Goal: Task Accomplishment & Management: Complete application form

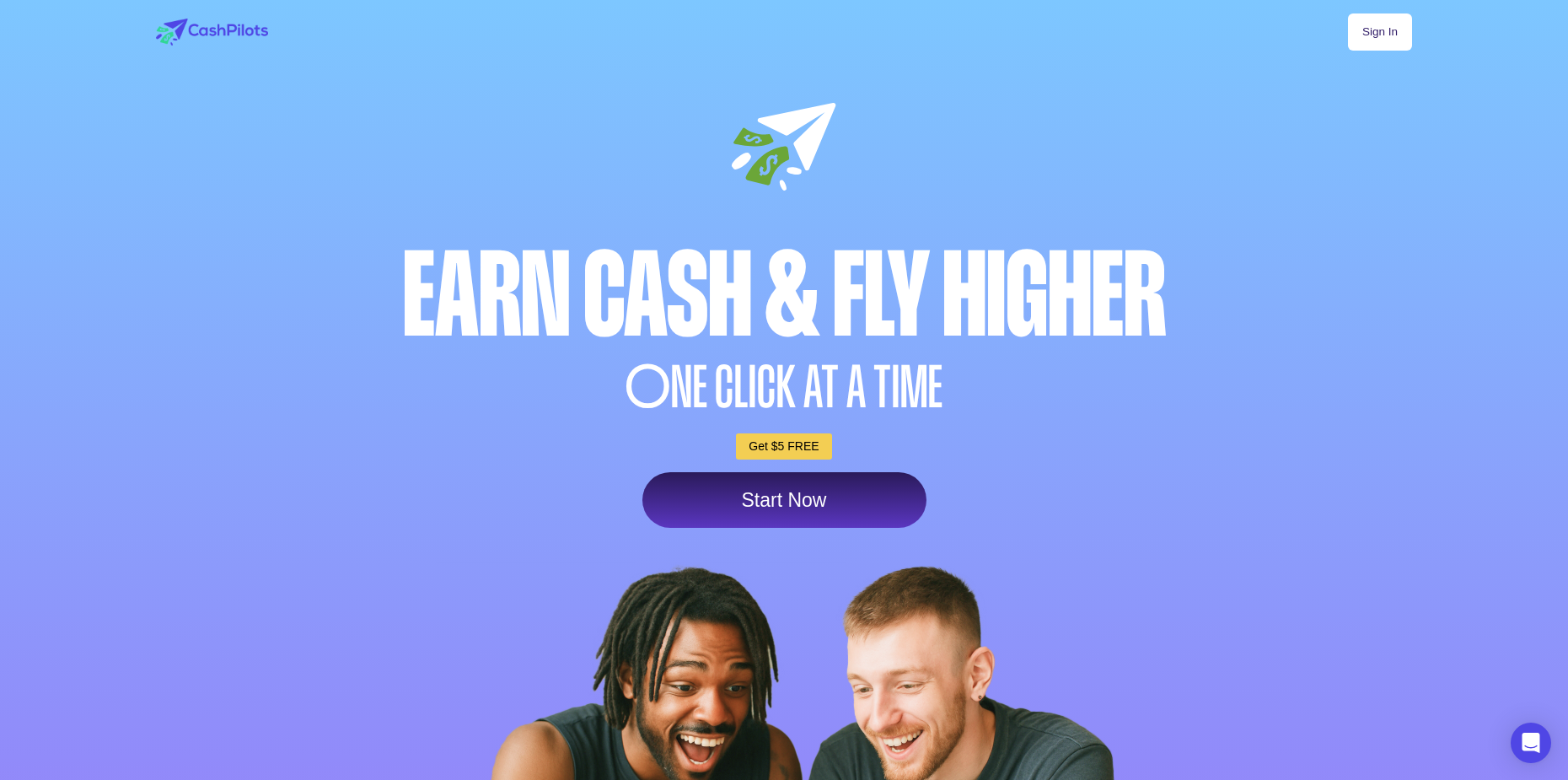
click at [821, 512] on link "Start Now" at bounding box center [784, 500] width 284 height 56
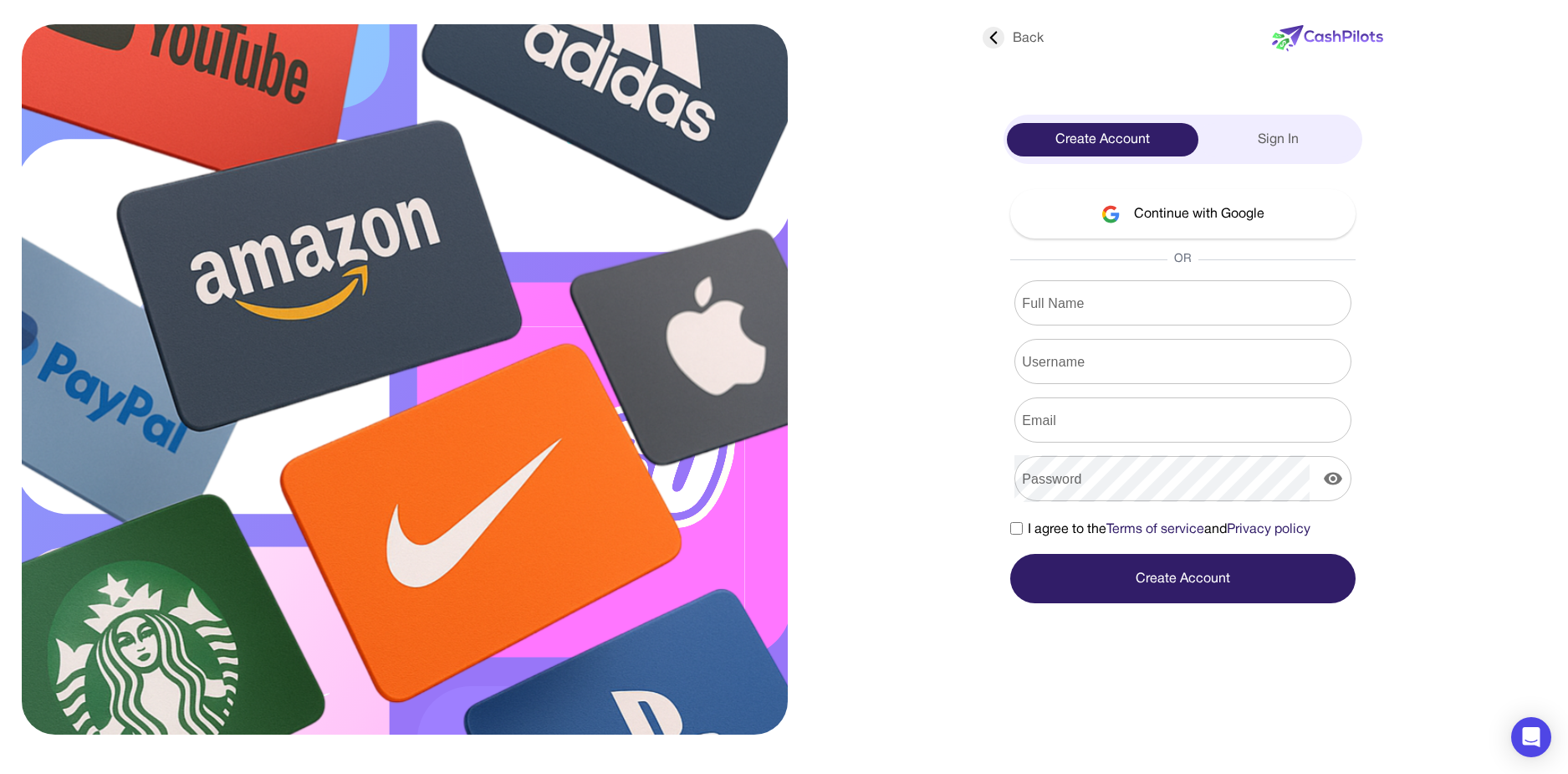
click at [1124, 304] on input "Full Name" at bounding box center [1183, 302] width 337 height 46
click at [1158, 212] on button "Continue with Google" at bounding box center [1182, 213] width 346 height 49
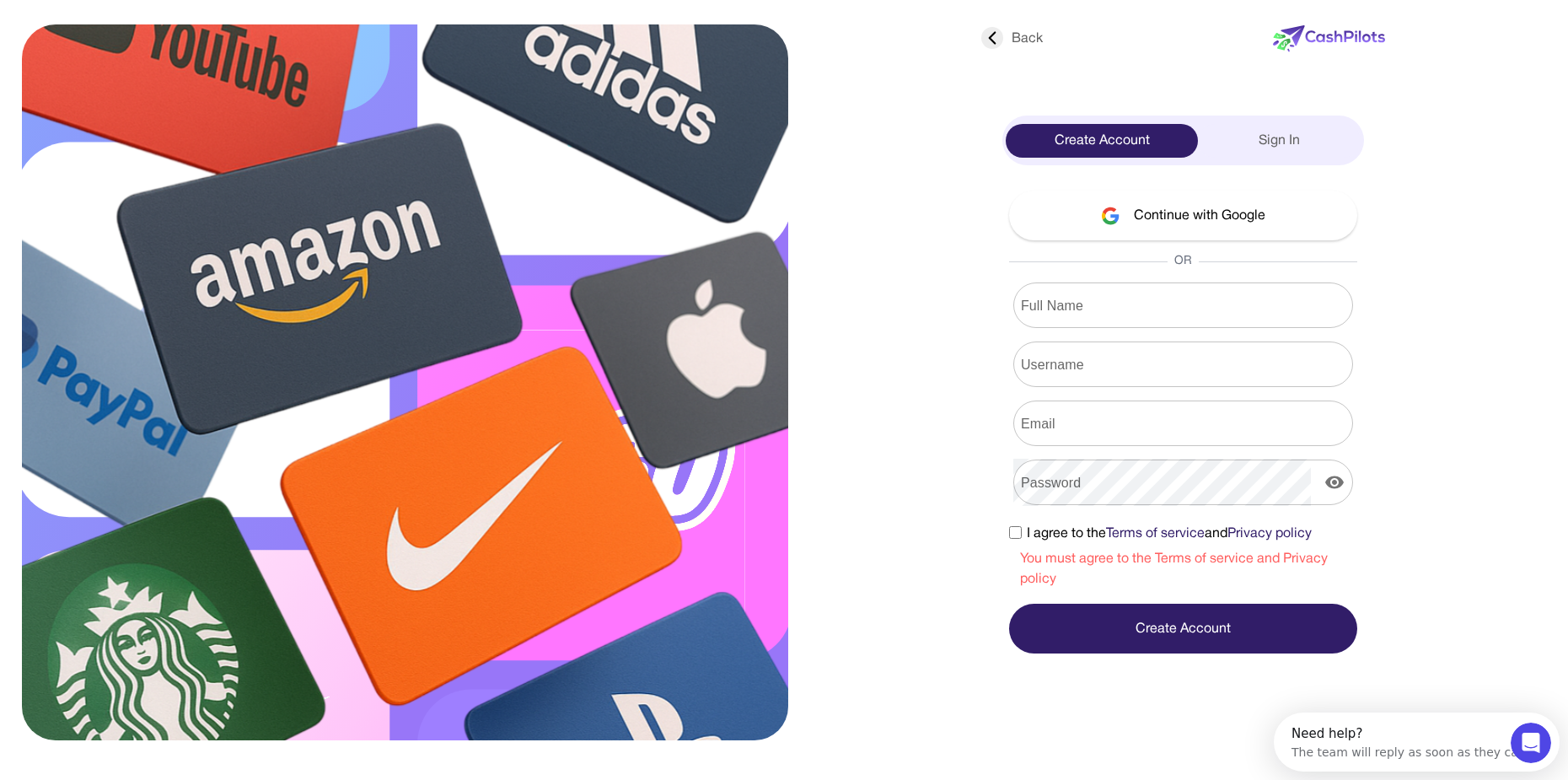
click at [1119, 209] on img at bounding box center [1110, 216] width 19 height 18
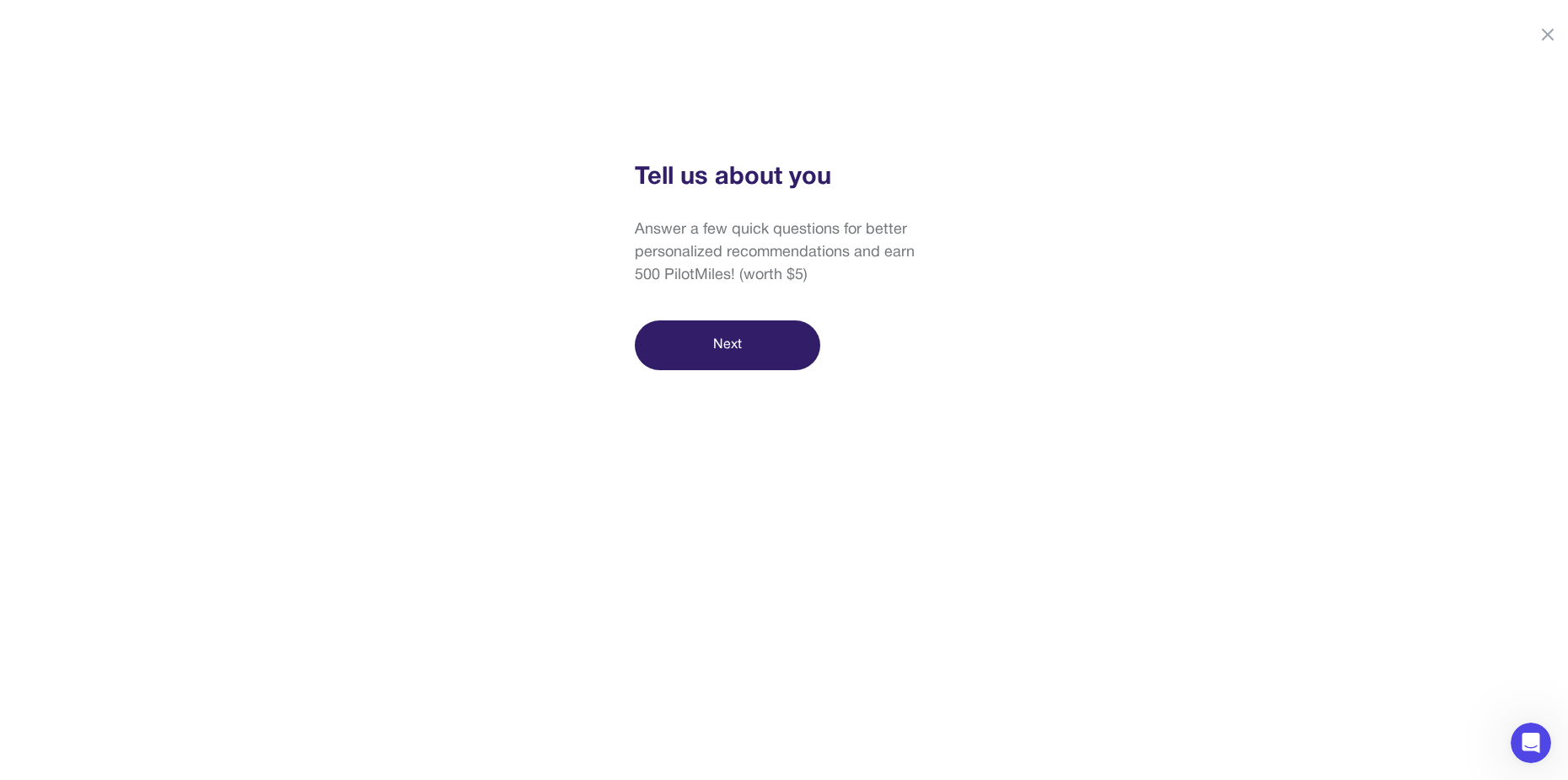
click at [728, 349] on button "Next" at bounding box center [728, 345] width 186 height 50
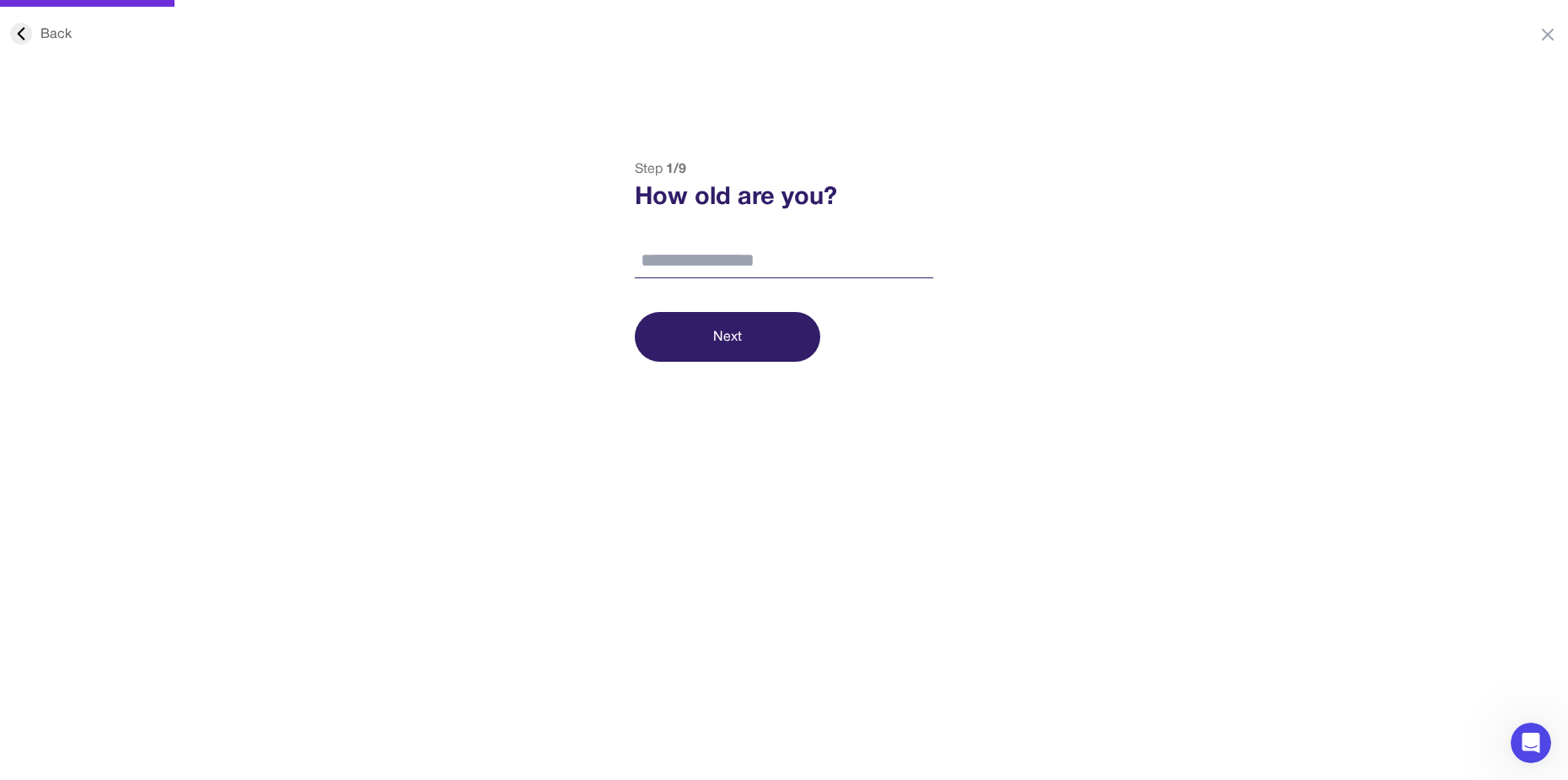
click at [725, 265] on input "number" at bounding box center [784, 261] width 299 height 36
type input "**"
click at [732, 341] on button "Next" at bounding box center [728, 336] width 186 height 50
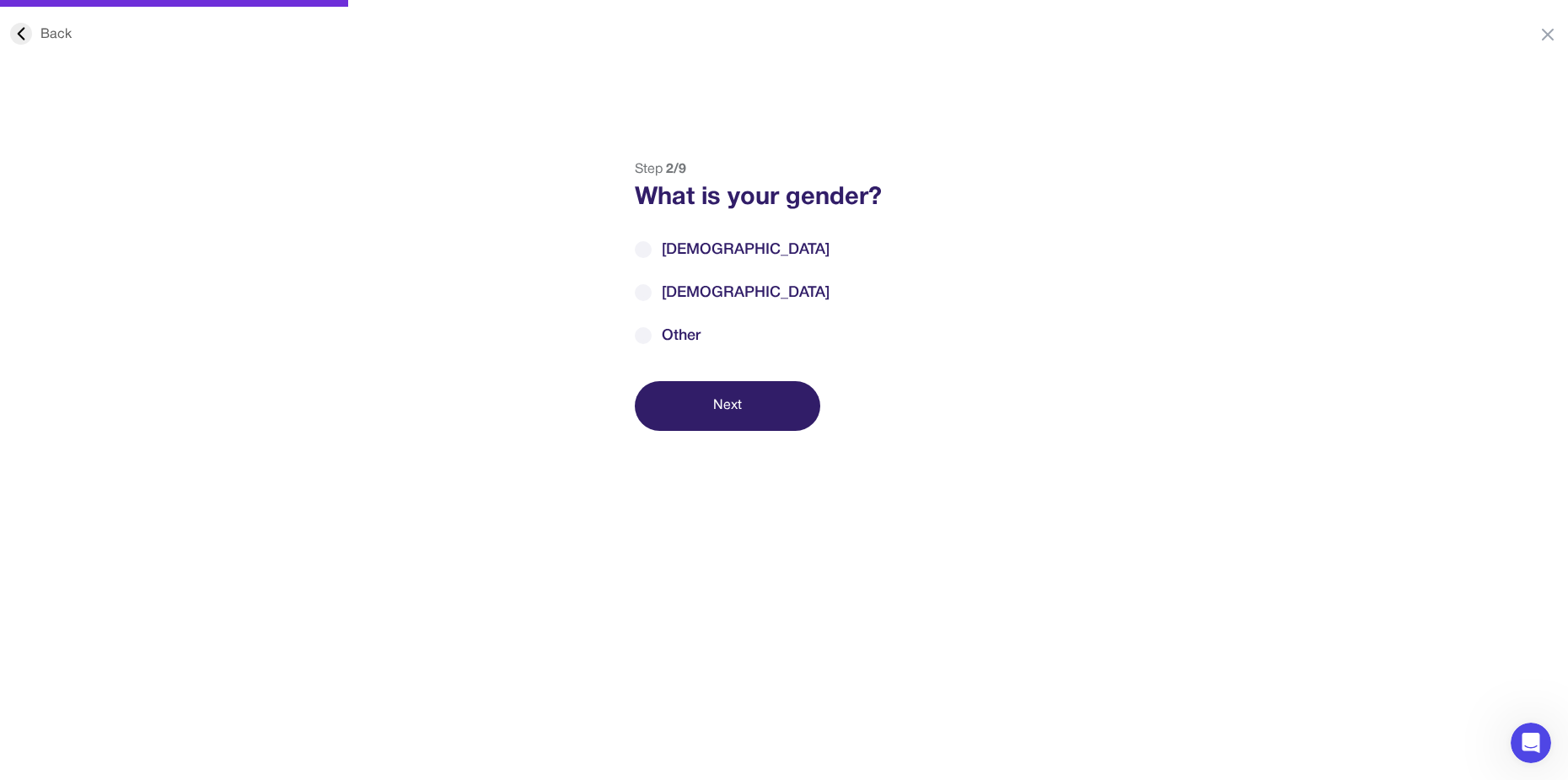
click at [669, 243] on span "[DEMOGRAPHIC_DATA]" at bounding box center [745, 250] width 168 height 23
click at [739, 403] on button "Next" at bounding box center [728, 406] width 186 height 50
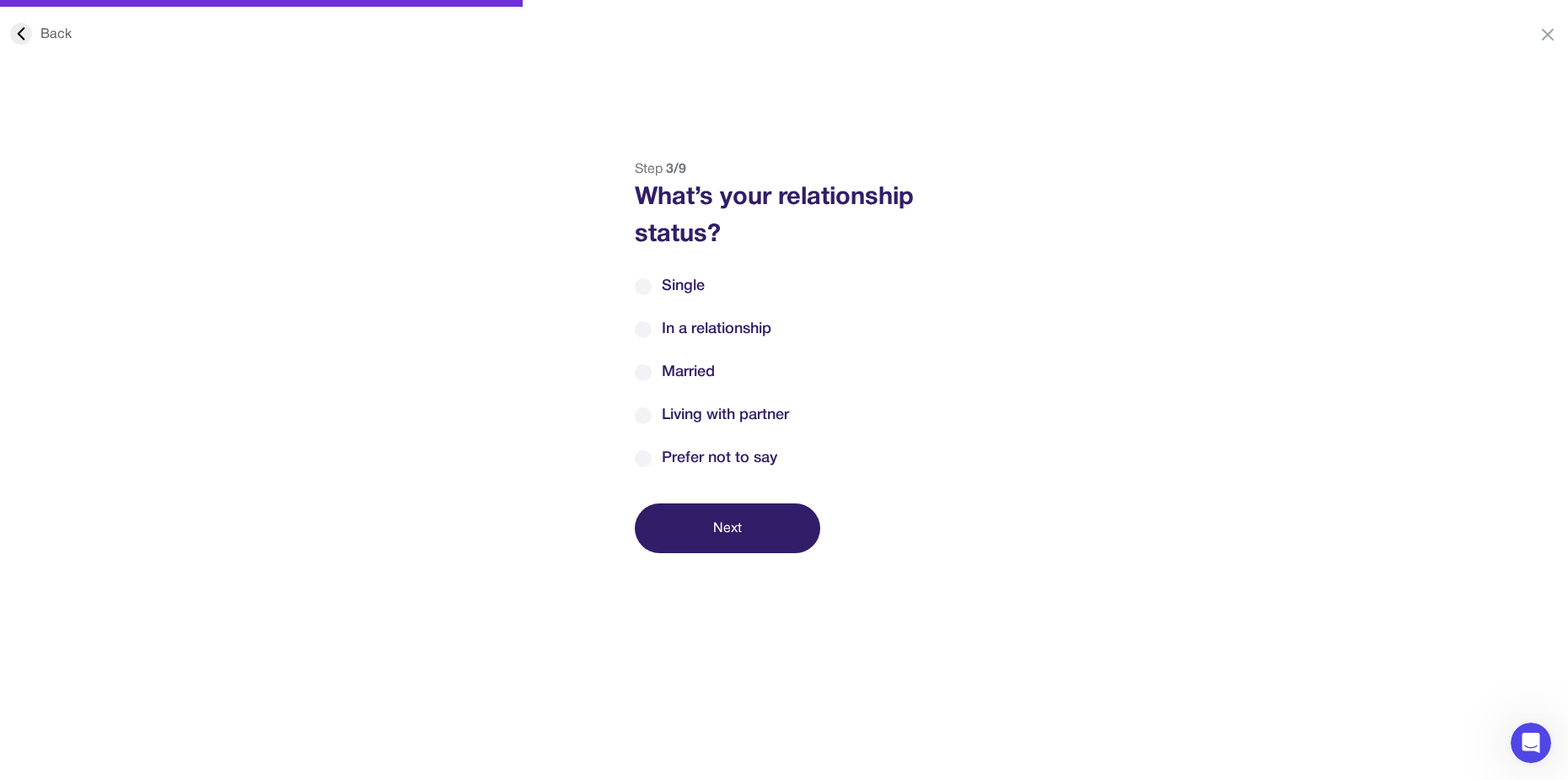
click at [692, 281] on span "Single" at bounding box center [682, 286] width 43 height 23
click at [707, 536] on button "Next" at bounding box center [728, 528] width 186 height 50
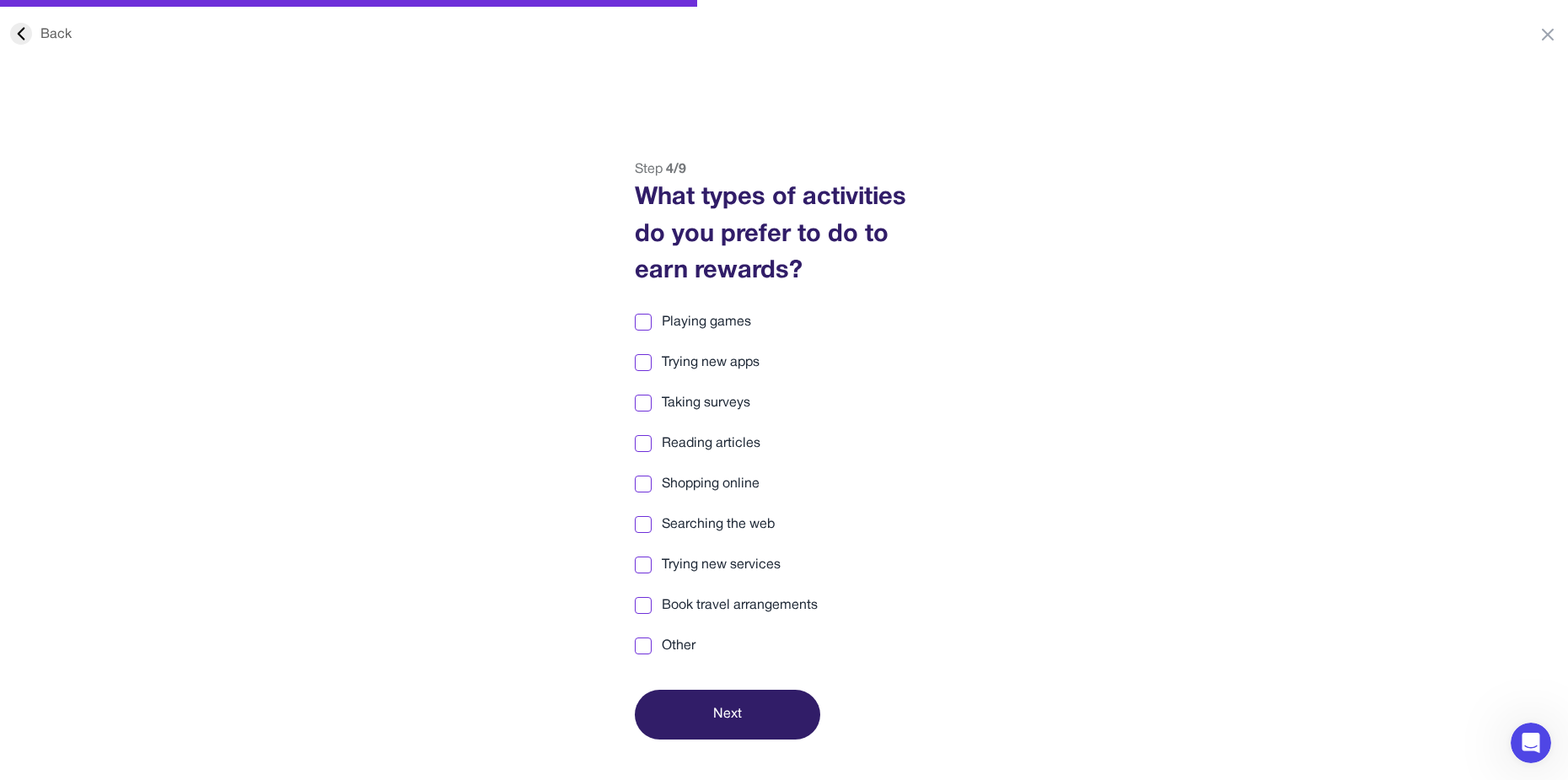
click at [685, 523] on span "Searching the web" at bounding box center [717, 525] width 113 height 20
click at [654, 408] on label "Taking surveys" at bounding box center [784, 403] width 299 height 20
click at [690, 325] on span "Playing games" at bounding box center [705, 322] width 89 height 20
click at [691, 321] on span "Playing games" at bounding box center [705, 322] width 89 height 20
click at [722, 438] on span "Reading articles" at bounding box center [710, 444] width 98 height 20
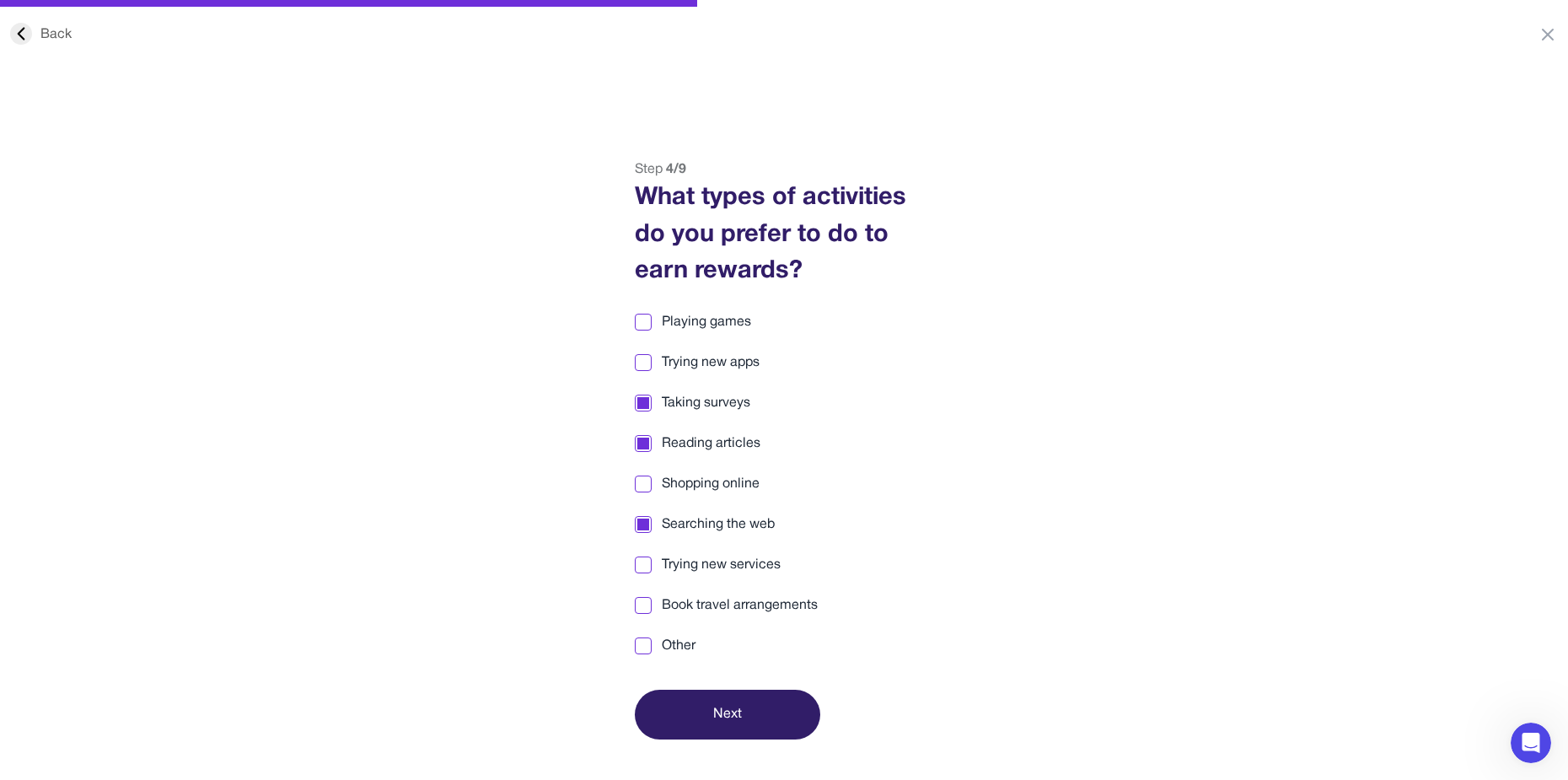
drag, startPoint x: 728, startPoint y: 746, endPoint x: 720, endPoint y: 721, distance: 26.2
click at [727, 746] on div "Back Step 4 / 9 What types of activities do you prefer to do to earn rewards? P…" at bounding box center [784, 548] width 1568 height 780
click at [717, 696] on button "Next" at bounding box center [728, 715] width 186 height 50
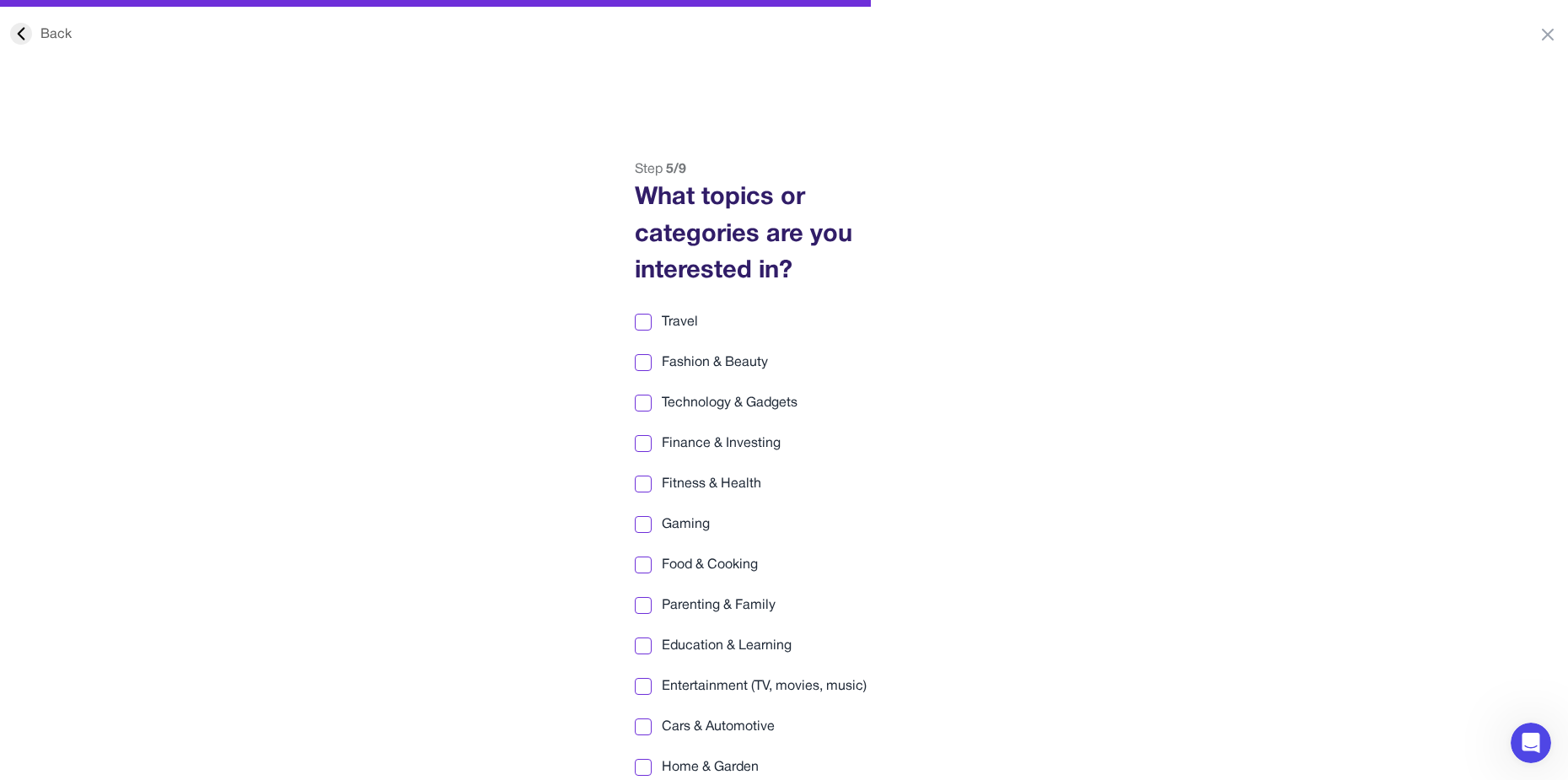
click at [651, 526] on label "Gaming" at bounding box center [784, 525] width 299 height 20
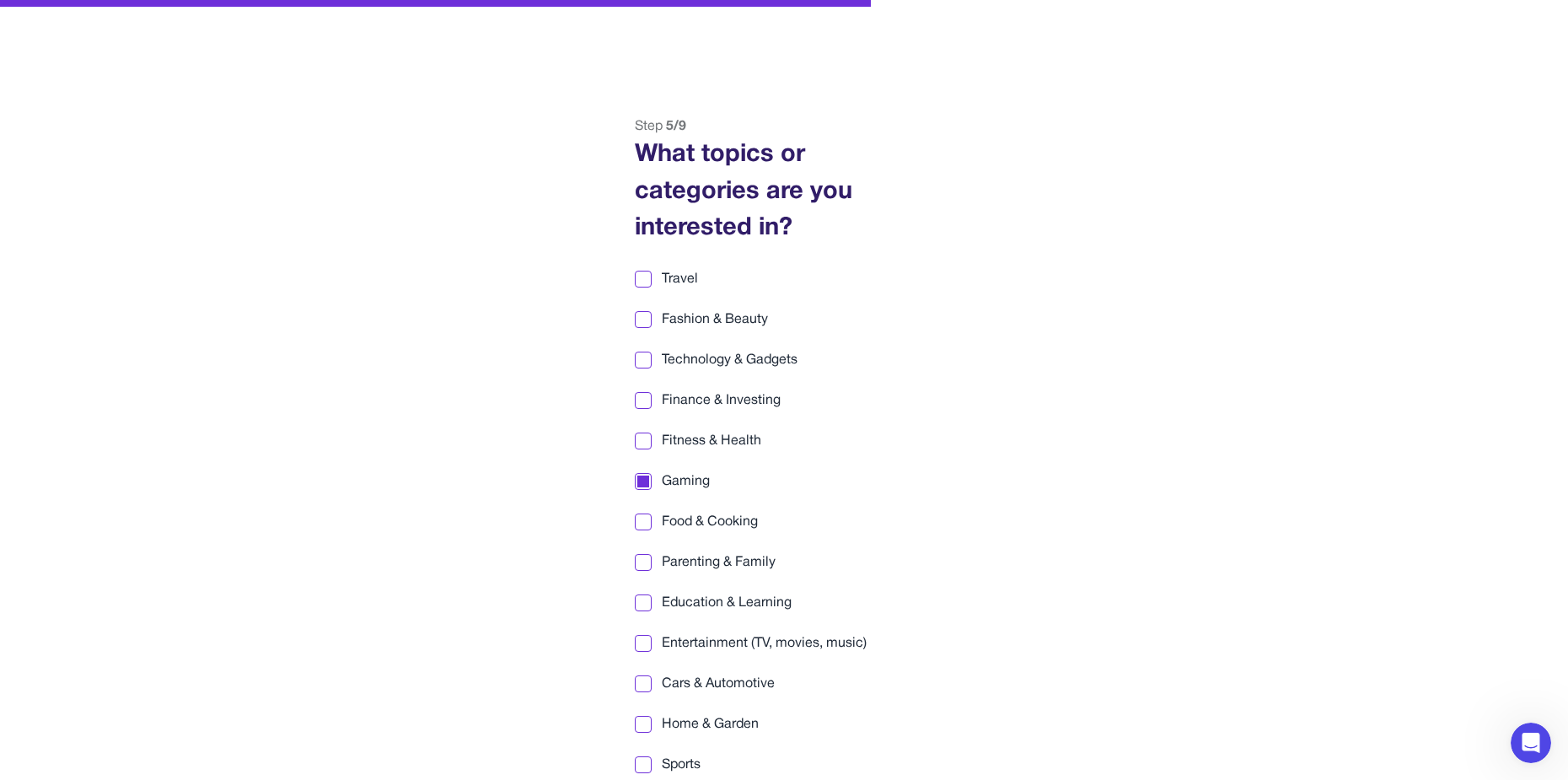
scroll to position [85, 0]
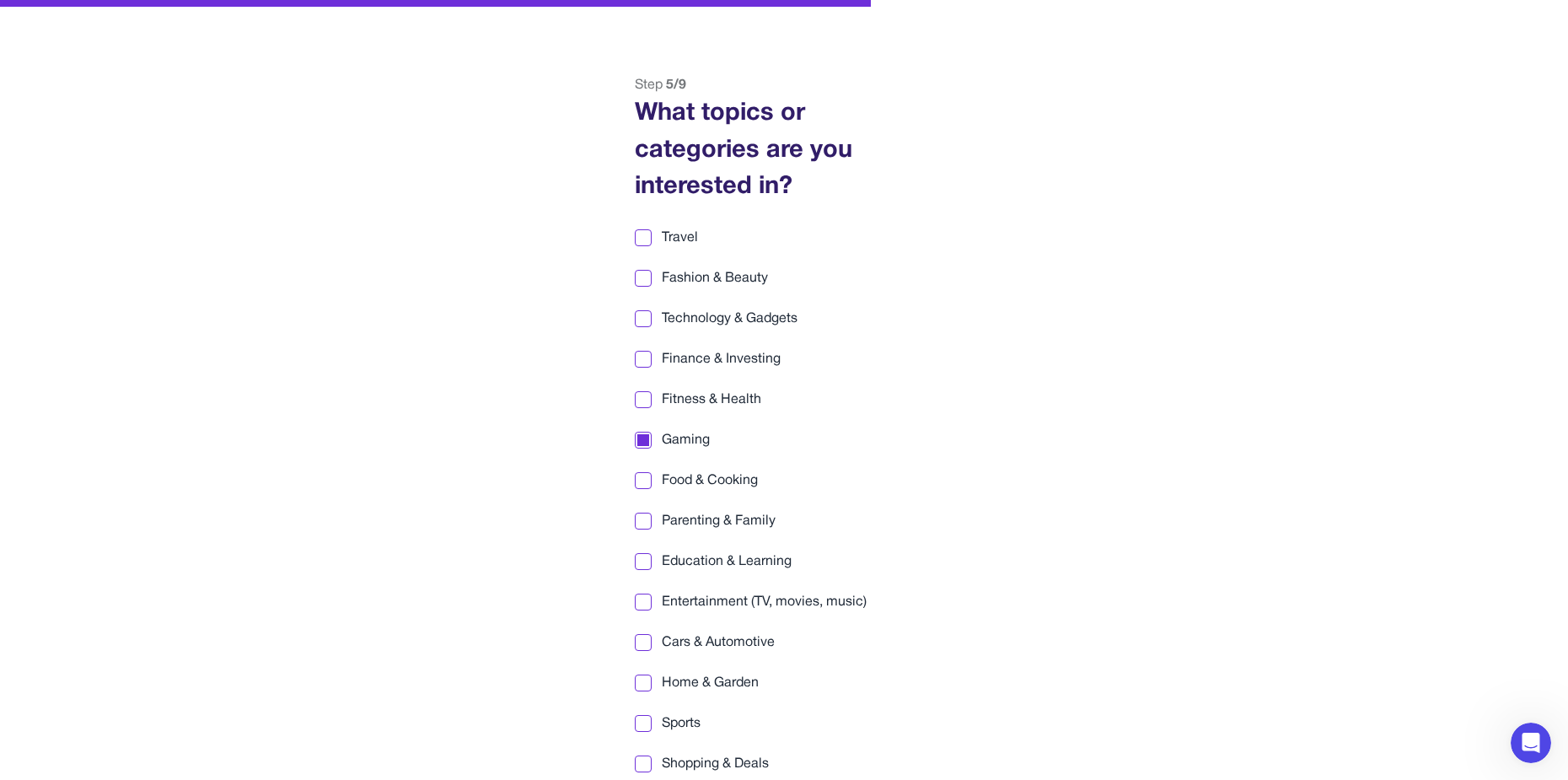
click at [704, 556] on span "Education & Learning" at bounding box center [726, 561] width 130 height 20
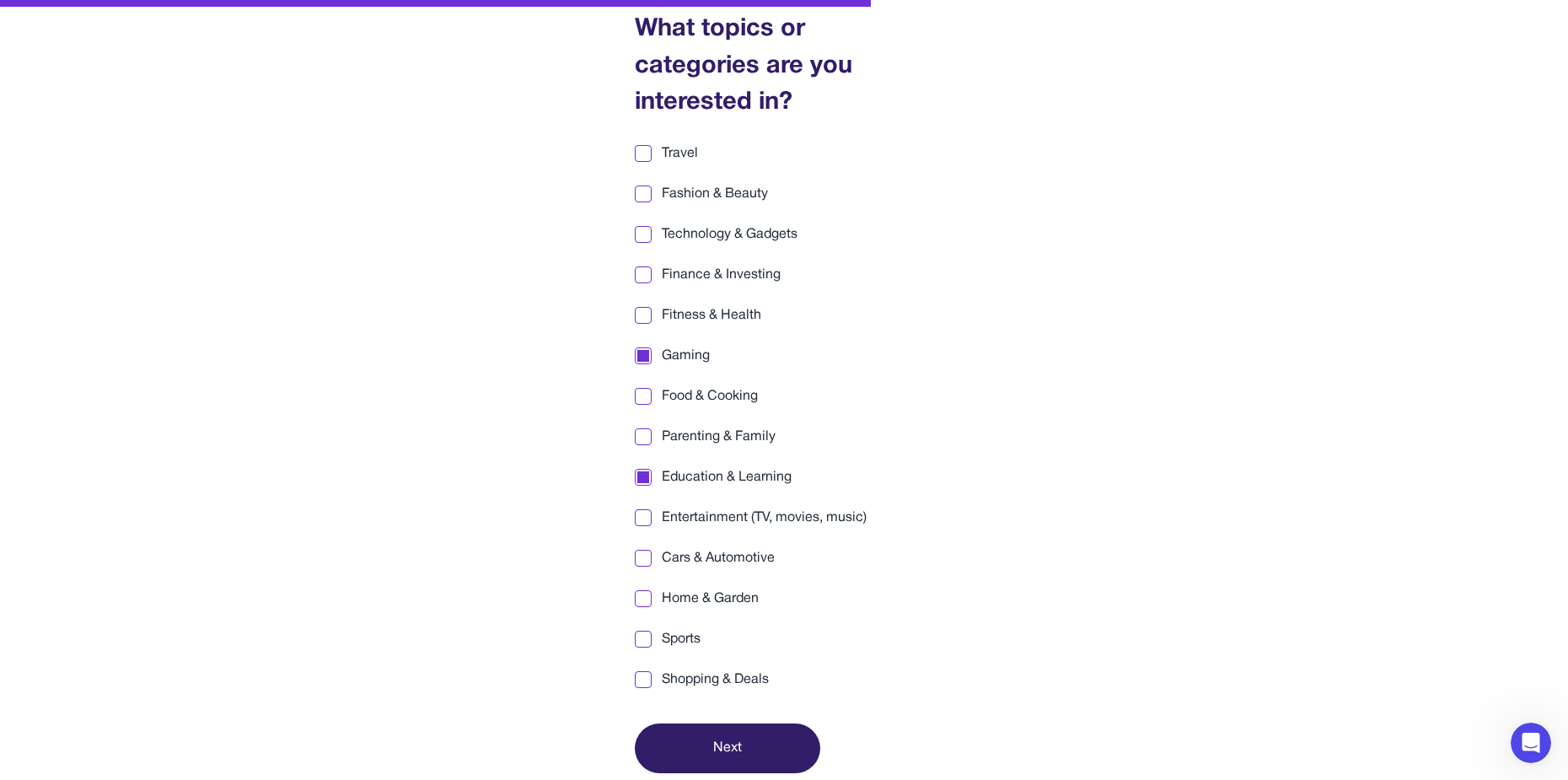
click at [669, 633] on span "Sports" at bounding box center [681, 639] width 39 height 20
click at [690, 503] on div "Travel Fashion & Beauty Technology & Gadgets Finance & Investing Fitness & Heal…" at bounding box center [784, 416] width 299 height 547
click at [708, 529] on div "Travel Fashion & Beauty Technology & Gadgets Finance & Investing Fitness & Heal…" at bounding box center [784, 416] width 299 height 547
click at [715, 511] on span "Entertainment (TV, movies, music)" at bounding box center [763, 517] width 205 height 20
click at [721, 767] on button "Next" at bounding box center [728, 748] width 186 height 50
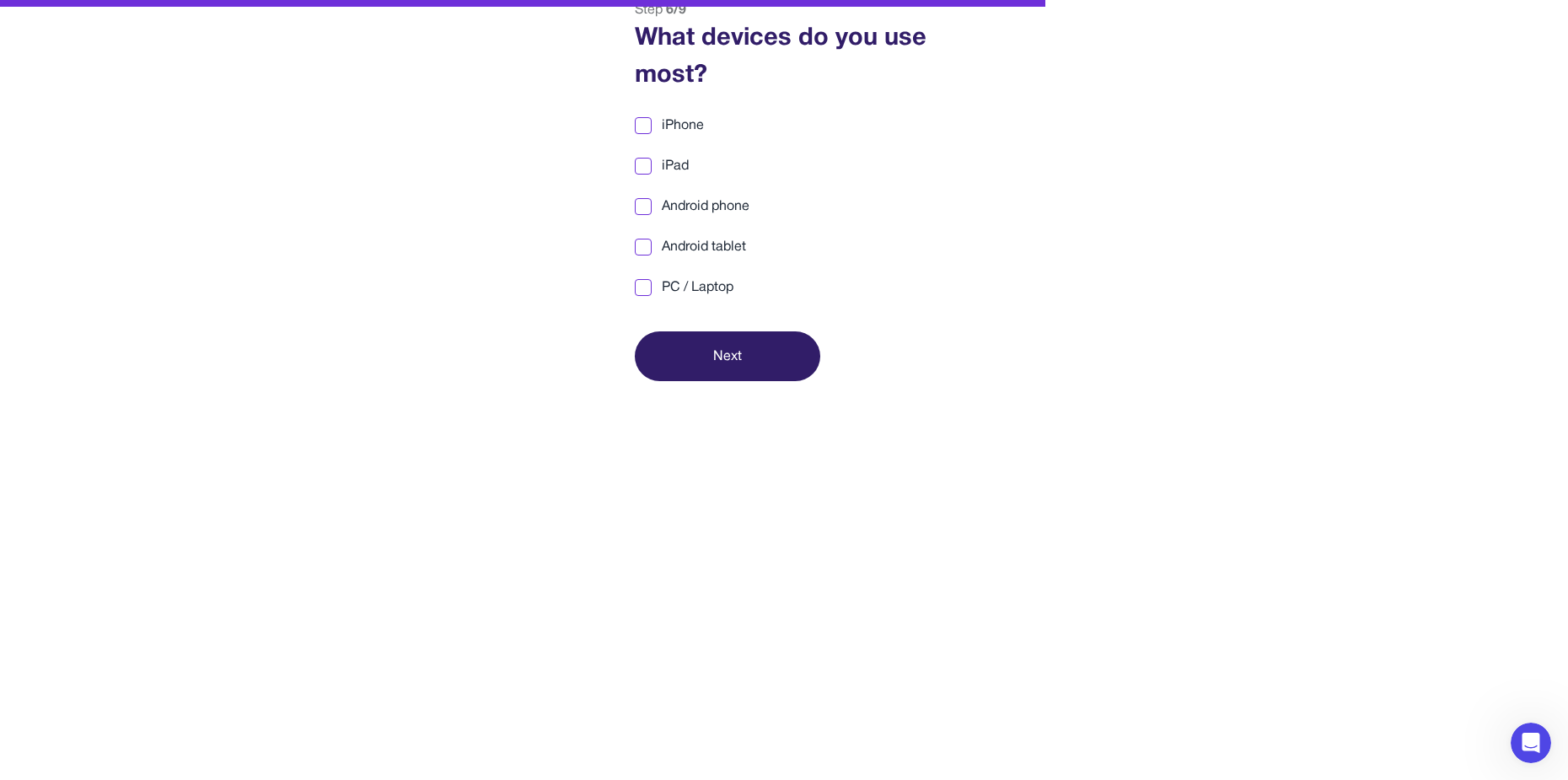
scroll to position [159, 0]
click at [687, 290] on span "PC / Laptop" at bounding box center [697, 288] width 72 height 20
click at [692, 379] on button "Next" at bounding box center [728, 356] width 186 height 50
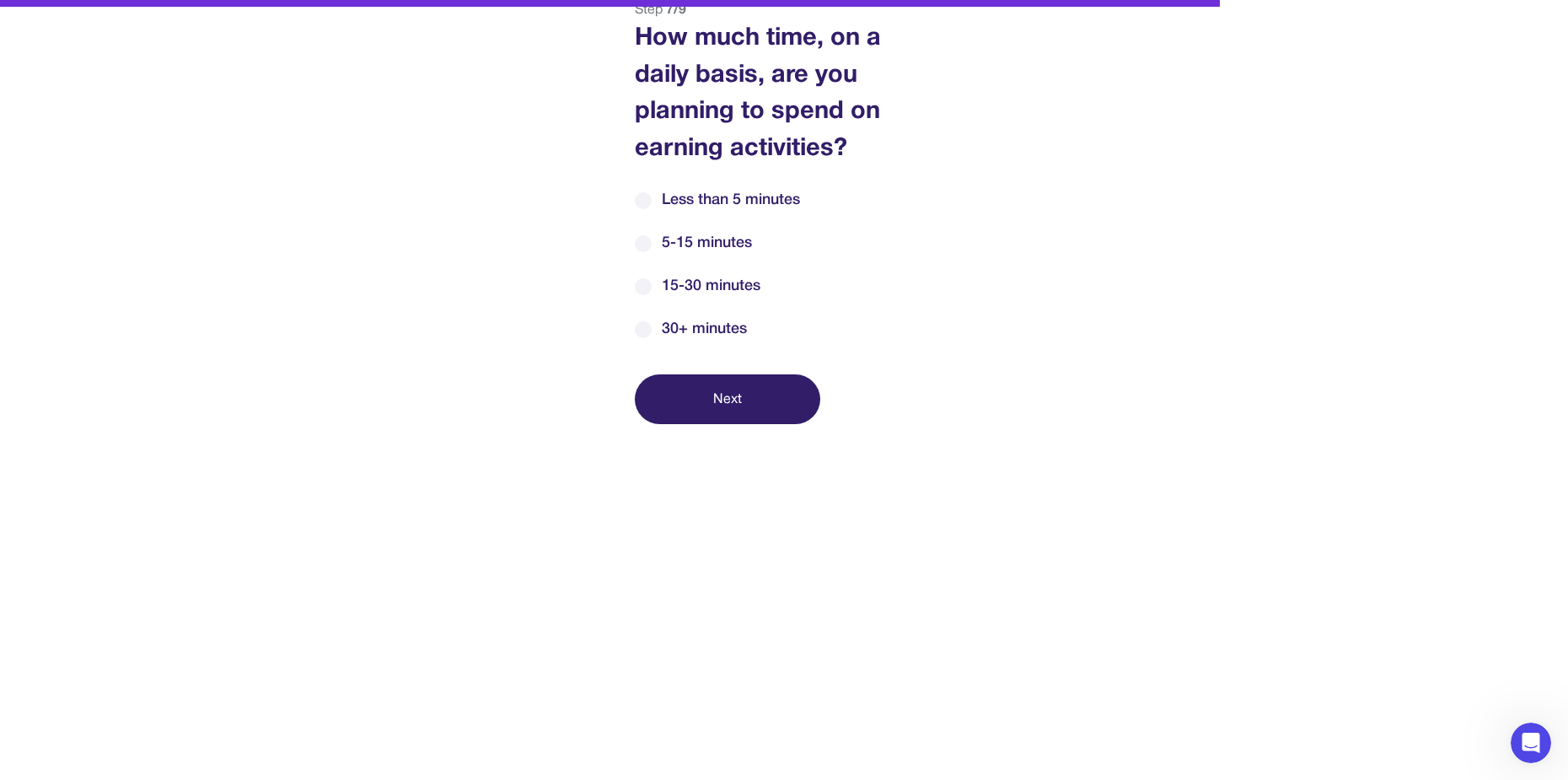
click at [711, 244] on span "5-15 minutes" at bounding box center [706, 243] width 90 height 23
click at [710, 292] on span "15-30 minutes" at bounding box center [710, 286] width 98 height 23
click at [714, 406] on button "Next" at bounding box center [728, 399] width 186 height 50
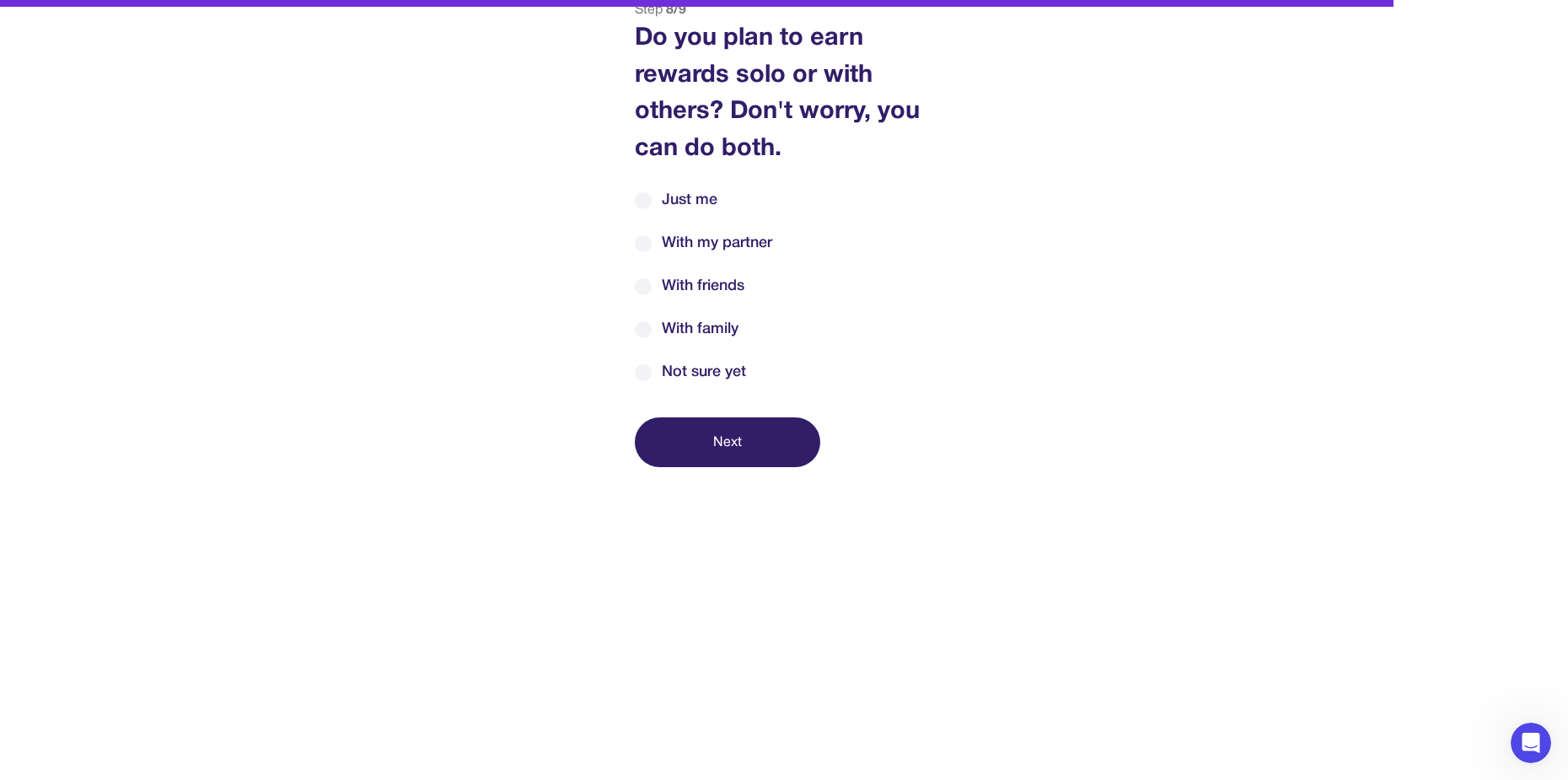
click at [698, 187] on div "Step 8 / 9 Do you plan to earn rewards solo or with others? Don't worry, you ca…" at bounding box center [784, 233] width 341 height 467
click at [693, 191] on span "Just me" at bounding box center [689, 200] width 56 height 23
click at [767, 432] on button "Next" at bounding box center [728, 442] width 186 height 50
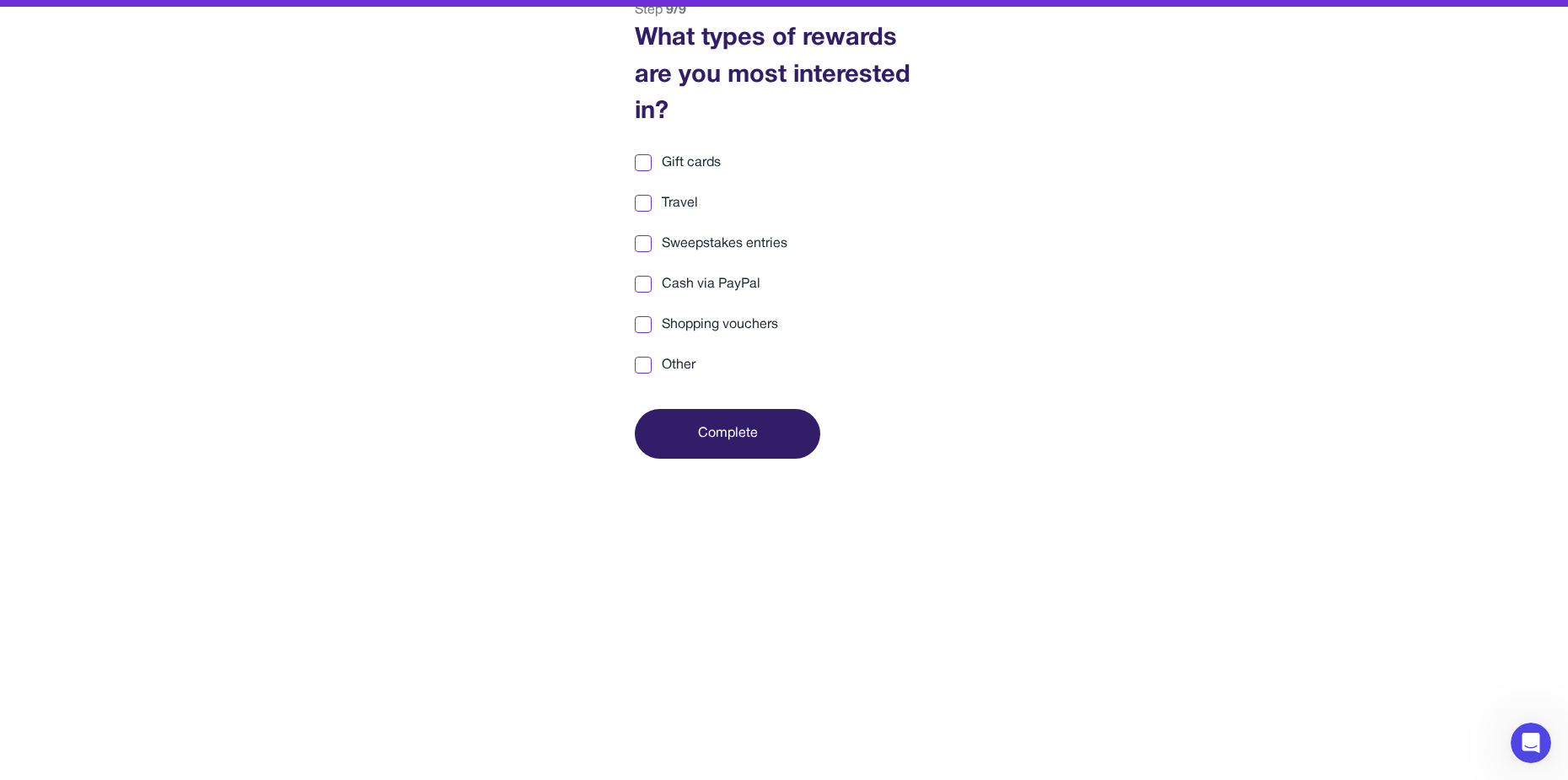
click at [684, 156] on span "Gift cards" at bounding box center [691, 163] width 59 height 20
click at [728, 431] on button "Complete" at bounding box center [728, 434] width 186 height 50
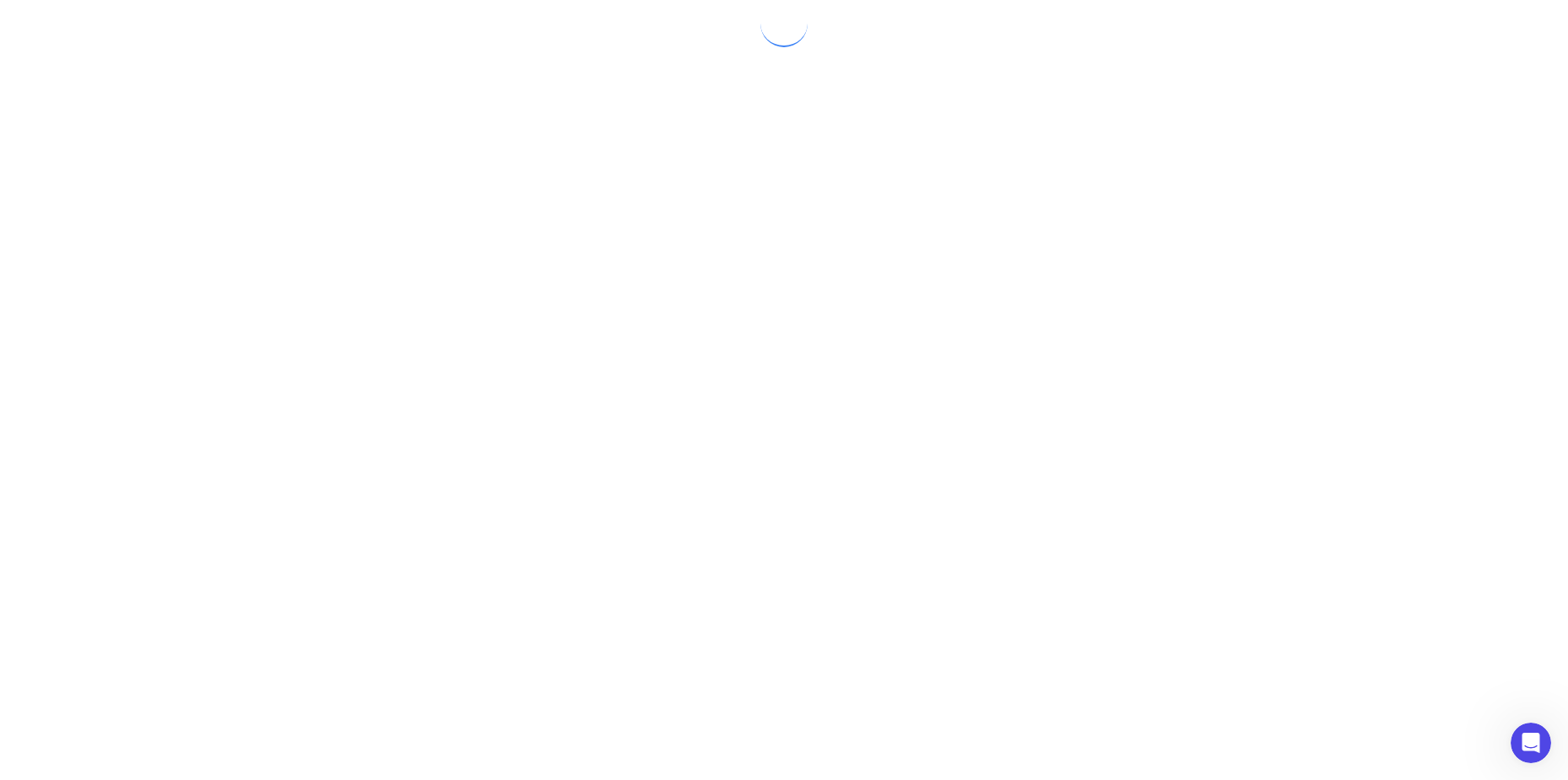
scroll to position [0, 0]
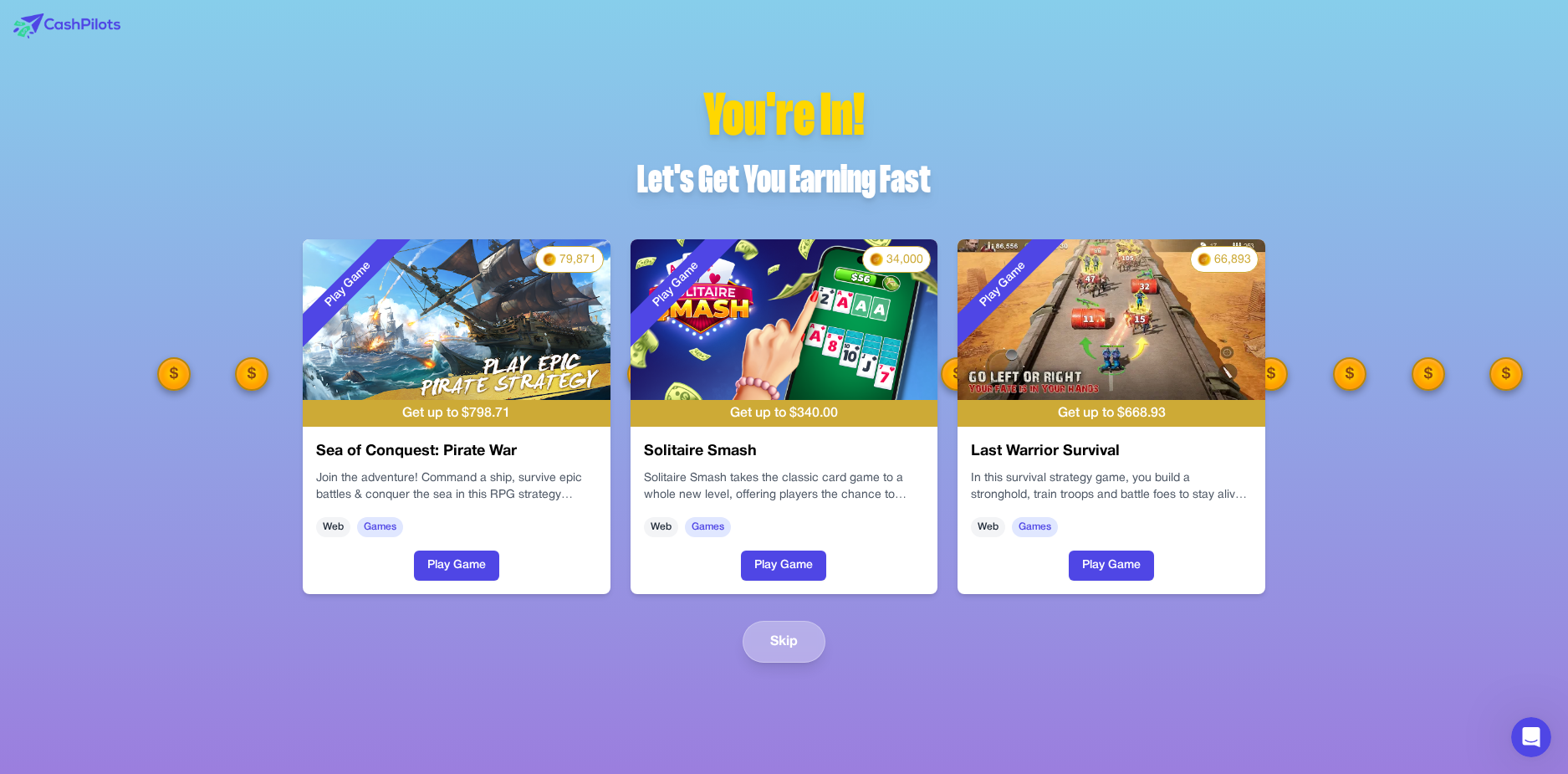
click at [792, 647] on button "Skip" at bounding box center [784, 642] width 83 height 42
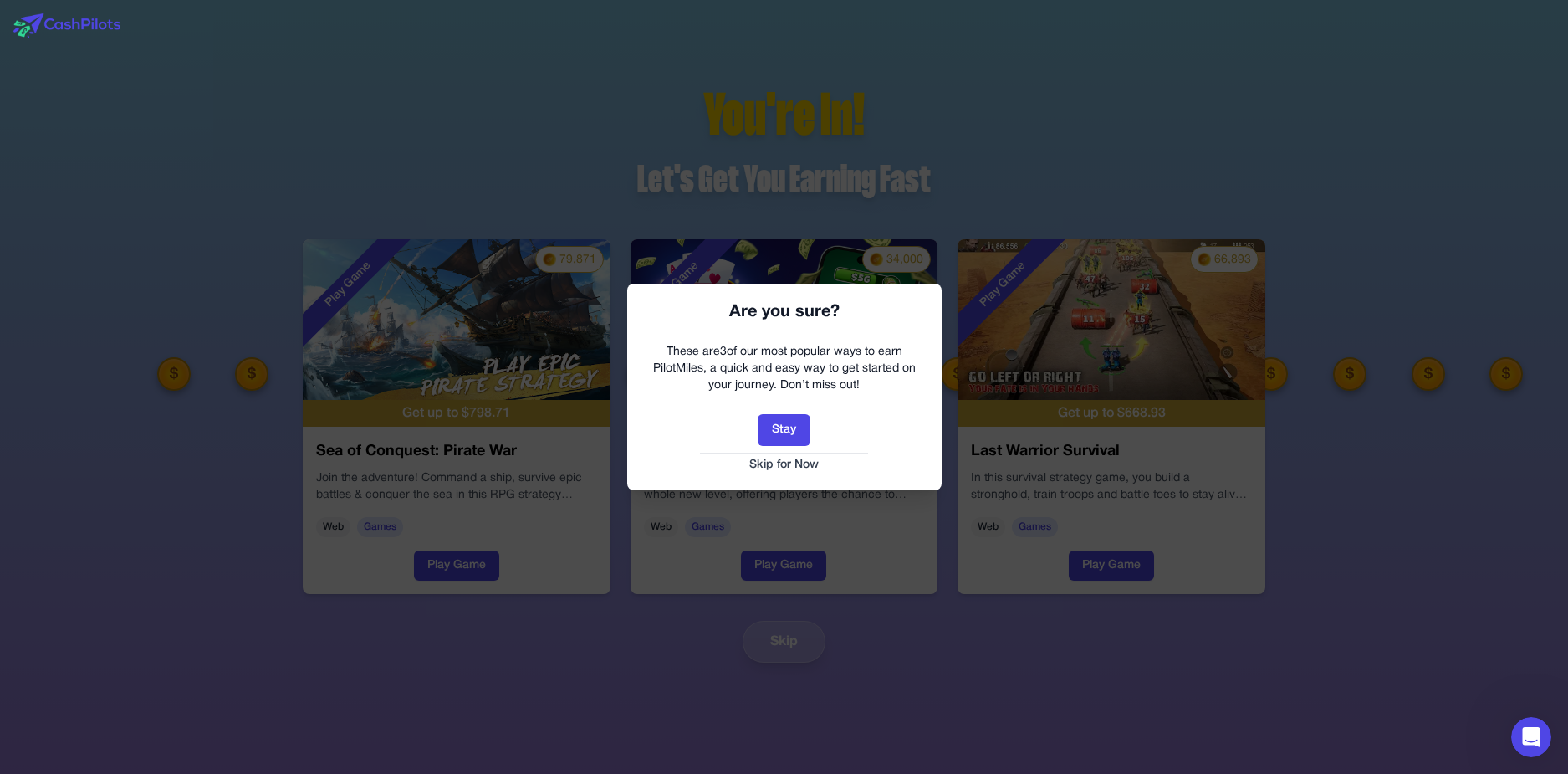
click at [792, 470] on button "Skip for Now" at bounding box center [784, 465] width 281 height 16
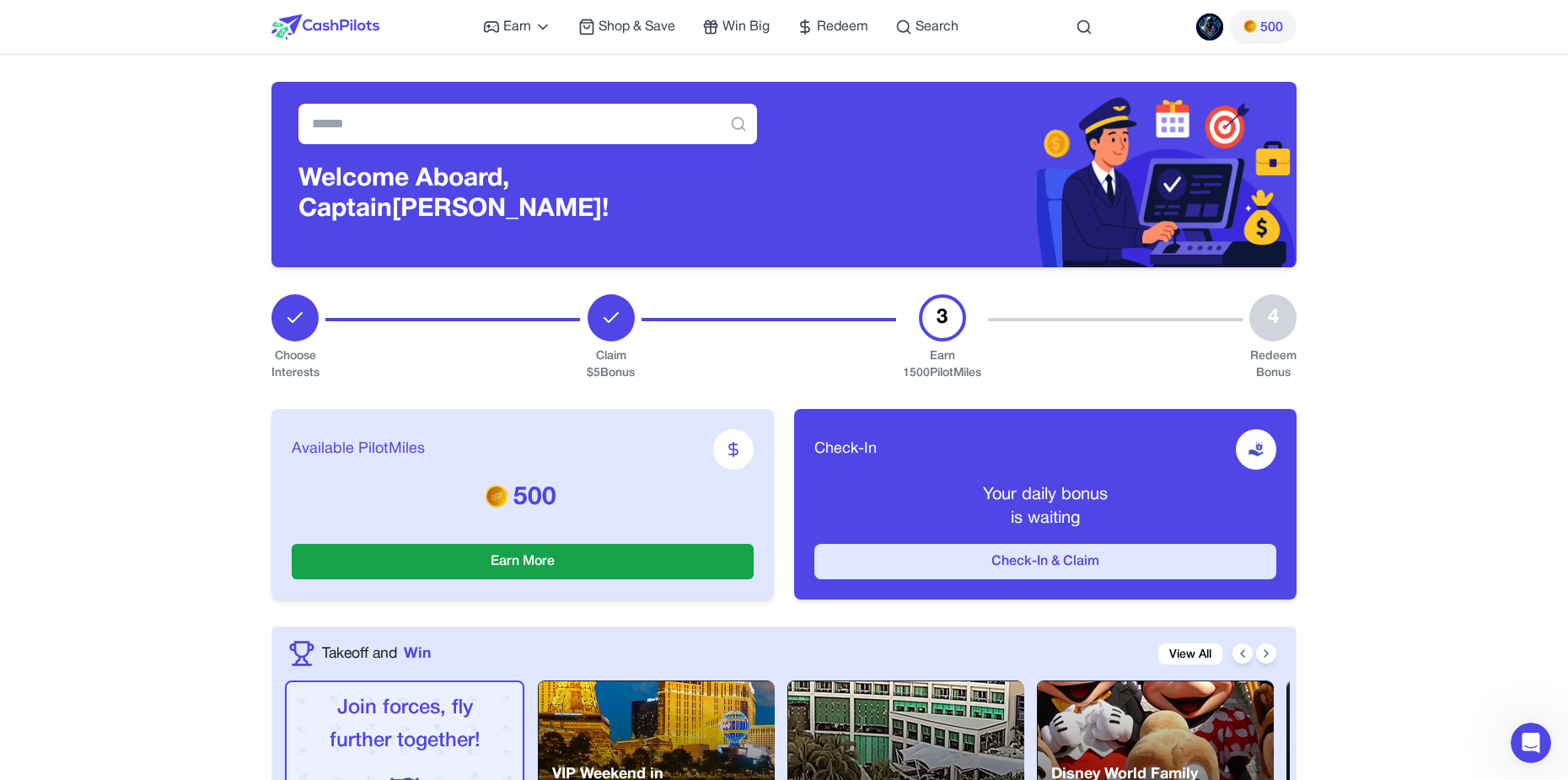
click at [1028, 565] on button "Check-In & Claim" at bounding box center [1044, 561] width 462 height 36
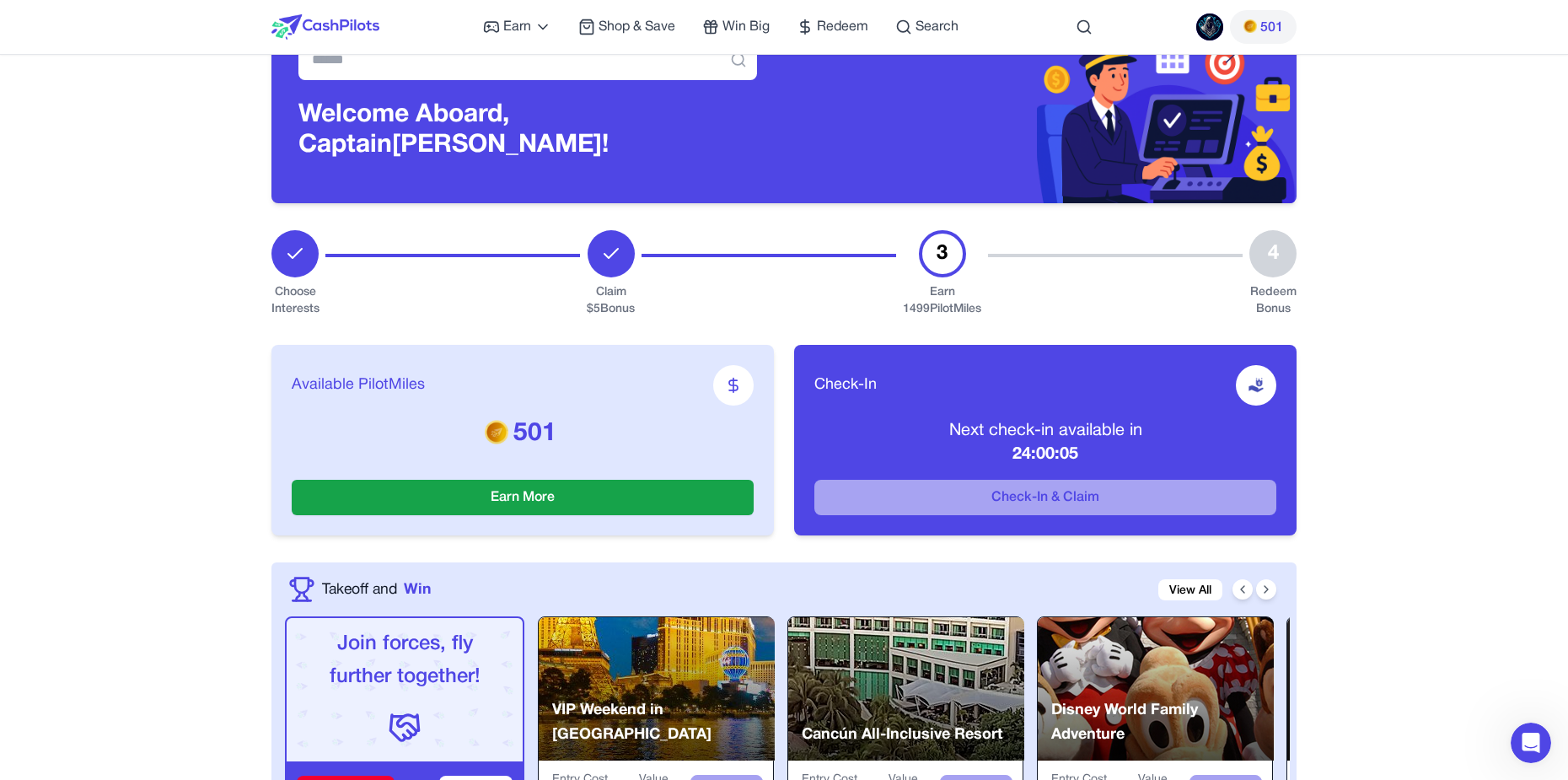
scroll to position [169, 0]
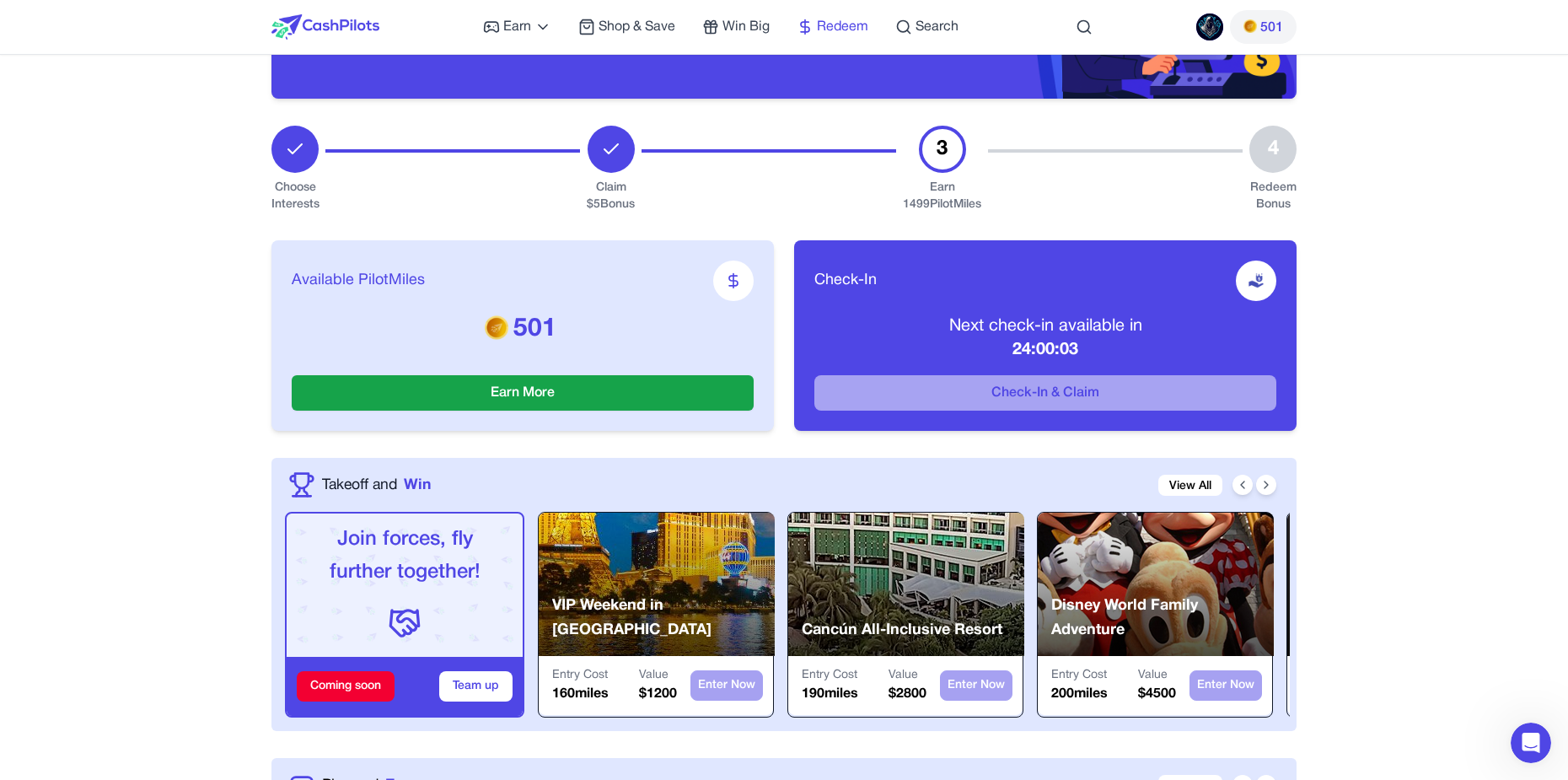
click at [866, 21] on span "Redeem" at bounding box center [842, 27] width 51 height 20
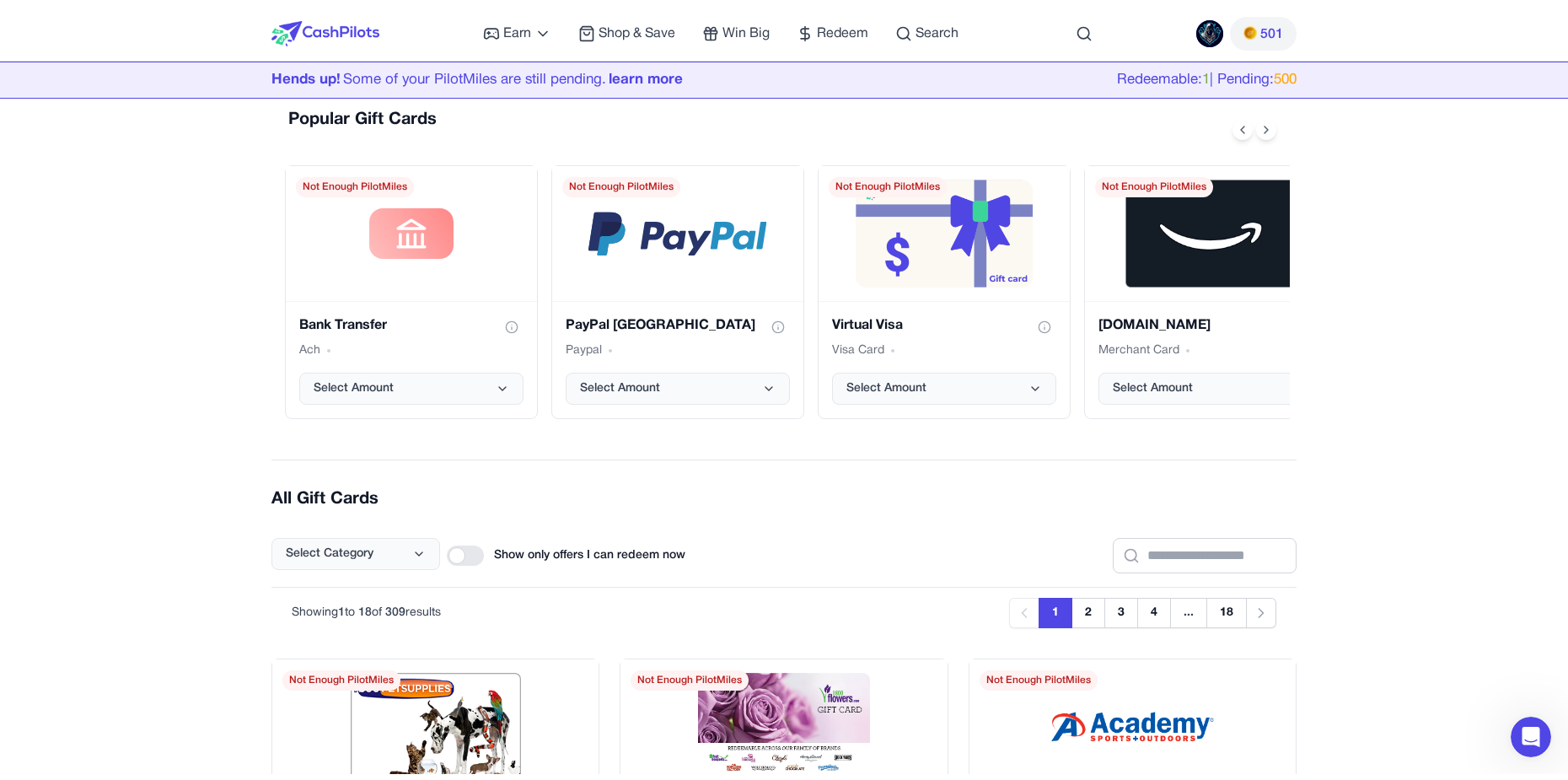
scroll to position [253, 0]
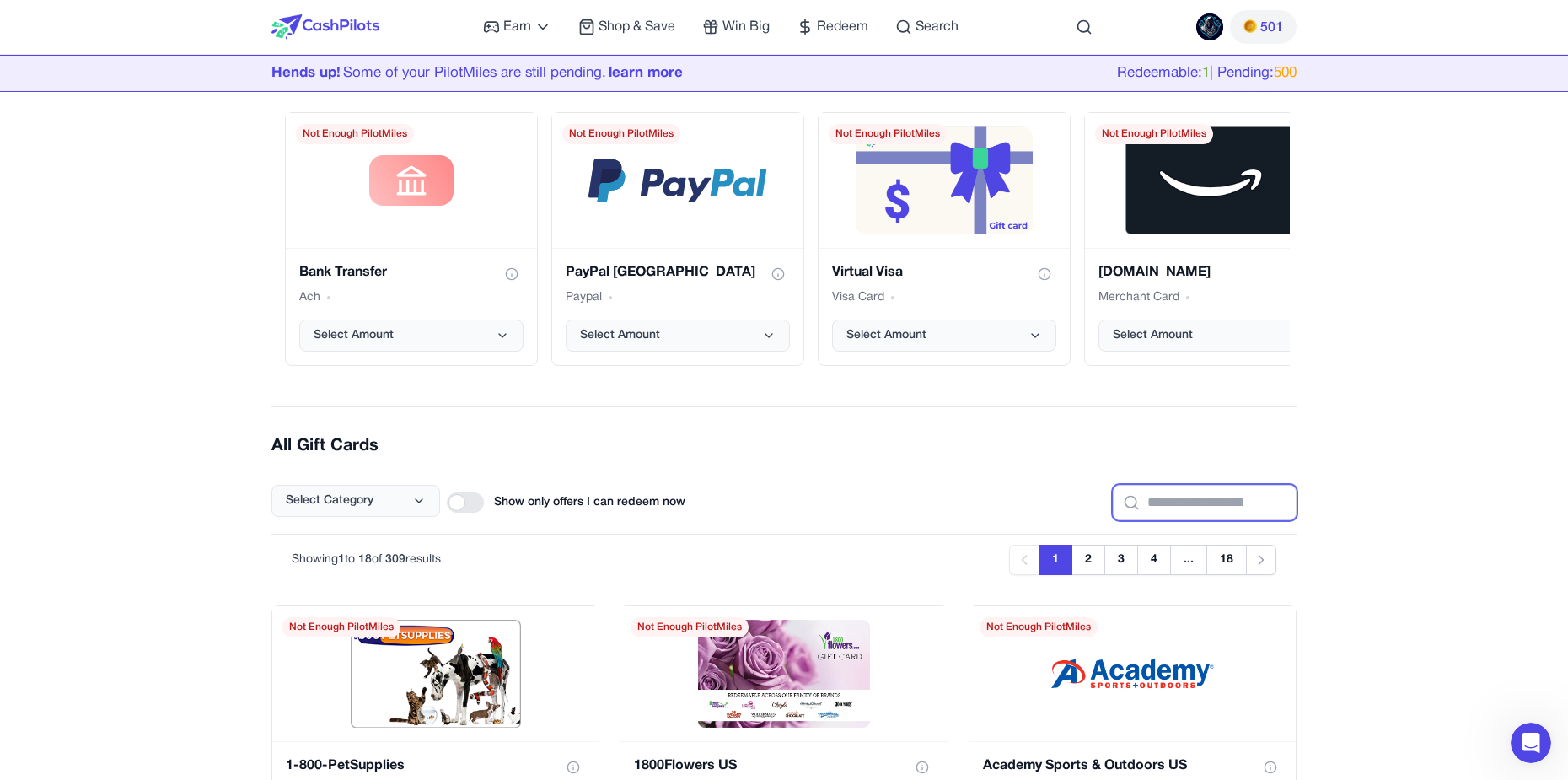
click at [1139, 492] on input "text" at bounding box center [1204, 503] width 184 height 36
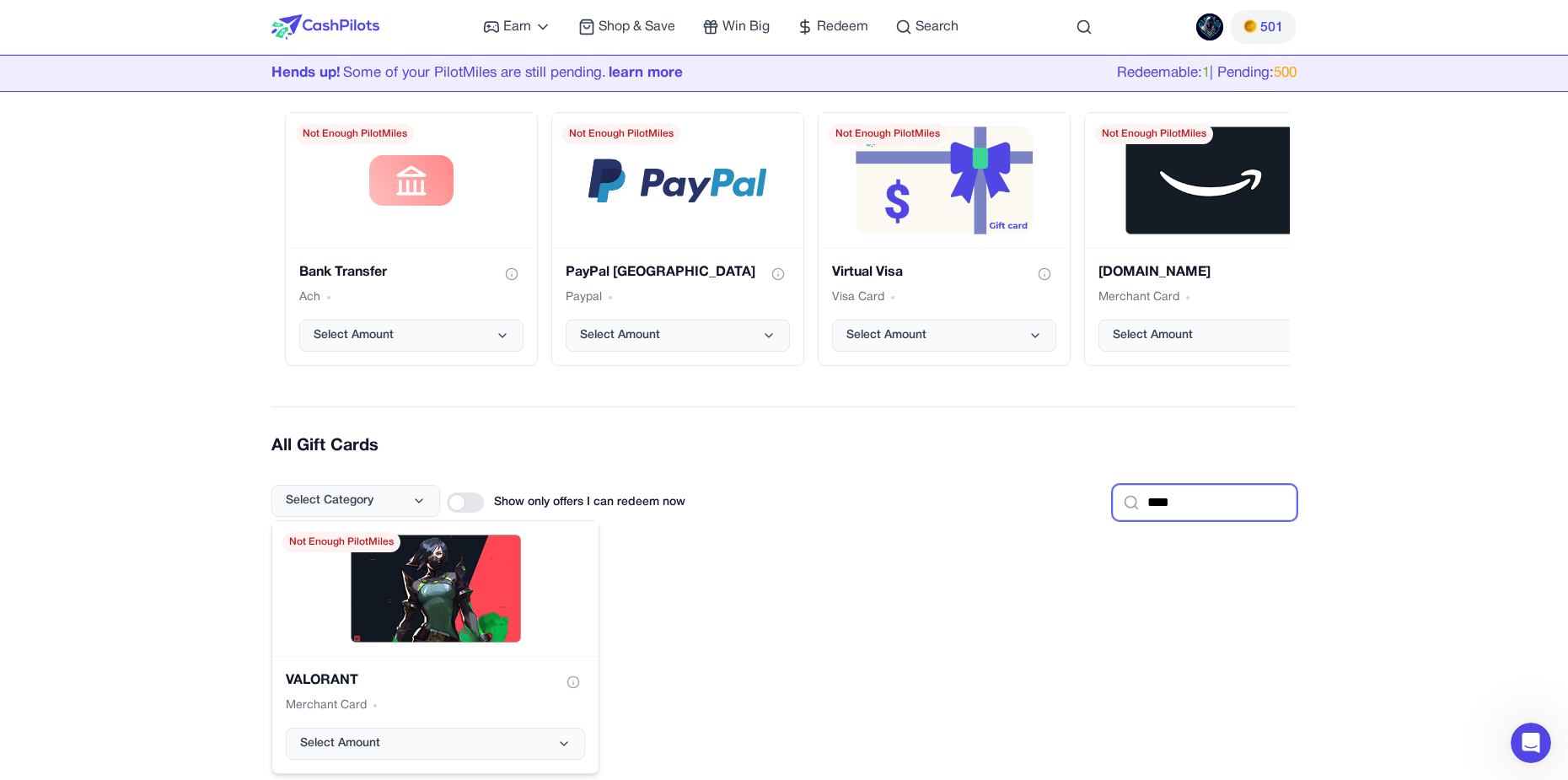
type input "****"
click at [398, 546] on span "Not Enough PilotMiles" at bounding box center [341, 542] width 118 height 20
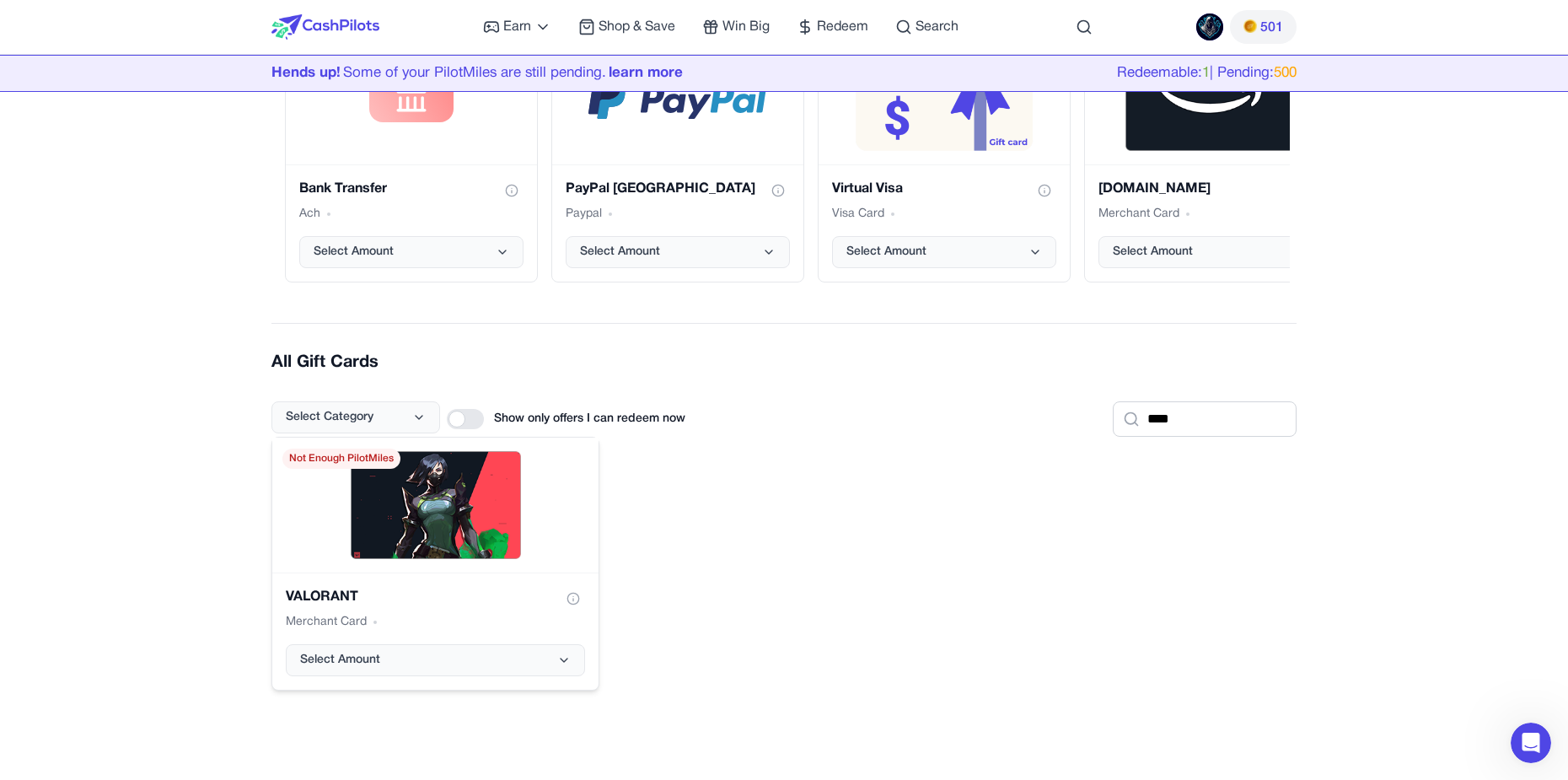
scroll to position [337, 0]
click at [455, 673] on button "Select Amount" at bounding box center [435, 659] width 299 height 32
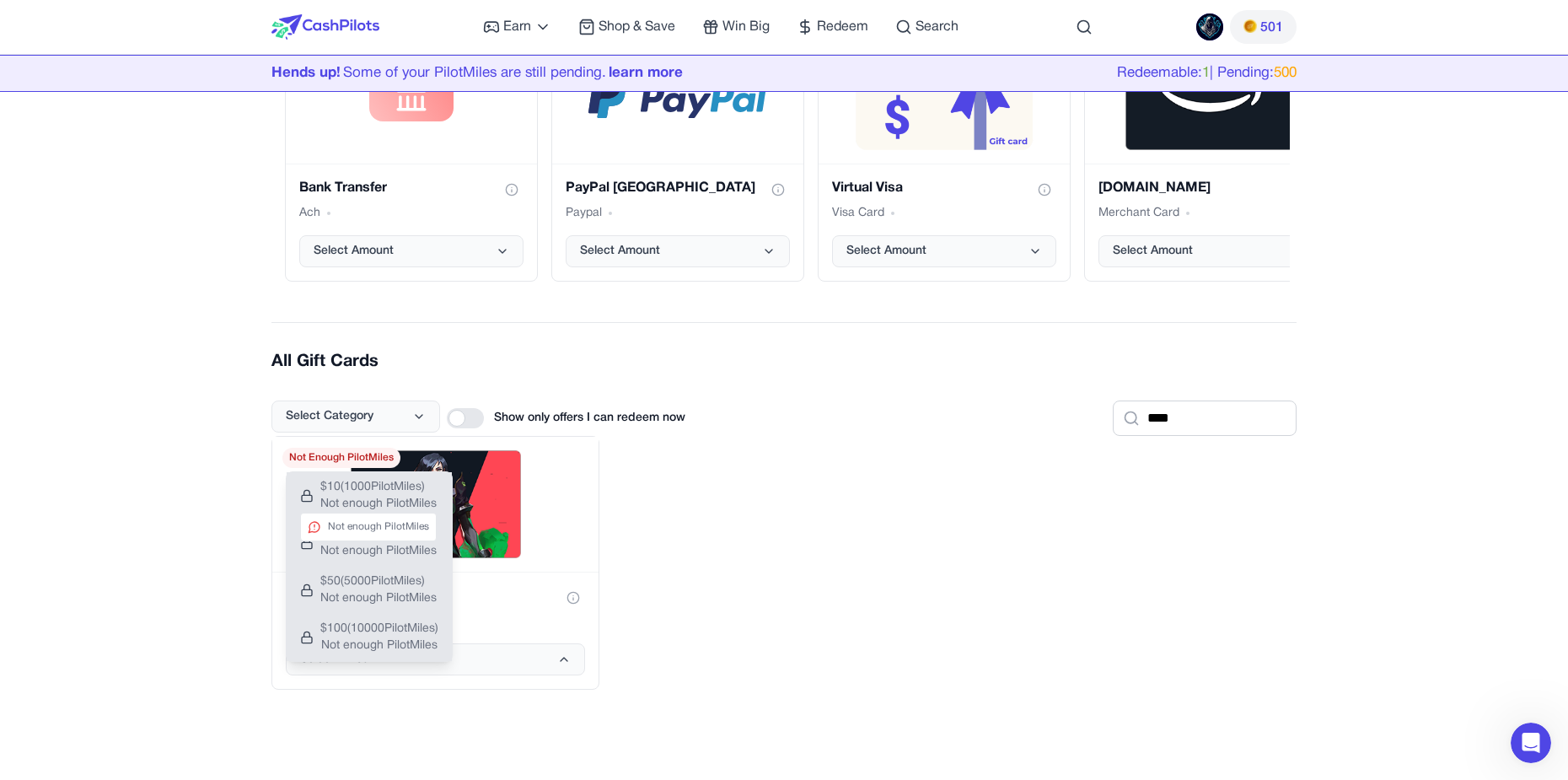
click at [415, 485] on span "$ 10 ( 1000 PilotMiles)" at bounding box center [378, 487] width 117 height 17
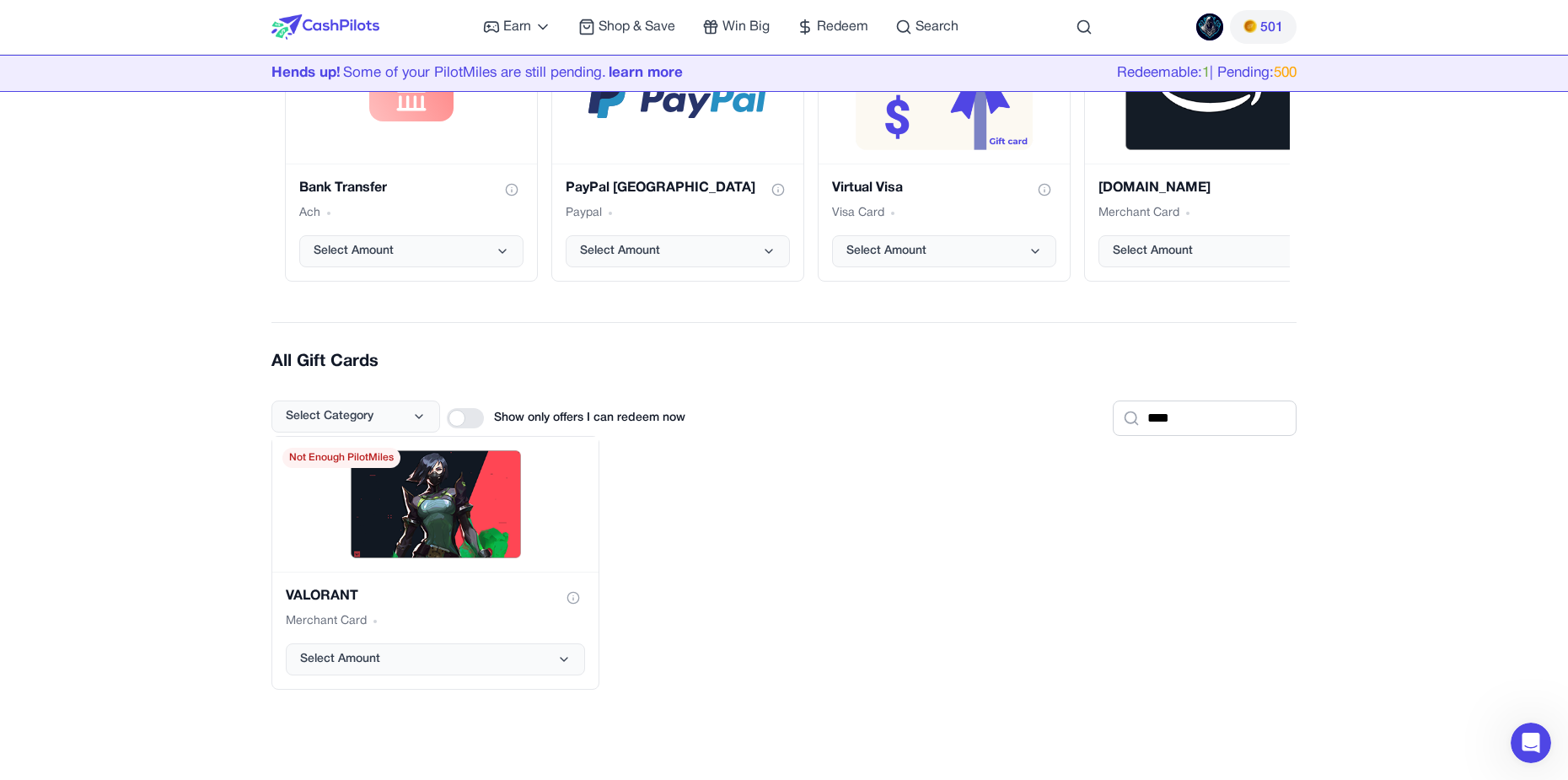
click at [718, 521] on div "VALORANT Merchant Card Select Amount Not Enough PilotMiles" at bounding box center [784, 562] width 1025 height 254
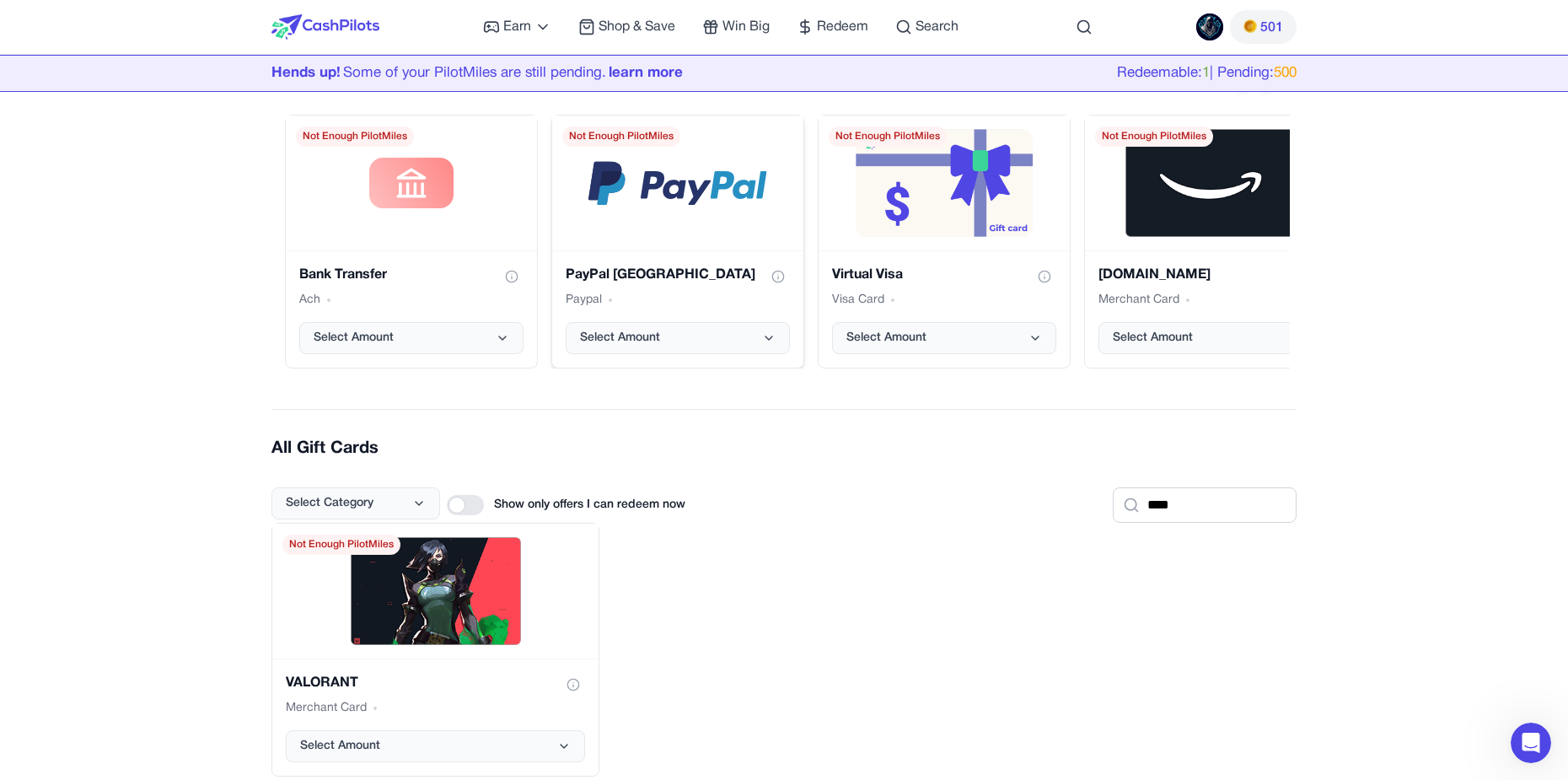
scroll to position [169, 0]
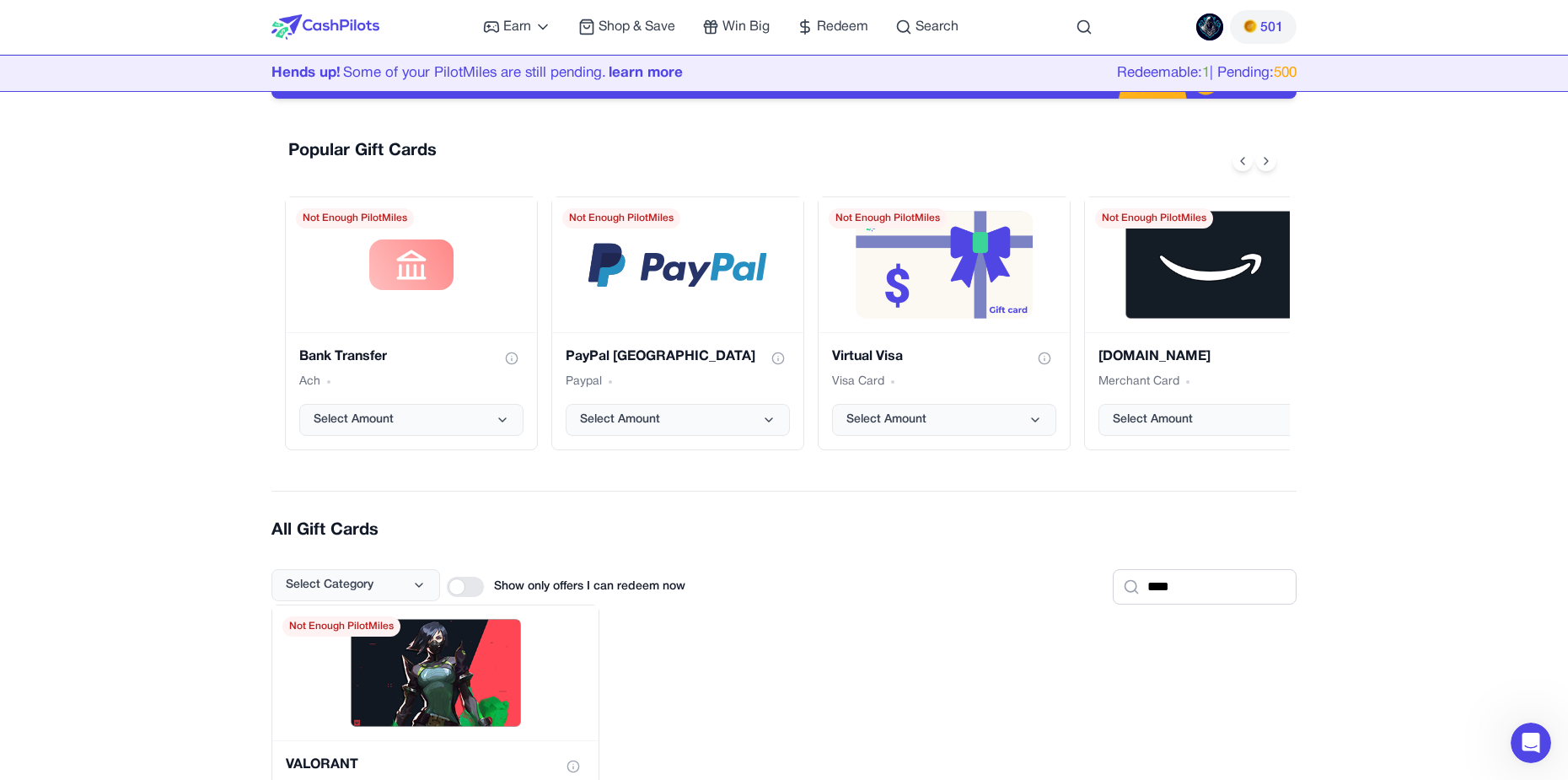
click at [615, 39] on div "Earn Play Games Enjoy fun games and earn Try New App Test new app for rewards T…" at bounding box center [720, 27] width 475 height 54
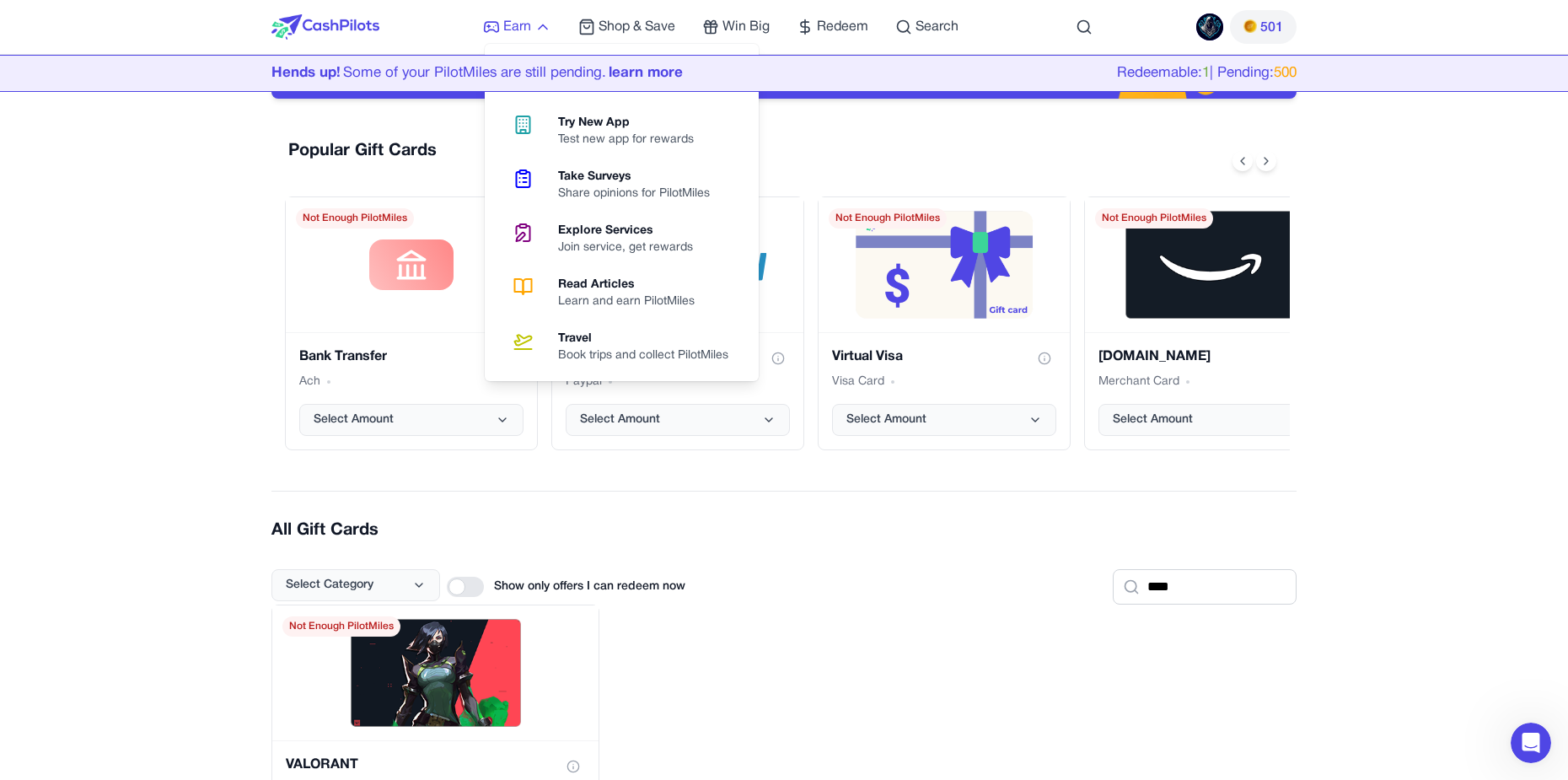
click at [510, 19] on span "Earn" at bounding box center [517, 27] width 28 height 20
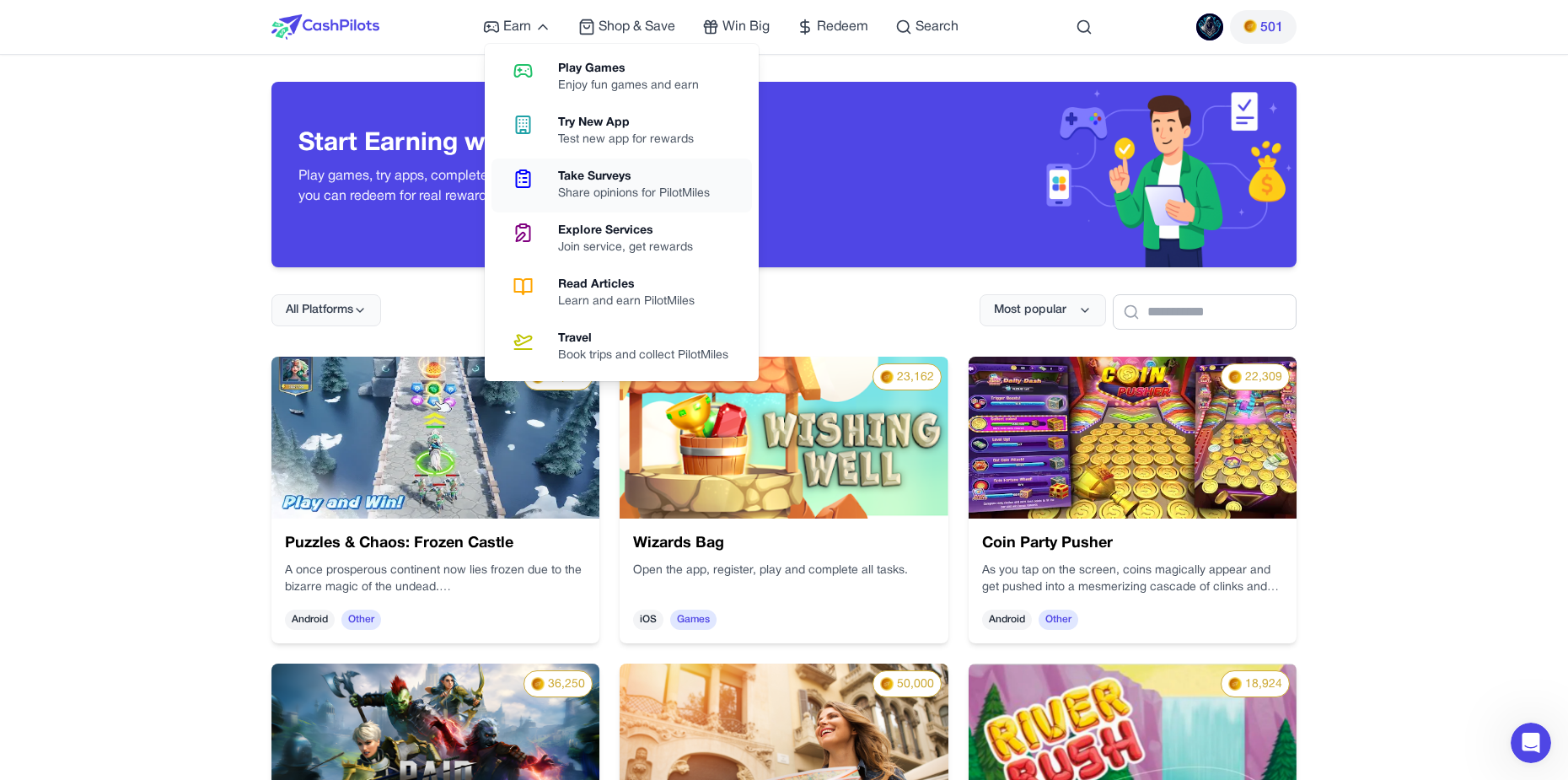
click at [649, 189] on div "Share opinions for PilotMiles" at bounding box center [640, 194] width 165 height 17
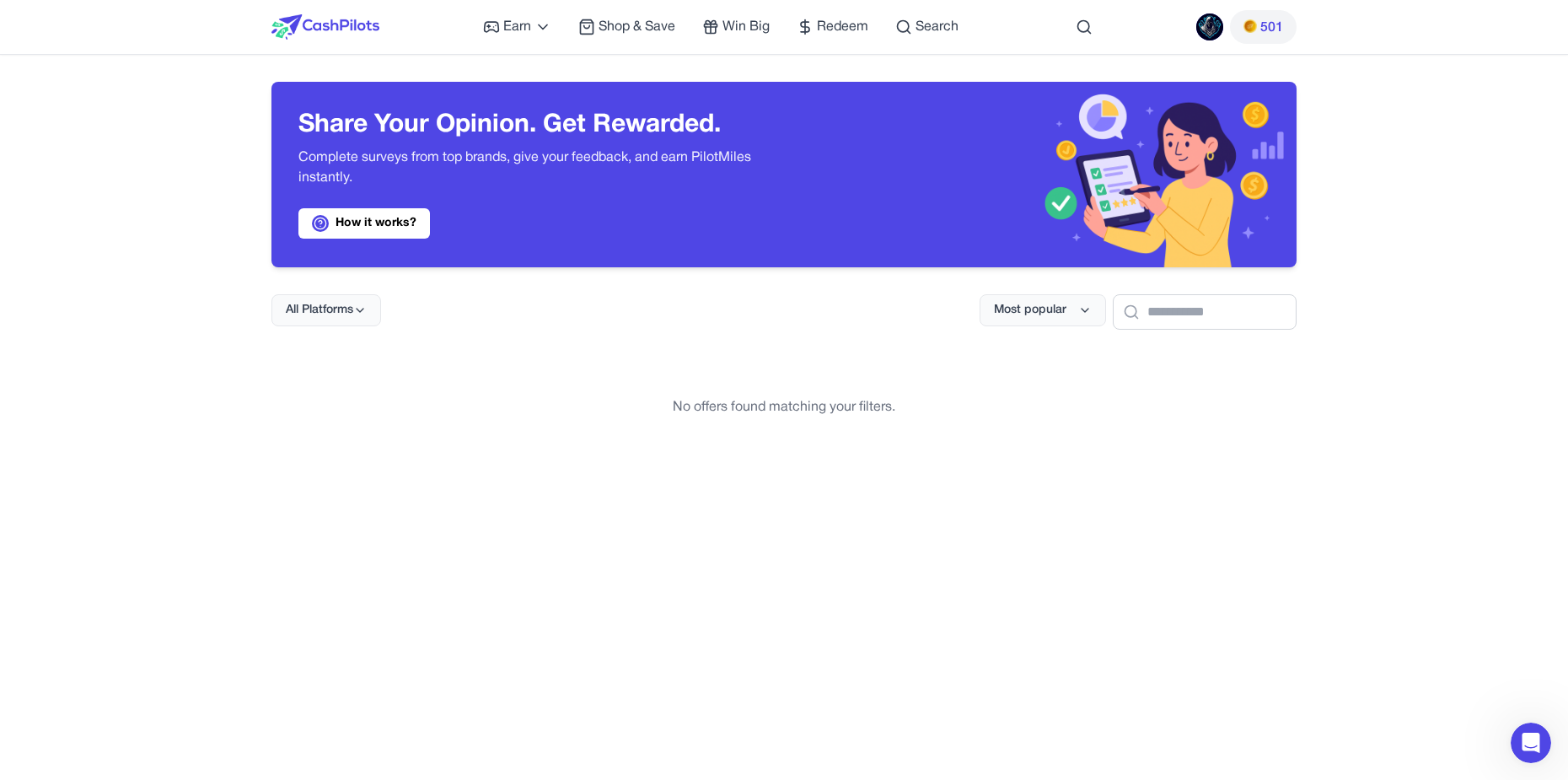
click at [1073, 306] on div "Most popular" at bounding box center [1137, 311] width 317 height 36
click at [1029, 310] on button "Most popular" at bounding box center [1043, 310] width 127 height 32
click at [1029, 383] on div "Highest payout" at bounding box center [1002, 383] width 120 height 36
click at [1022, 301] on button "Highest payout" at bounding box center [1043, 310] width 127 height 32
click at [1036, 415] on div "Name (A-Z)" at bounding box center [1002, 419] width 120 height 36
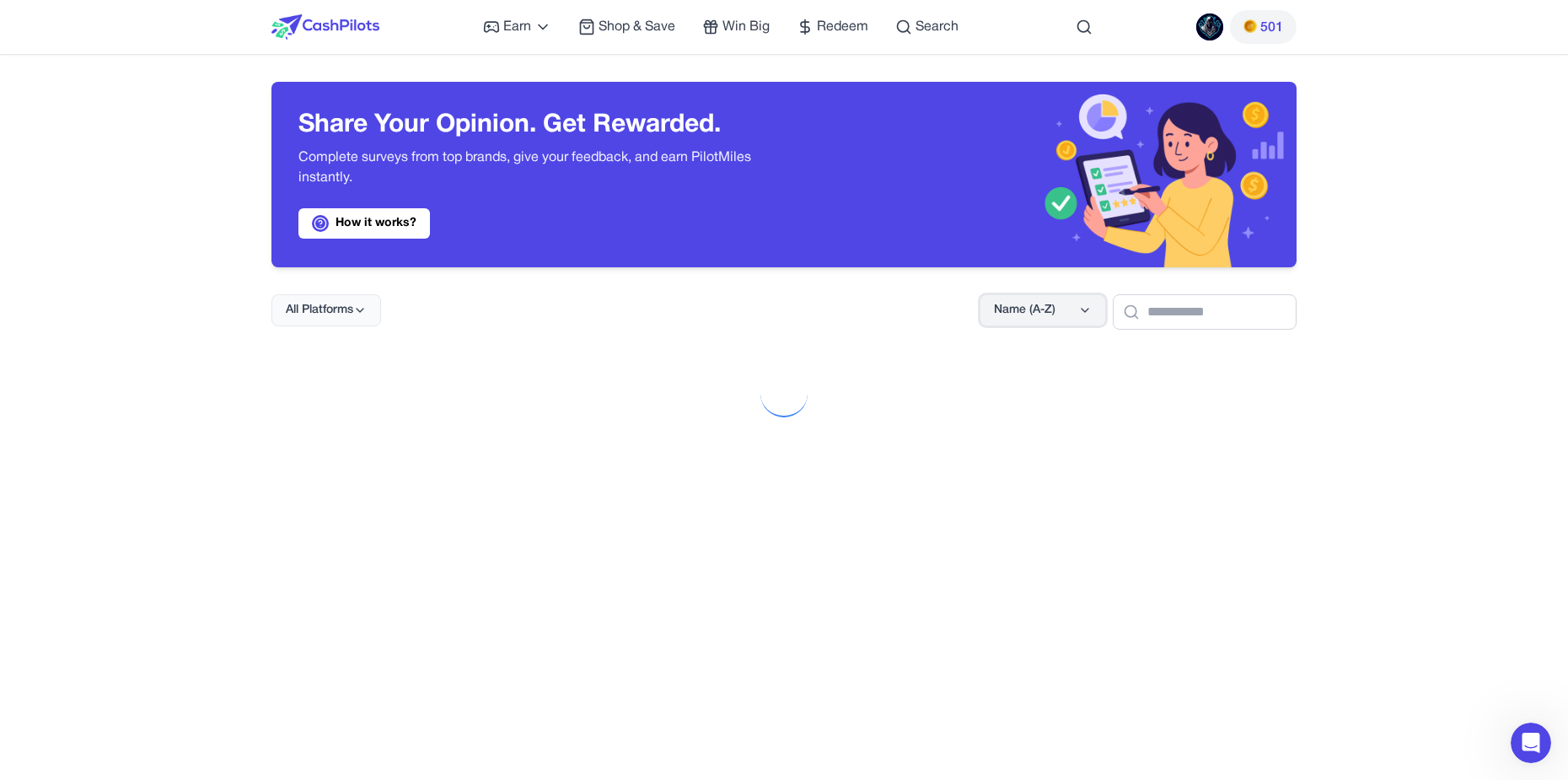
click at [1023, 319] on button "Name (A-Z)" at bounding box center [1043, 310] width 127 height 32
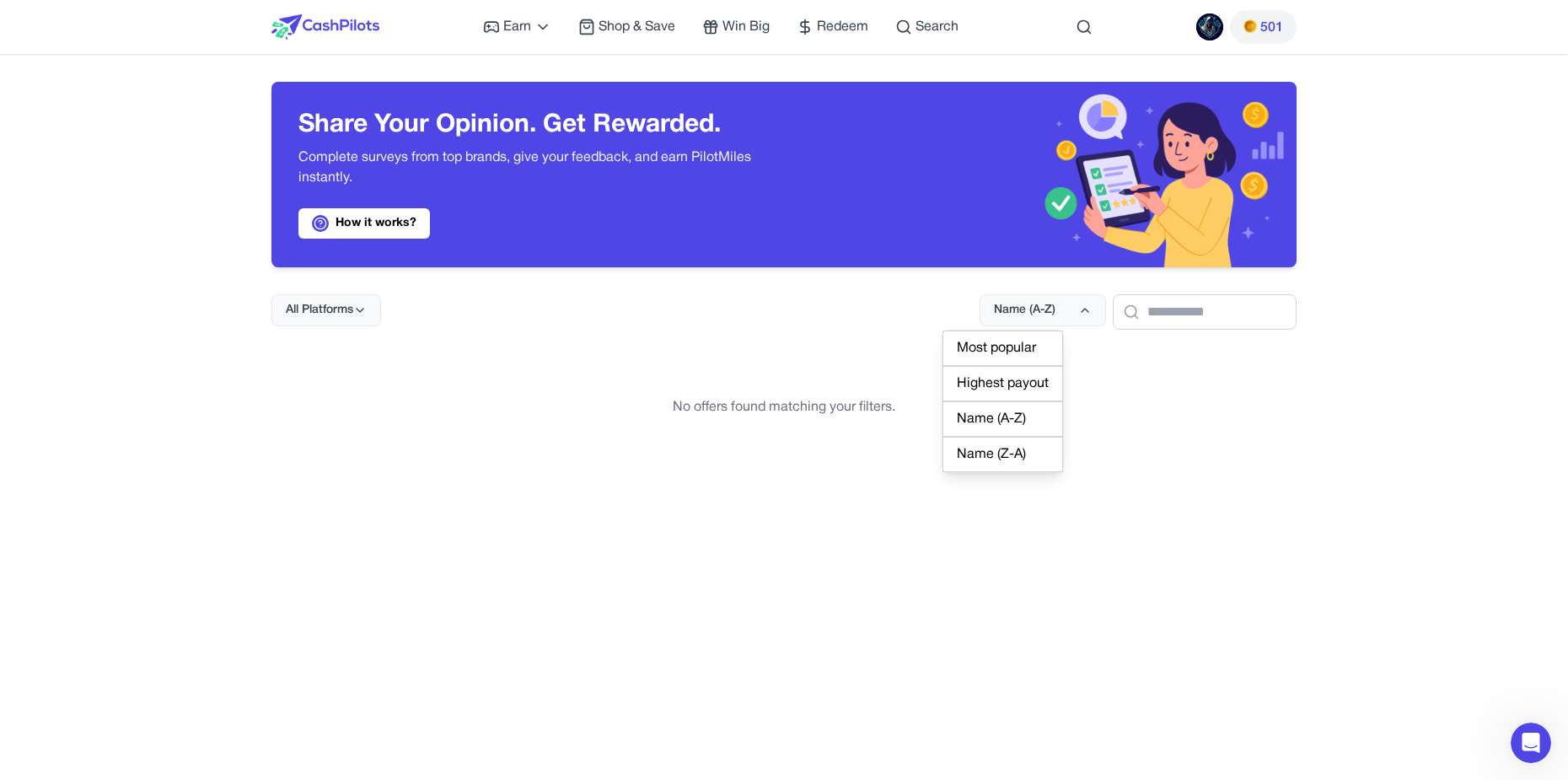
click at [1017, 452] on div "Name (Z-A)" at bounding box center [1002, 454] width 120 height 36
click at [347, 305] on span "All Platforms" at bounding box center [319, 310] width 67 height 17
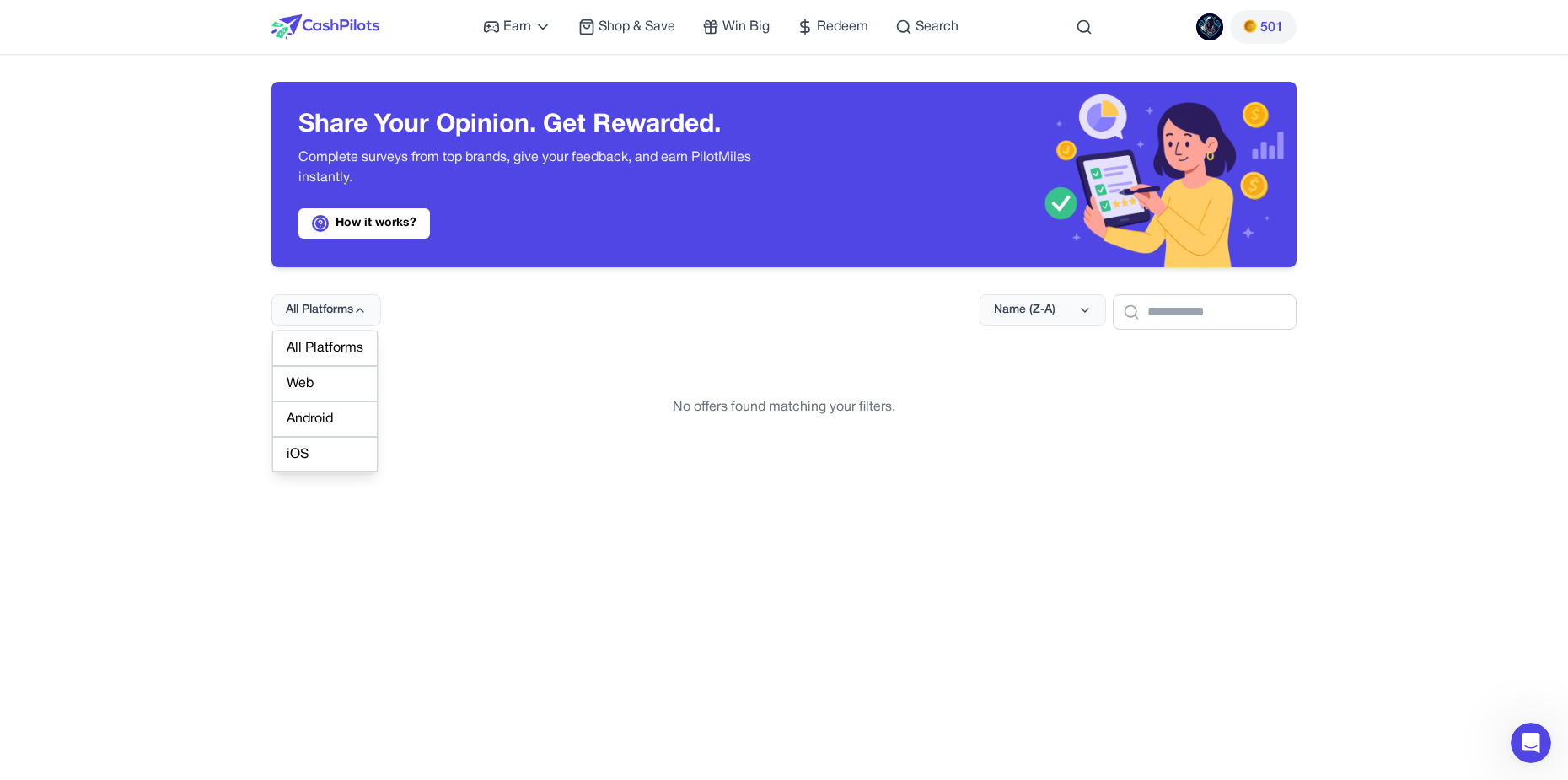
click at [331, 396] on div "Web" at bounding box center [324, 383] width 106 height 36
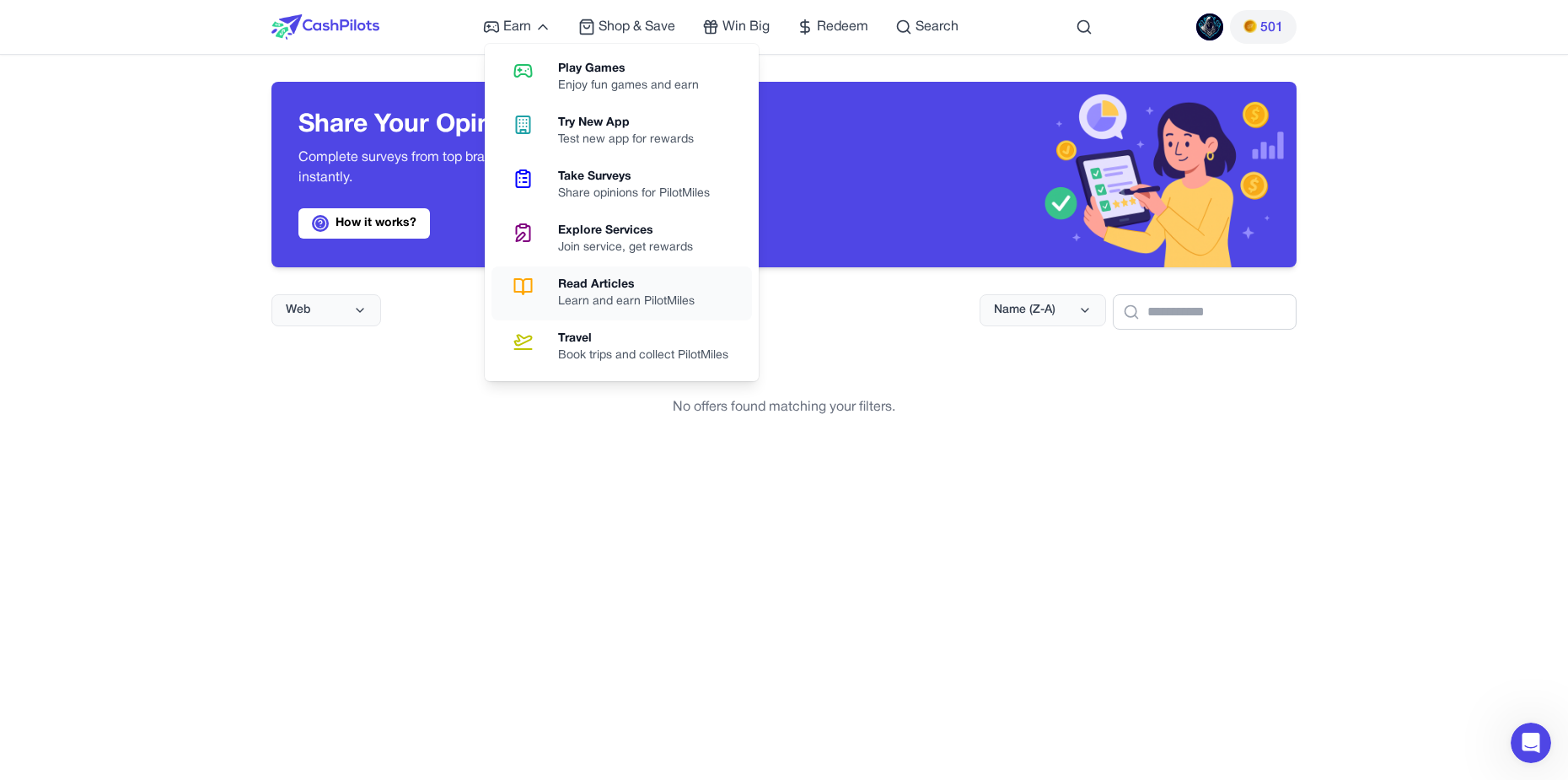
click at [615, 279] on div "Read Articles" at bounding box center [632, 285] width 150 height 17
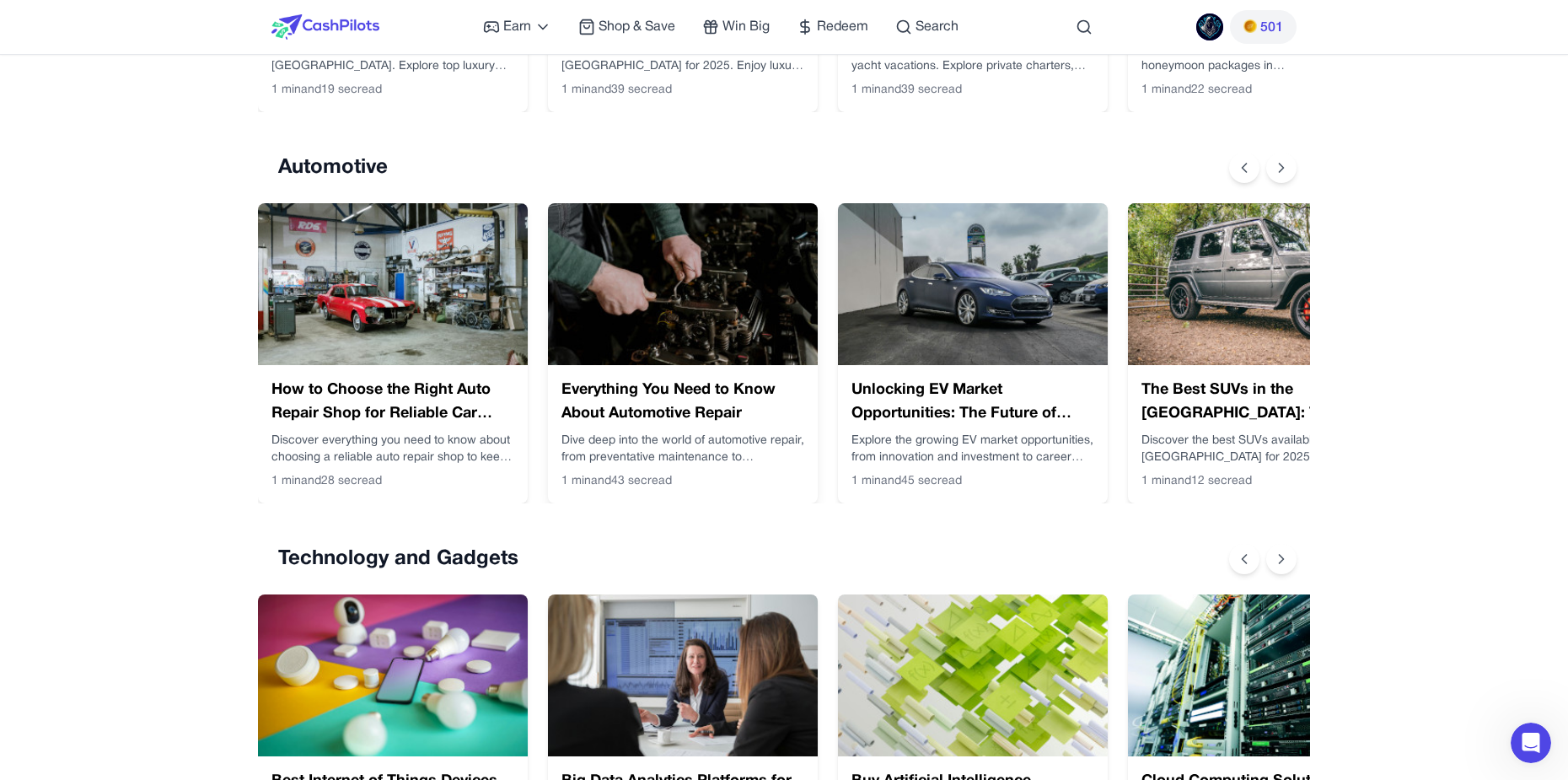
scroll to position [759, 0]
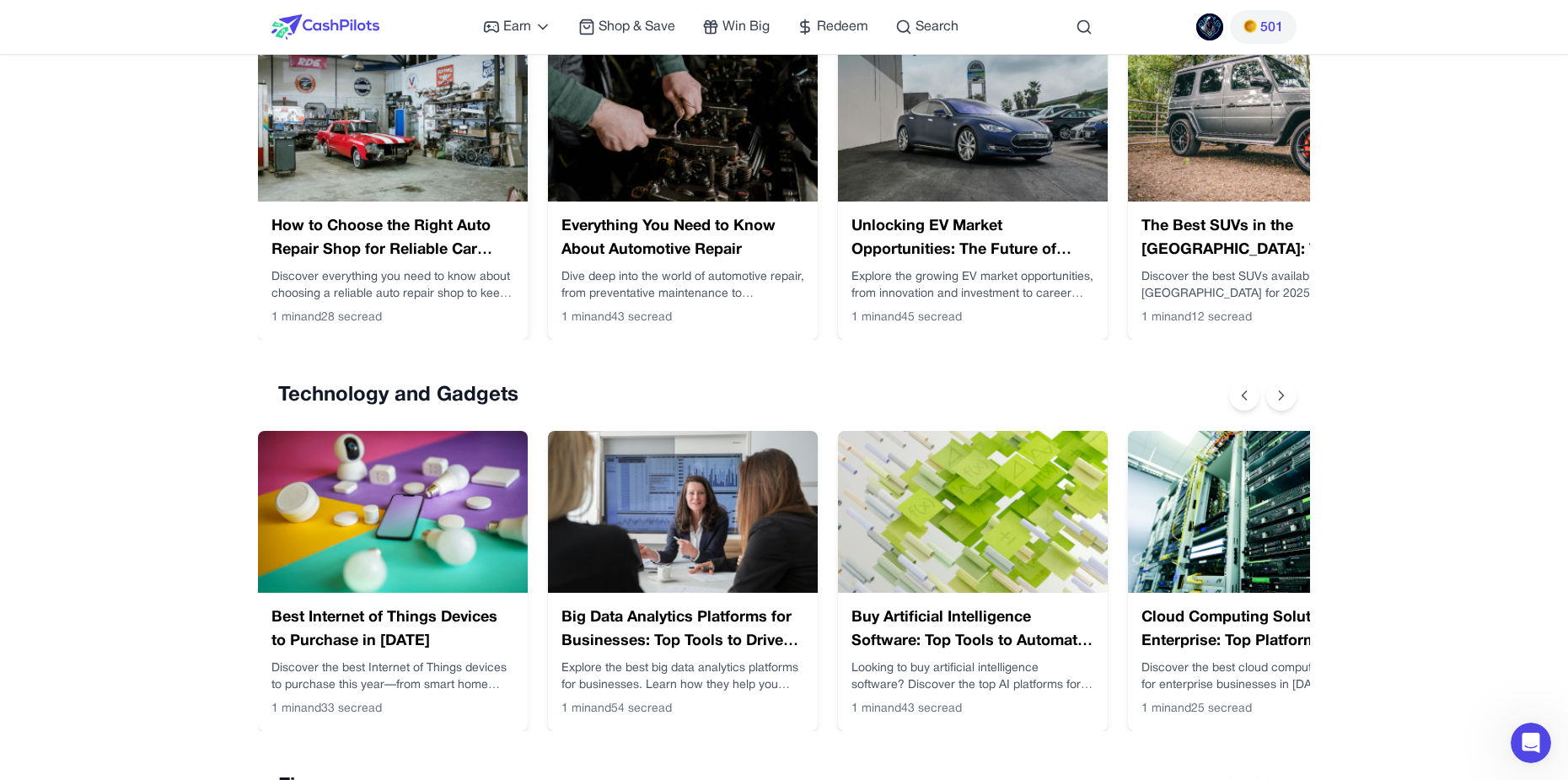
click at [336, 137] on img at bounding box center [393, 120] width 270 height 162
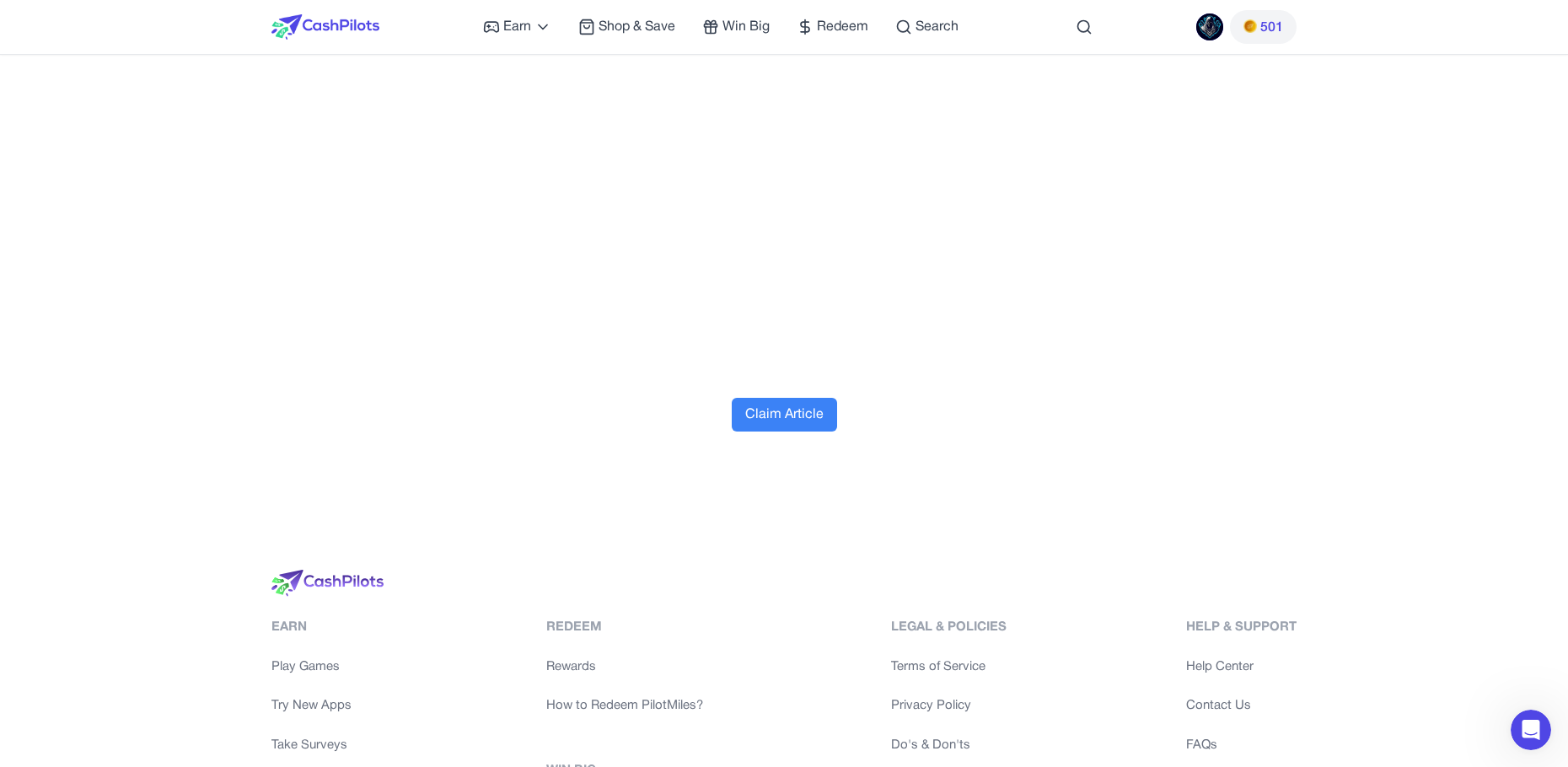
scroll to position [5900, 0]
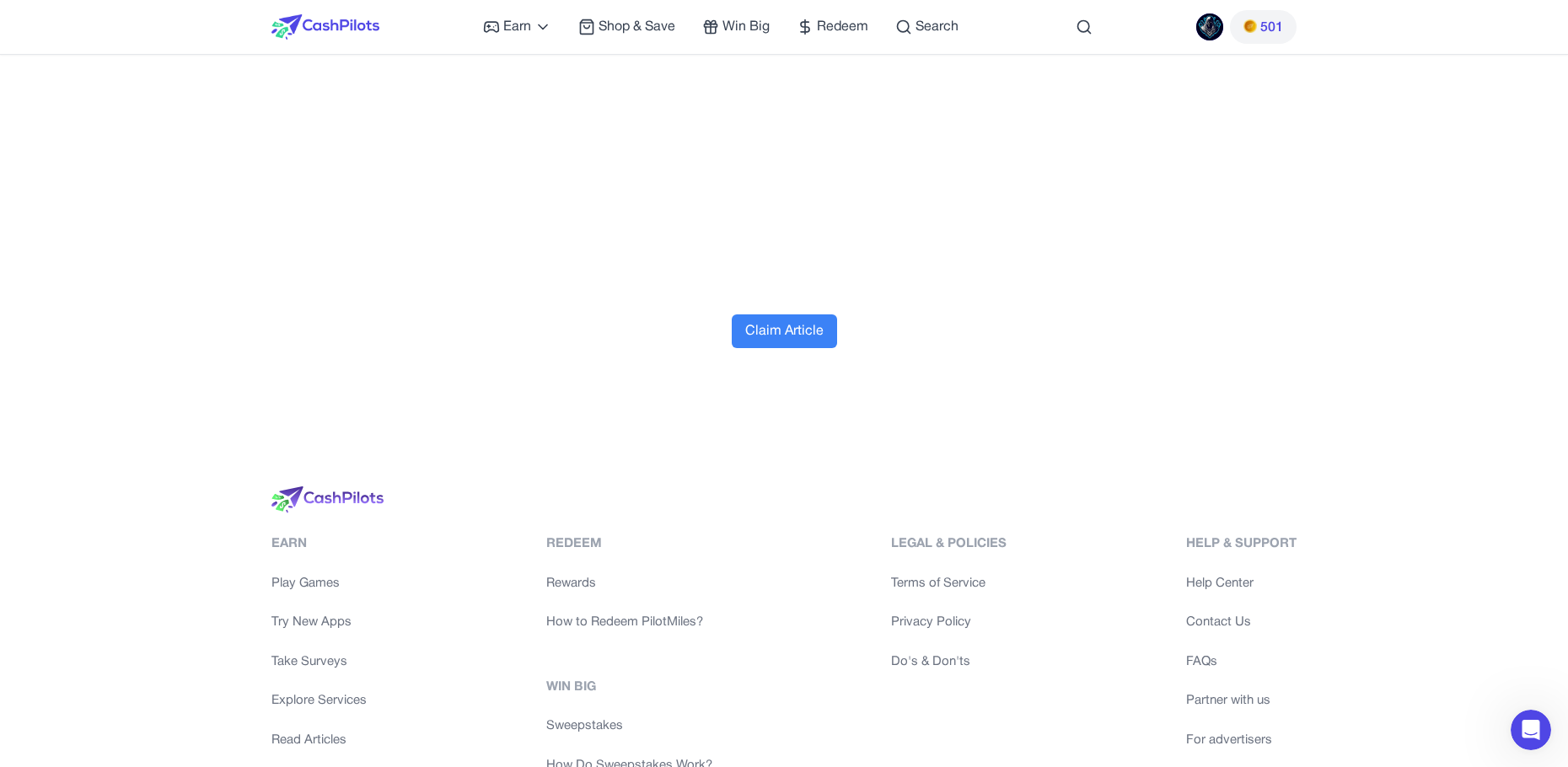
click at [798, 321] on button "Claim Article" at bounding box center [784, 331] width 106 height 34
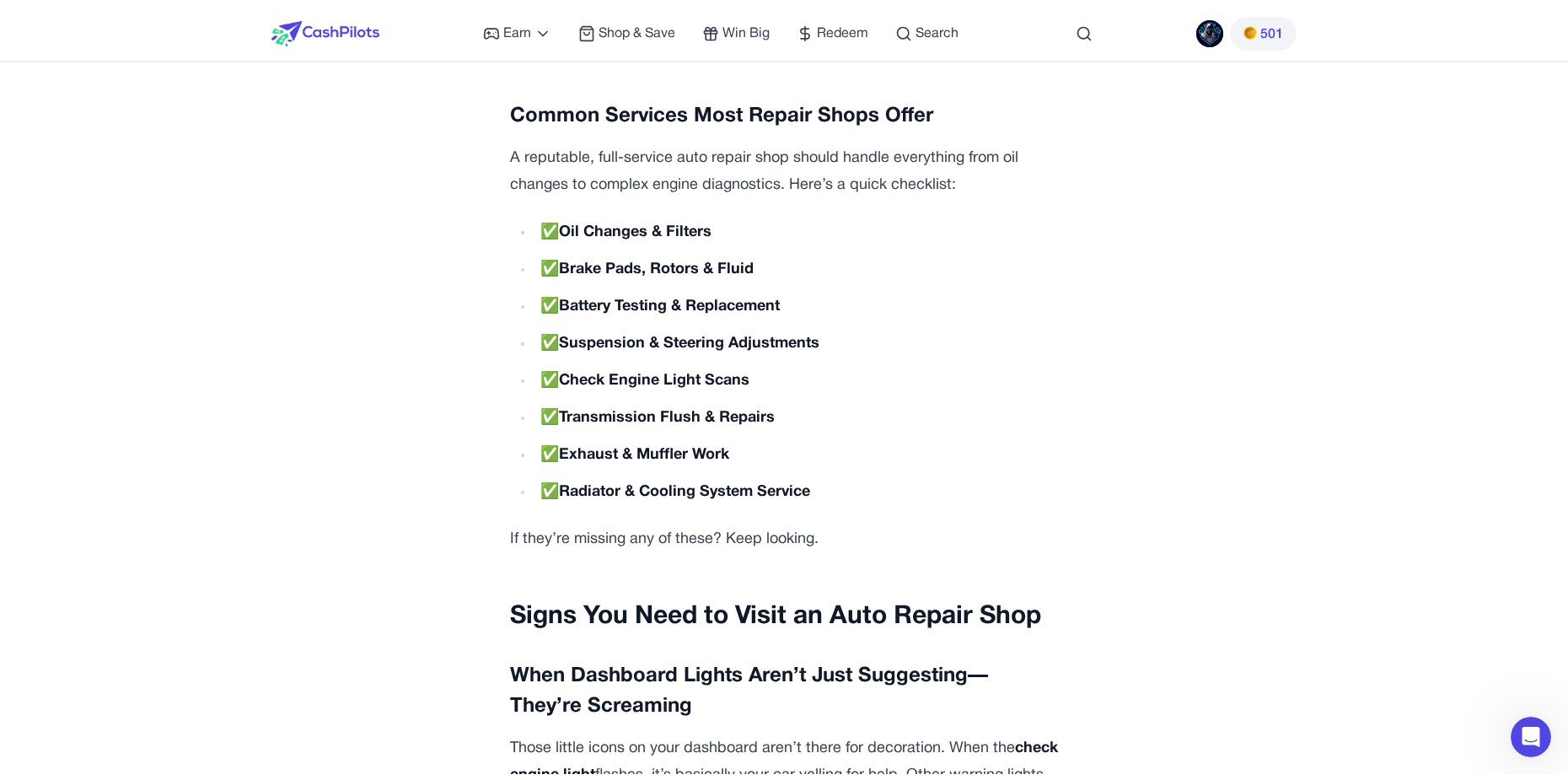
scroll to position [0, 0]
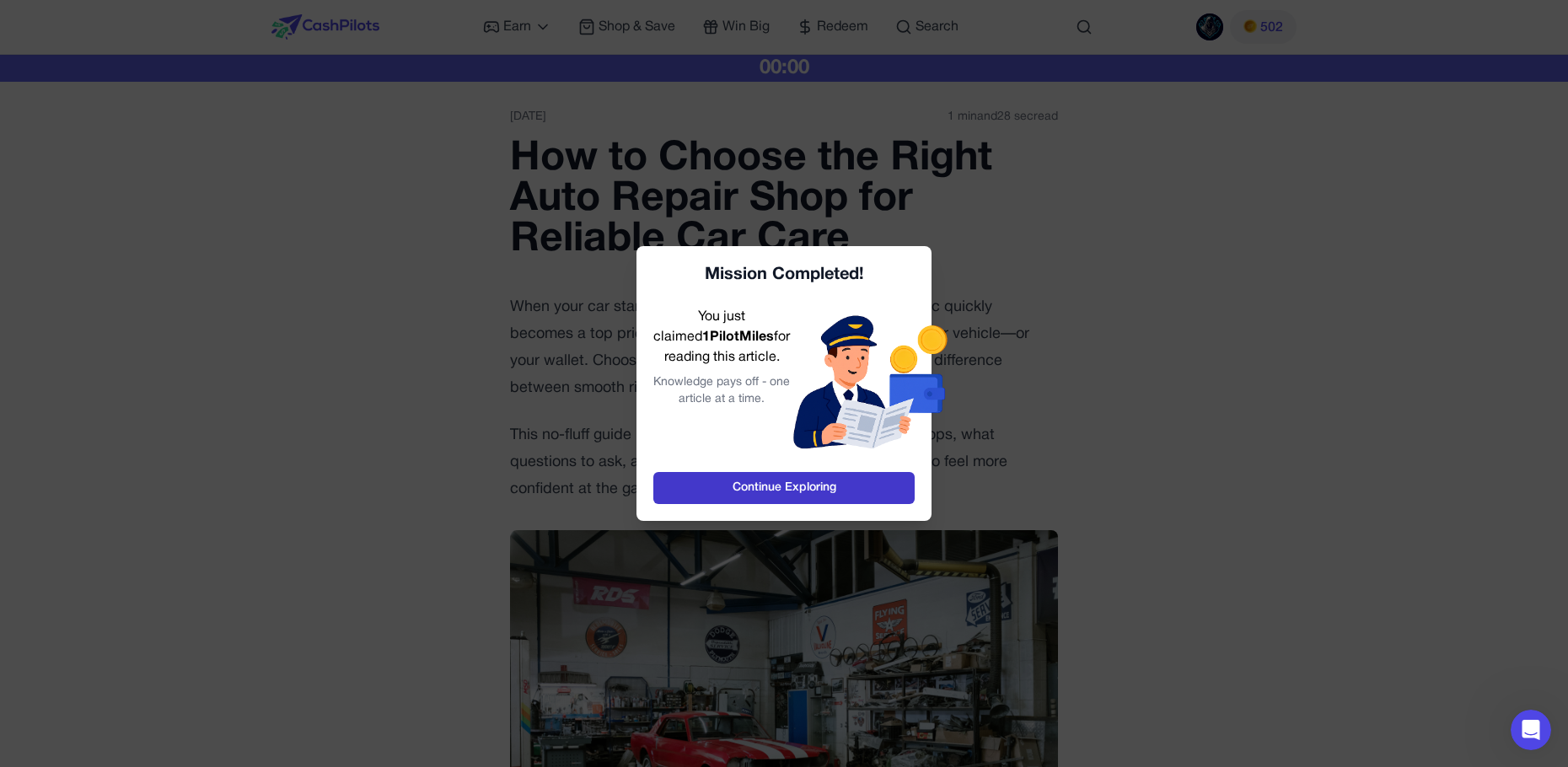
click at [769, 482] on link "Continue Exploring" at bounding box center [784, 488] width 261 height 32
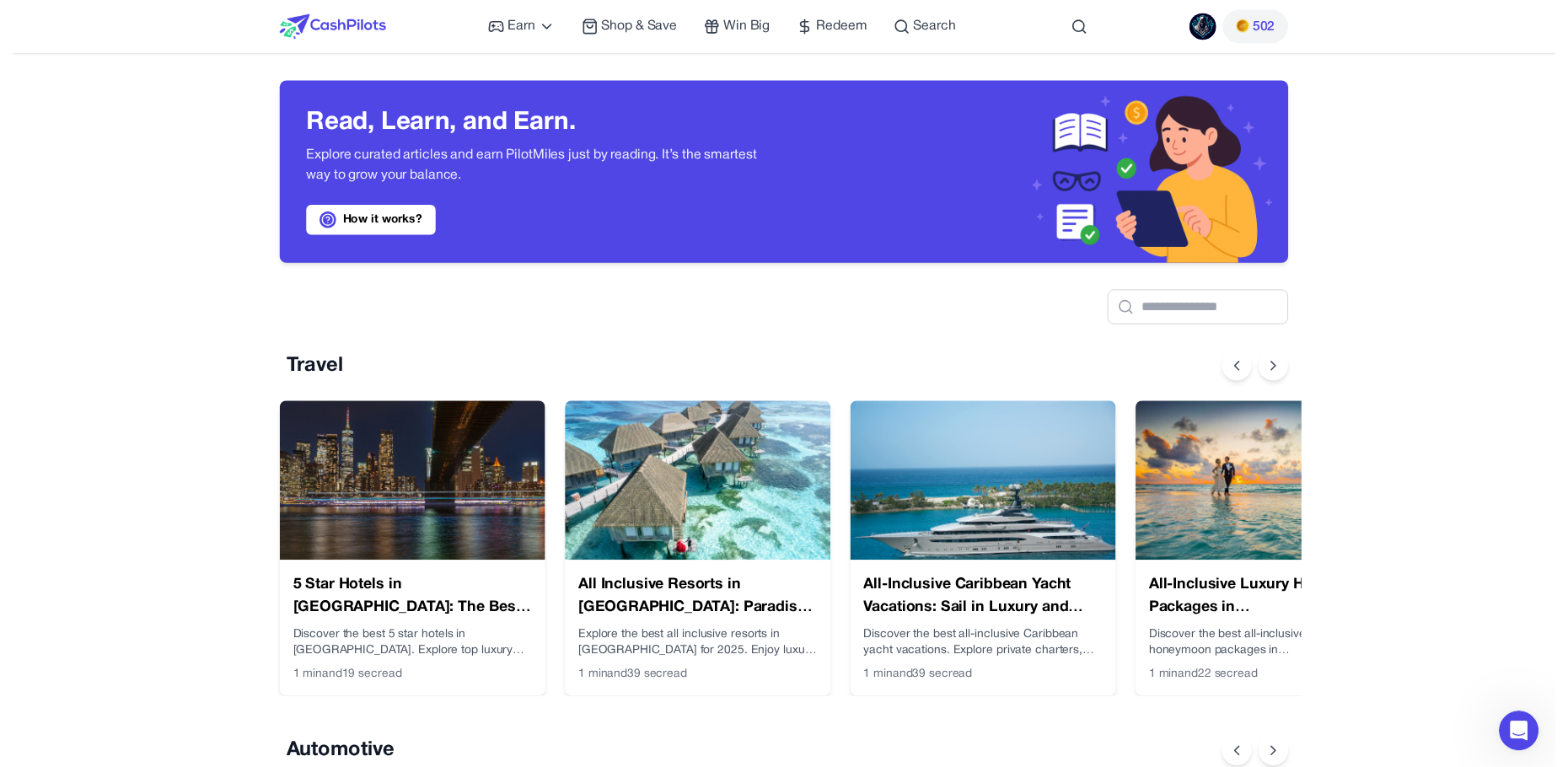
scroll to position [0, 14]
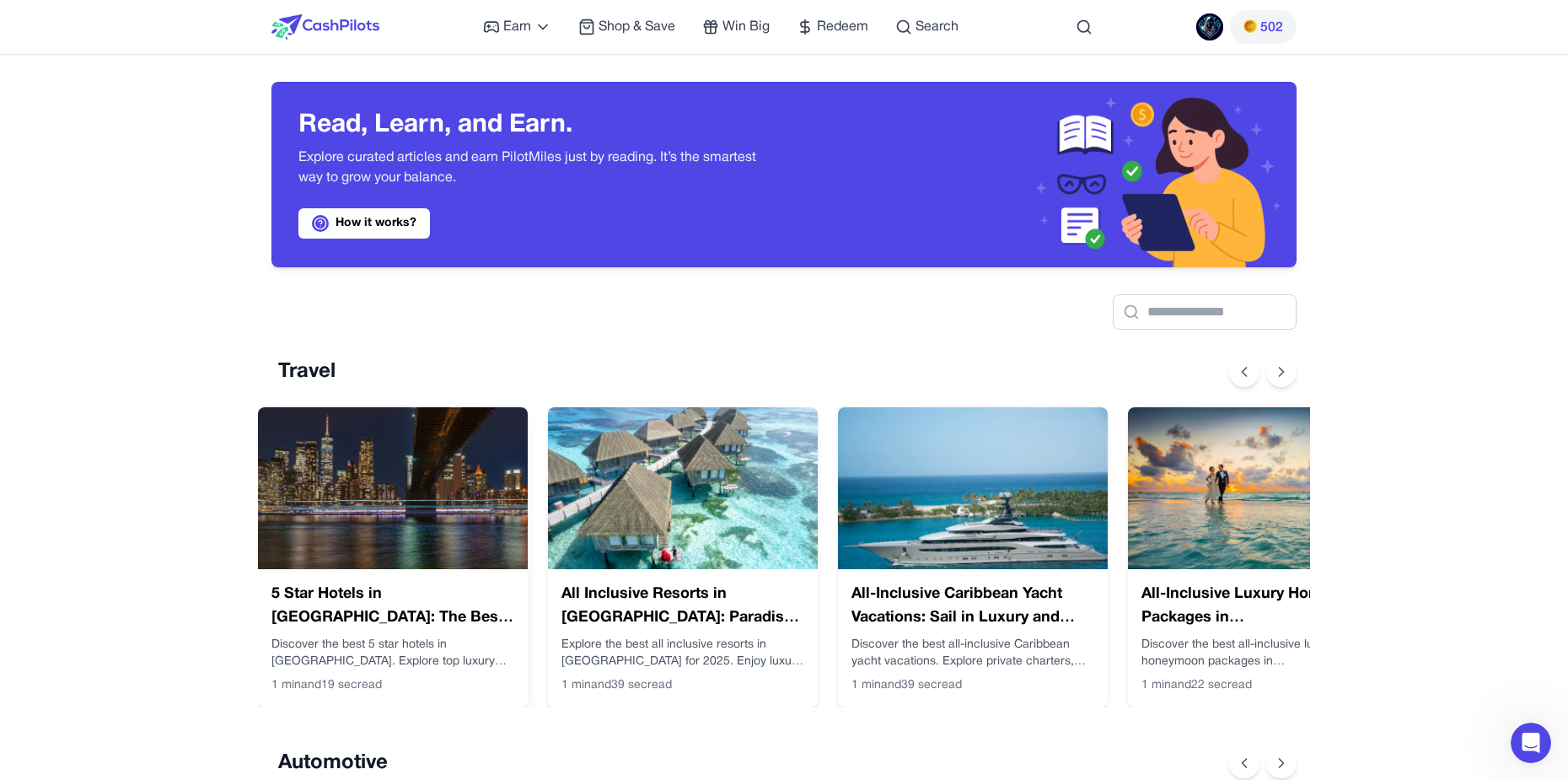
click at [403, 587] on h3 "5 Star Hotels in [GEOGRAPHIC_DATA]: The Best Luxury Stays in [GEOGRAPHIC_DATA]" at bounding box center [392, 605] width 243 height 47
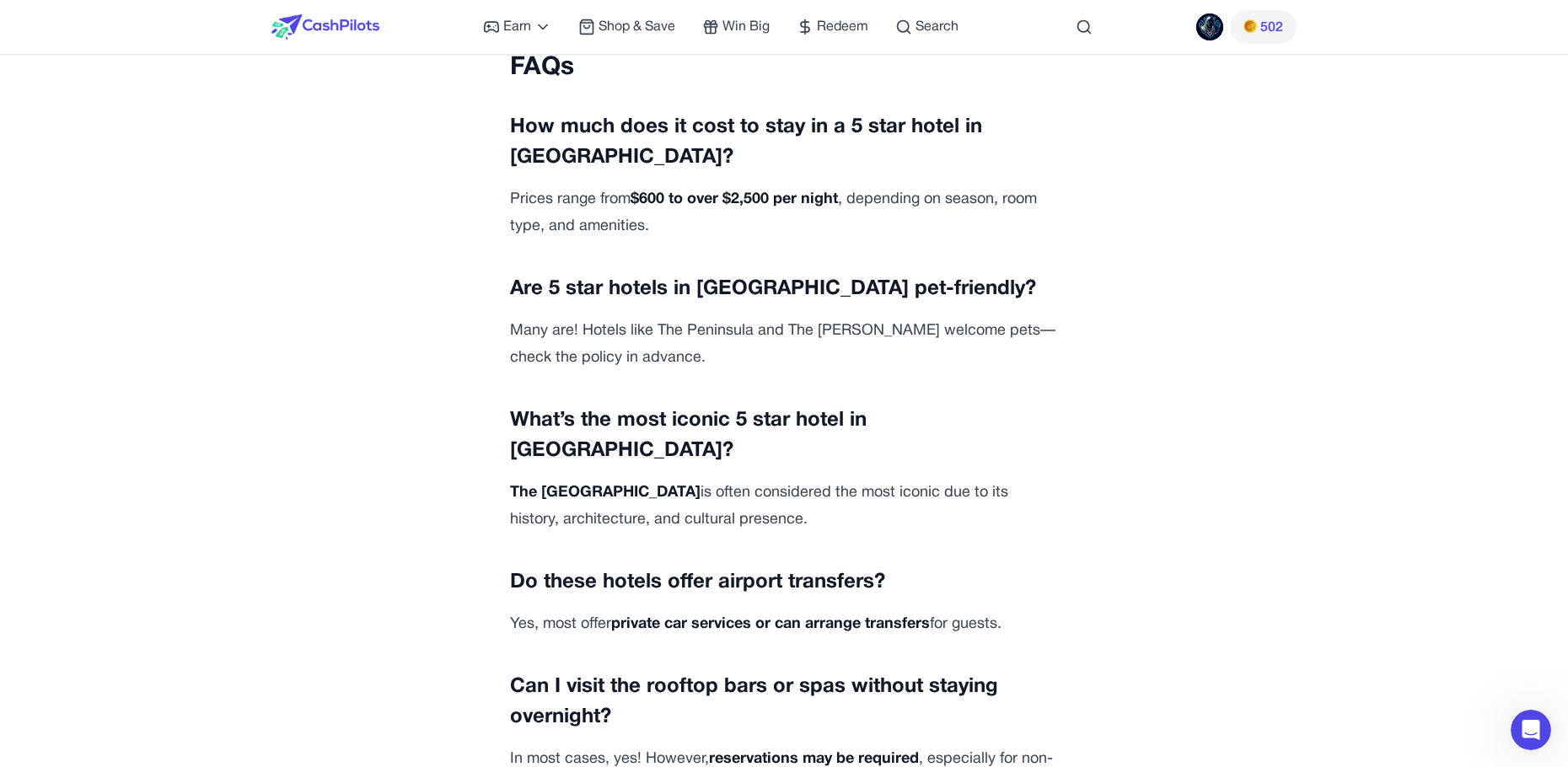
scroll to position [6097, 0]
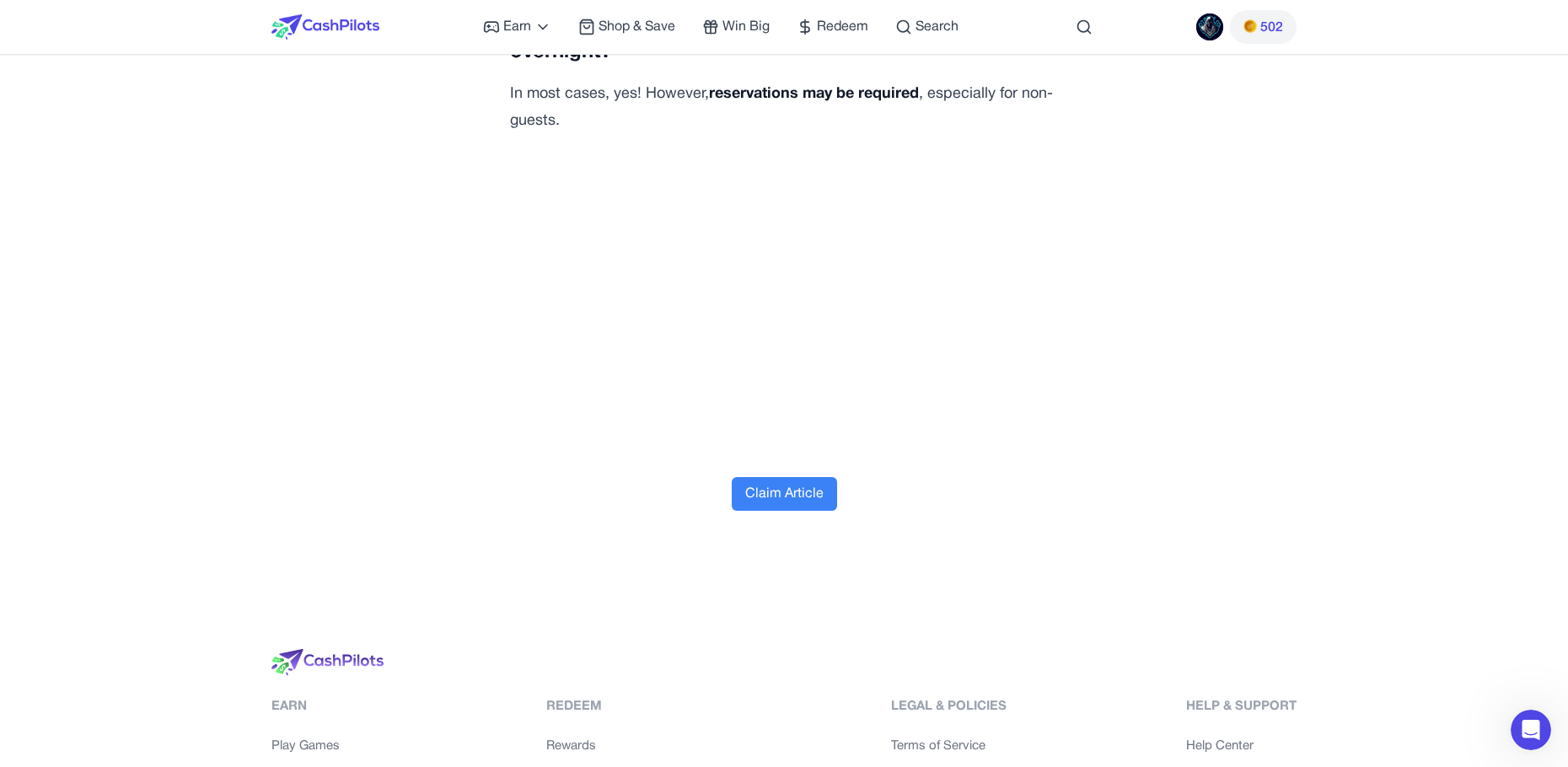
click at [761, 477] on button "Claim Article" at bounding box center [784, 493] width 106 height 34
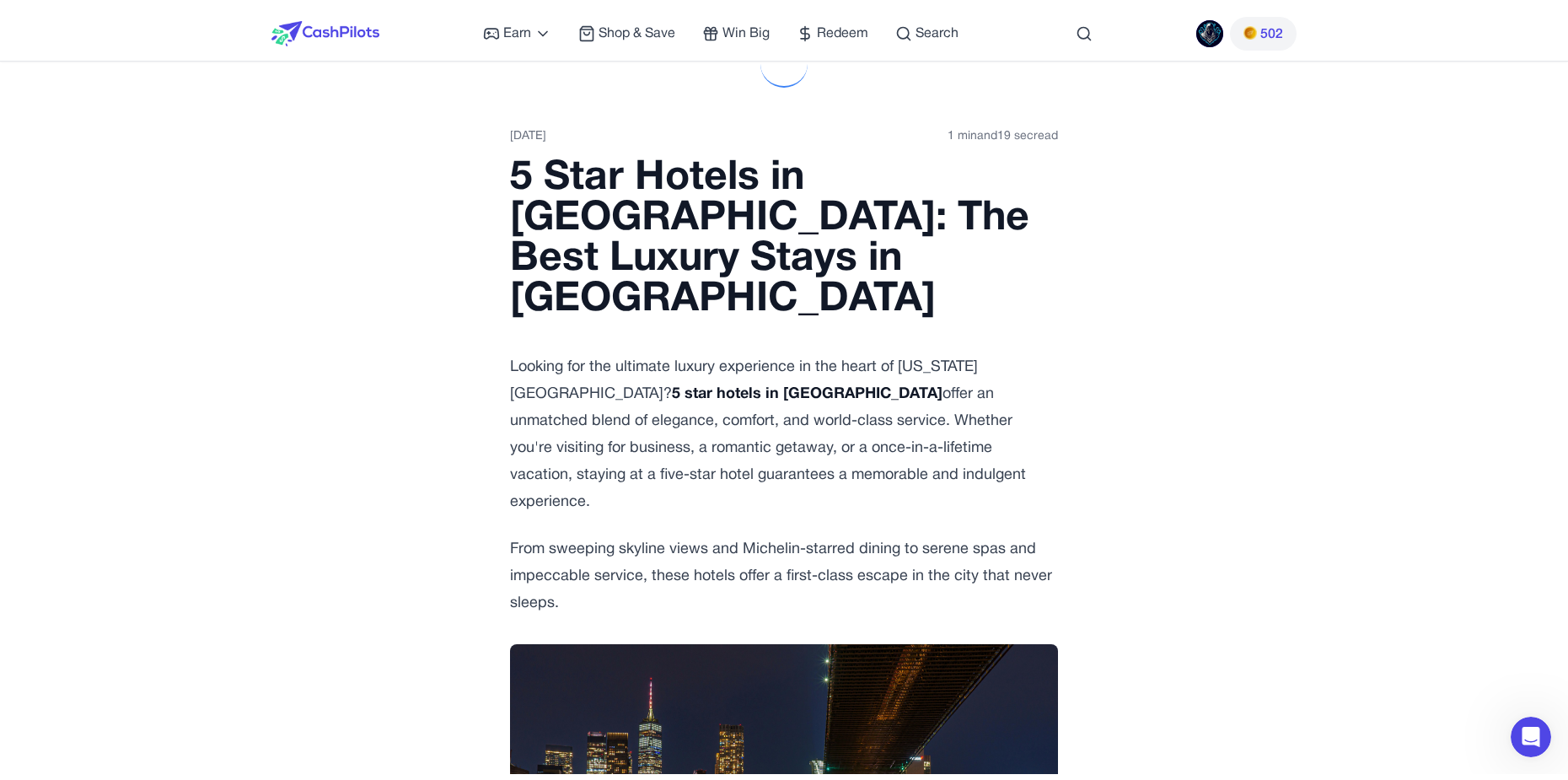
scroll to position [0, 0]
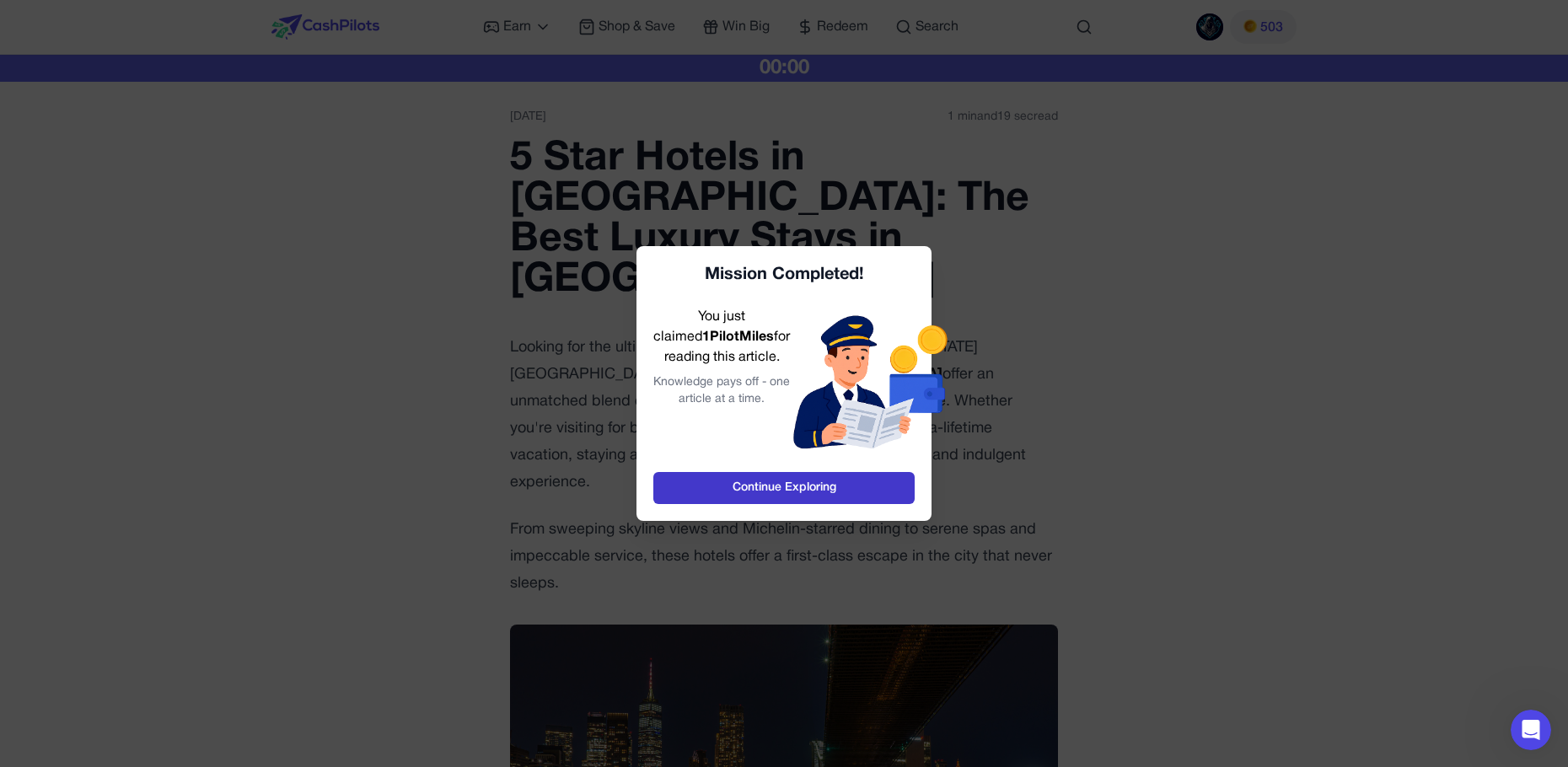
click at [731, 484] on link "Continue Exploring" at bounding box center [784, 488] width 261 height 32
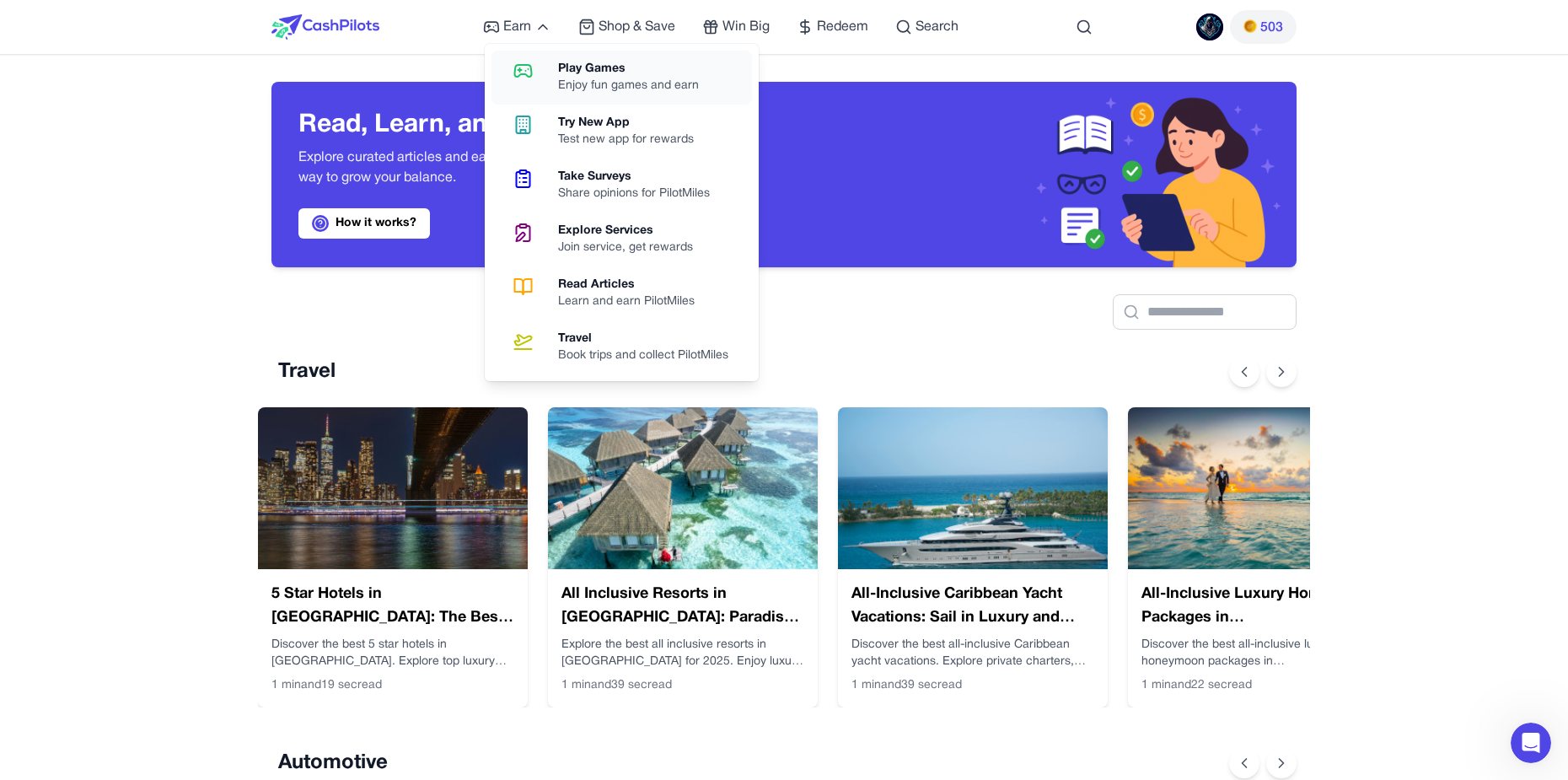
click at [579, 92] on div "Enjoy fun games and earn" at bounding box center [635, 85] width 154 height 17
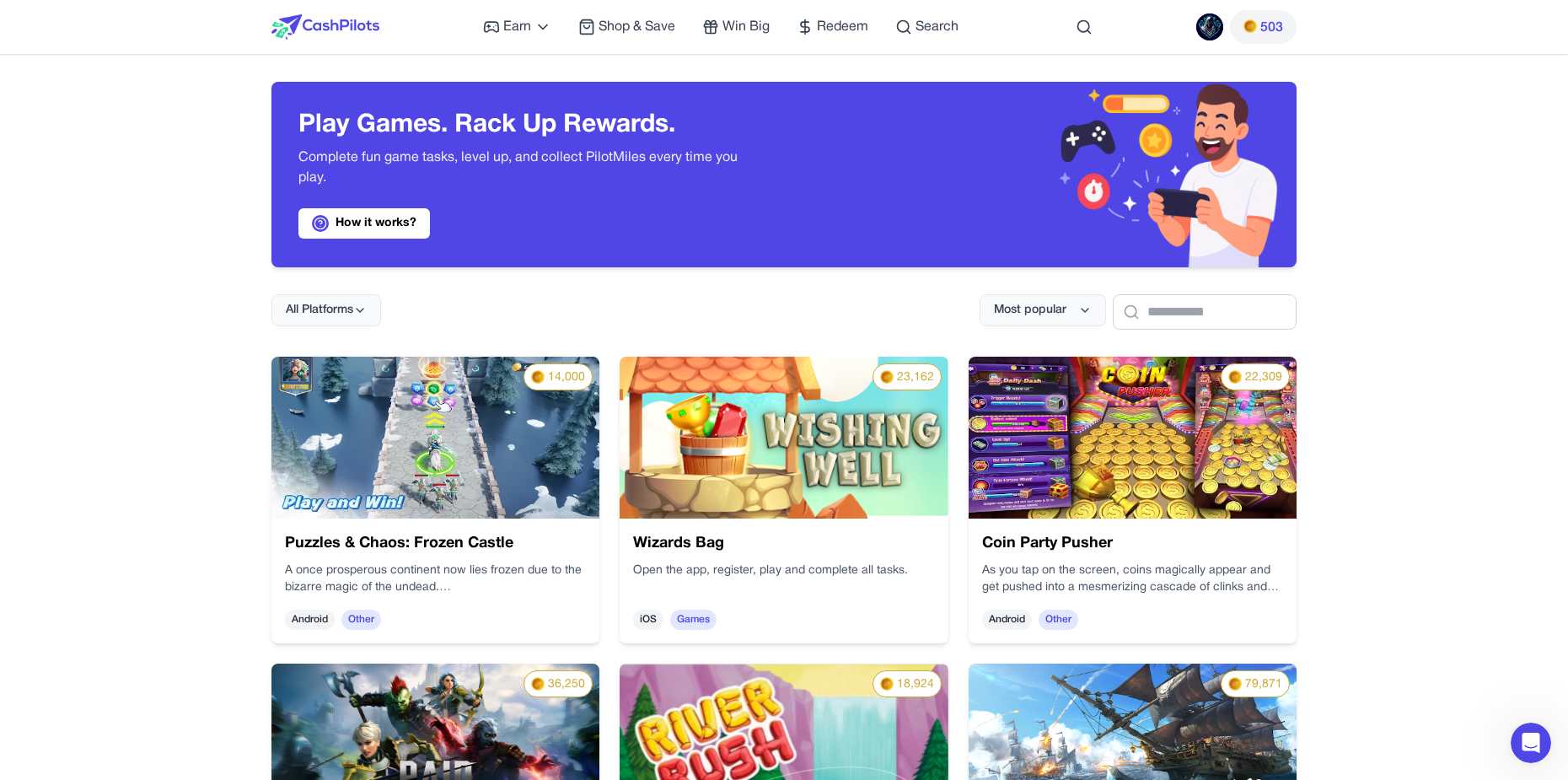
click at [442, 486] on img at bounding box center [434, 437] width 328 height 162
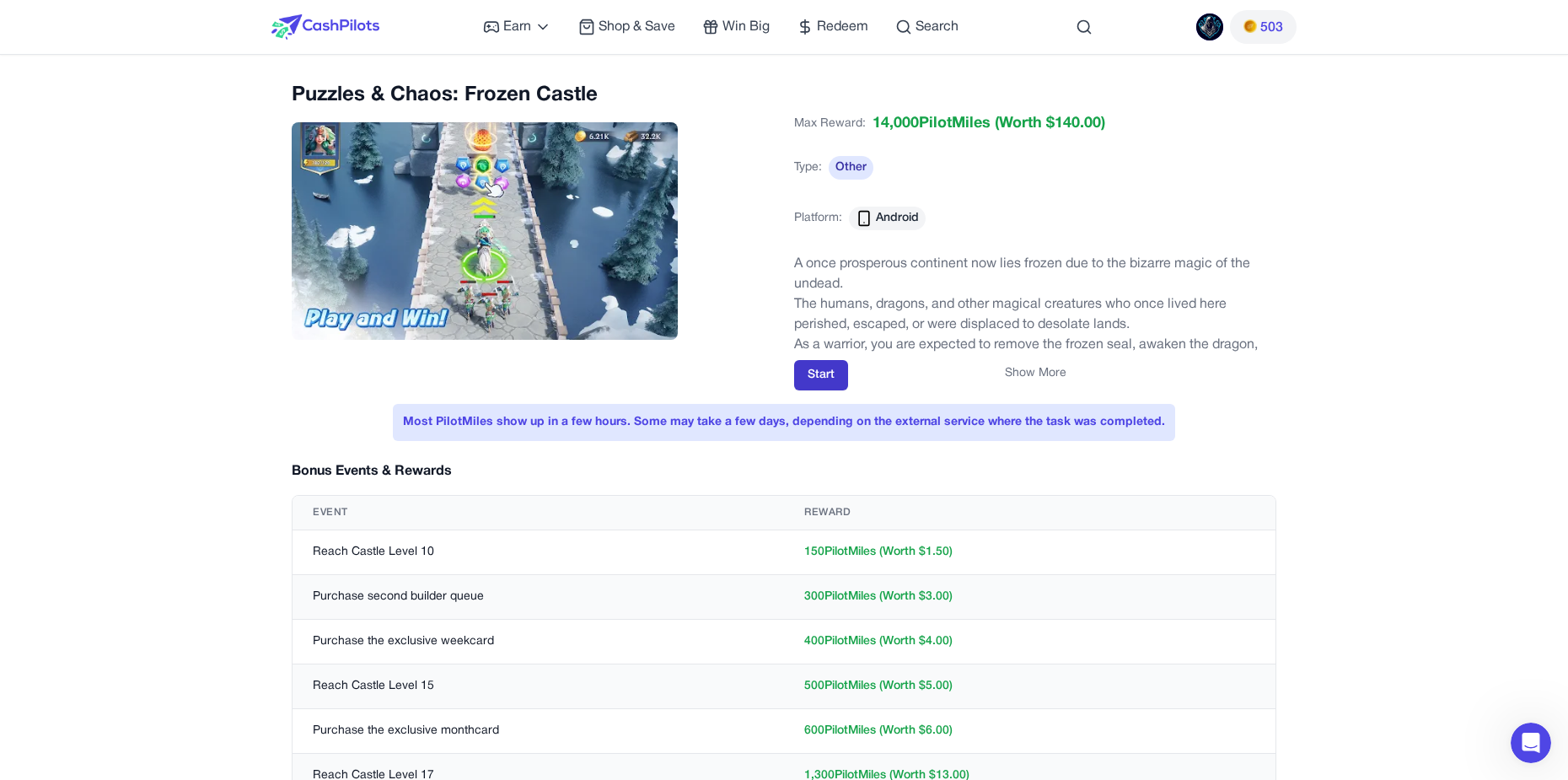
click at [816, 388] on button "Start" at bounding box center [820, 375] width 54 height 30
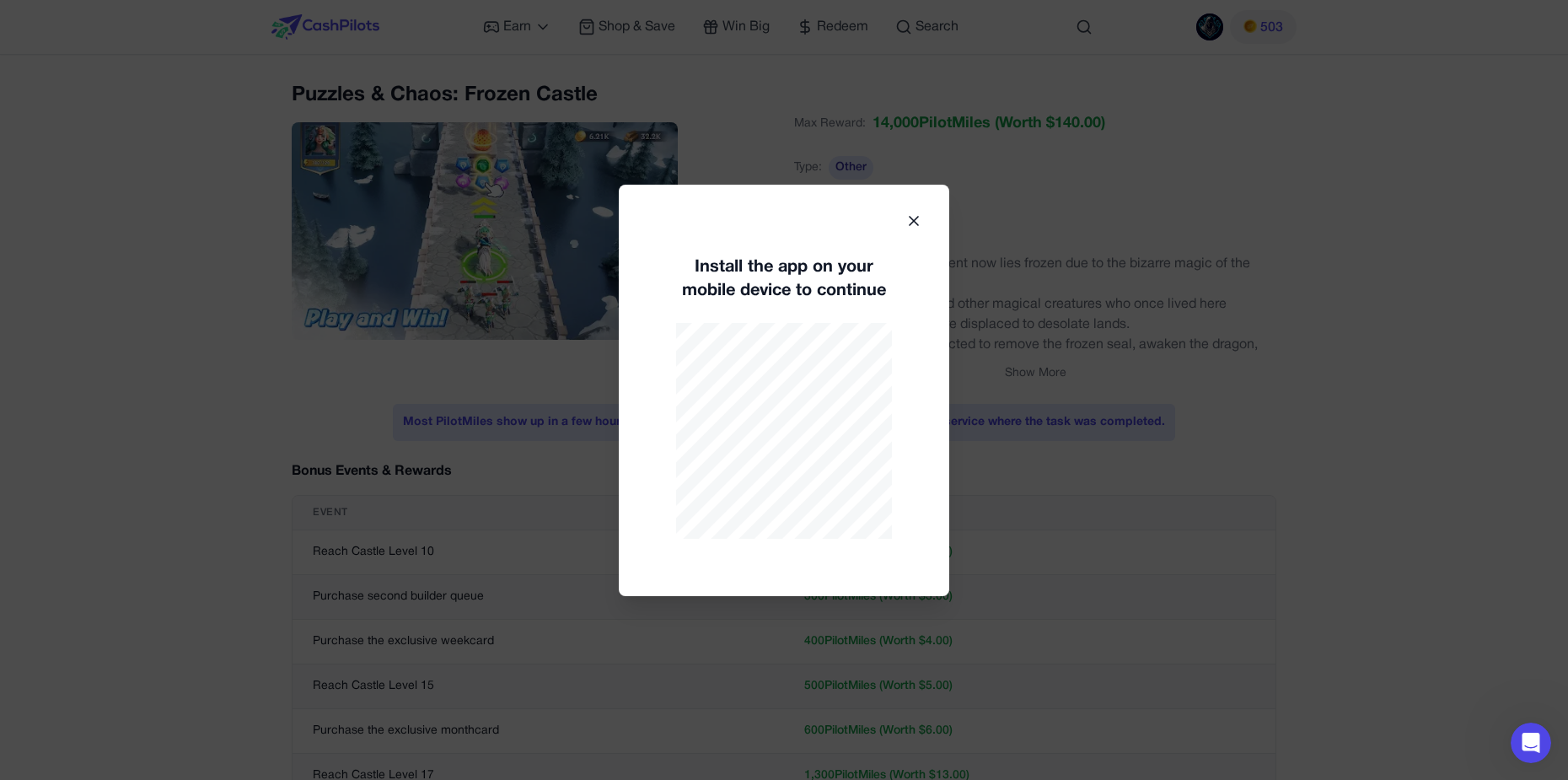
click at [914, 227] on icon at bounding box center [913, 220] width 17 height 17
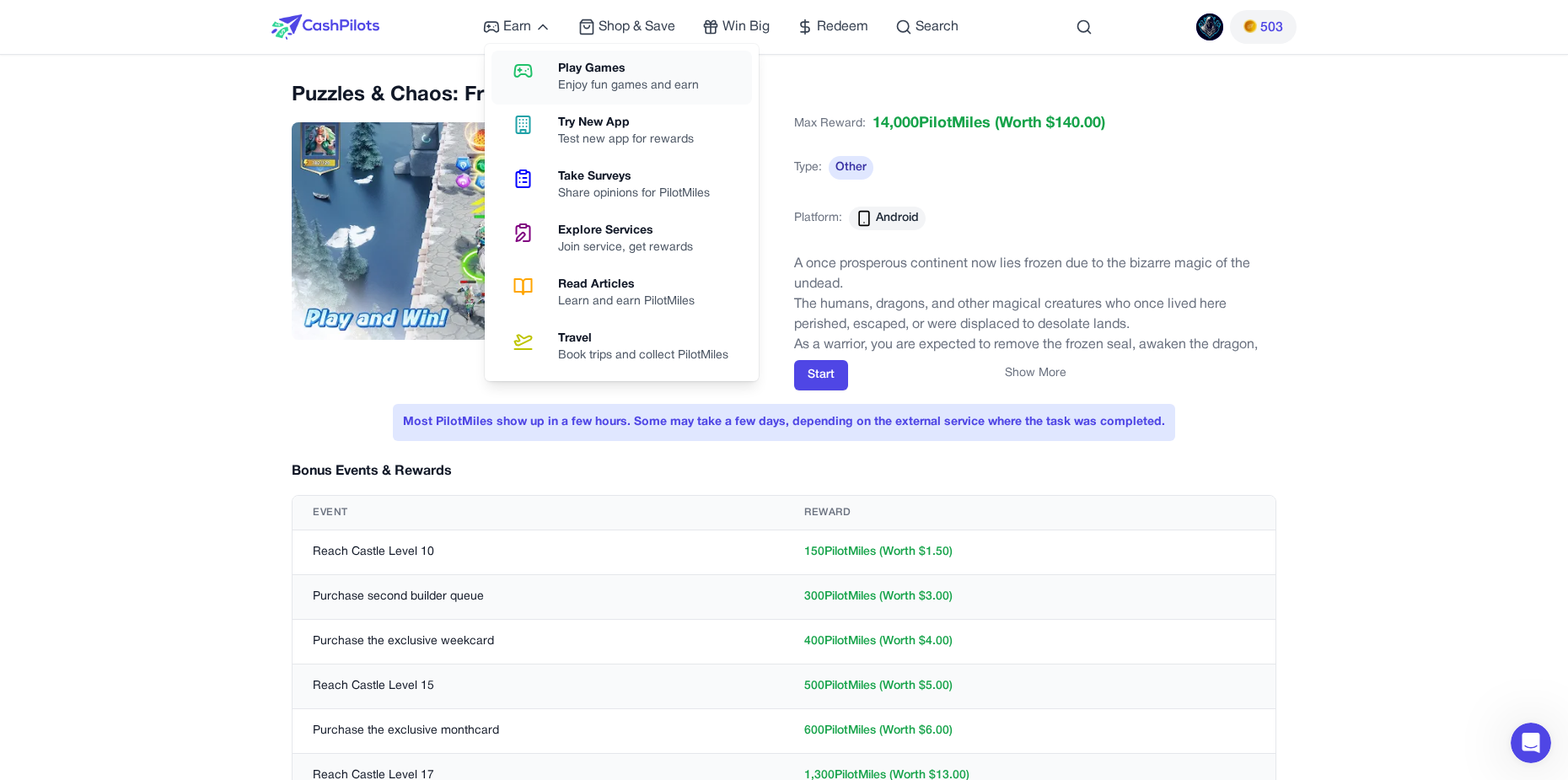
click at [606, 85] on div "Enjoy fun games and earn" at bounding box center [635, 85] width 154 height 17
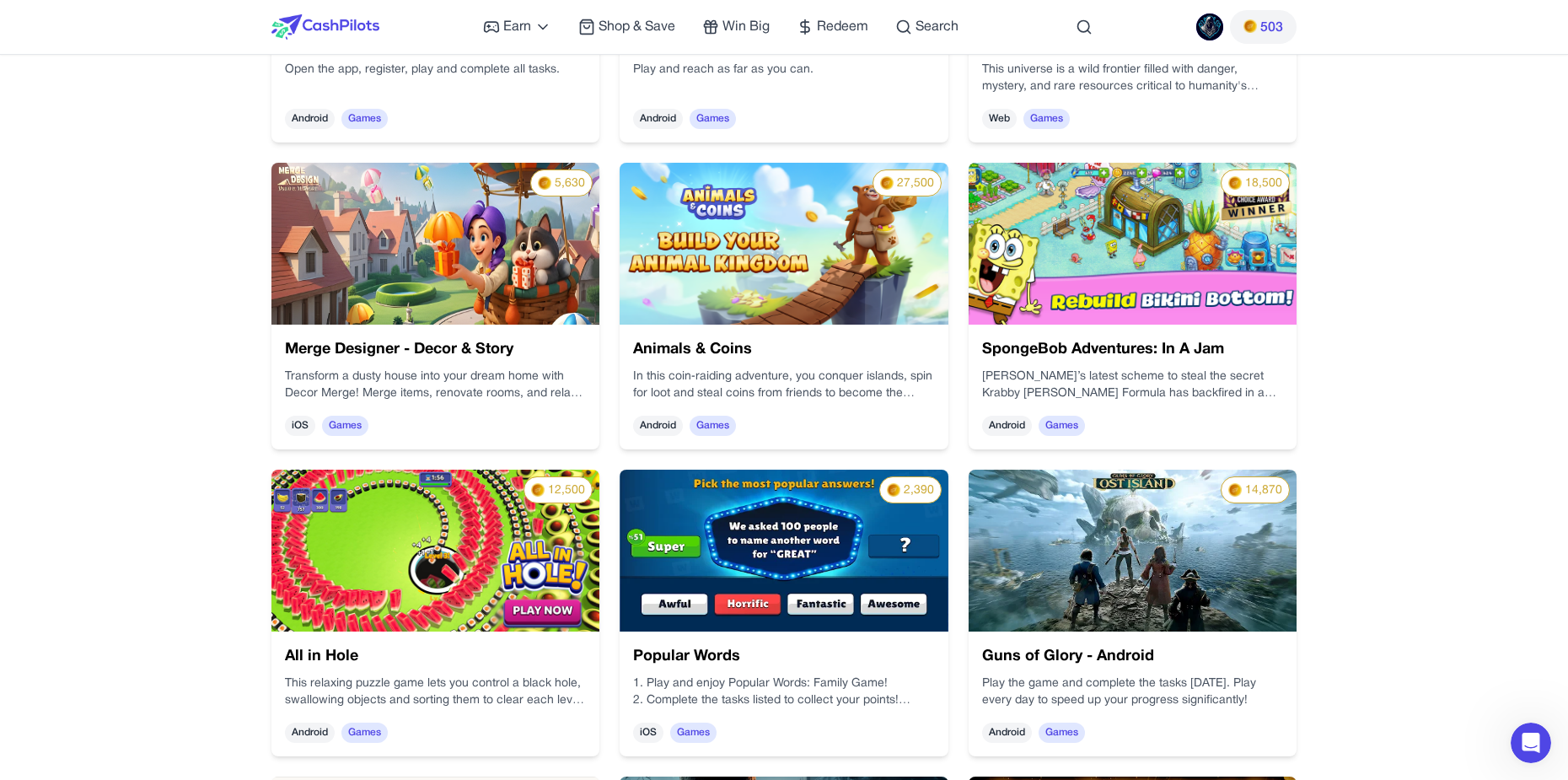
scroll to position [1181, 0]
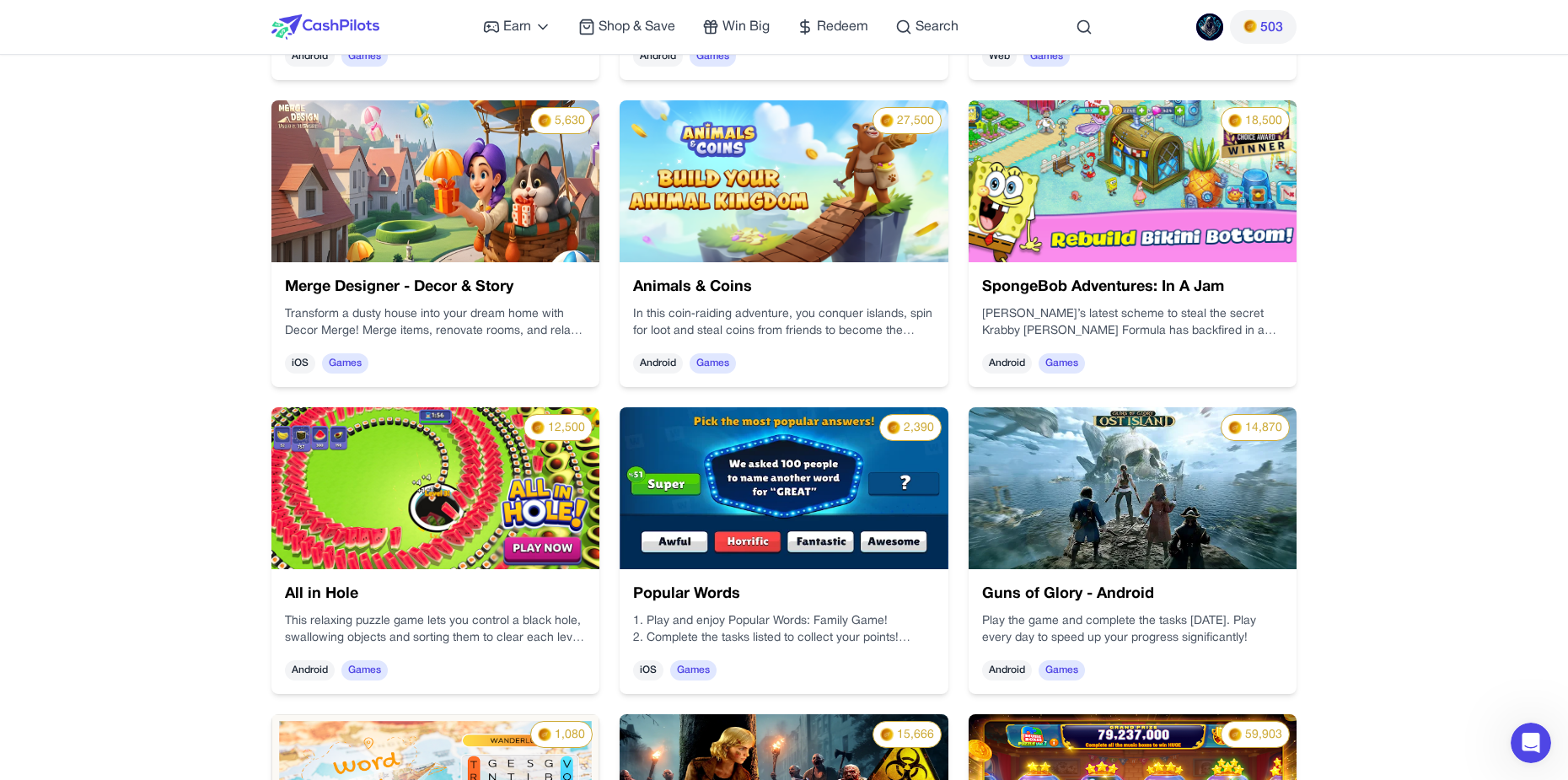
click at [709, 432] on img at bounding box center [783, 488] width 328 height 162
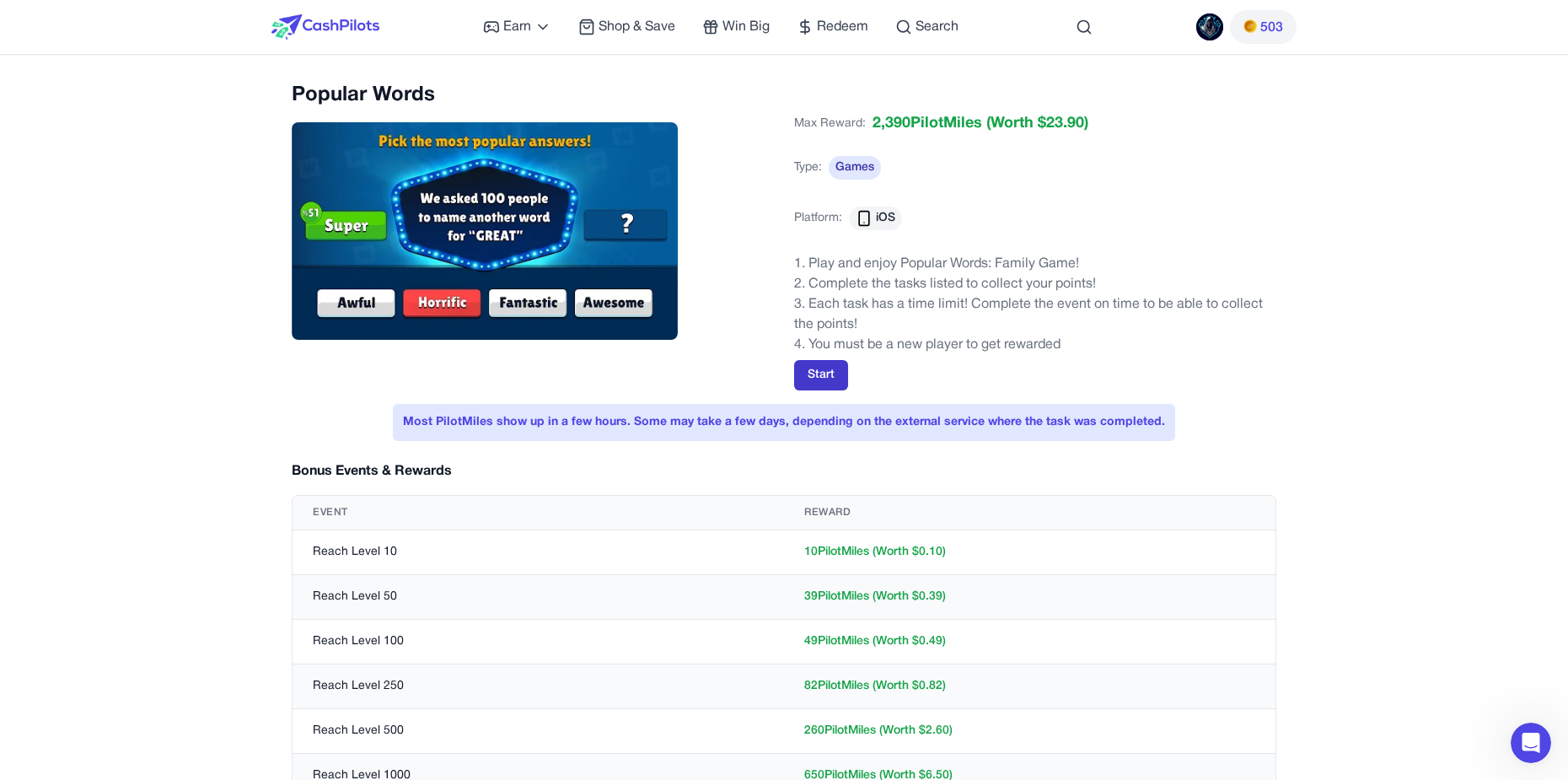
click at [828, 382] on button "Start" at bounding box center [820, 375] width 54 height 30
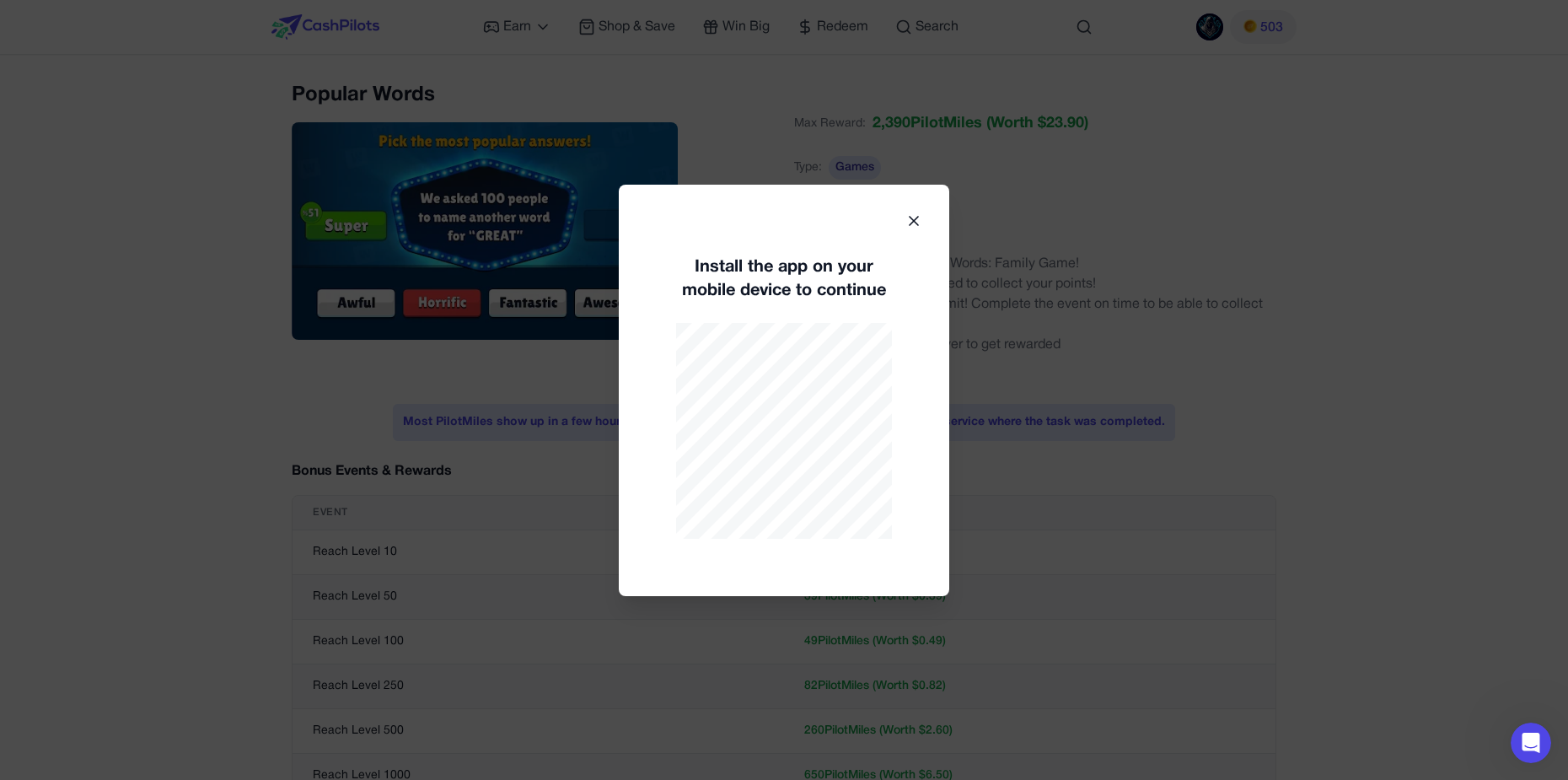
click at [919, 232] on div "Install the app on your mobile device to continue" at bounding box center [784, 390] width 331 height 412
drag, startPoint x: 899, startPoint y: 215, endPoint x: 909, endPoint y: 215, distance: 10.0
click at [899, 214] on div "Install the app on your mobile device to continue" at bounding box center [784, 390] width 331 height 412
click at [921, 221] on icon at bounding box center [913, 220] width 17 height 17
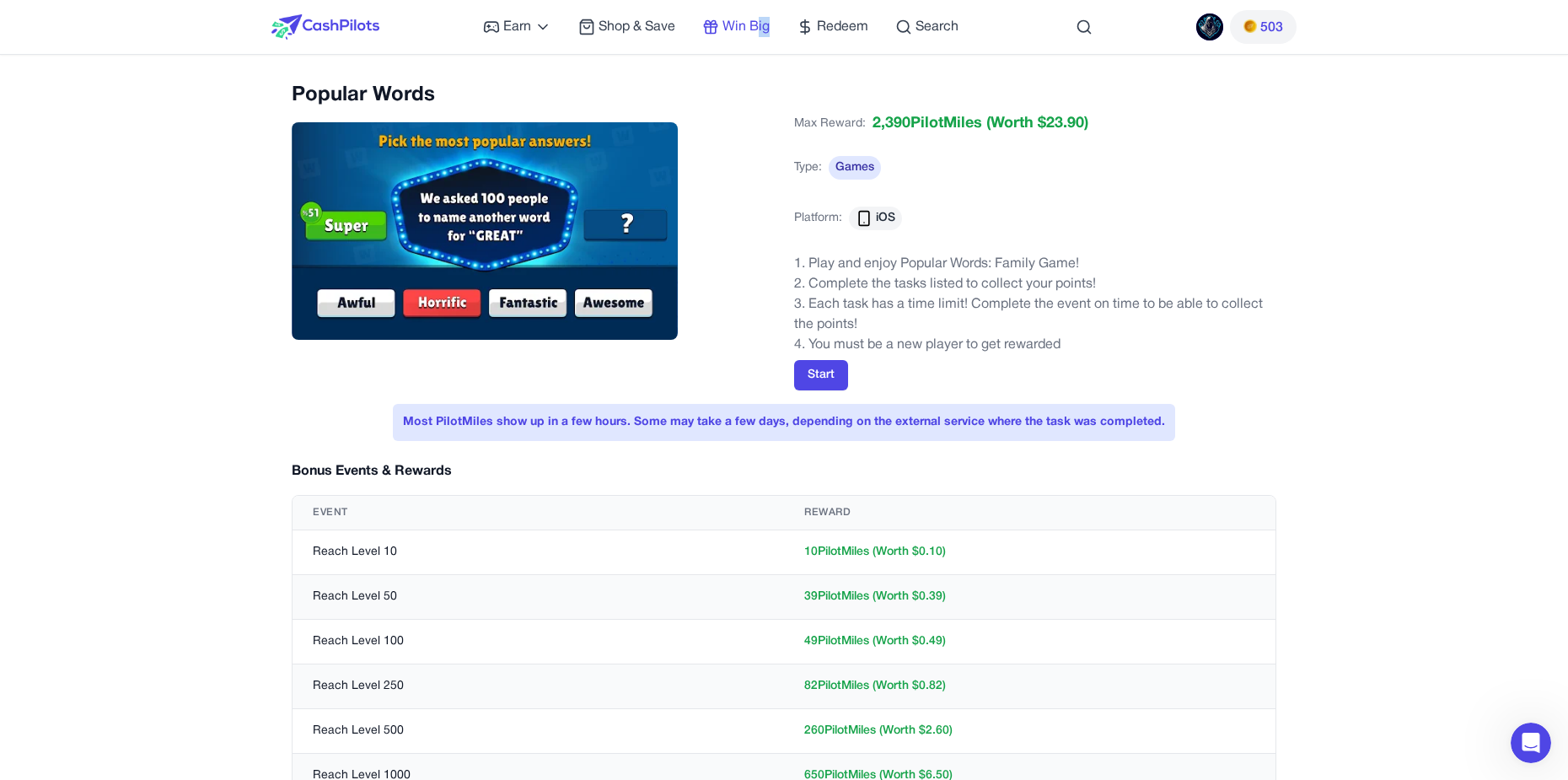
click at [758, 21] on span "Win Big" at bounding box center [745, 27] width 47 height 20
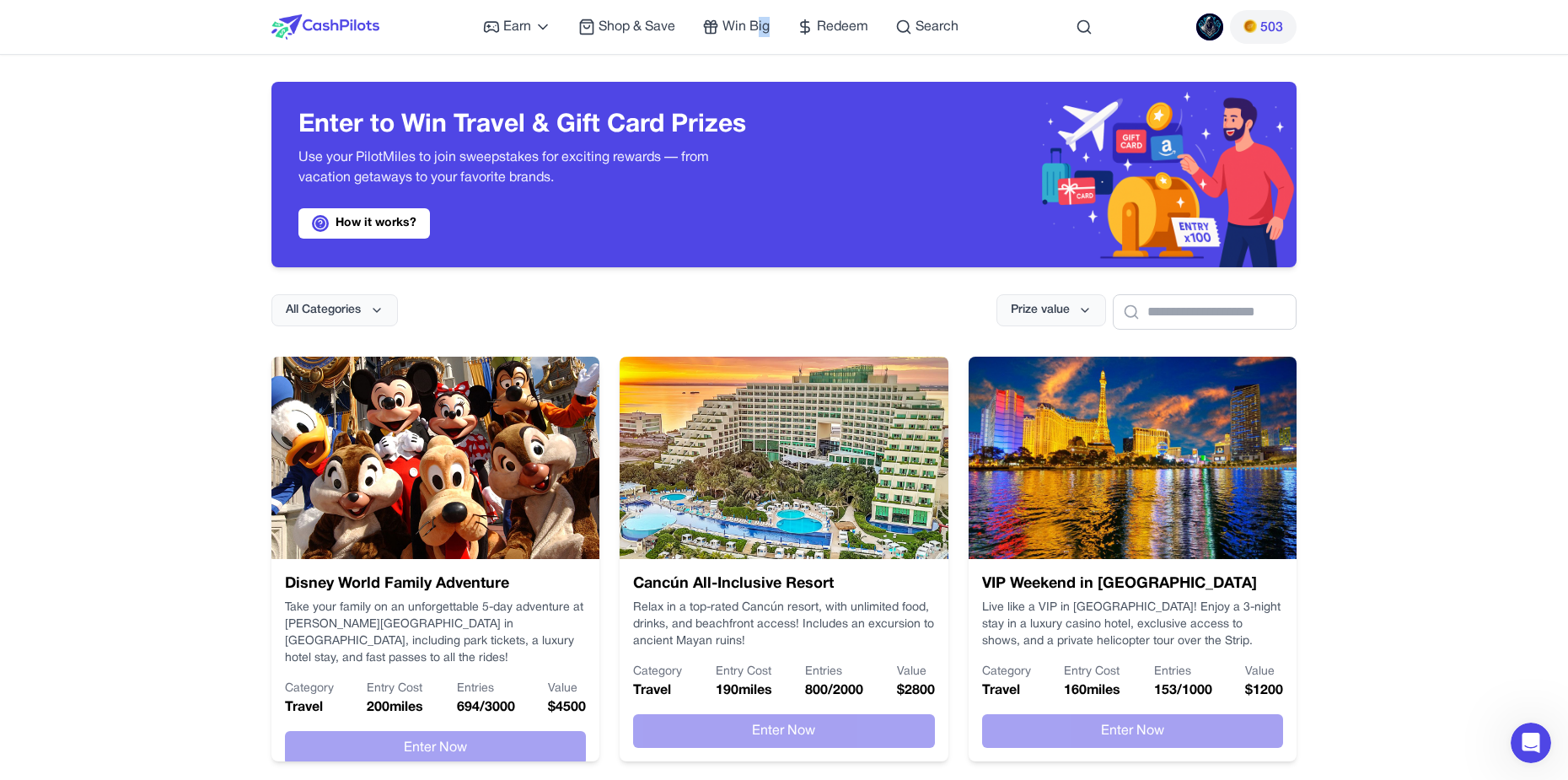
click at [604, 22] on span "Shop & Save" at bounding box center [636, 27] width 76 height 20
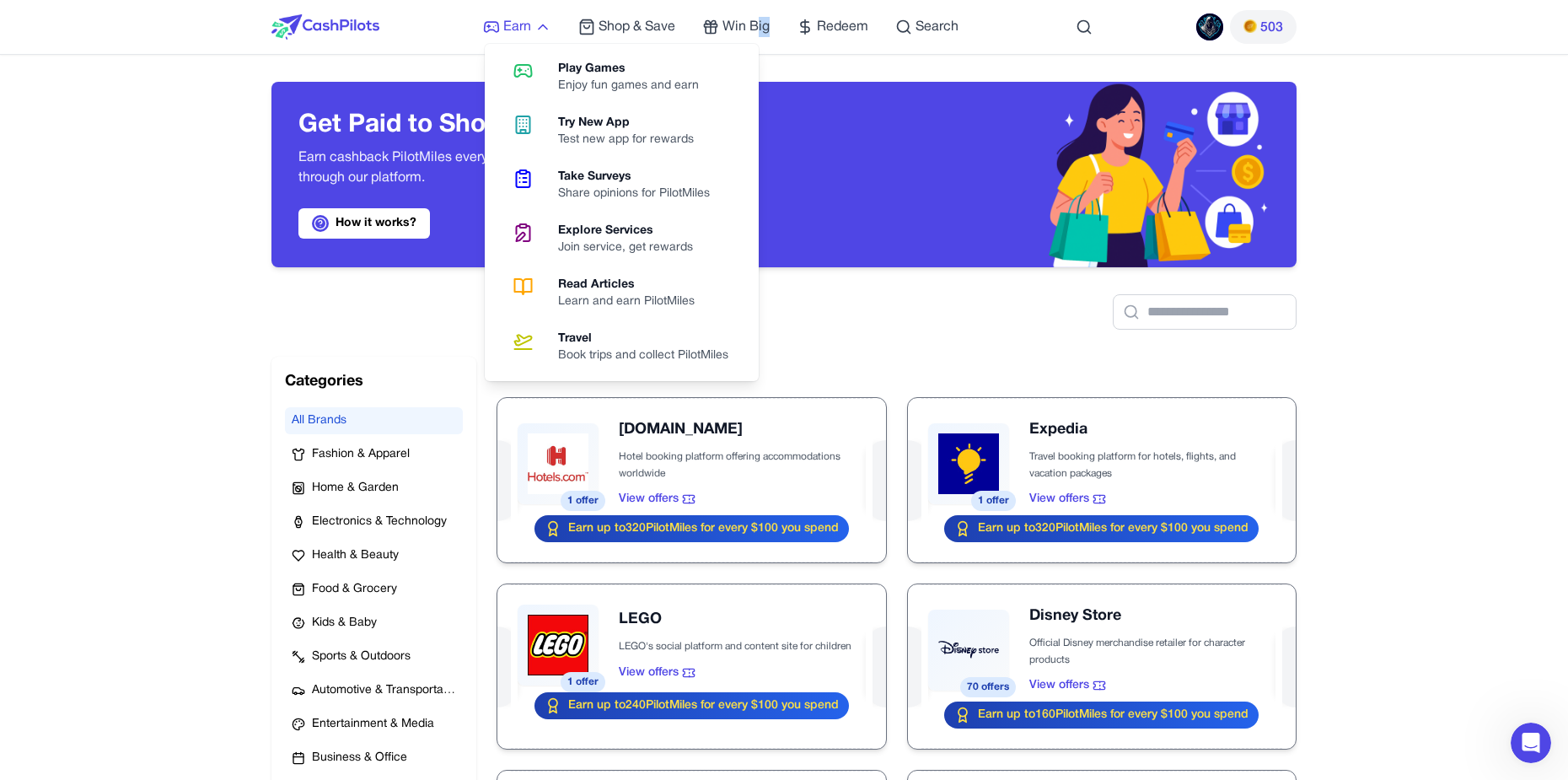
click at [505, 25] on span "Earn" at bounding box center [517, 27] width 28 height 20
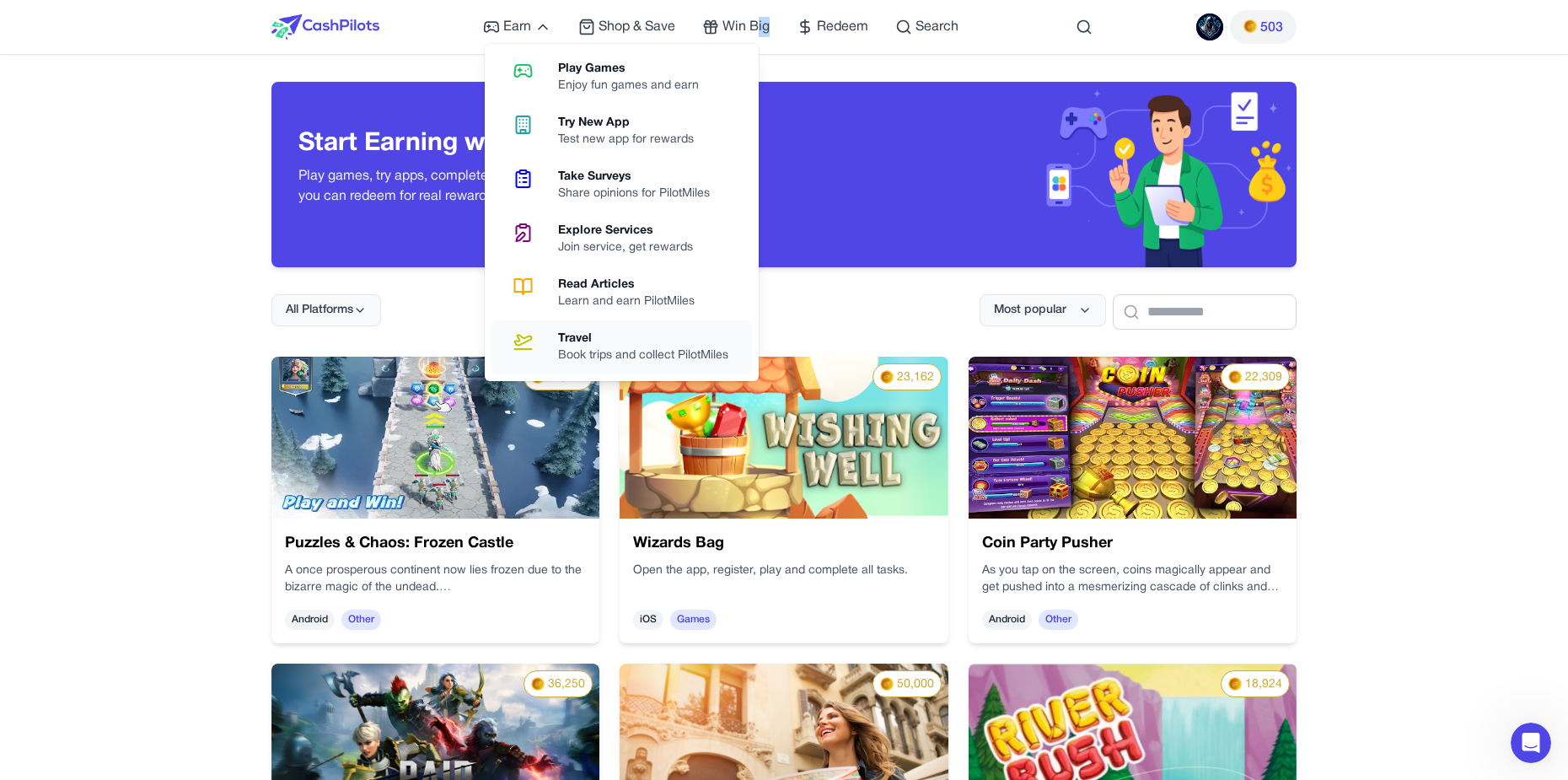
click at [634, 343] on div "Travel" at bounding box center [649, 339] width 184 height 17
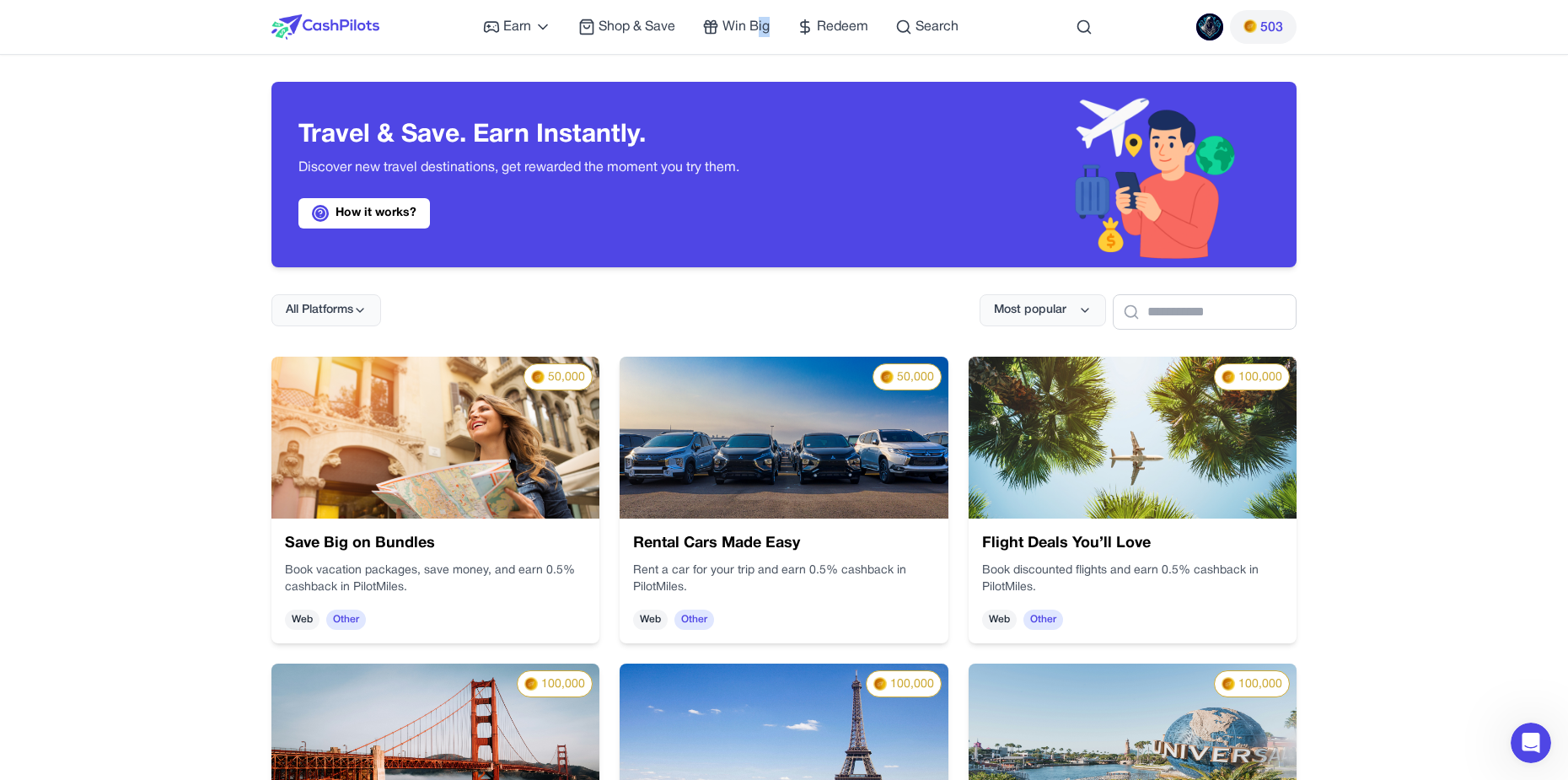
click at [919, 486] on img at bounding box center [783, 437] width 328 height 162
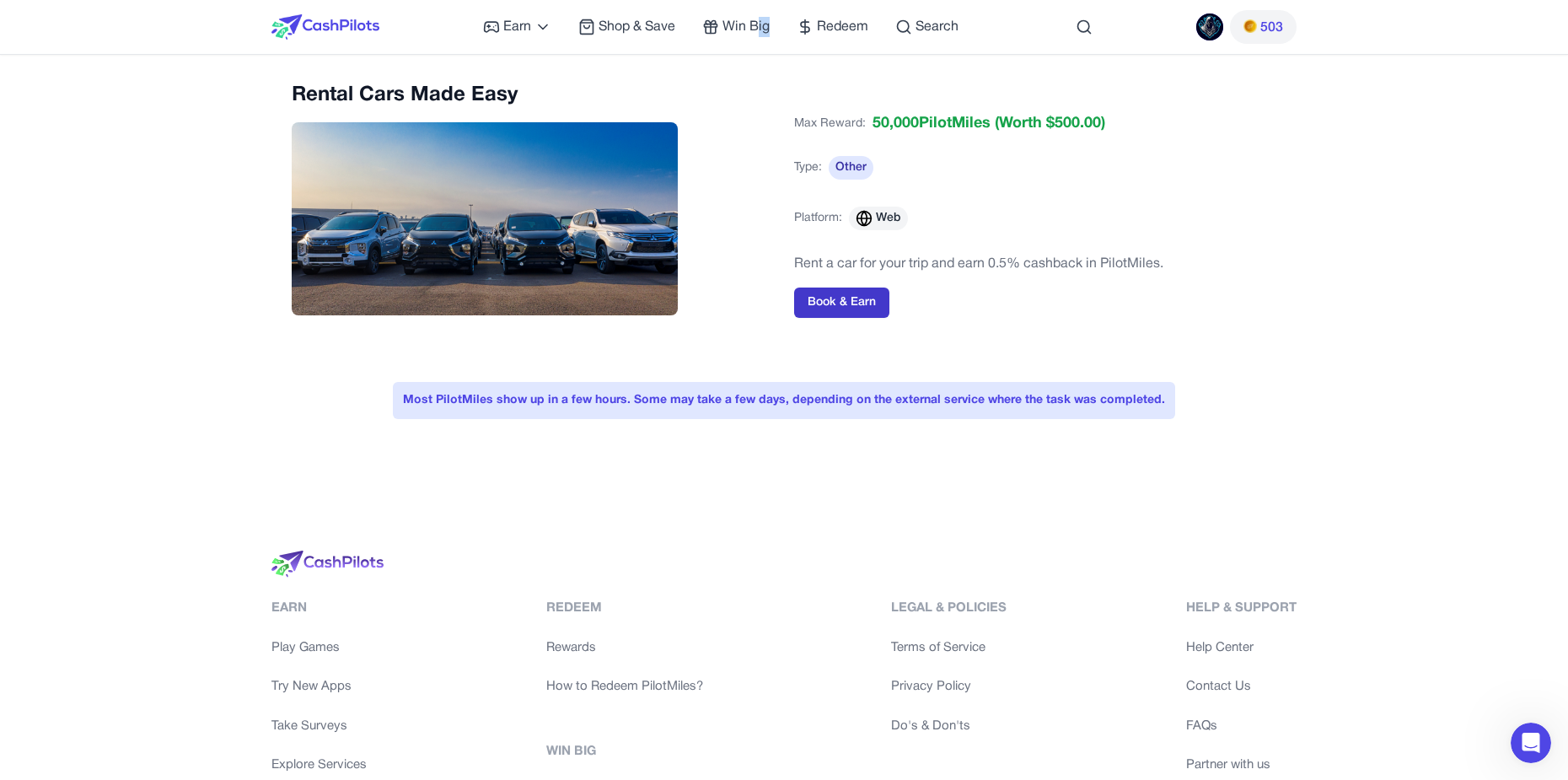
click at [865, 304] on button "Book & Earn" at bounding box center [841, 302] width 96 height 30
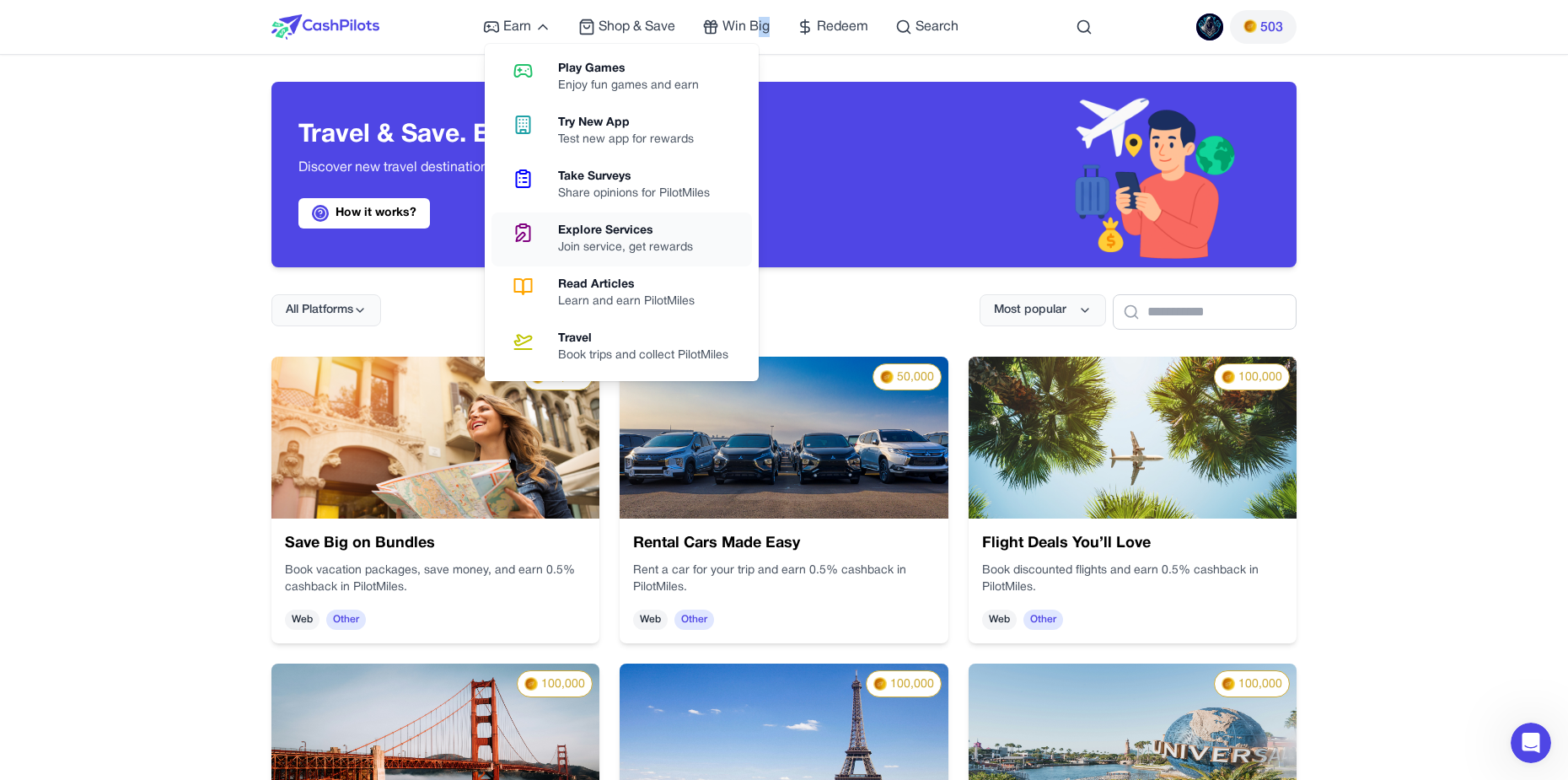
click at [634, 223] on div "Explore Services" at bounding box center [631, 231] width 148 height 17
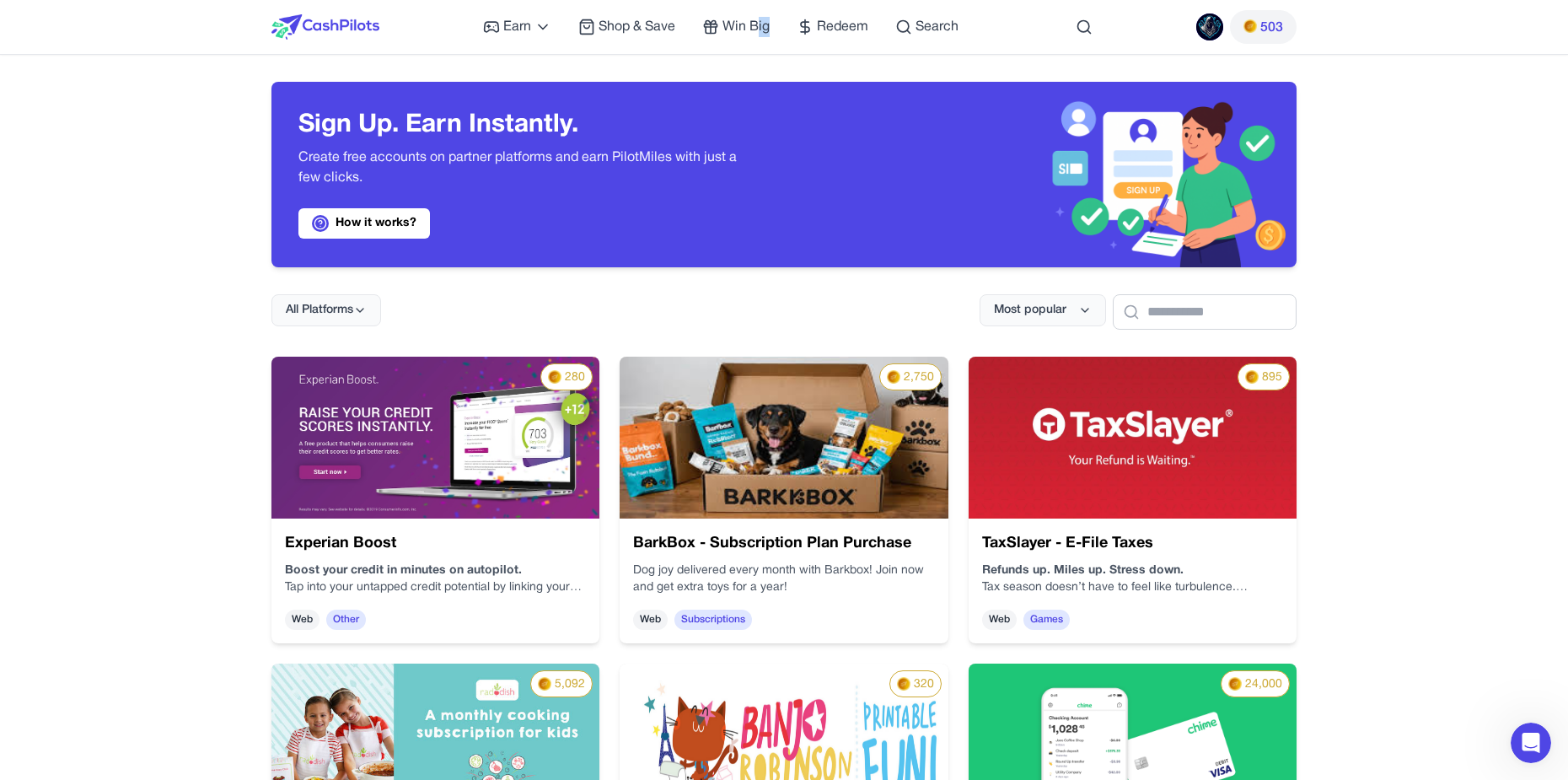
click at [496, 455] on img at bounding box center [434, 437] width 328 height 162
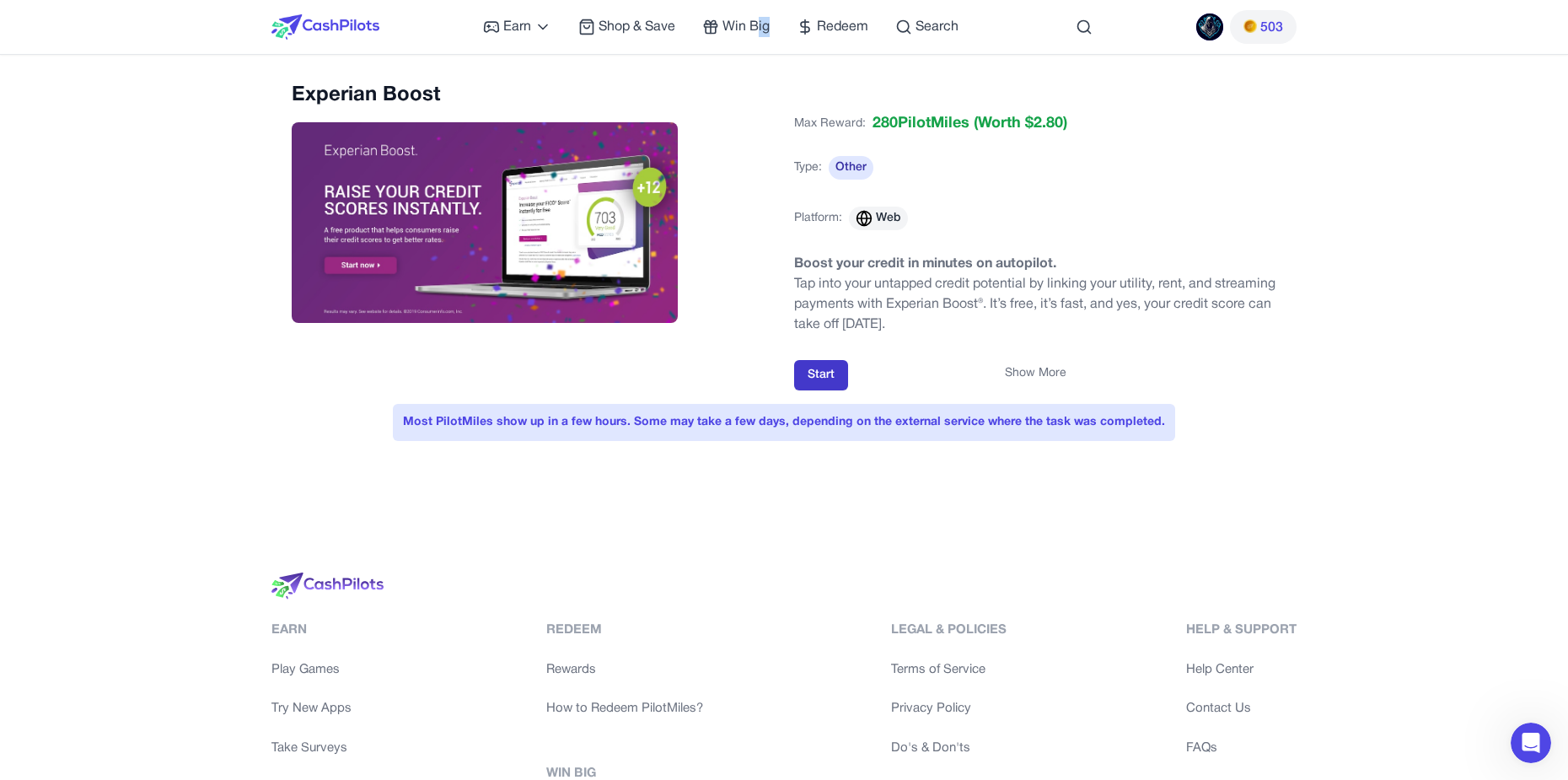
click at [832, 374] on button "Start" at bounding box center [820, 375] width 54 height 30
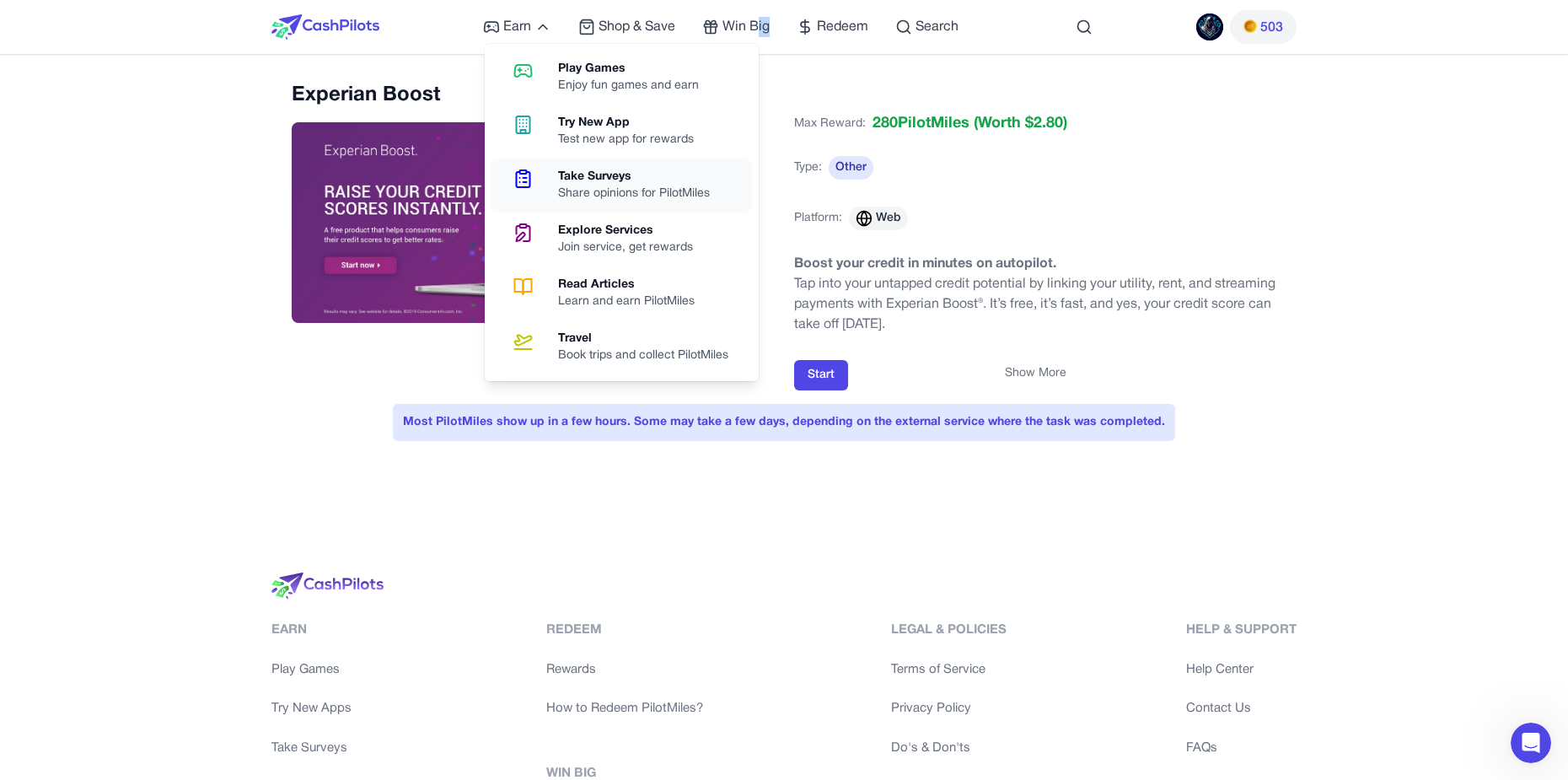
click at [612, 184] on div "Take Surveys" at bounding box center [640, 177] width 165 height 17
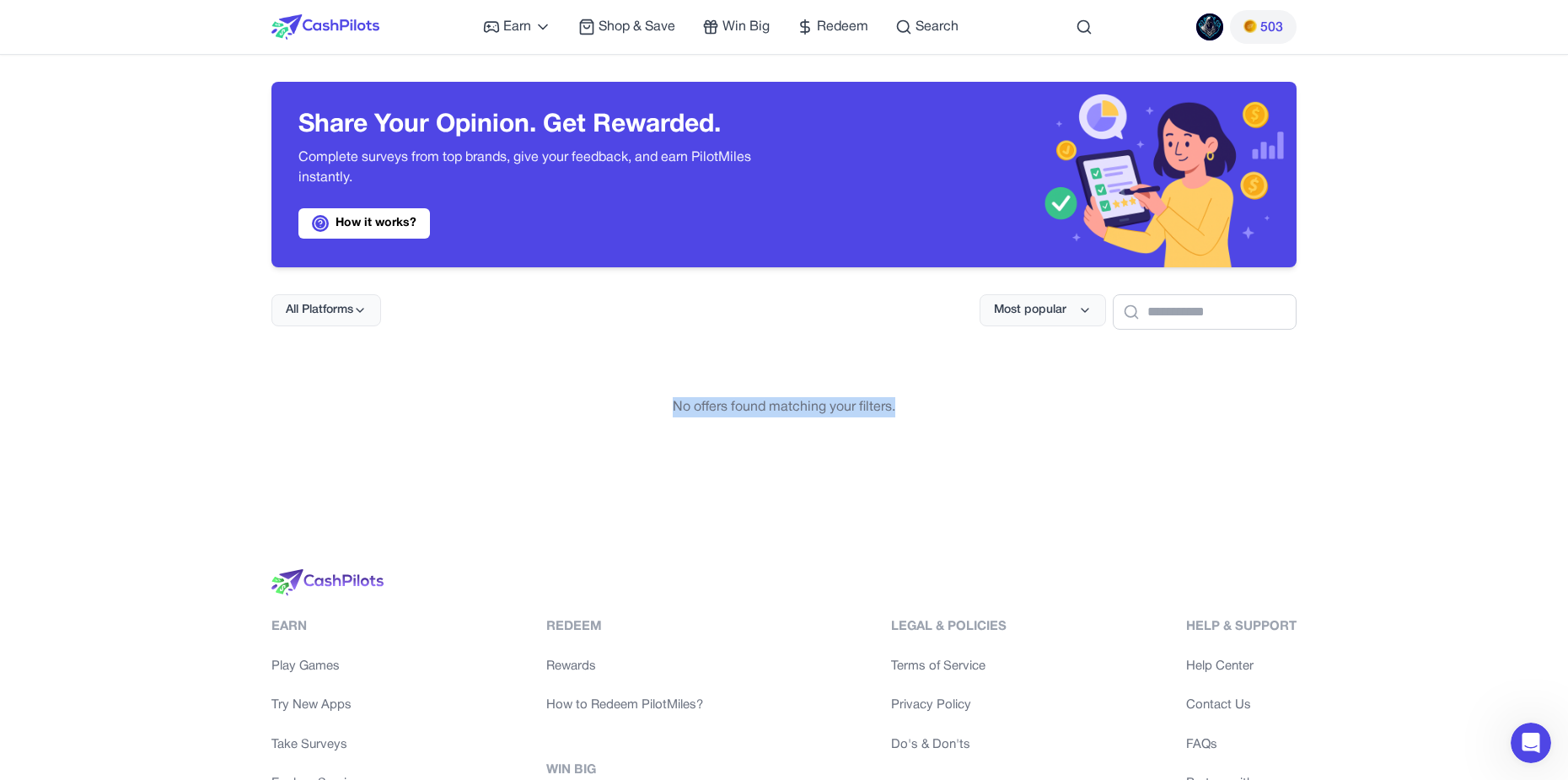
drag, startPoint x: 638, startPoint y: 393, endPoint x: 995, endPoint y: 423, distance: 358.3
click at [995, 423] on div "No offers found matching your filters." at bounding box center [784, 407] width 1025 height 101
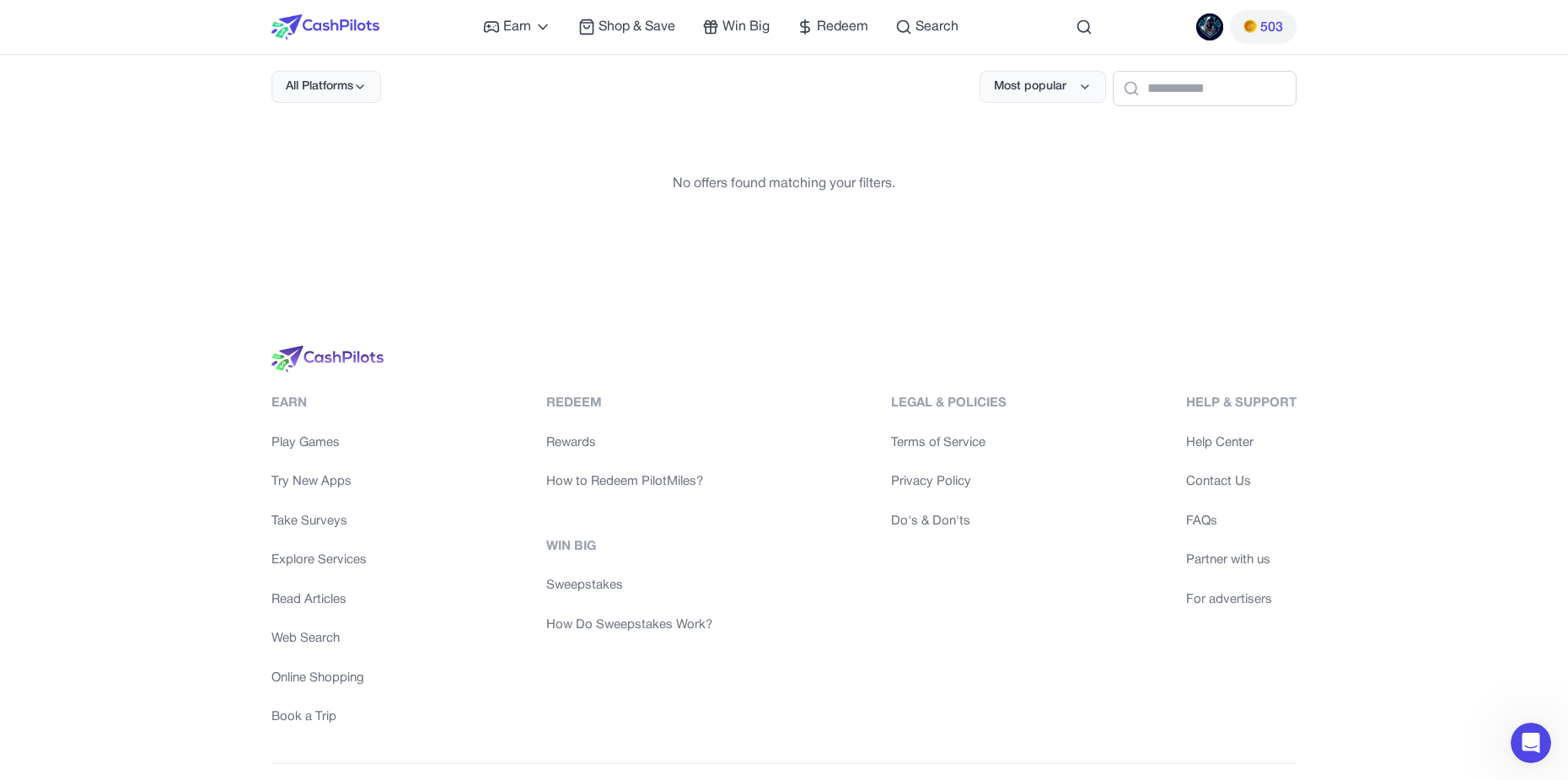
scroll to position [253, 0]
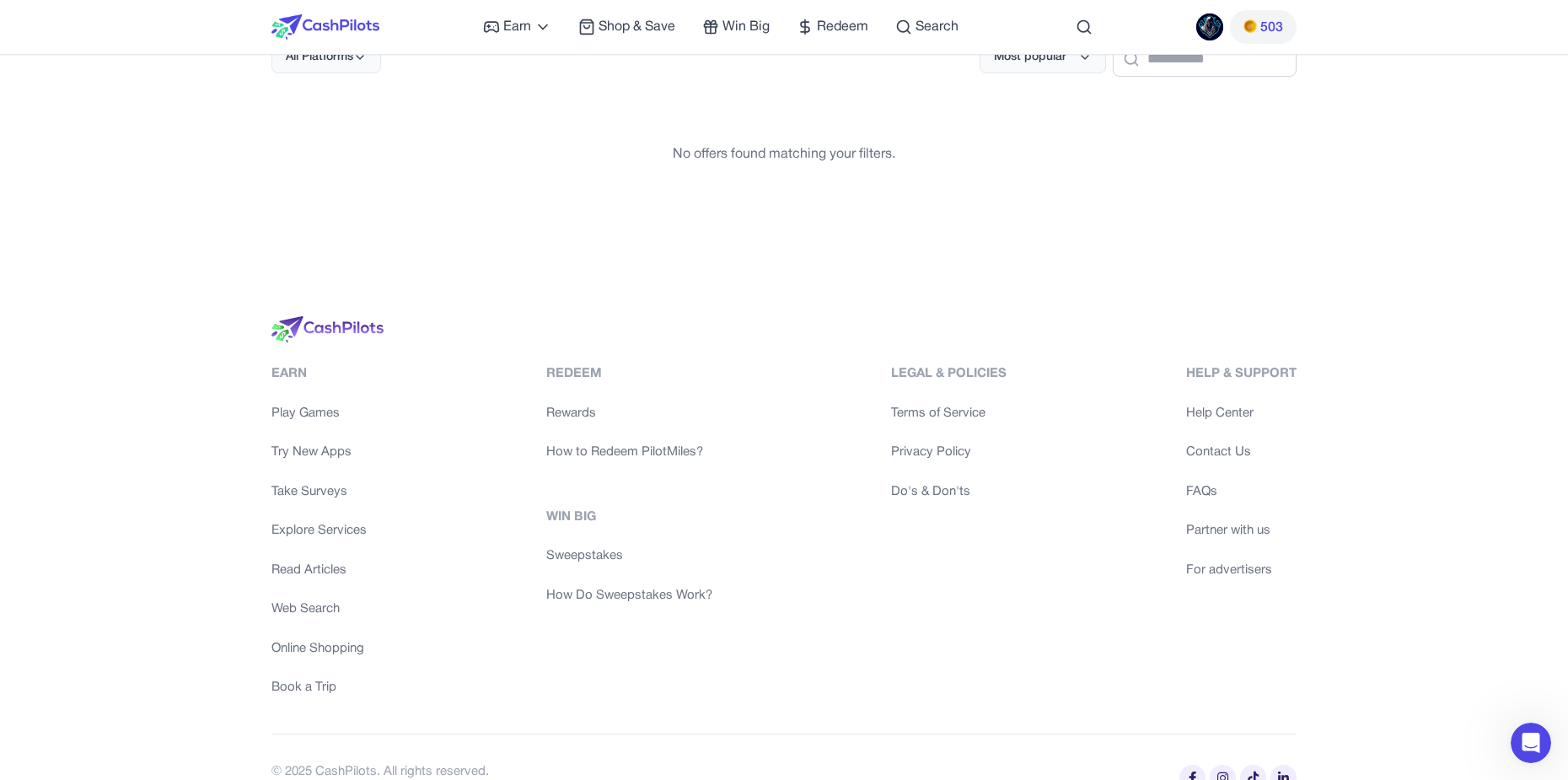
click at [328, 606] on link "Web Search" at bounding box center [319, 608] width 96 height 19
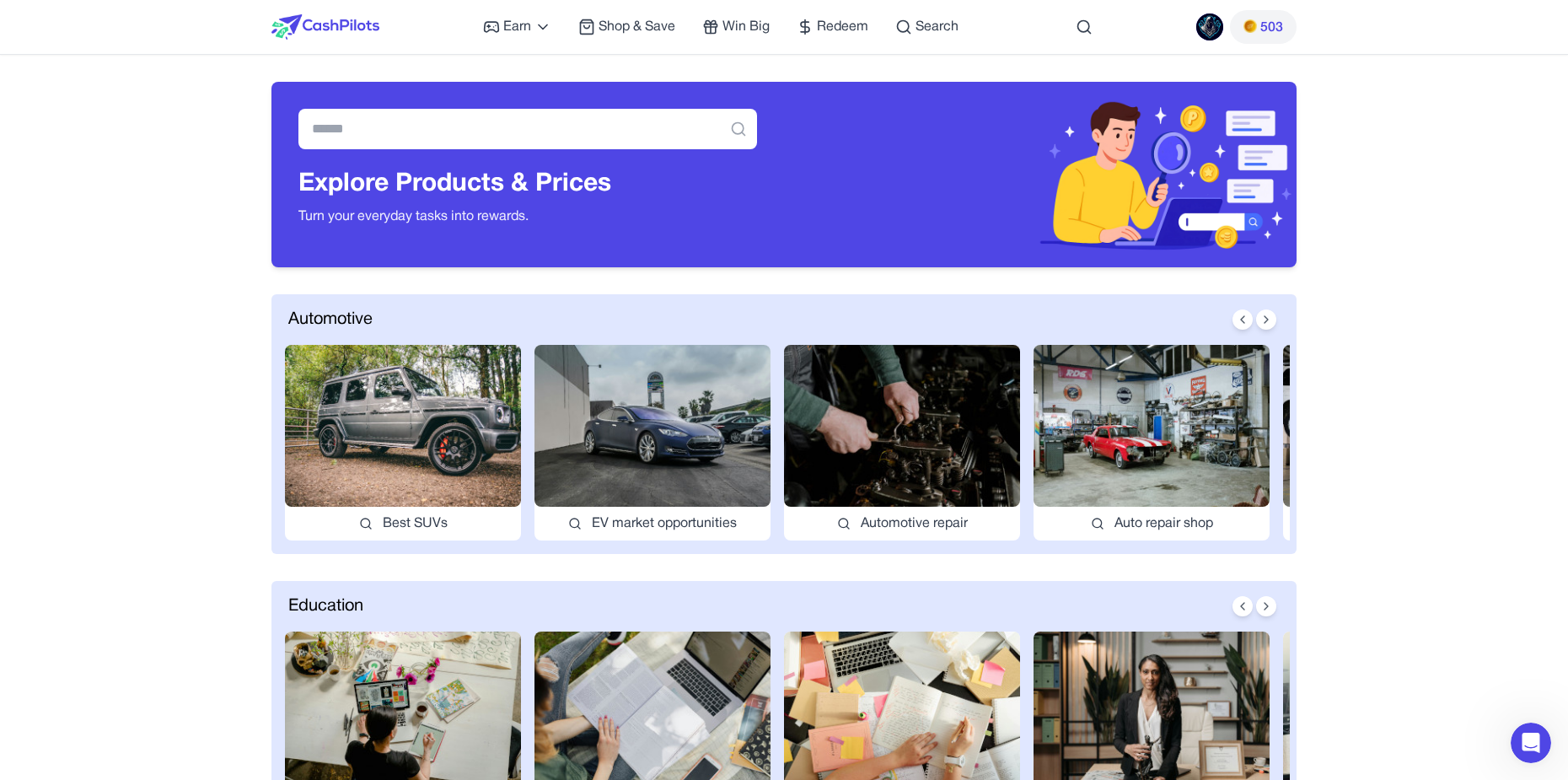
click at [437, 413] on img at bounding box center [402, 425] width 236 height 162
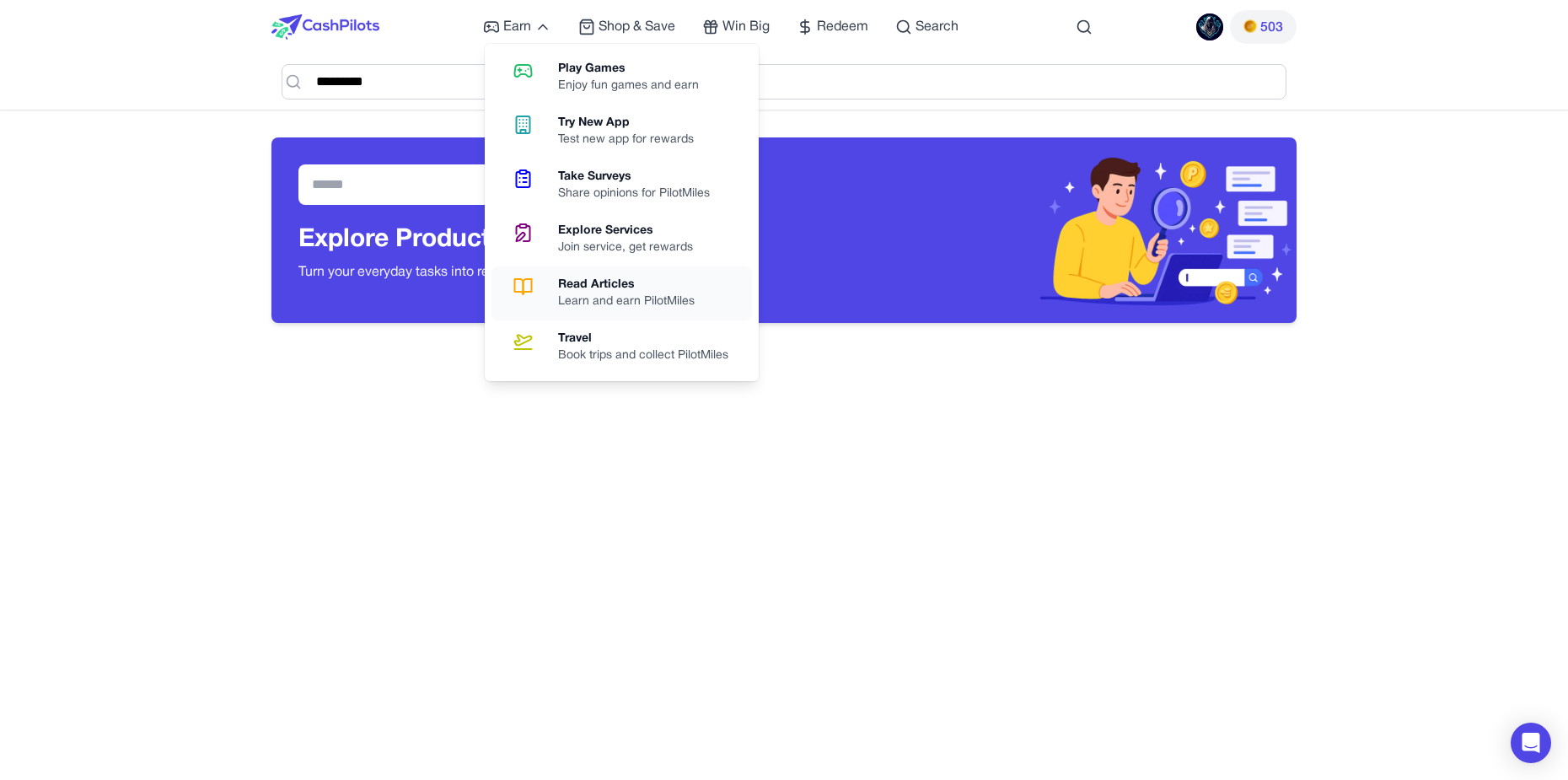
click at [564, 275] on link "Read Articles Learn and earn PilotMiles" at bounding box center [622, 293] width 261 height 54
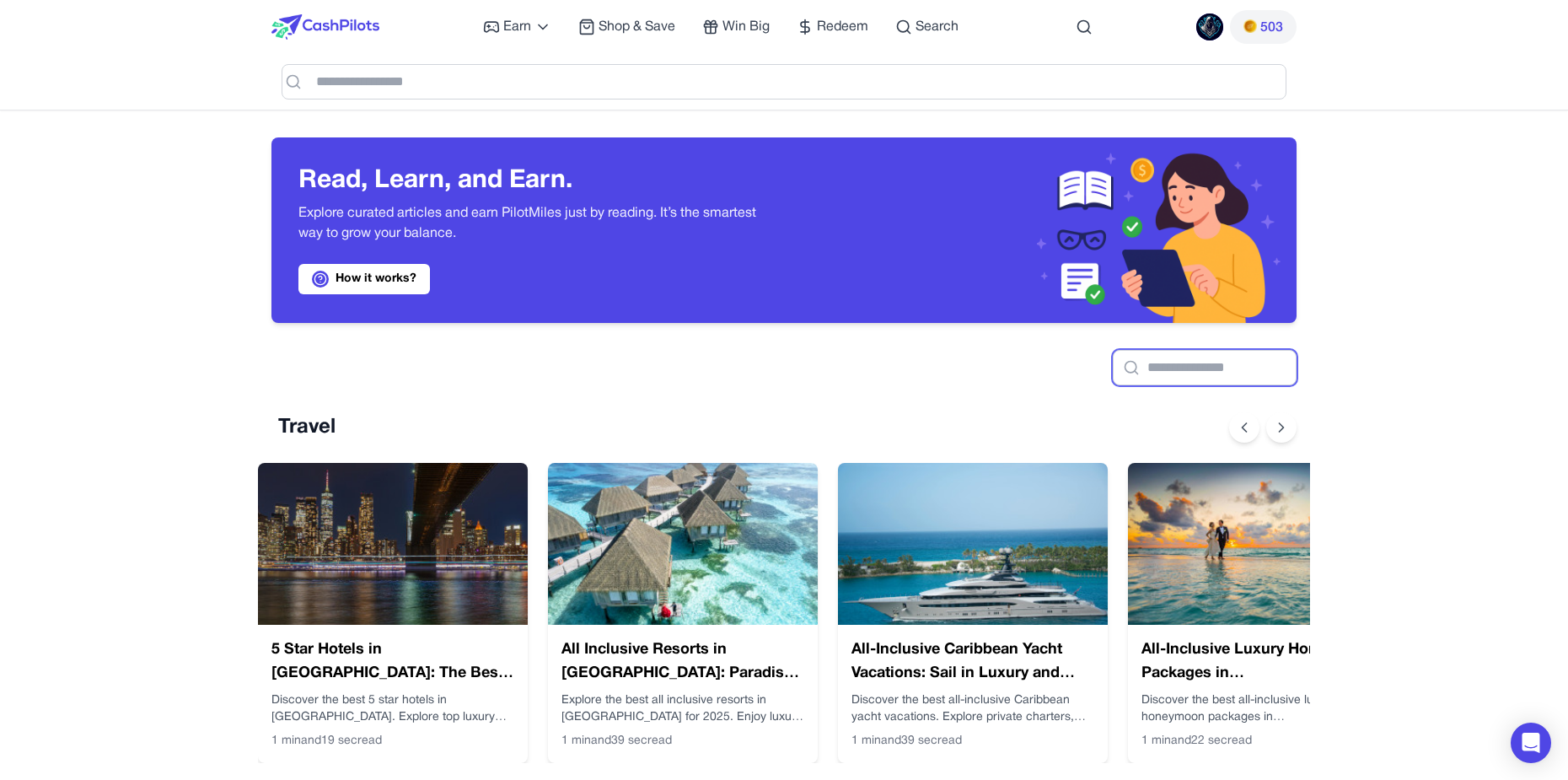
drag, startPoint x: 1190, startPoint y: 383, endPoint x: 1190, endPoint y: 393, distance: 10.0
click at [1286, 427] on icon at bounding box center [1280, 427] width 17 height 17
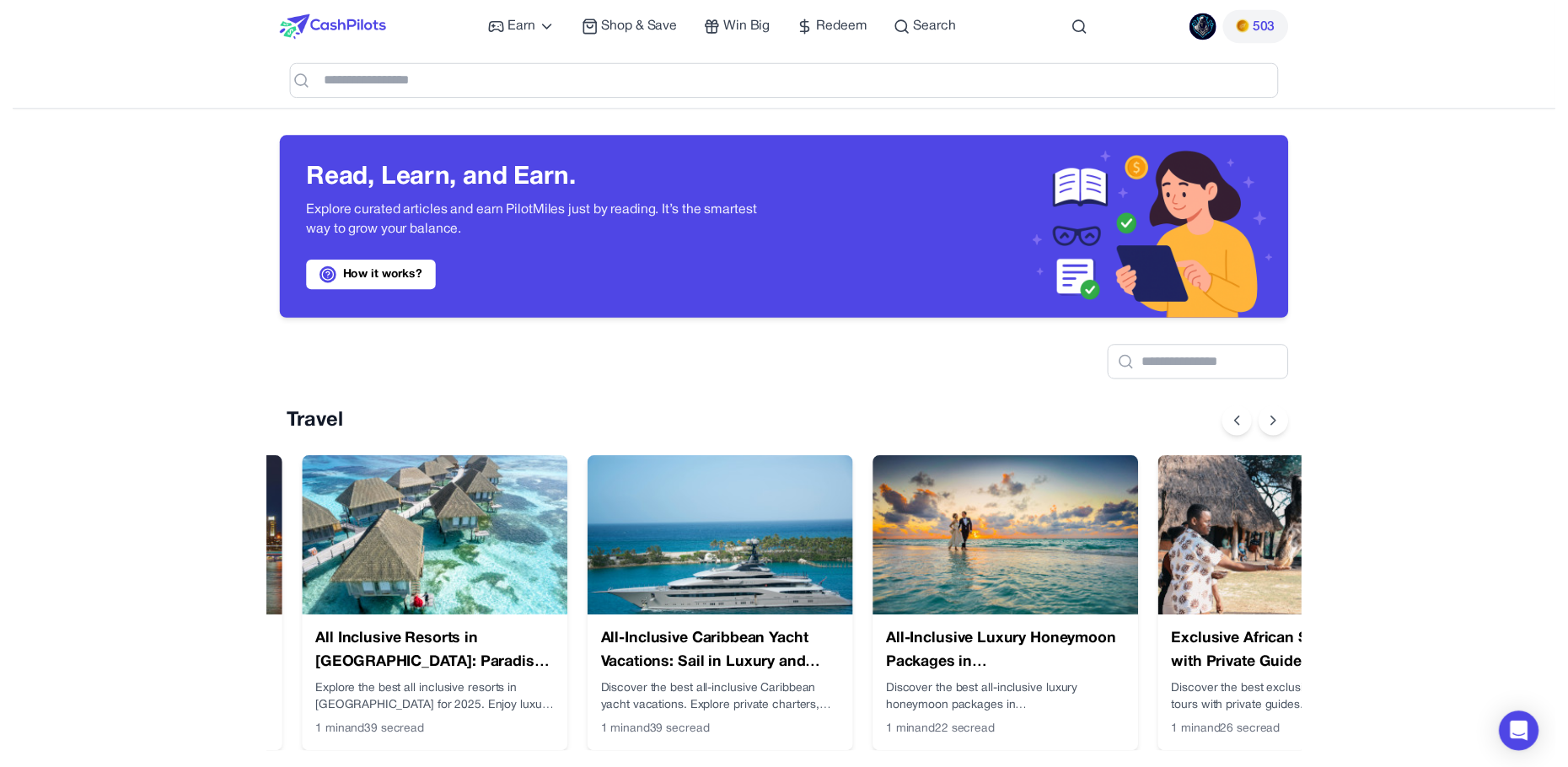
scroll to position [0, 303]
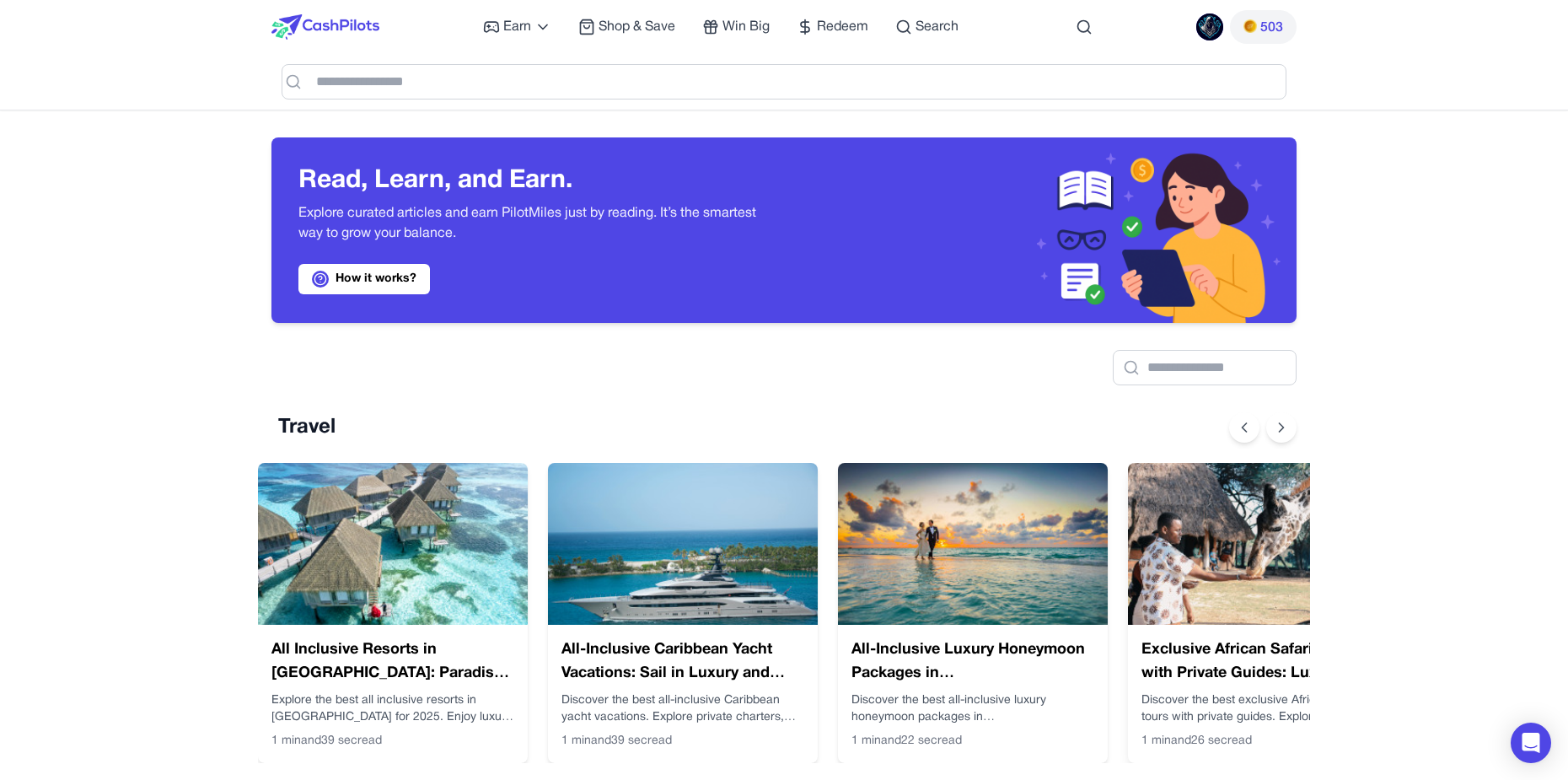
click at [1242, 644] on h3 "Exclusive African Safari Tours with Private Guides: Luxury in the Wild" at bounding box center [1262, 661] width 243 height 47
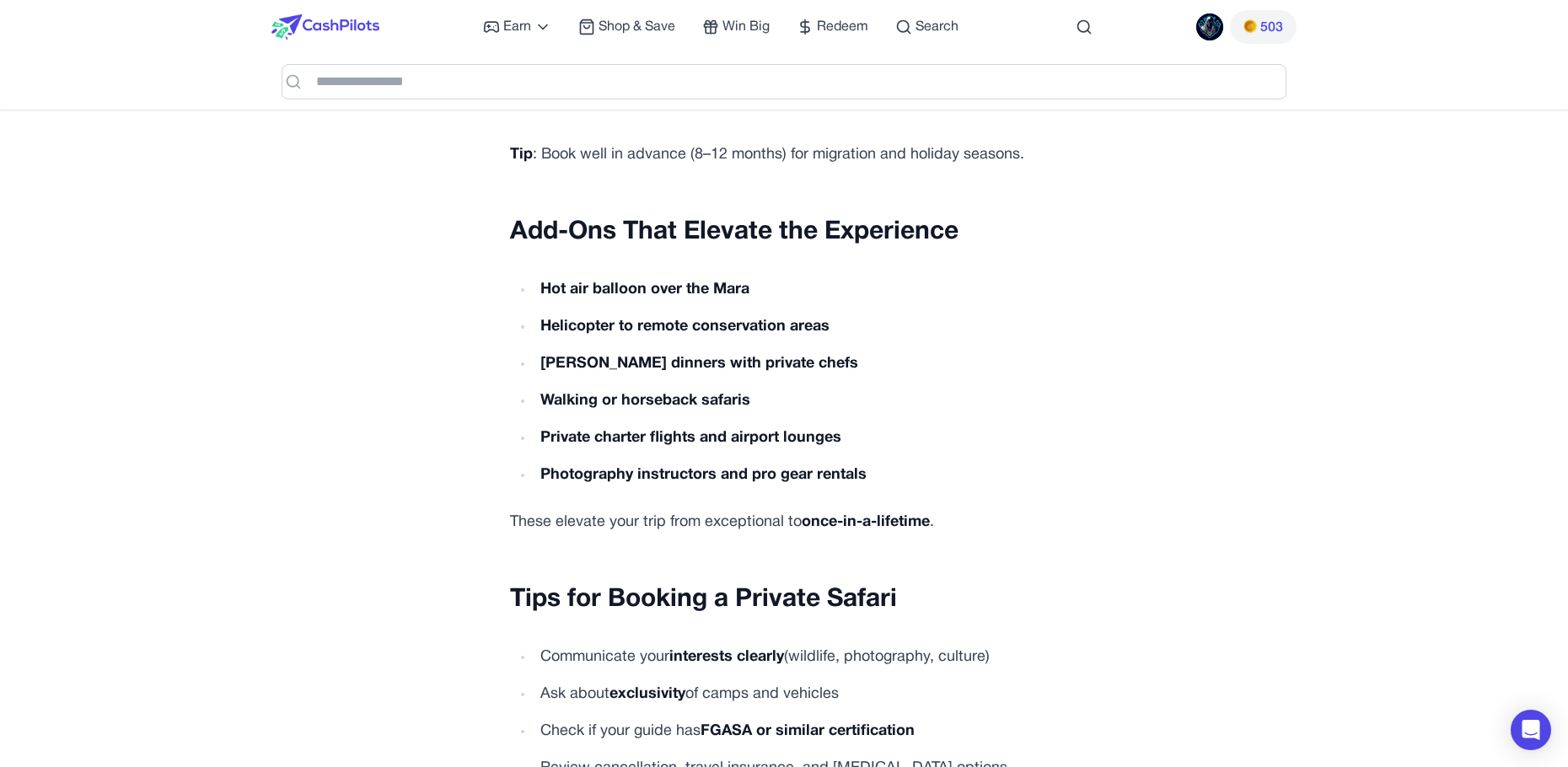
scroll to position [6038, 0]
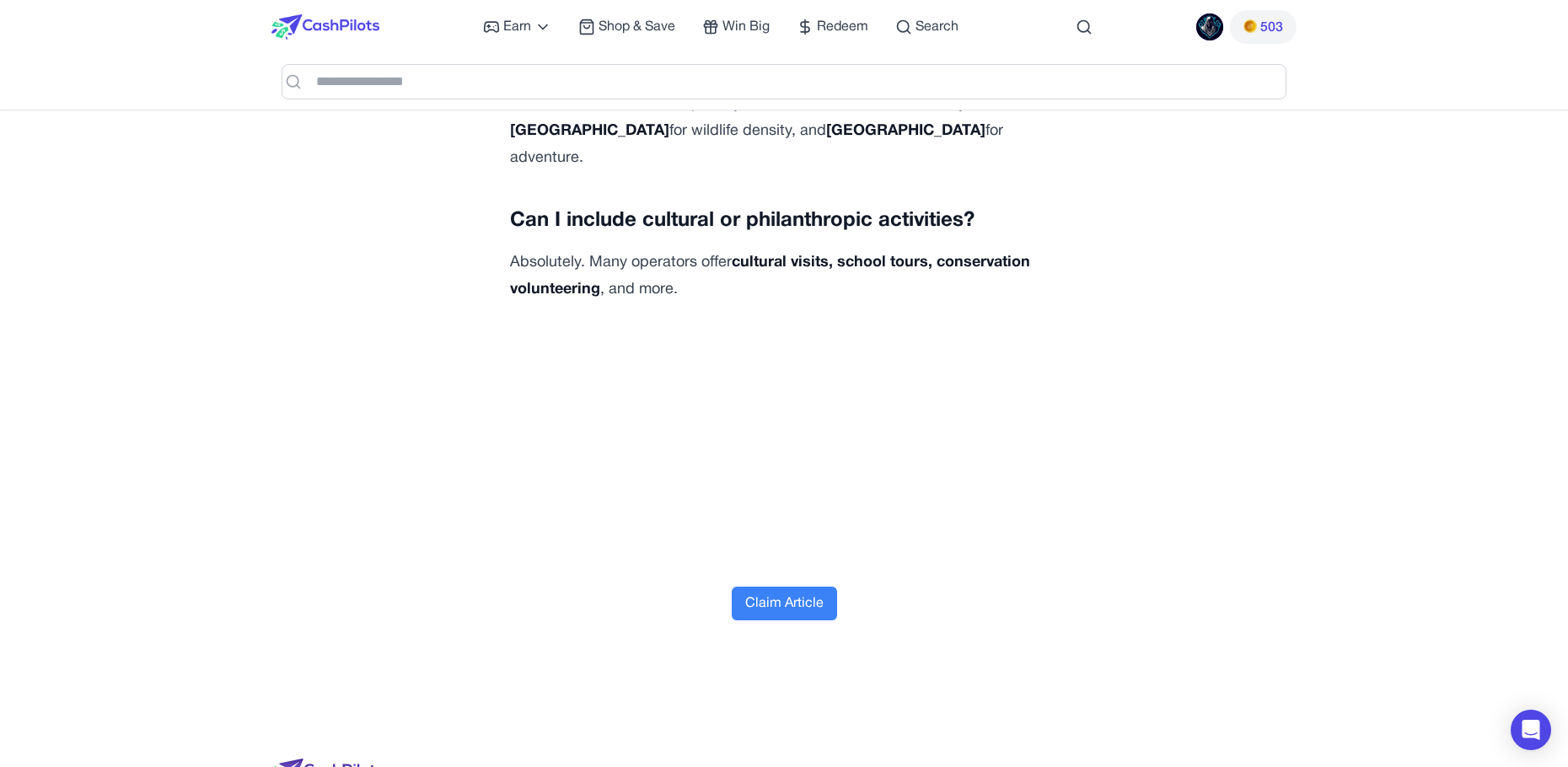
click at [764, 587] on button "Claim Article" at bounding box center [784, 603] width 106 height 34
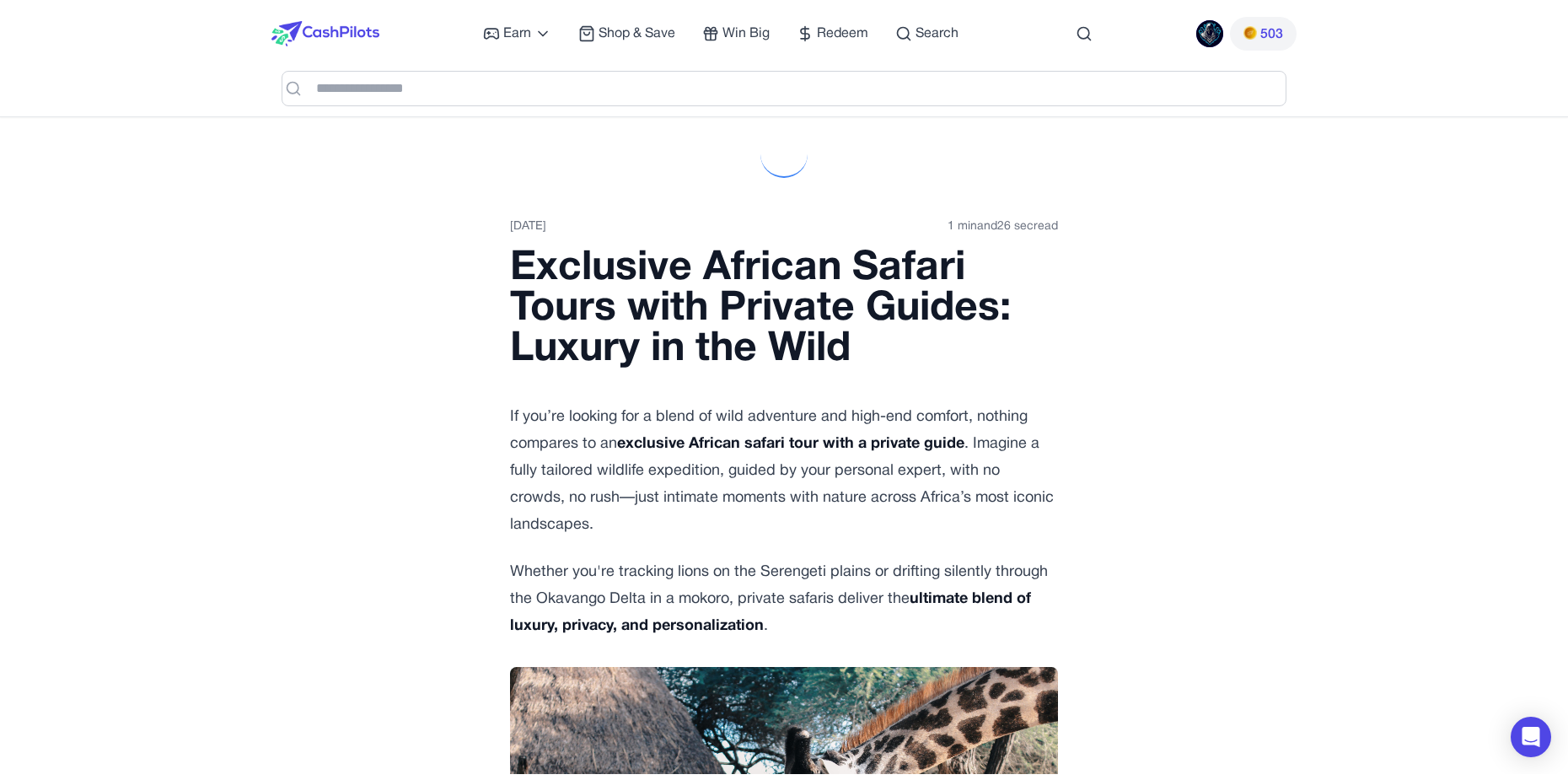
scroll to position [0, 0]
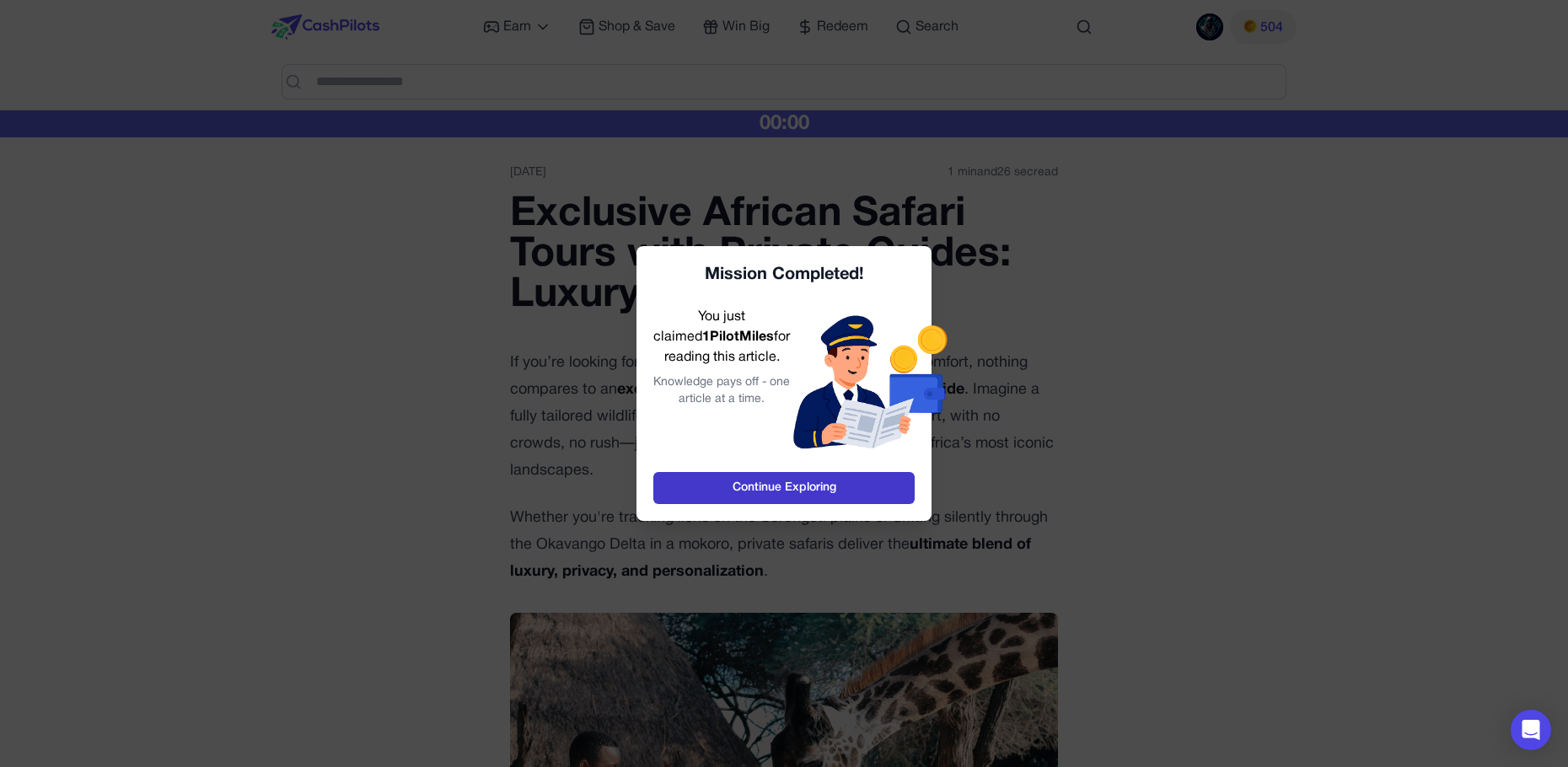
click at [784, 481] on link "Continue Exploring" at bounding box center [784, 488] width 261 height 32
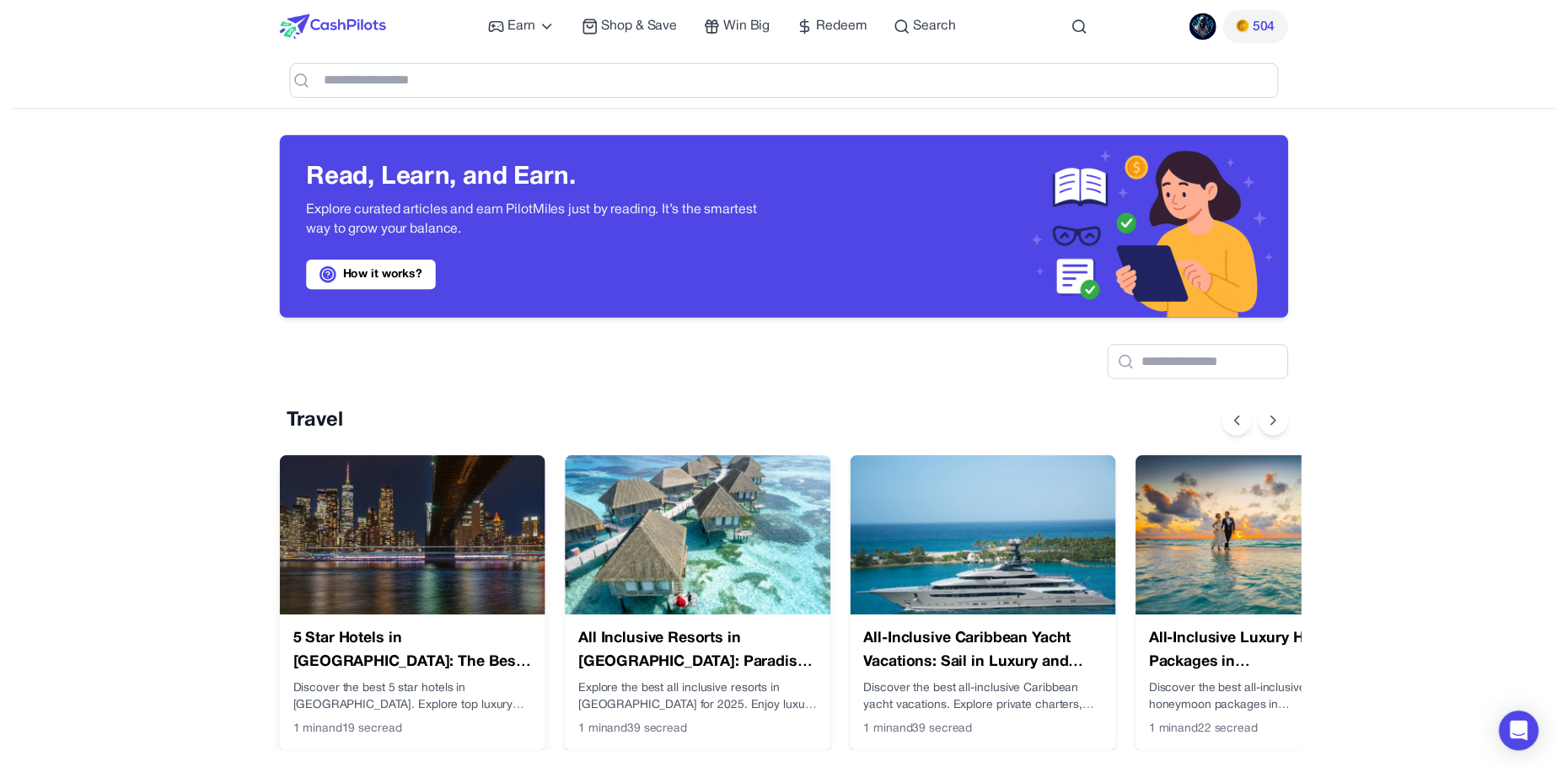
scroll to position [0, 14]
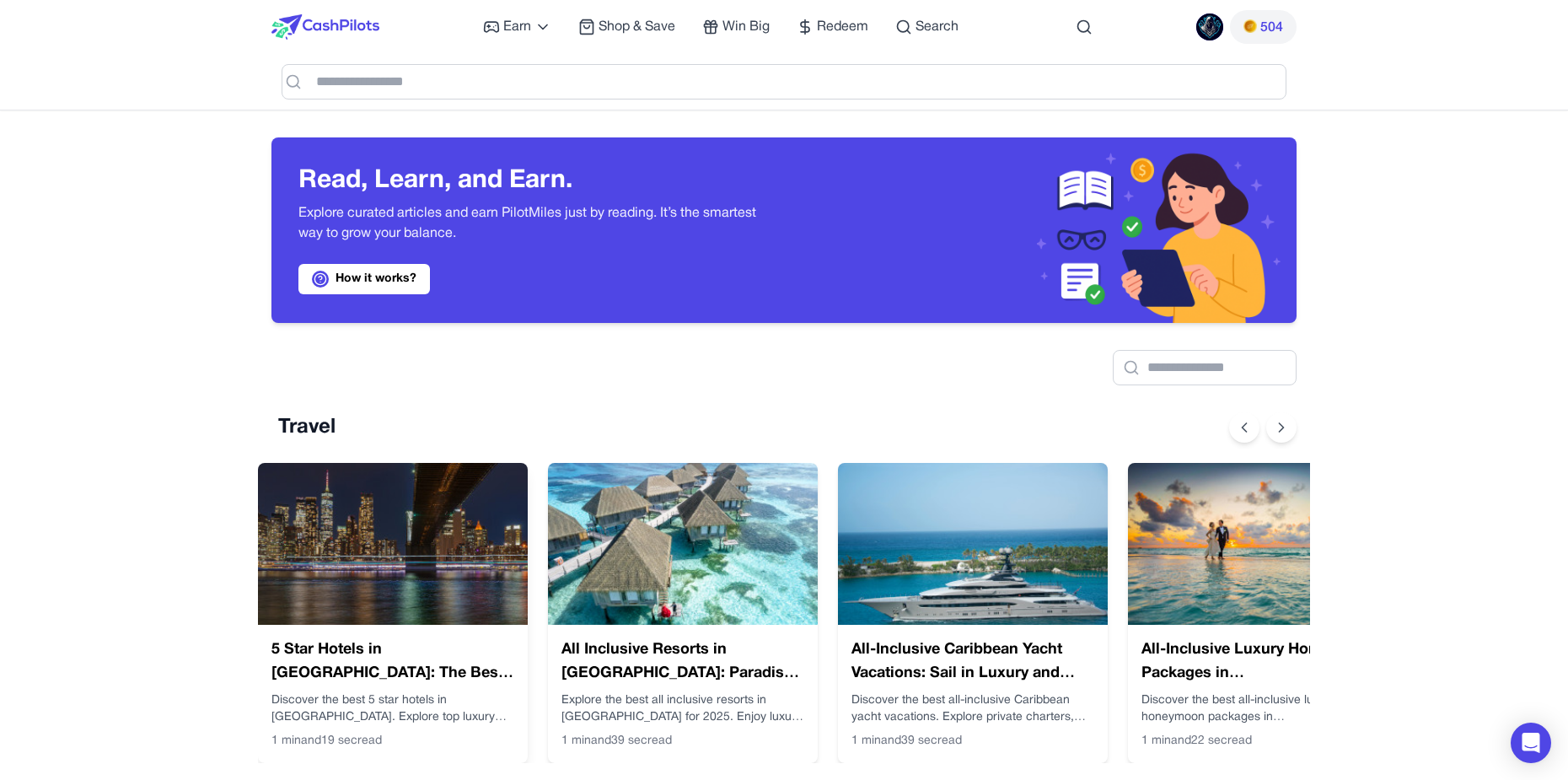
click at [376, 537] on img at bounding box center [393, 544] width 270 height 162
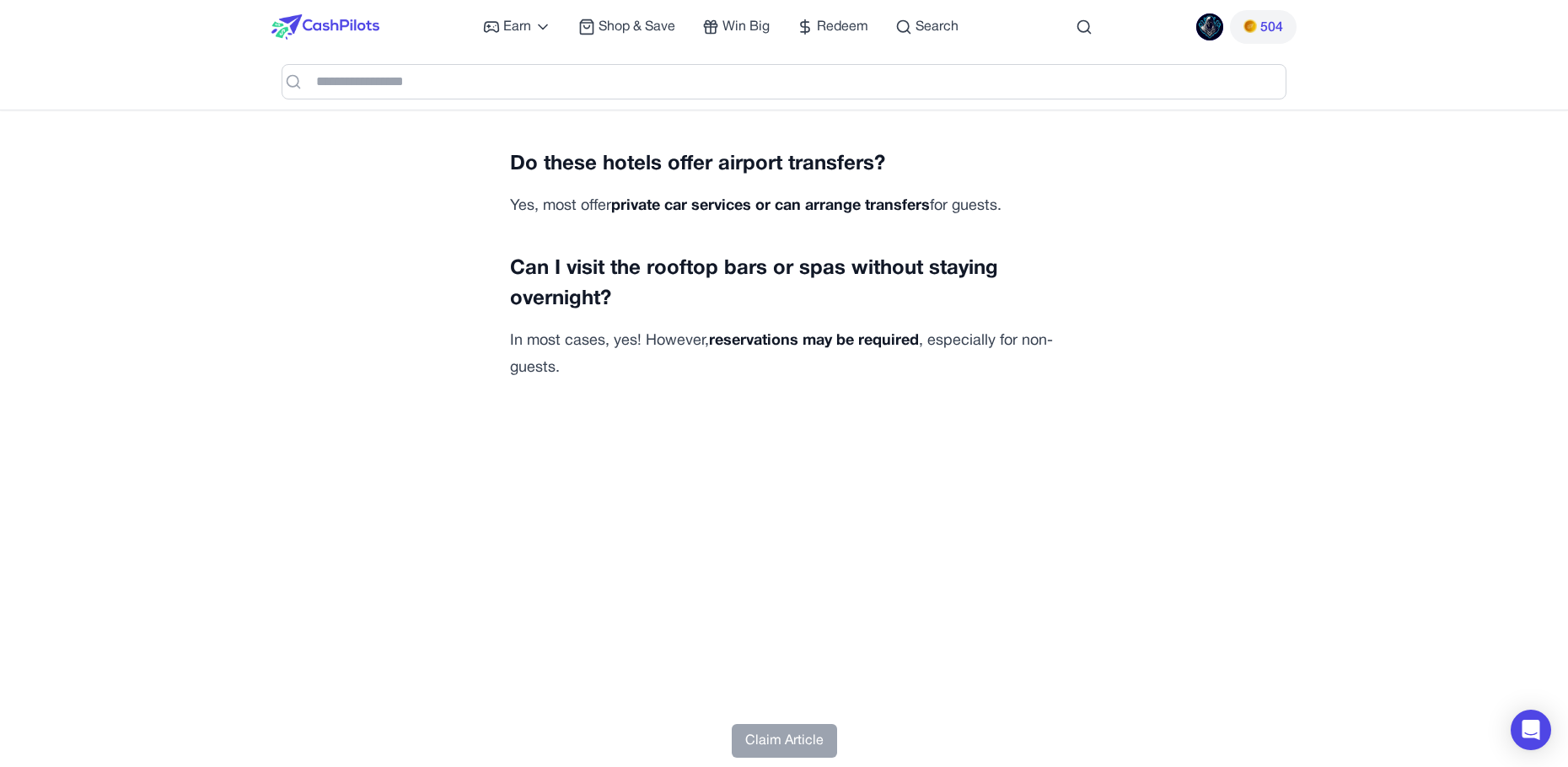
scroll to position [5900, 0]
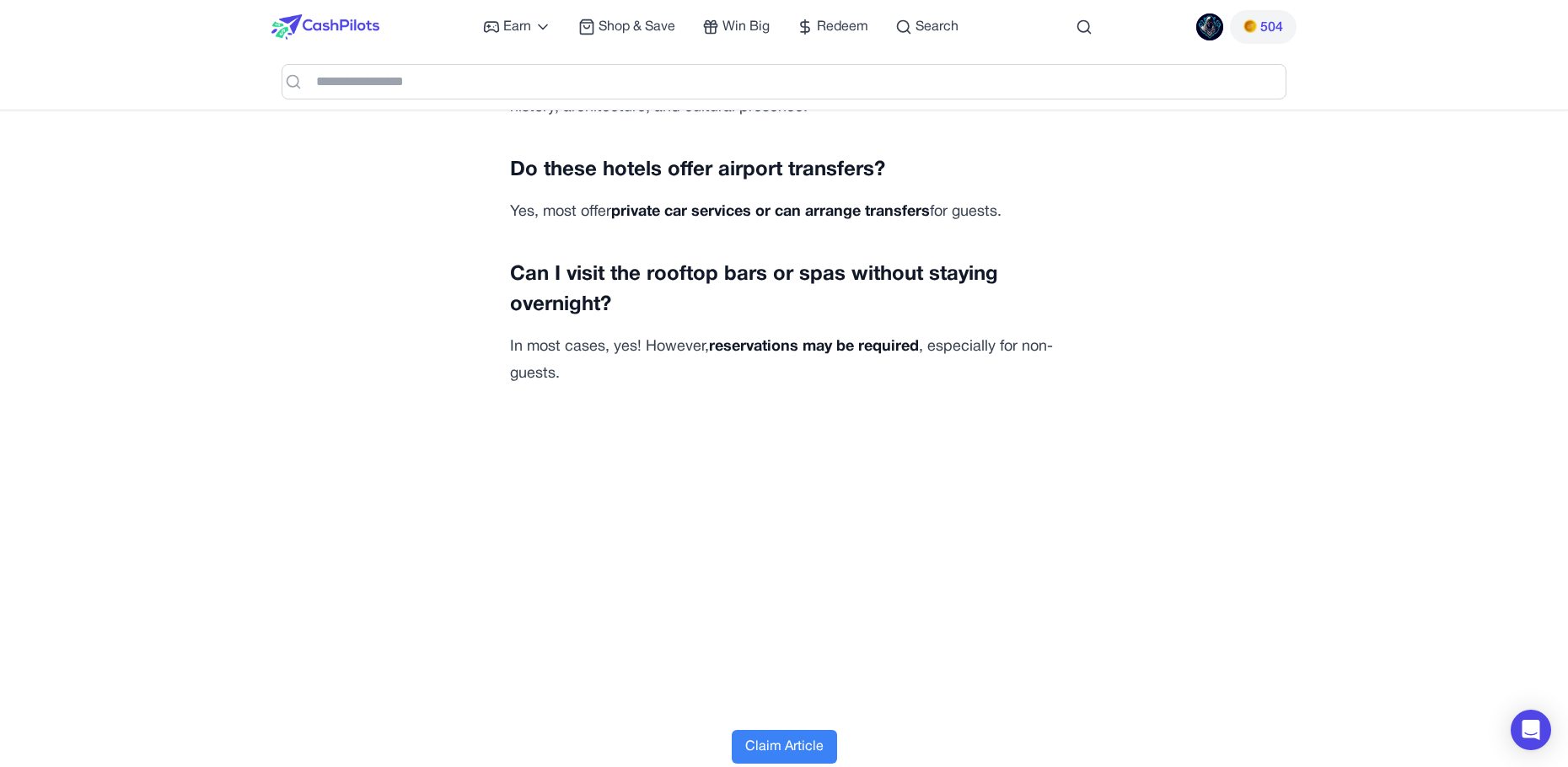
click at [778, 730] on button "Claim Article" at bounding box center [784, 747] width 106 height 34
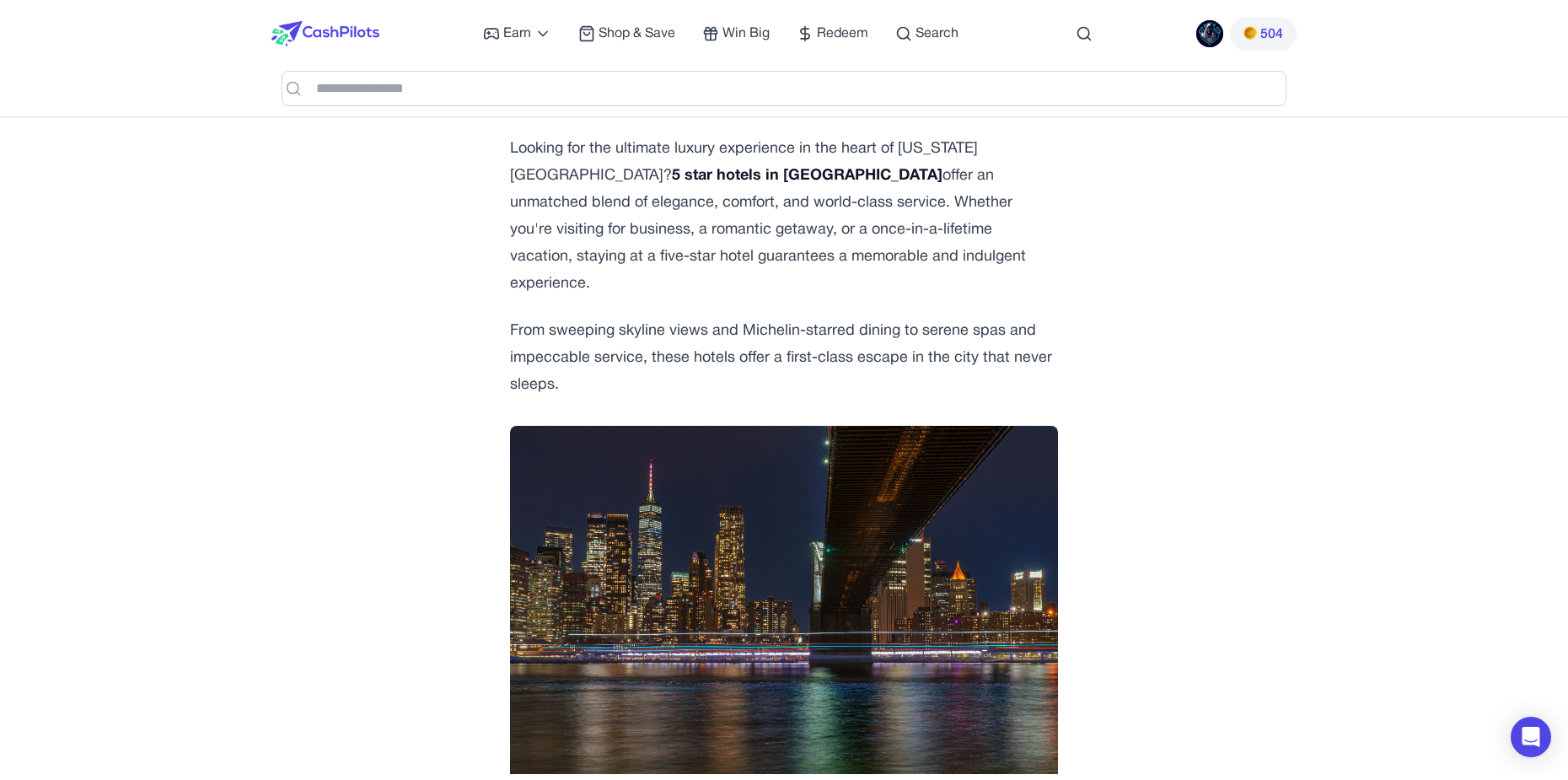
scroll to position [0, 0]
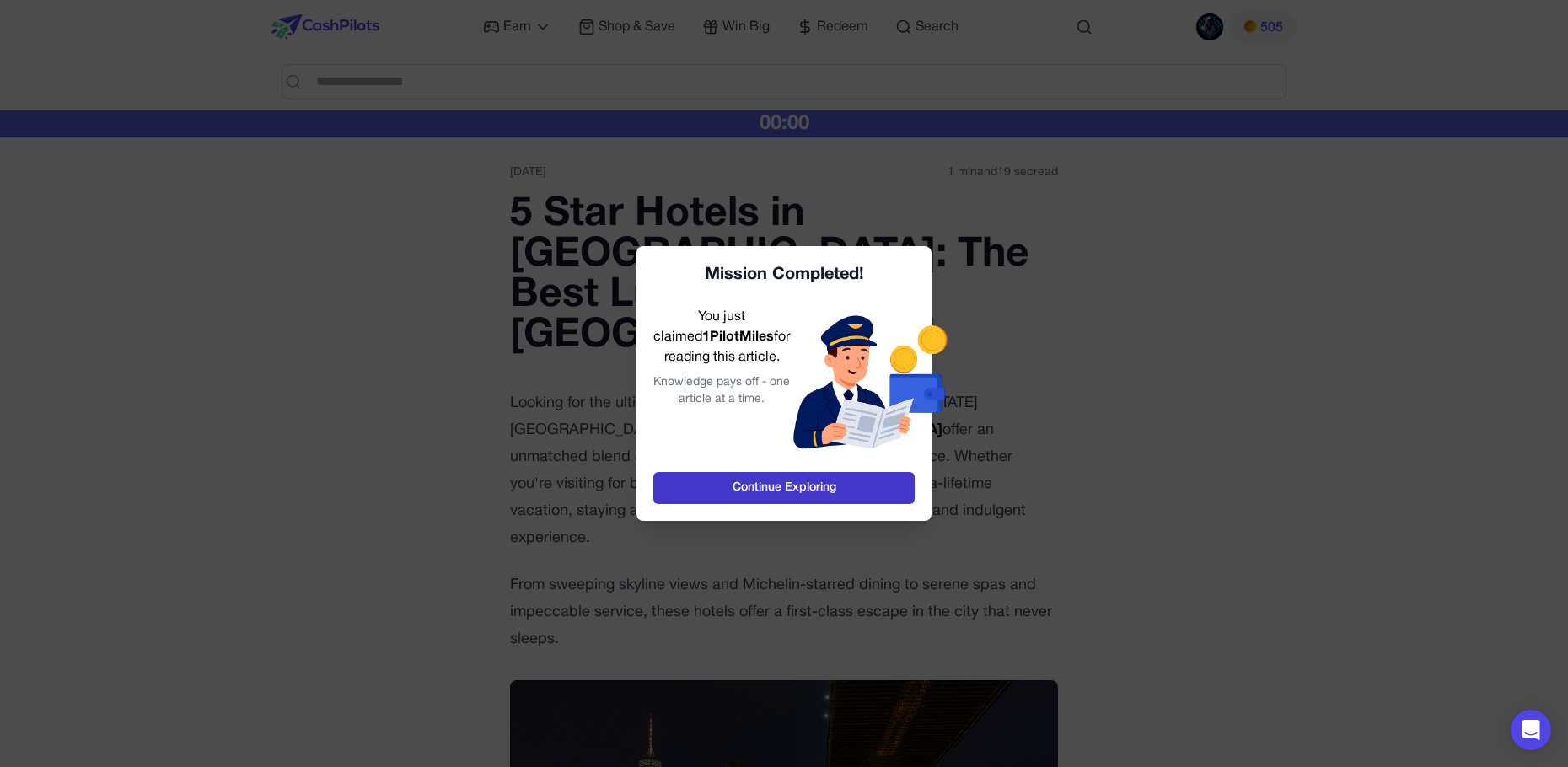
click at [721, 483] on link "Continue Exploring" at bounding box center [784, 488] width 261 height 32
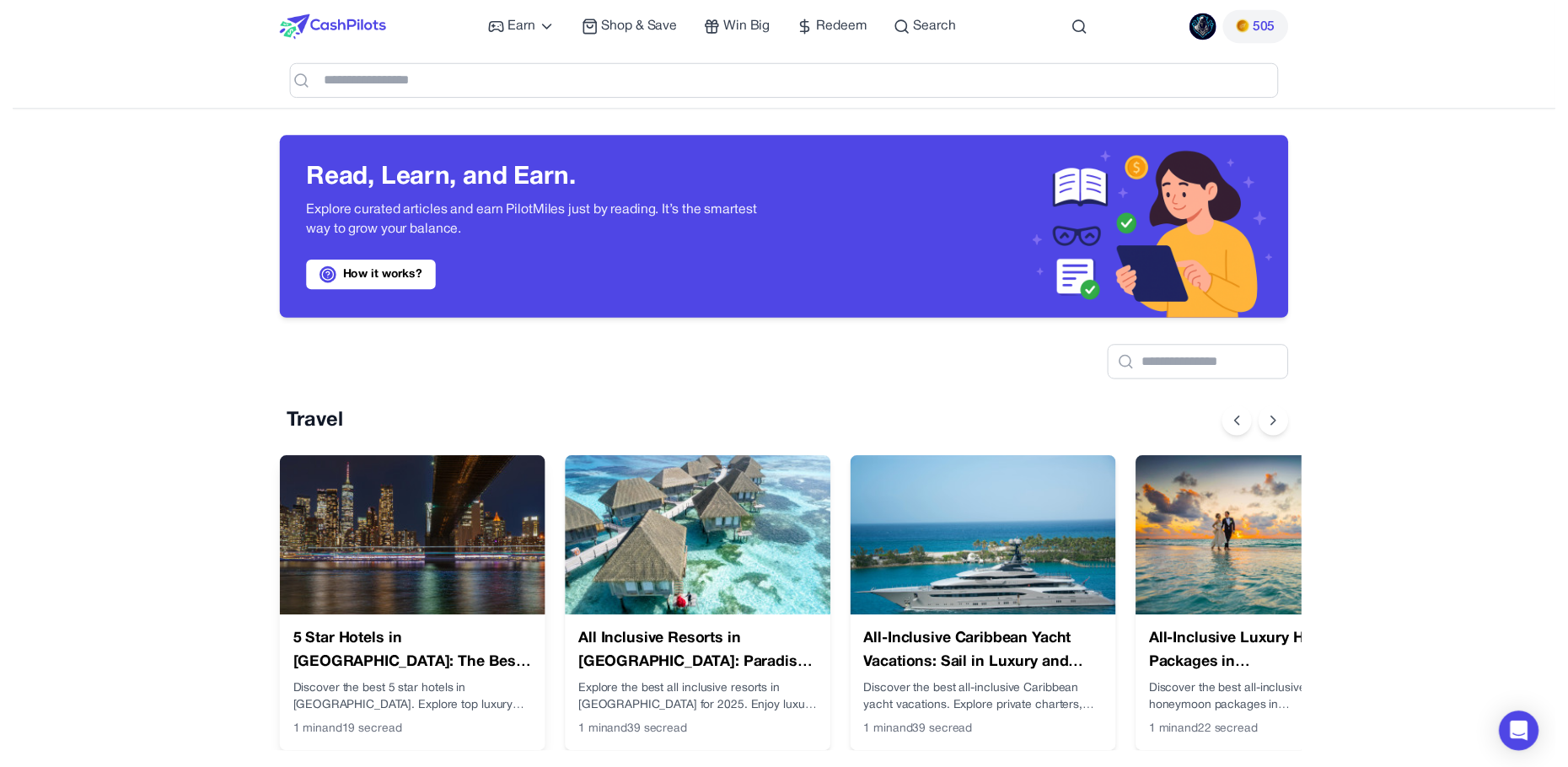
scroll to position [0, 14]
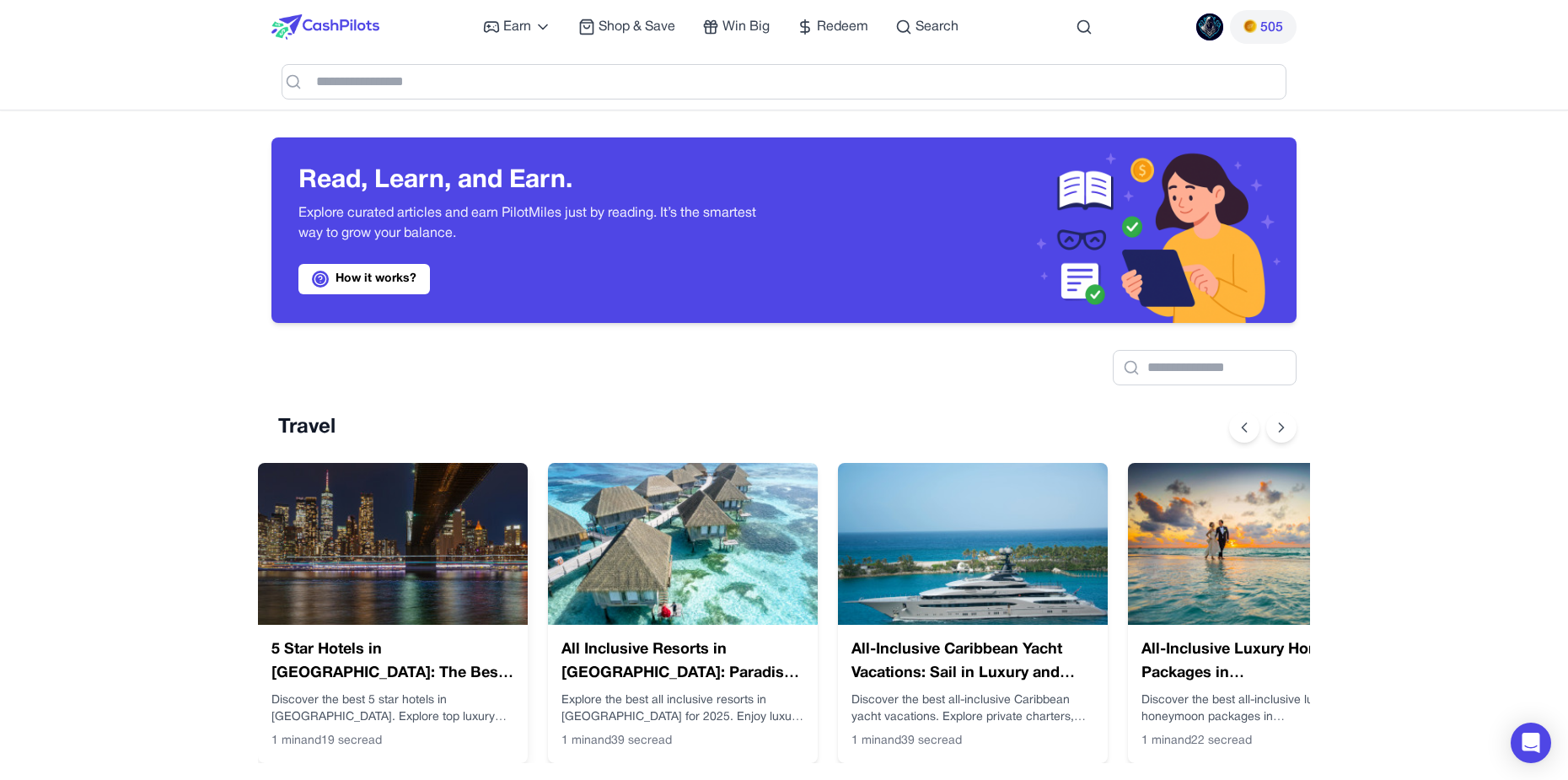
click at [400, 503] on img at bounding box center [393, 544] width 270 height 162
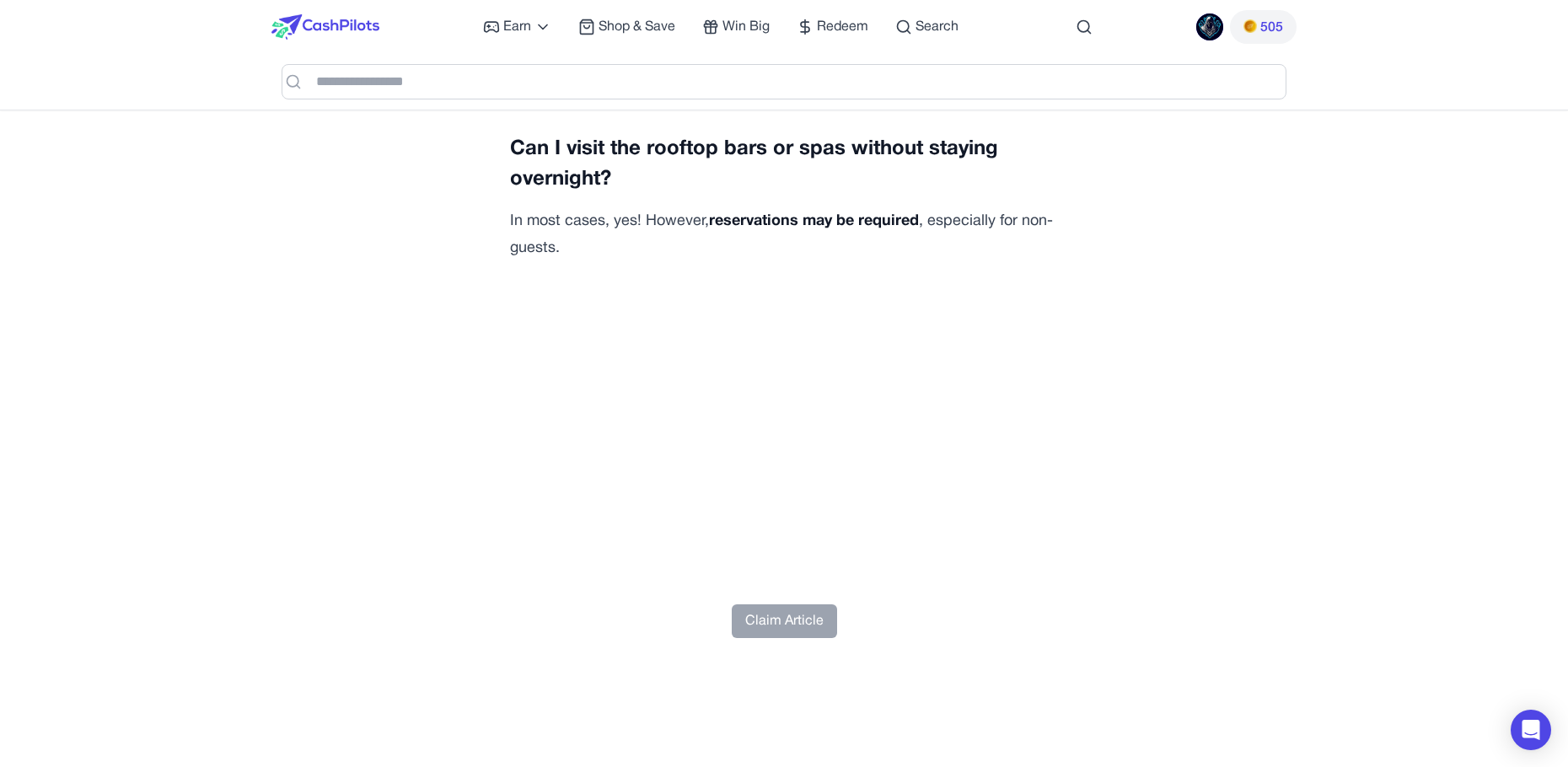
scroll to position [5984, 0]
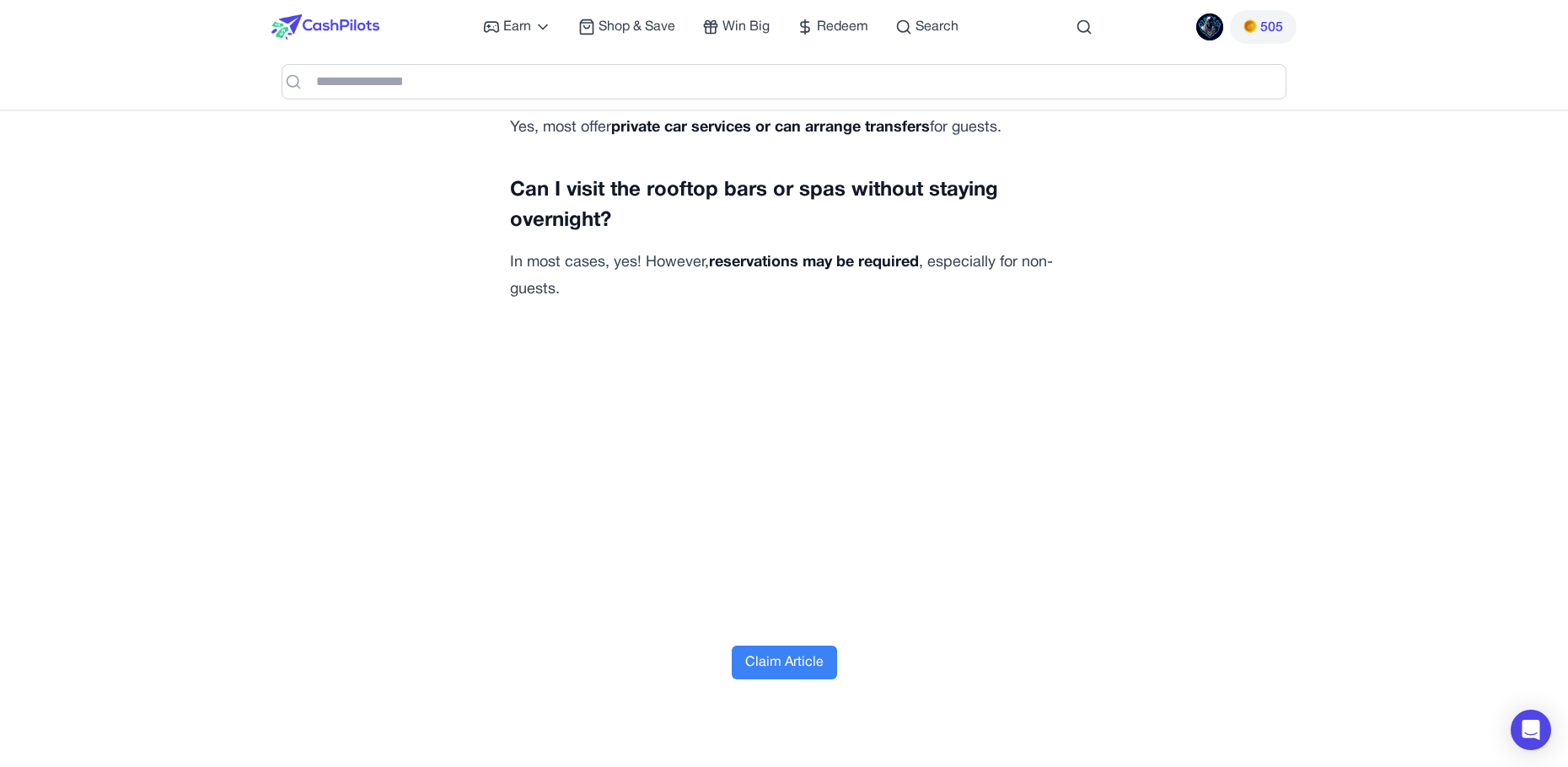
click at [791, 646] on button "Claim Article" at bounding box center [784, 662] width 106 height 34
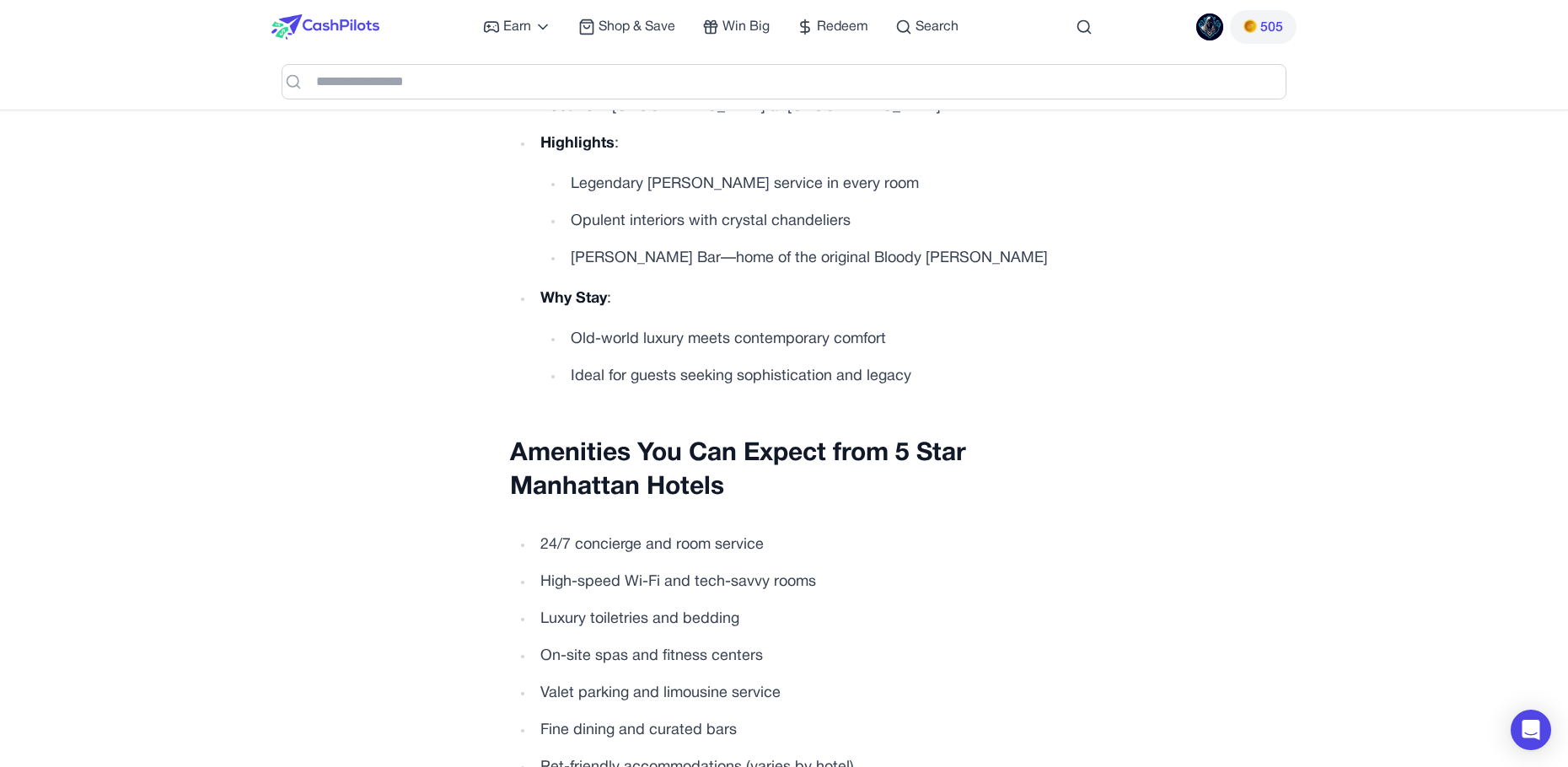
scroll to position [1827, 0]
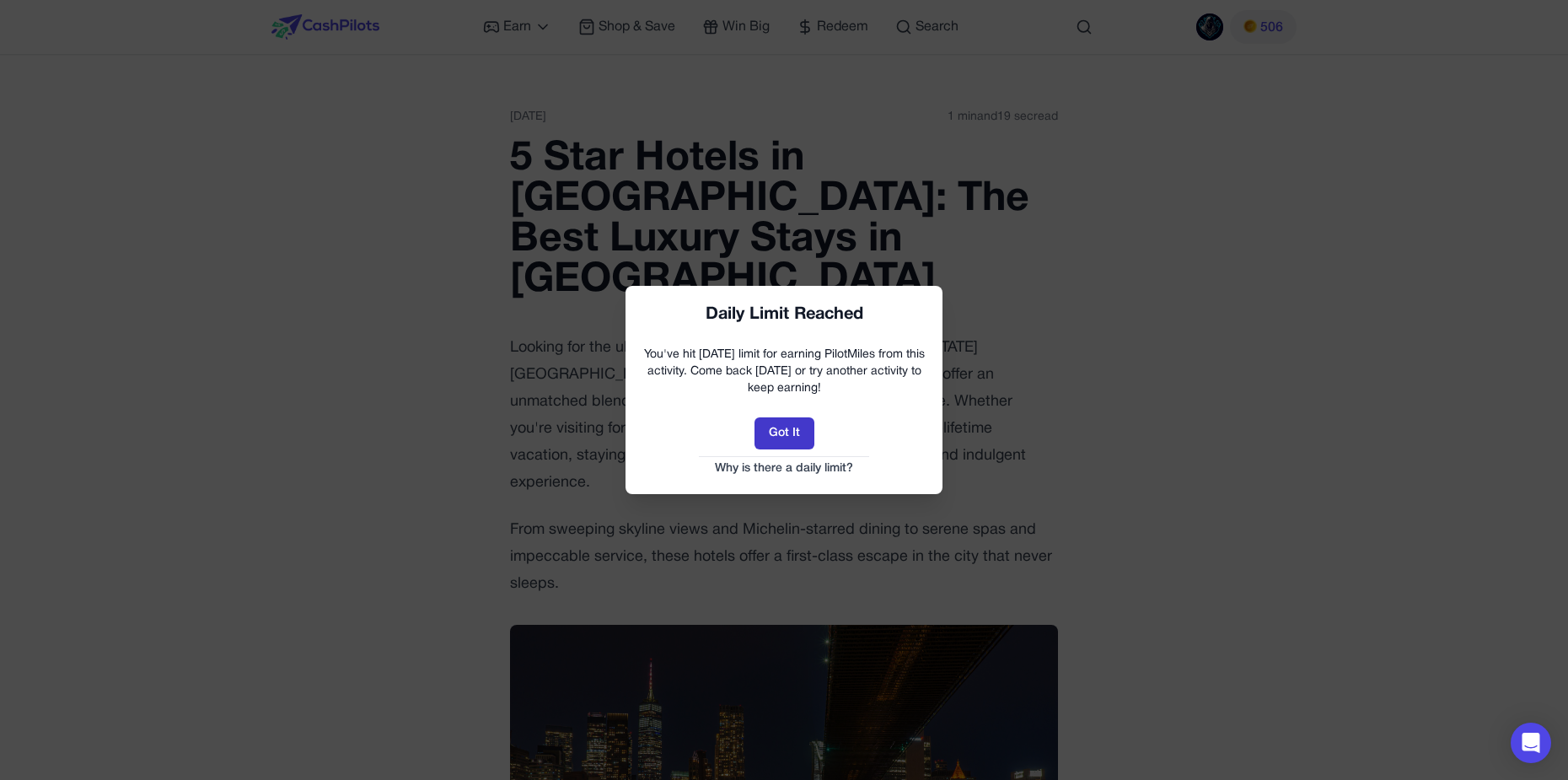
click at [782, 424] on button "Got It" at bounding box center [784, 433] width 60 height 32
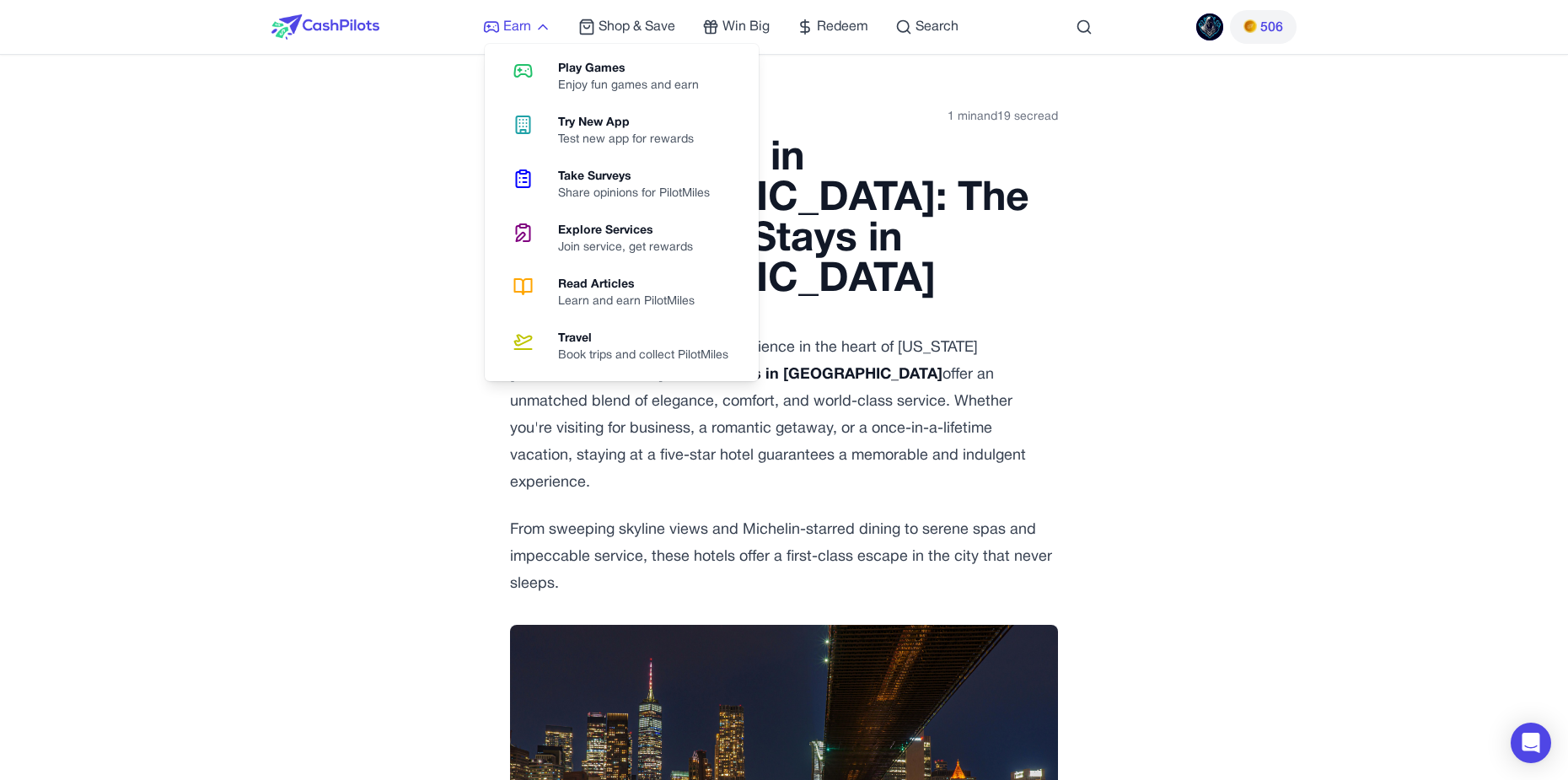
click at [519, 21] on span "Earn" at bounding box center [517, 27] width 28 height 20
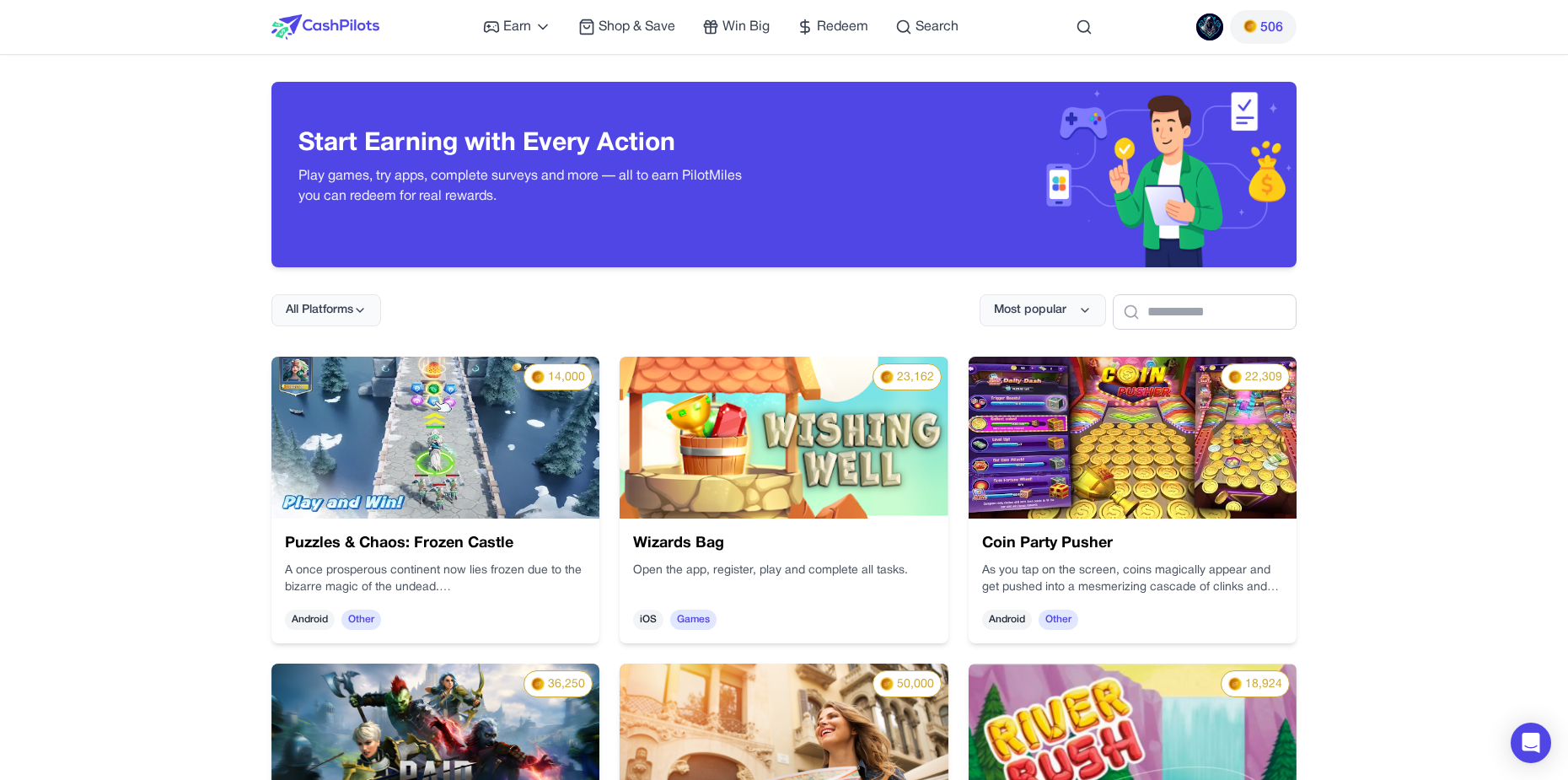
click at [485, 530] on div "Puzzles & Chaos: Frozen Castle A once prosperous continent now lies frozen due …" at bounding box center [434, 581] width 328 height 125
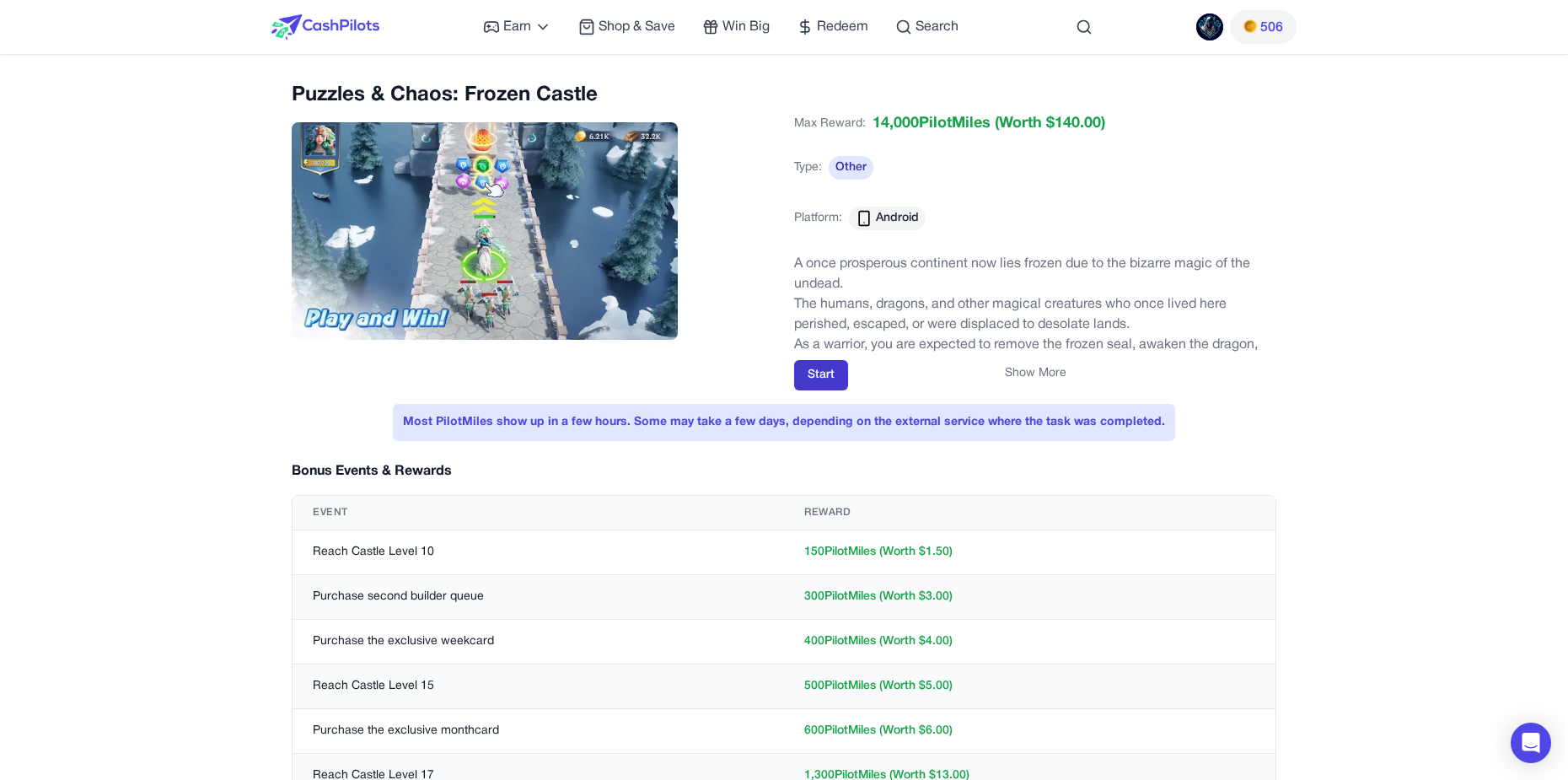
click at [822, 375] on button "Start" at bounding box center [820, 375] width 54 height 30
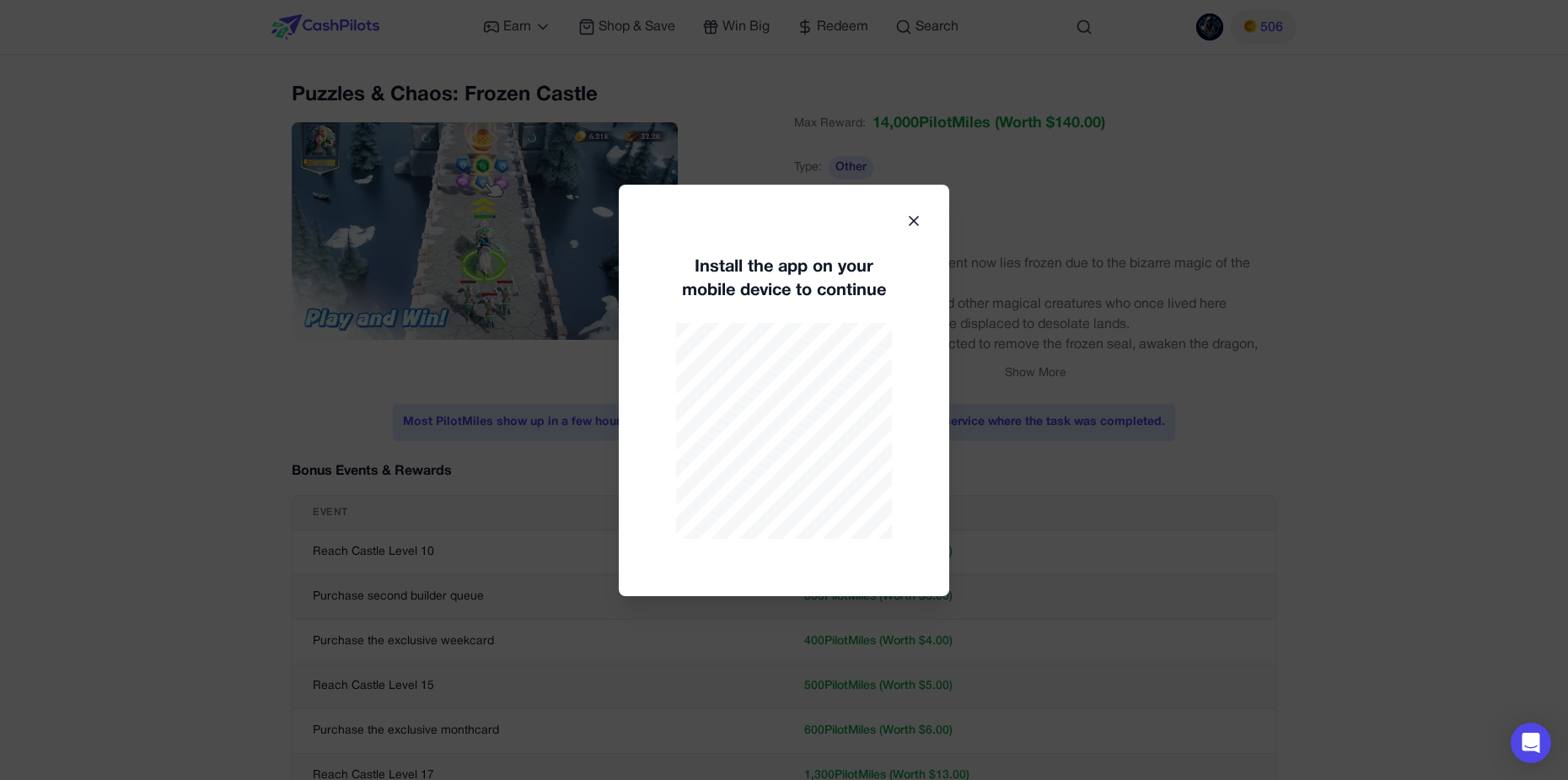
click at [1241, 476] on div at bounding box center [784, 390] width 1568 height 780
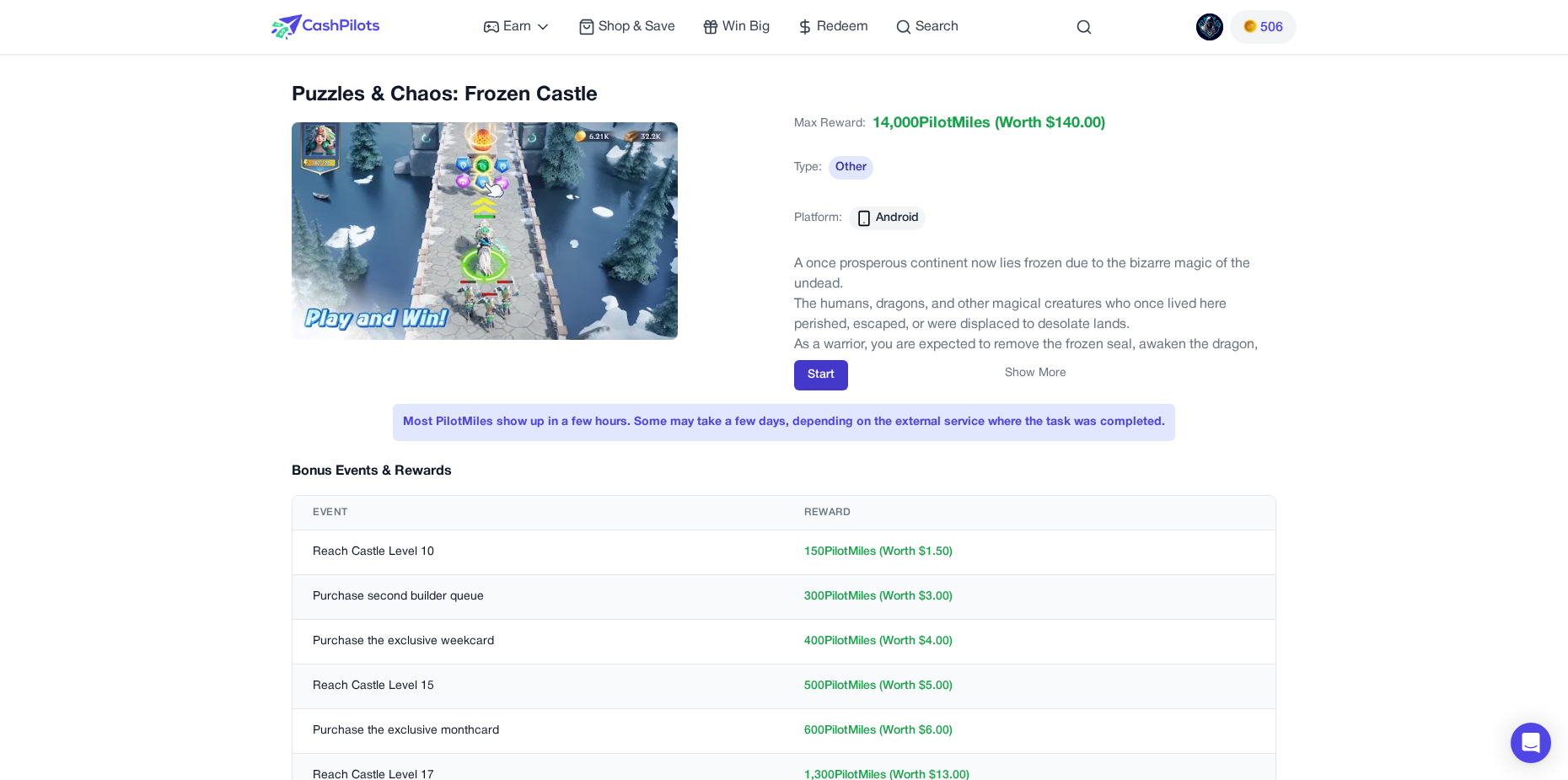
click at [818, 361] on button "Start" at bounding box center [820, 375] width 54 height 30
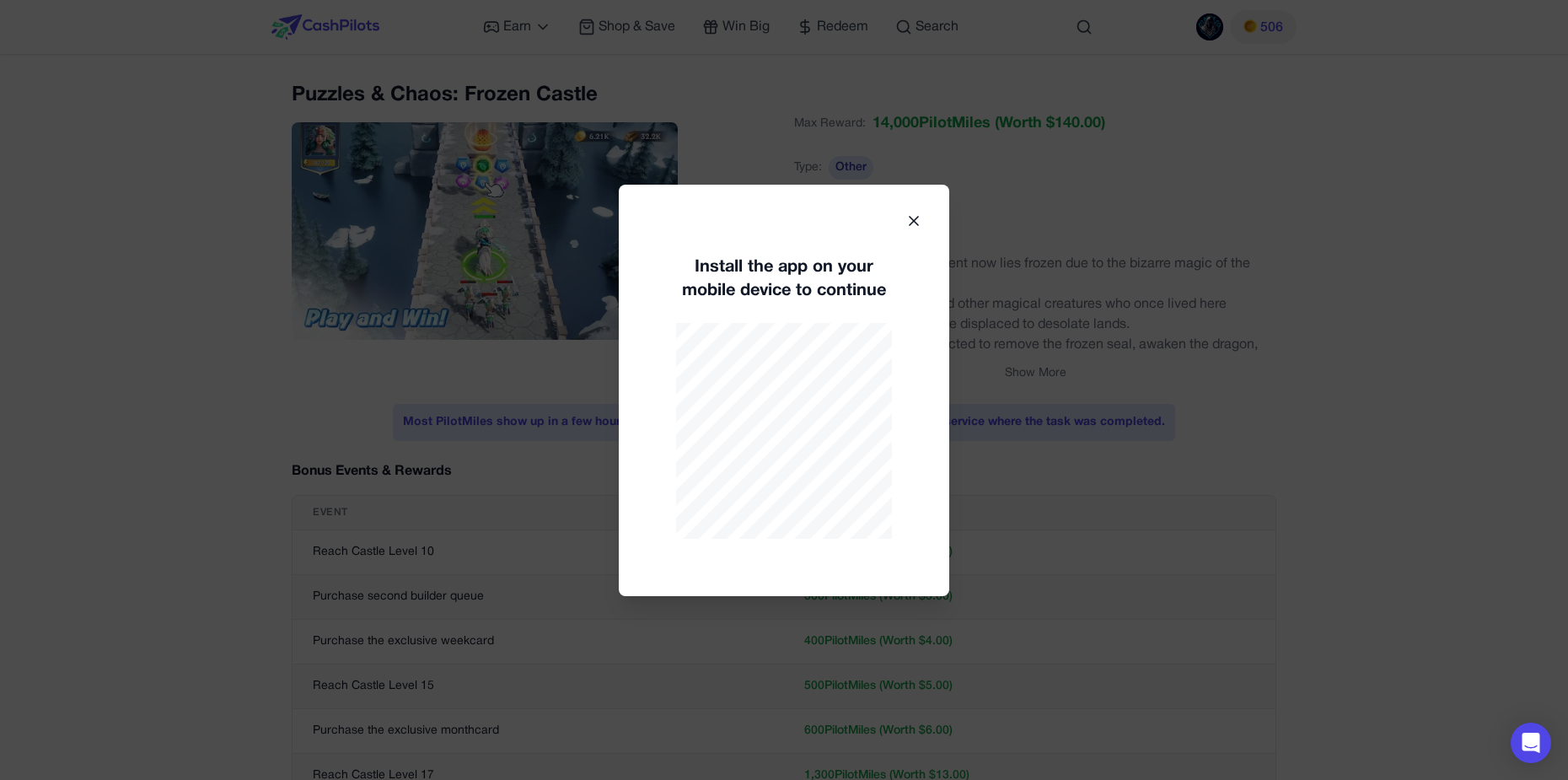
click at [915, 227] on icon at bounding box center [913, 220] width 17 height 17
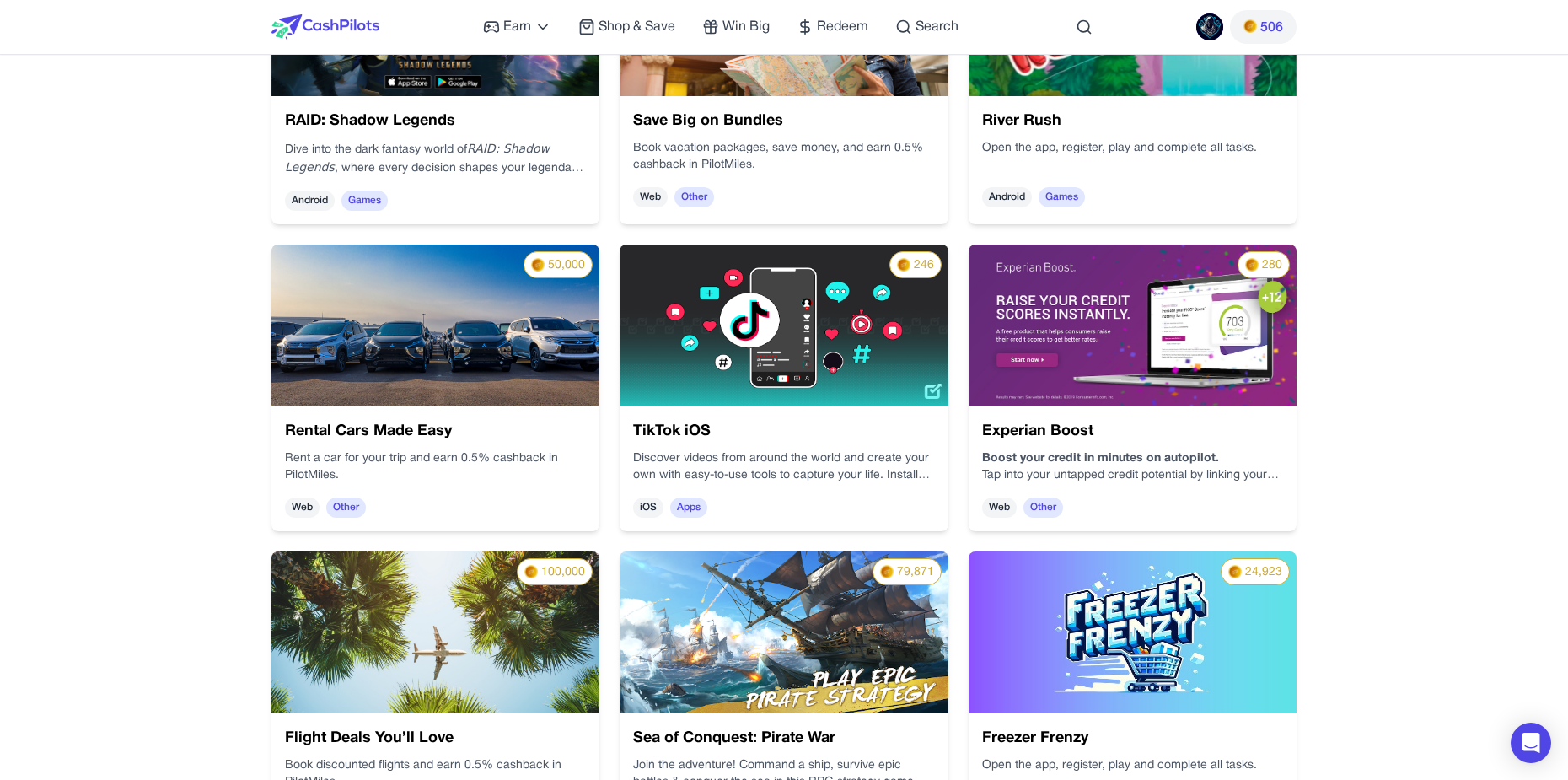
scroll to position [759, 0]
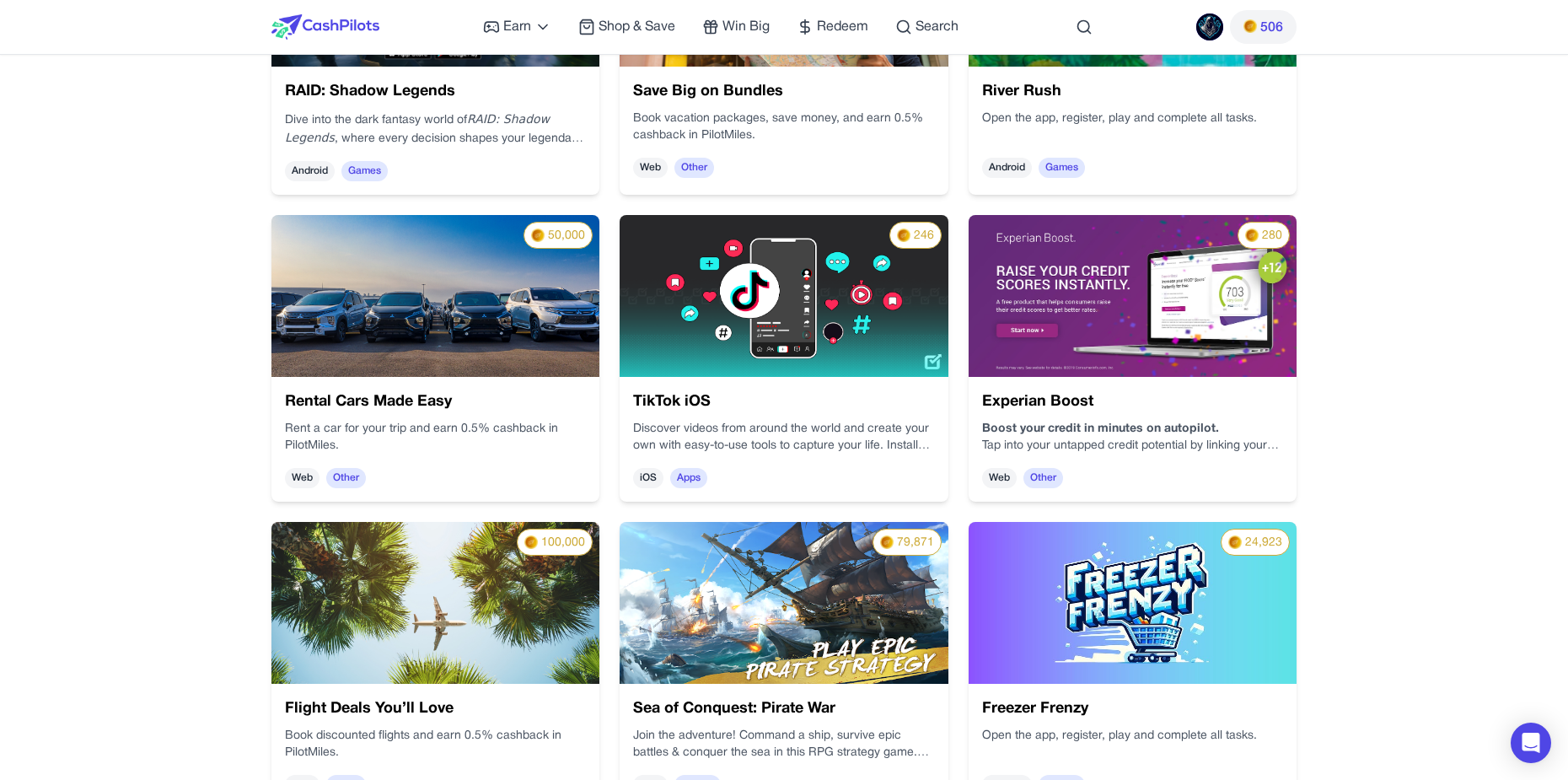
click at [1098, 584] on img at bounding box center [1132, 603] width 328 height 162
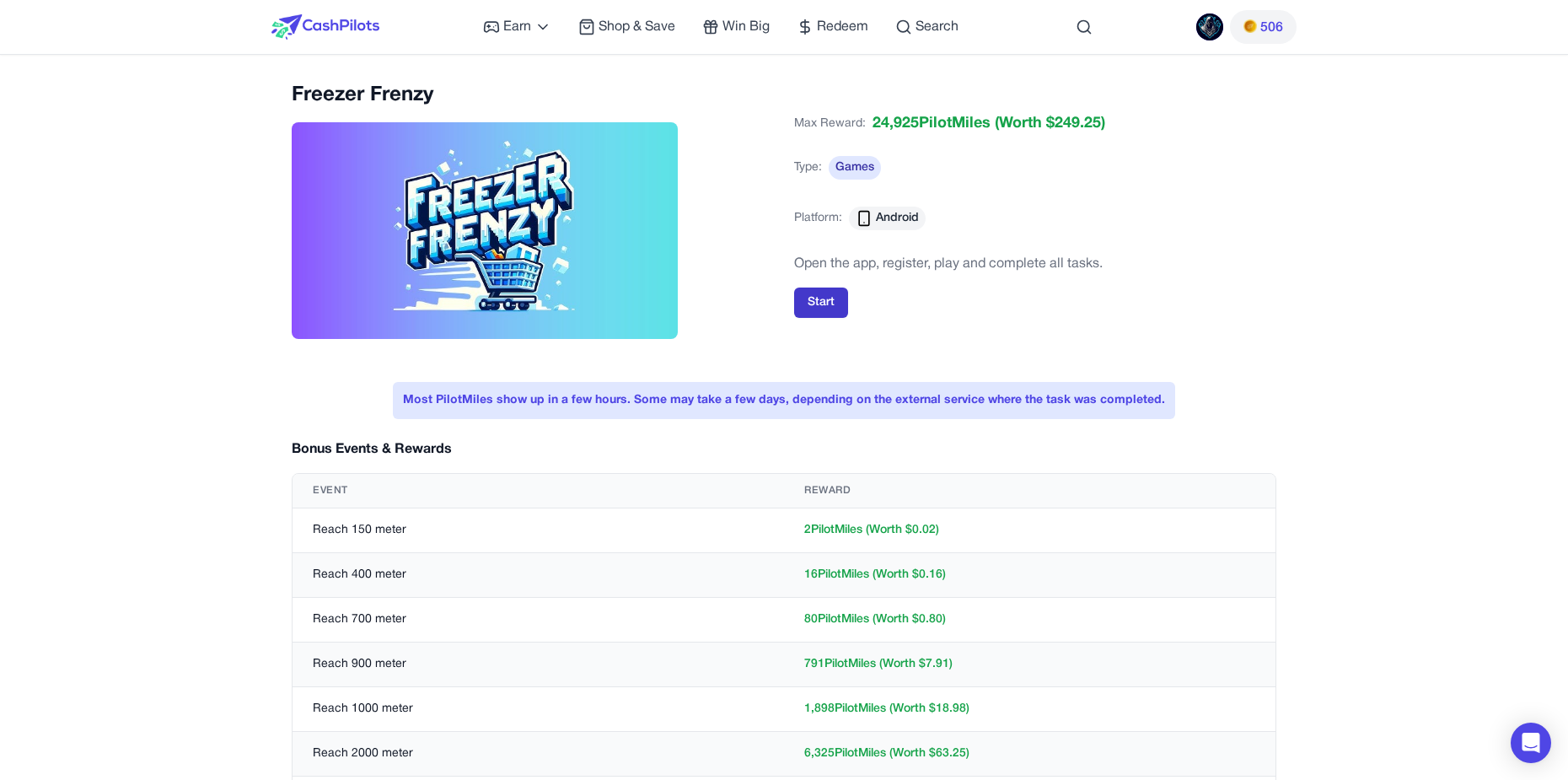
click at [802, 316] on button "Start" at bounding box center [820, 302] width 54 height 30
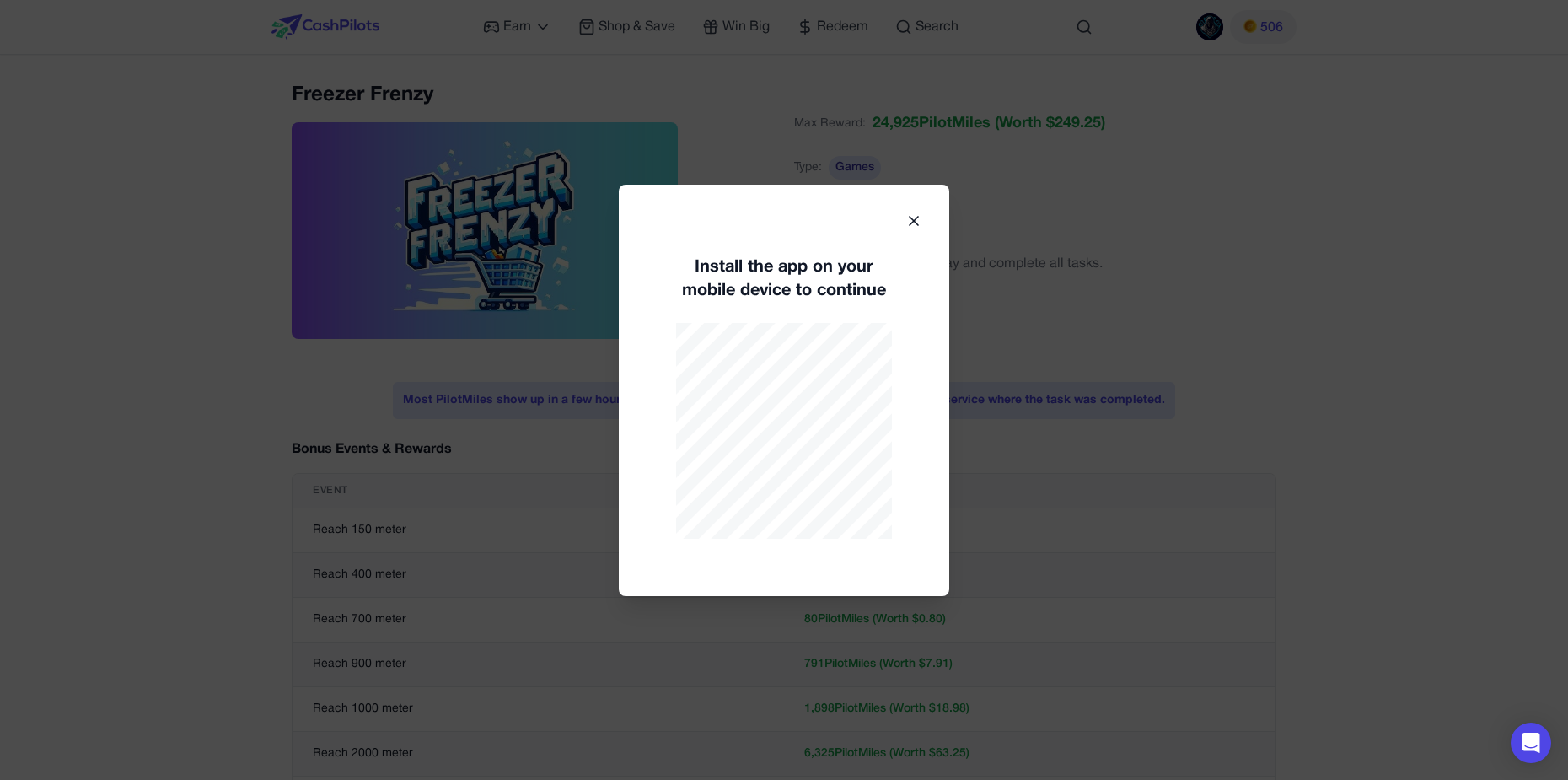
click at [898, 221] on div "Install the app on your mobile device to continue" at bounding box center [784, 390] width 331 height 412
click at [914, 202] on div "Install the app on your mobile device to continue" at bounding box center [784, 390] width 331 height 412
click at [913, 210] on div "Install the app on your mobile device to continue" at bounding box center [784, 390] width 331 height 412
click at [913, 218] on icon at bounding box center [913, 220] width 17 height 17
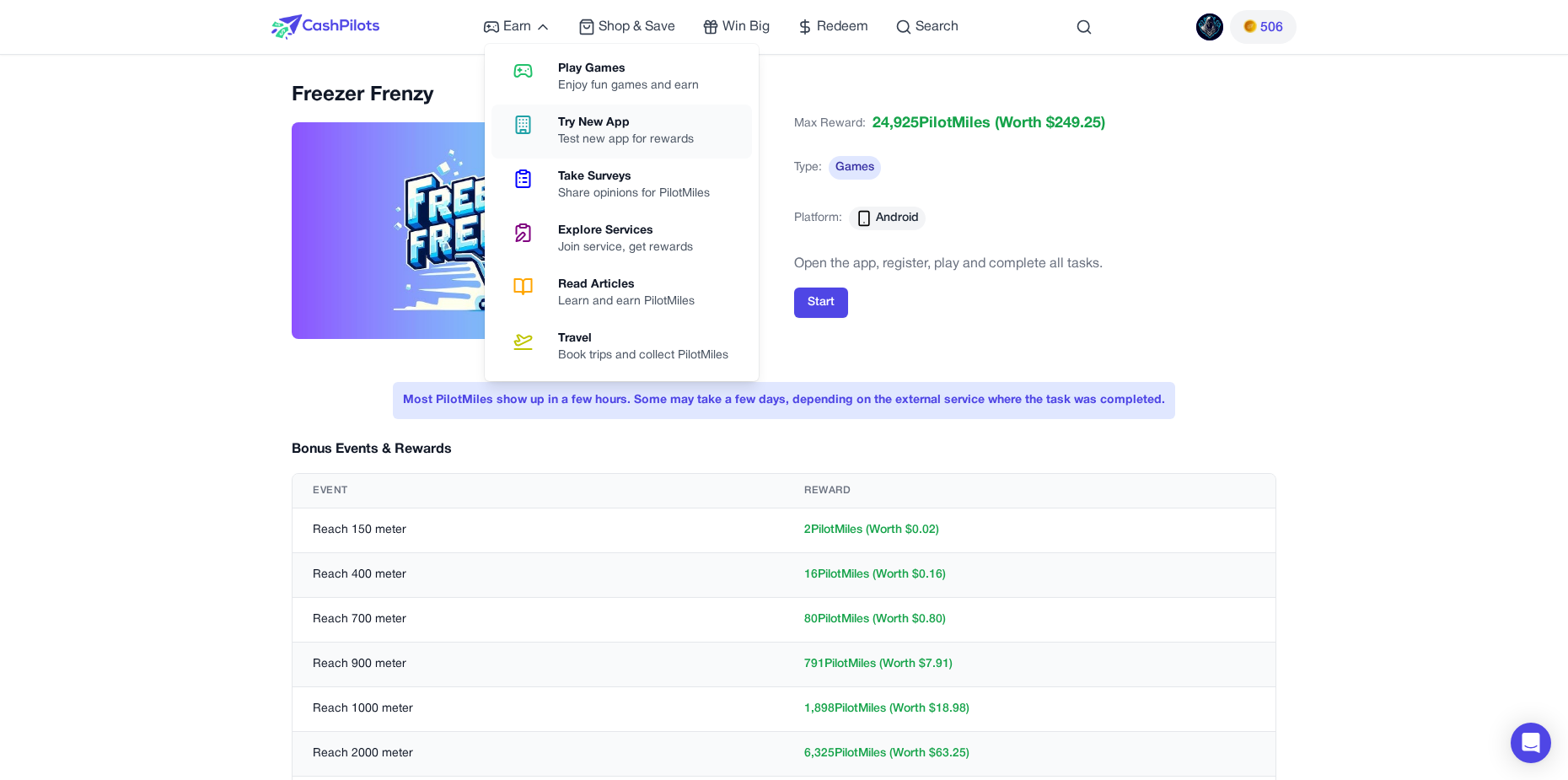
click at [583, 124] on div "Try New App" at bounding box center [632, 123] width 149 height 17
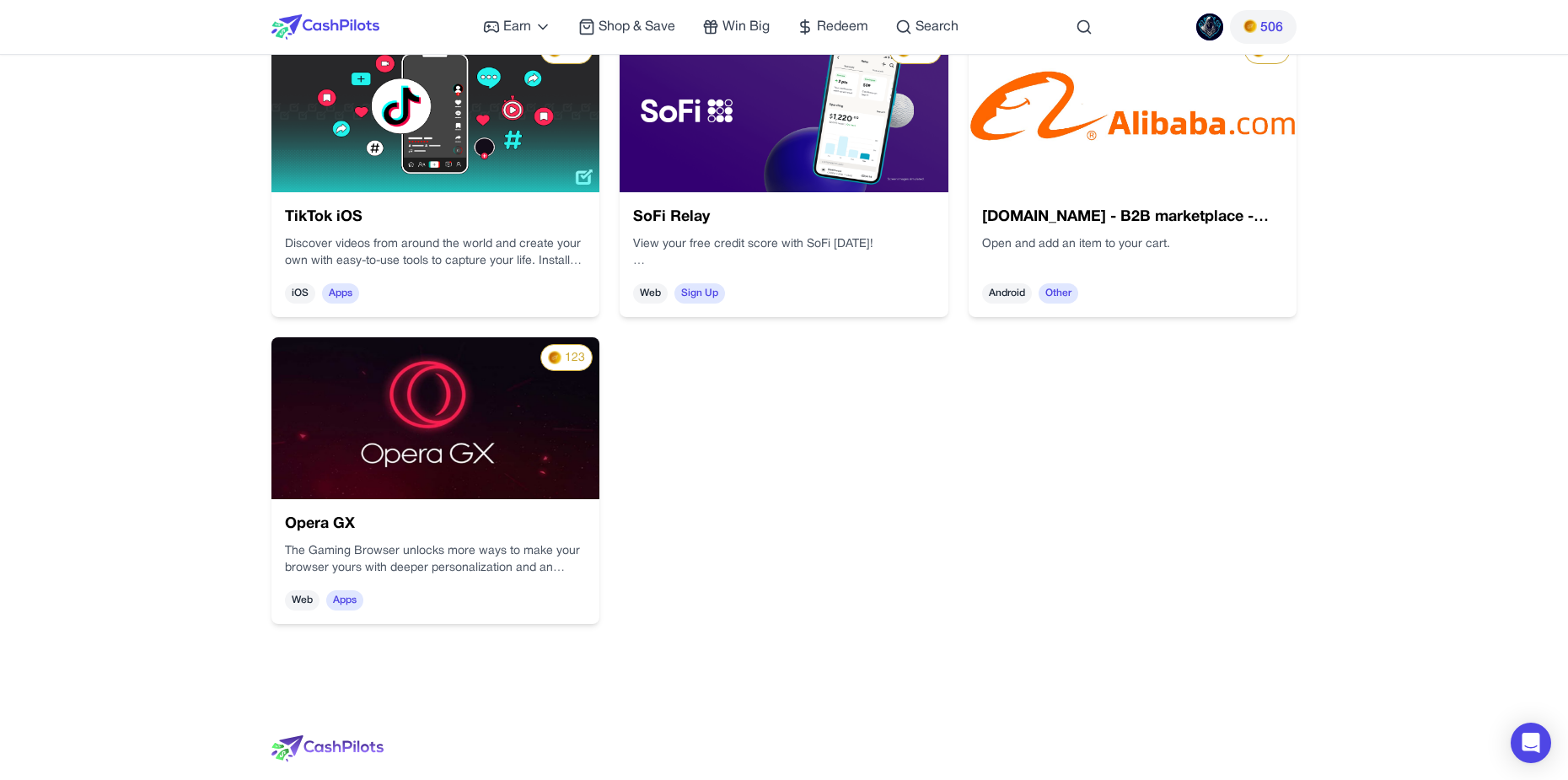
scroll to position [337, 0]
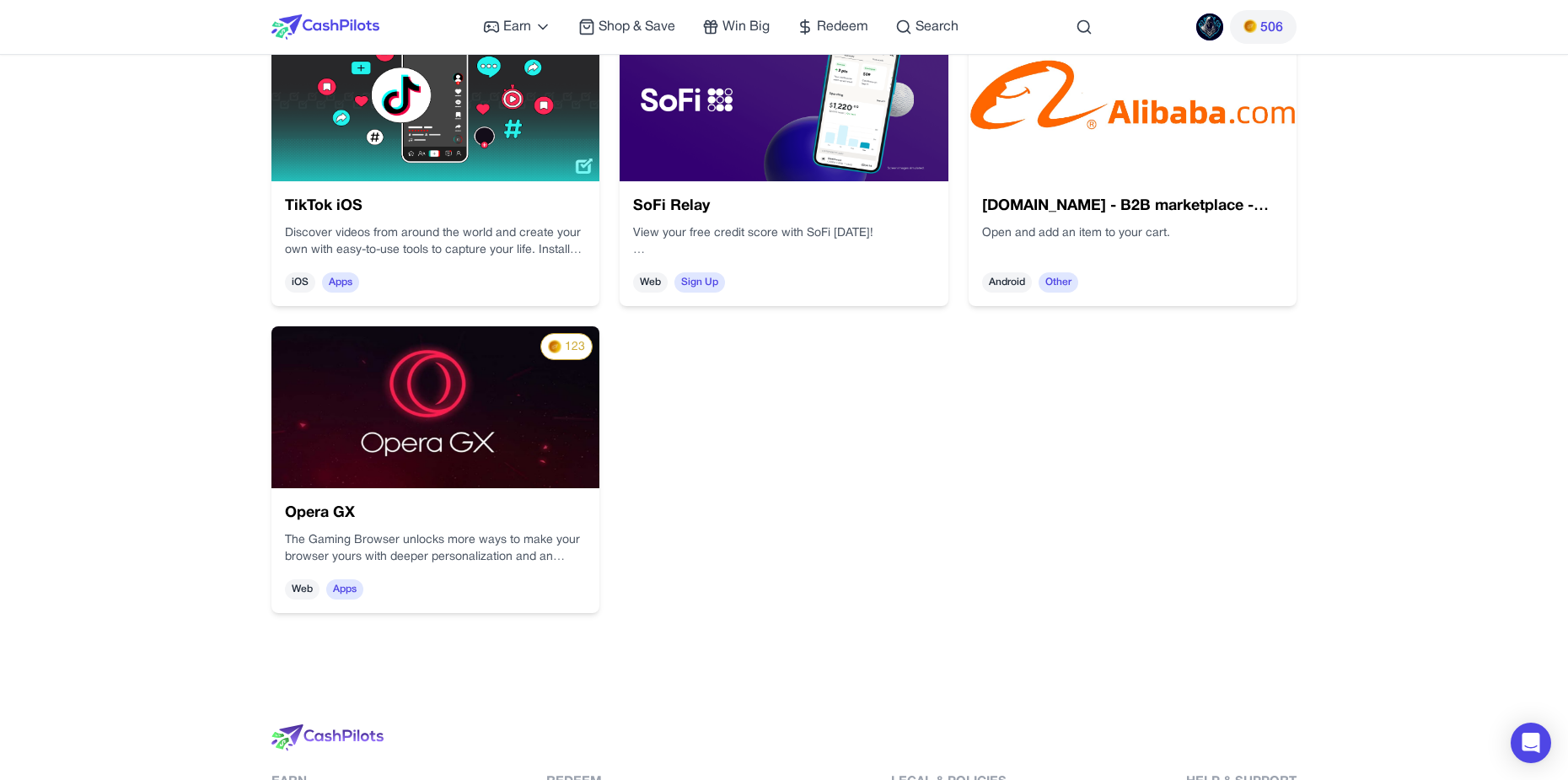
click at [398, 454] on img at bounding box center [434, 407] width 328 height 162
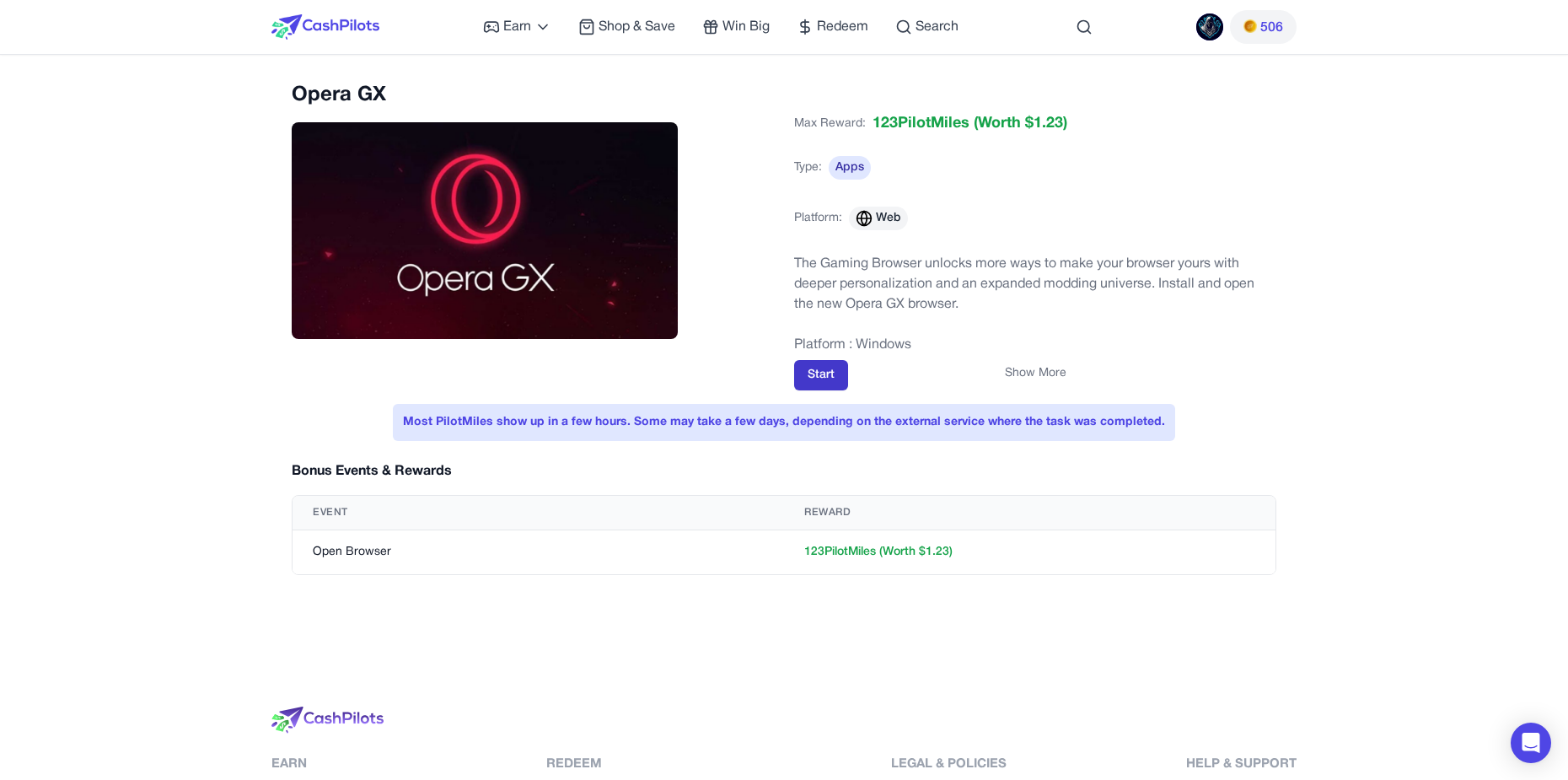
click at [822, 369] on button "Start" at bounding box center [820, 375] width 54 height 30
click at [853, 328] on p at bounding box center [1034, 324] width 482 height 20
click at [1017, 369] on button "Show More" at bounding box center [1035, 373] width 62 height 17
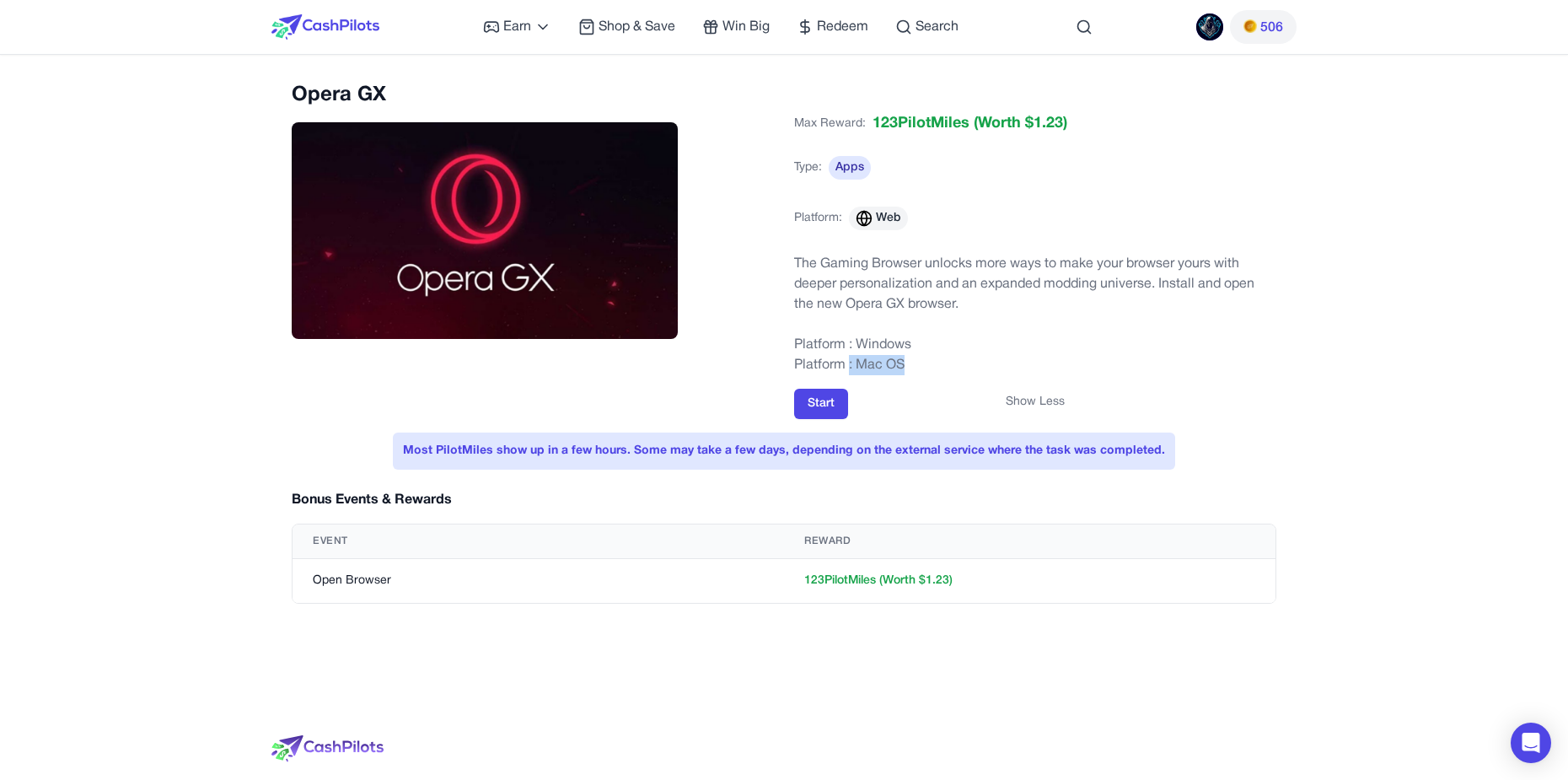
drag, startPoint x: 851, startPoint y: 364, endPoint x: 953, endPoint y: 373, distance: 102.4
click at [956, 373] on p "Platform : Mac OS" at bounding box center [1034, 365] width 482 height 20
click at [952, 373] on p "Platform : Mac OS" at bounding box center [1034, 365] width 482 height 20
drag, startPoint x: 424, startPoint y: 447, endPoint x: 810, endPoint y: 455, distance: 386.1
click at [811, 455] on div "Most PilotMiles show up in a few hours. Some may take a few days, depending on …" at bounding box center [784, 451] width 782 height 37
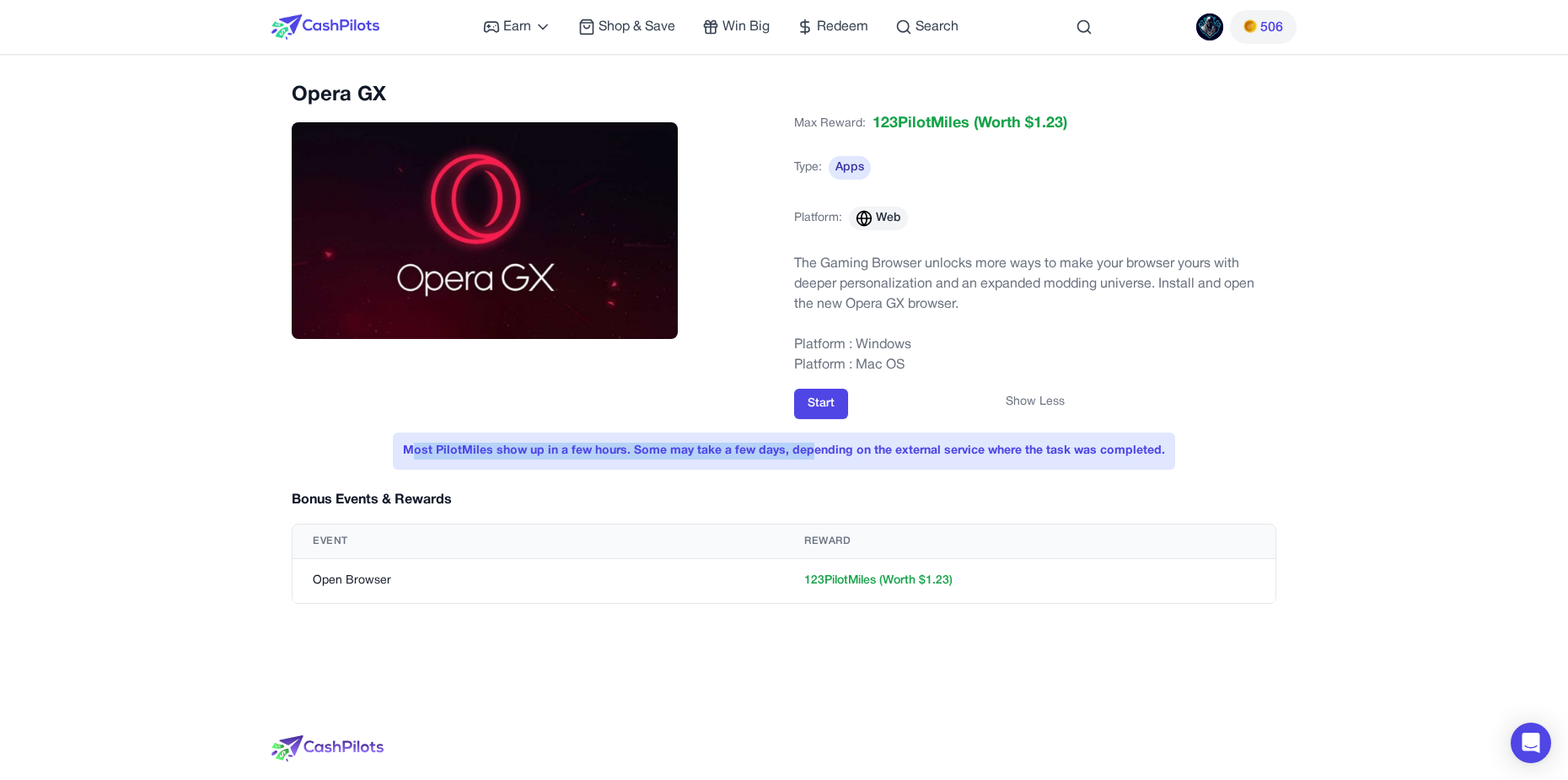
click at [505, 463] on div "Most PilotMiles show up in a few hours. Some may take a few days, depending on …" at bounding box center [784, 451] width 782 height 37
click at [923, 579] on td "123 PilotMiles (Worth $ 1.23 )" at bounding box center [1029, 581] width 491 height 45
click at [850, 415] on div "Start" at bounding box center [1034, 403] width 482 height 30
click at [828, 411] on button "Start" at bounding box center [820, 403] width 54 height 30
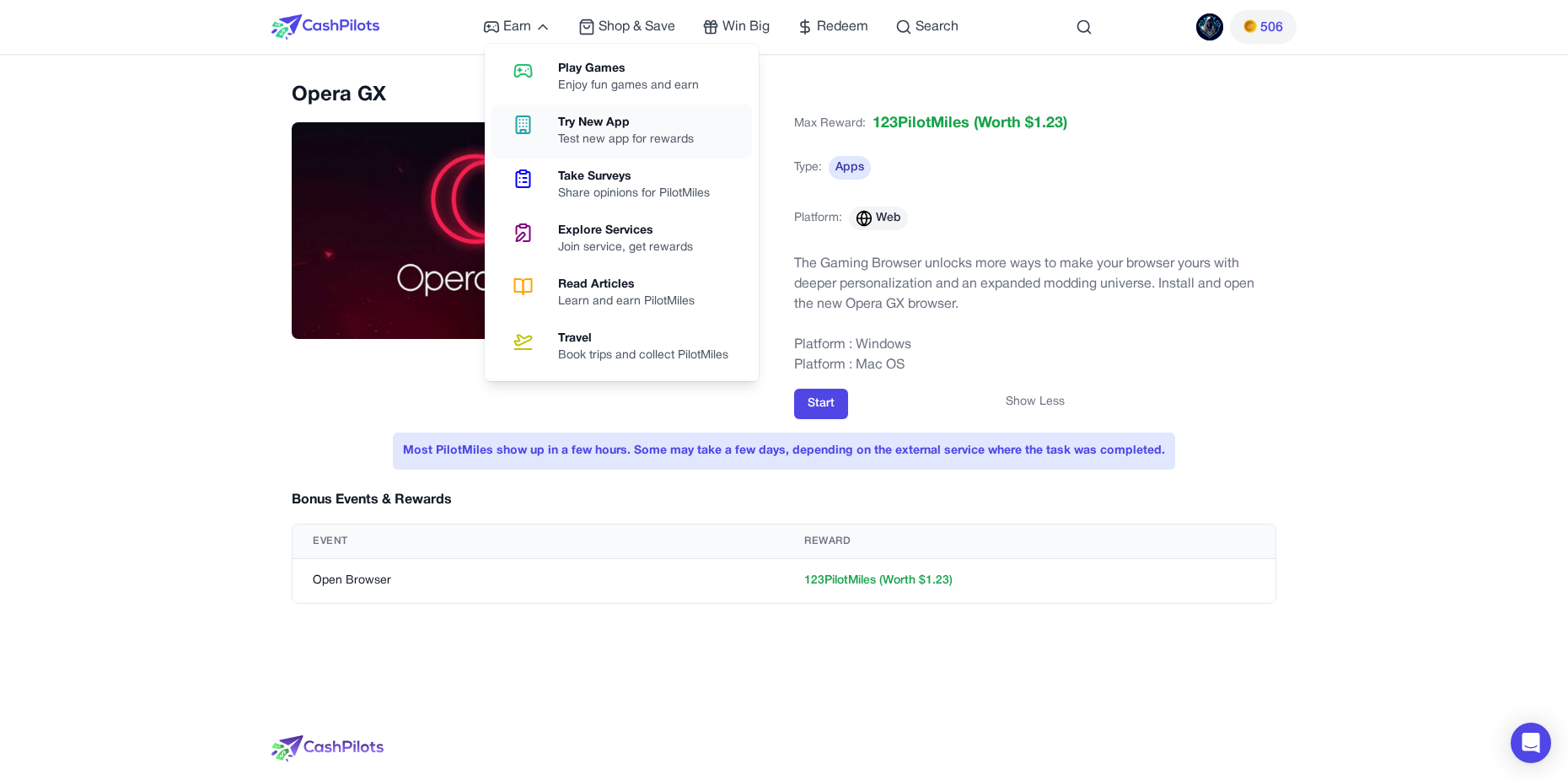
click at [580, 135] on div "Test new app for rewards" at bounding box center [632, 140] width 149 height 17
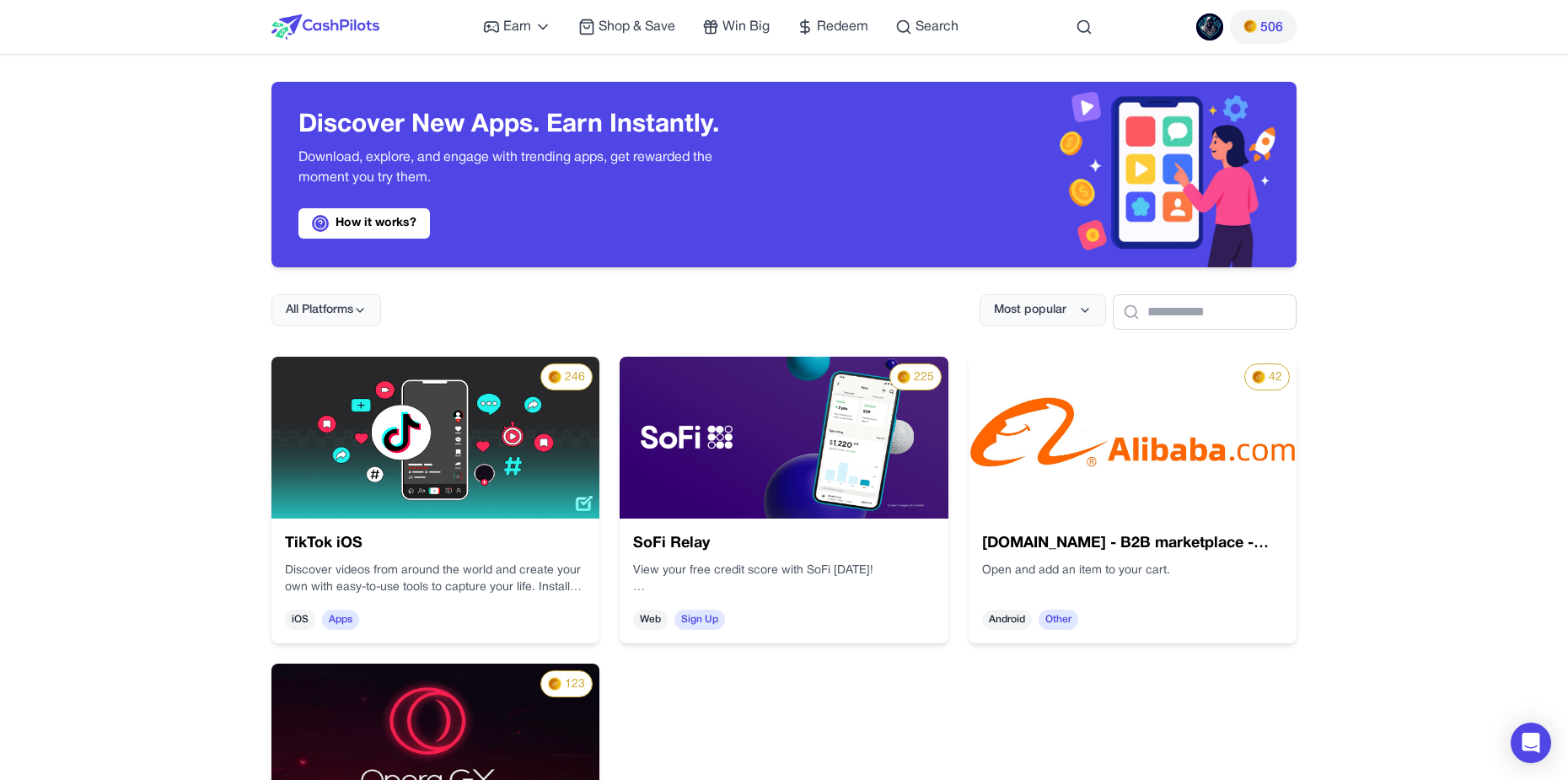
click at [1134, 516] on img at bounding box center [1132, 437] width 328 height 162
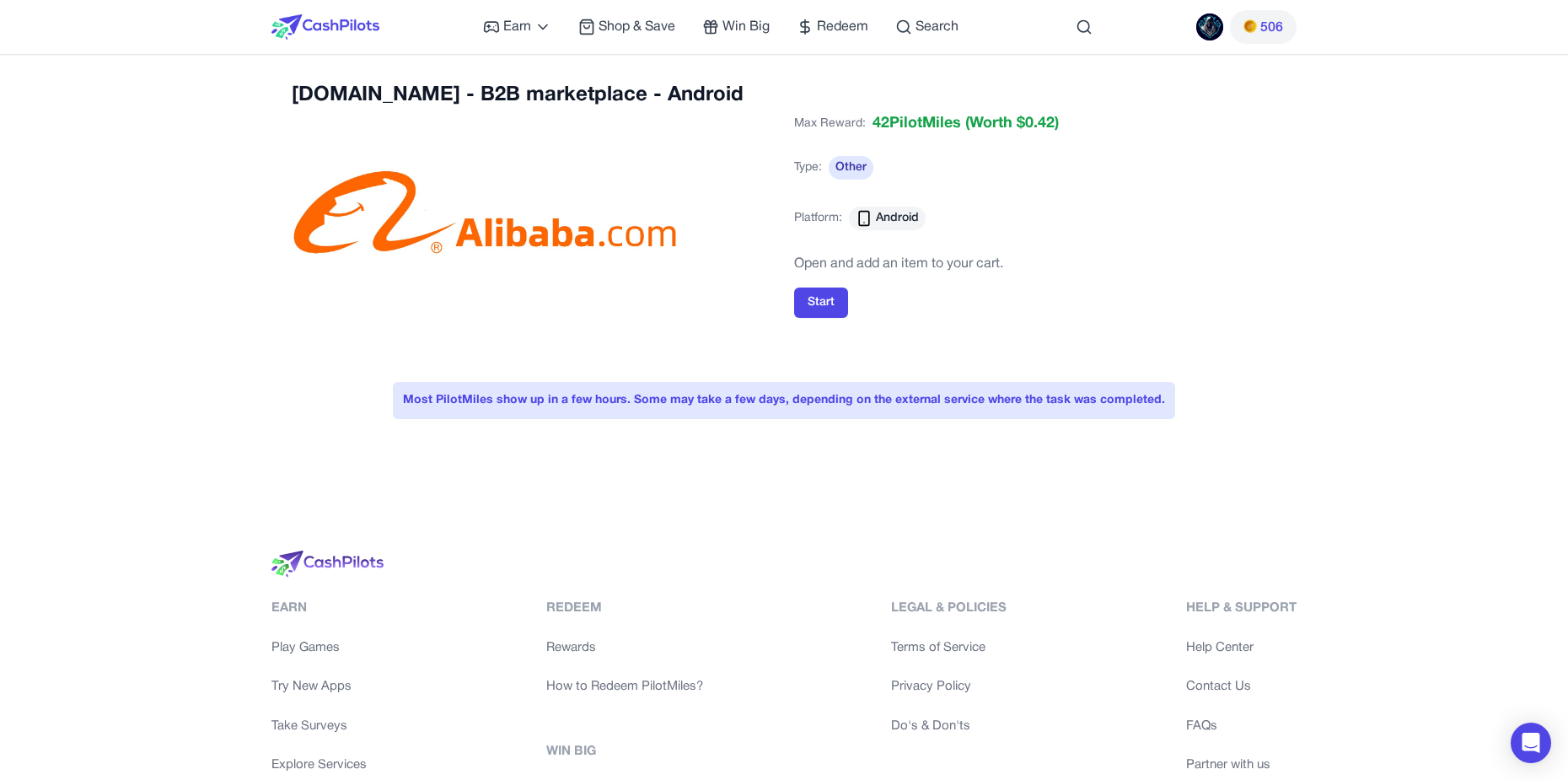
click at [812, 278] on div "Open and add an item to your cart." at bounding box center [898, 265] width 209 height 30
click at [812, 296] on button "Start" at bounding box center [820, 302] width 54 height 30
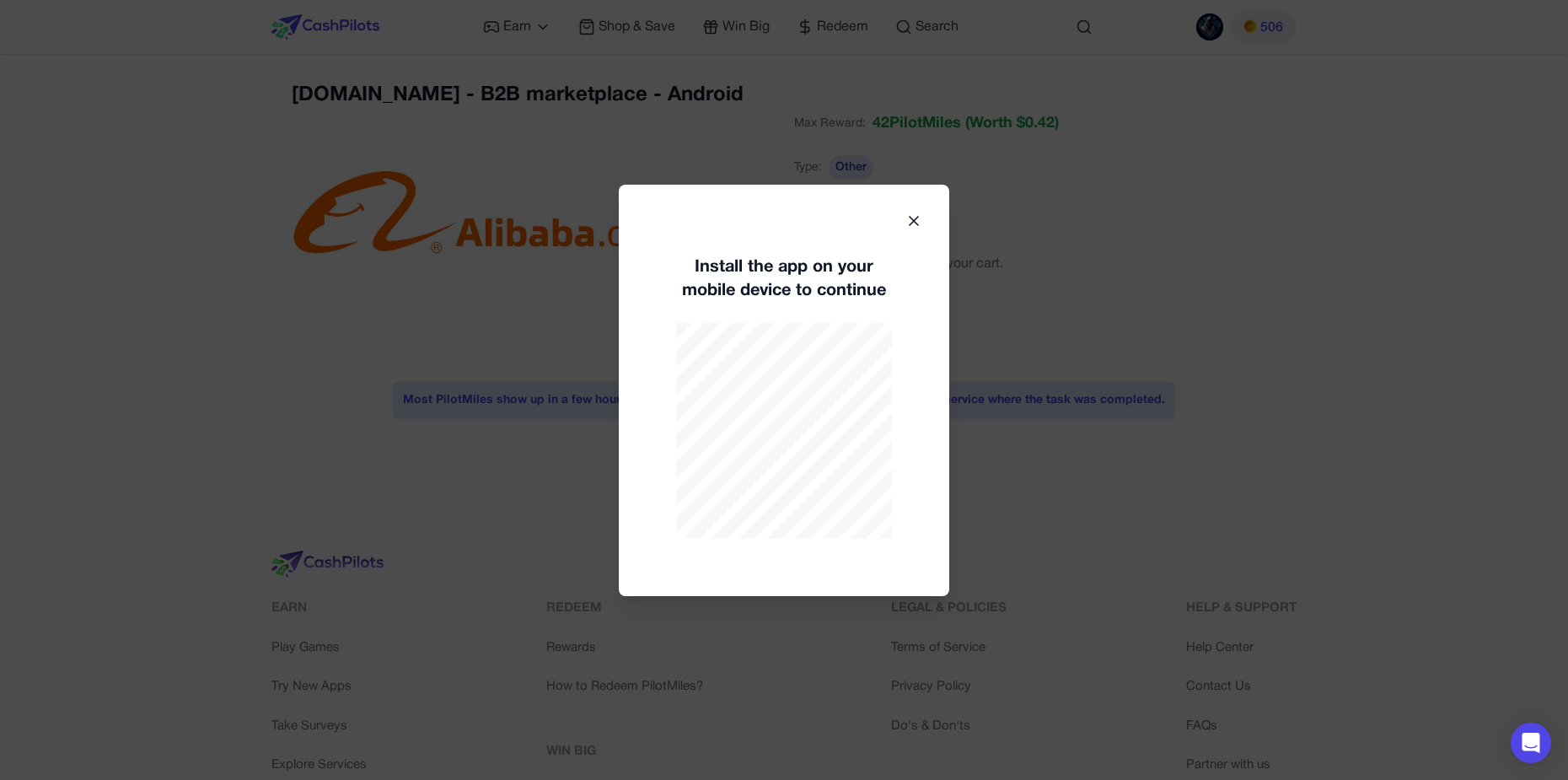
click at [903, 219] on div "Install the app on your mobile device to continue" at bounding box center [784, 390] width 331 height 412
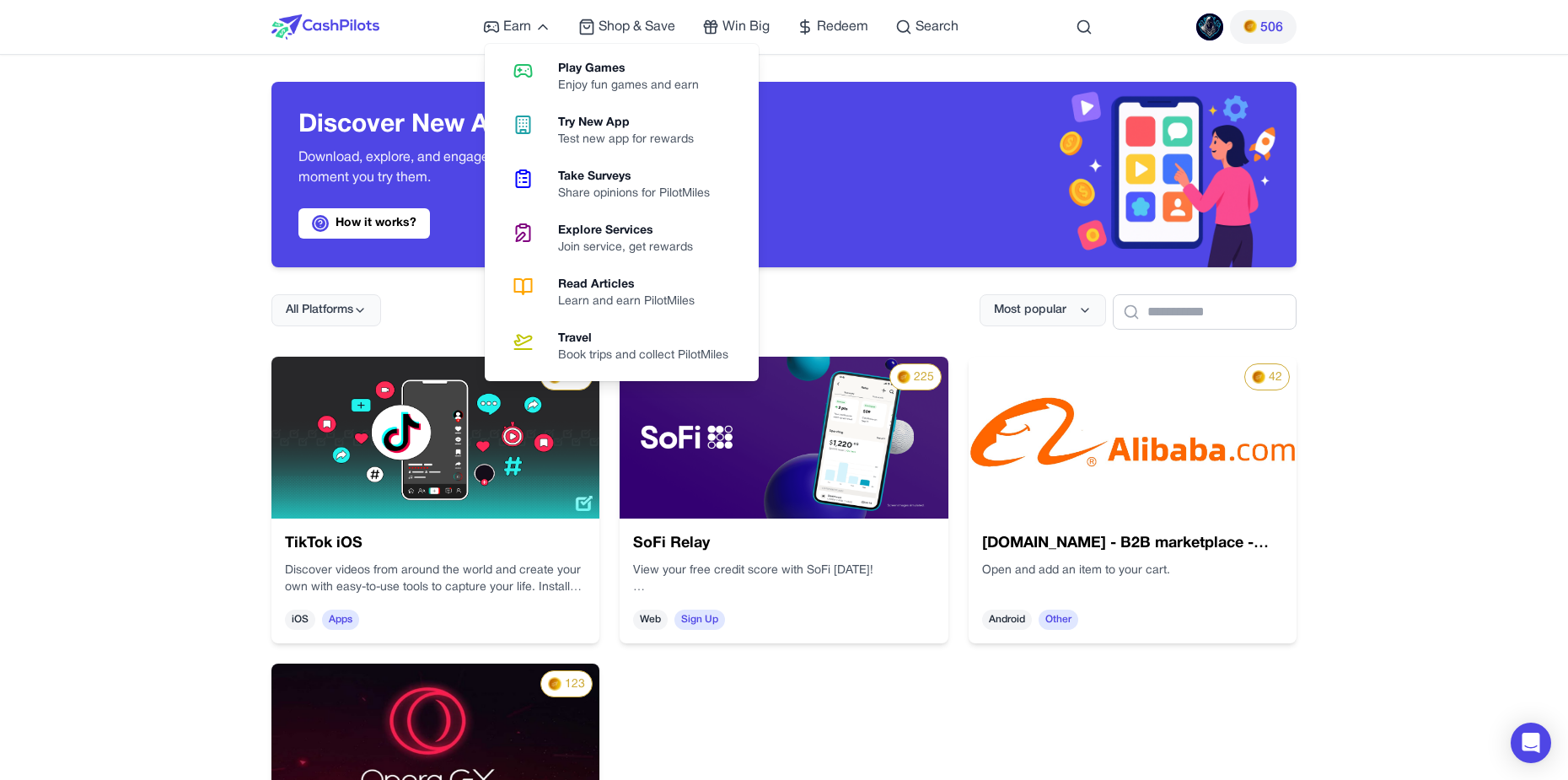
click at [563, 179] on div "Take Surveys" at bounding box center [640, 177] width 165 height 17
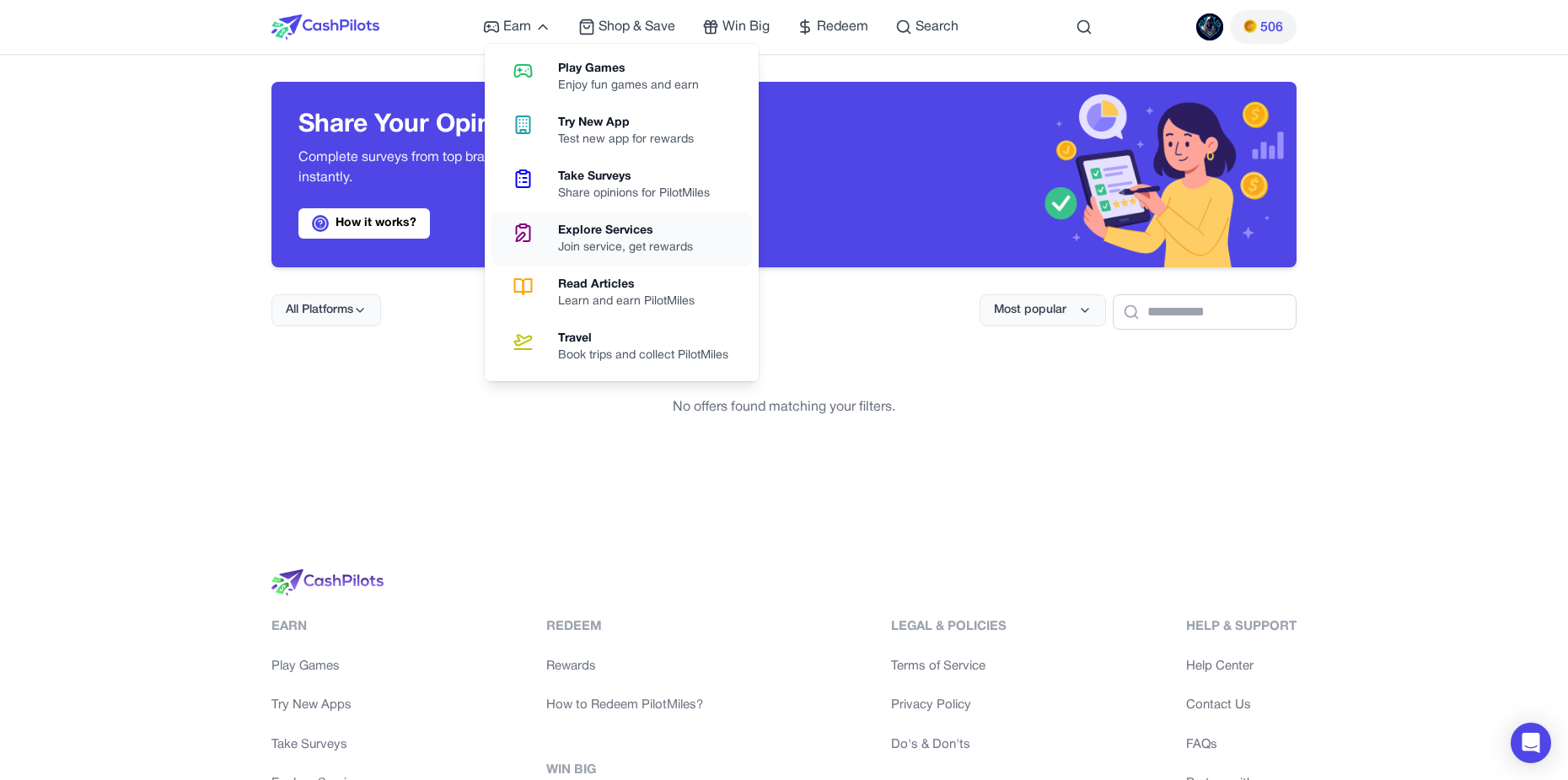
click at [580, 241] on div "Join service, get rewards" at bounding box center [631, 248] width 148 height 17
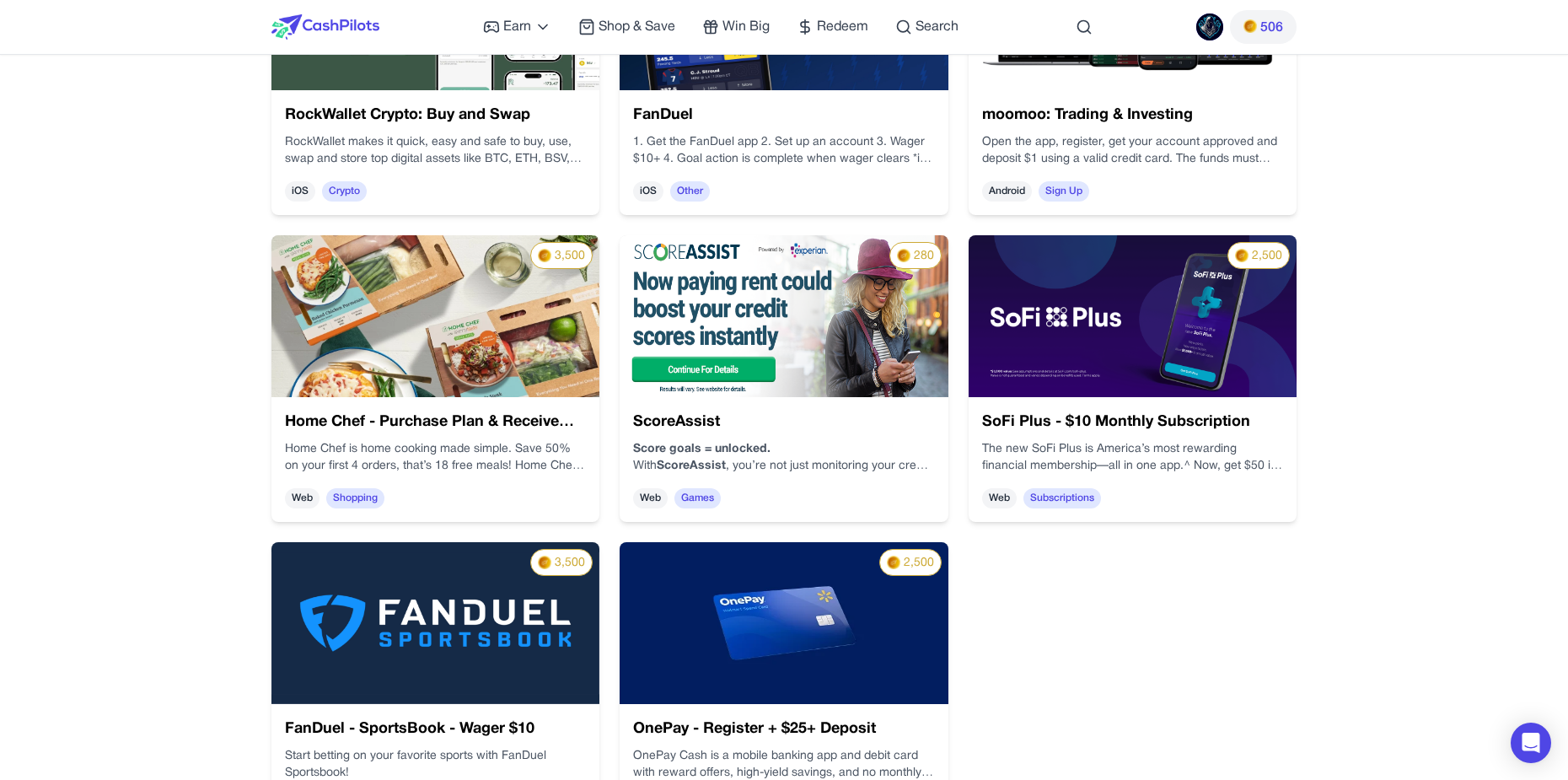
scroll to position [1433, 0]
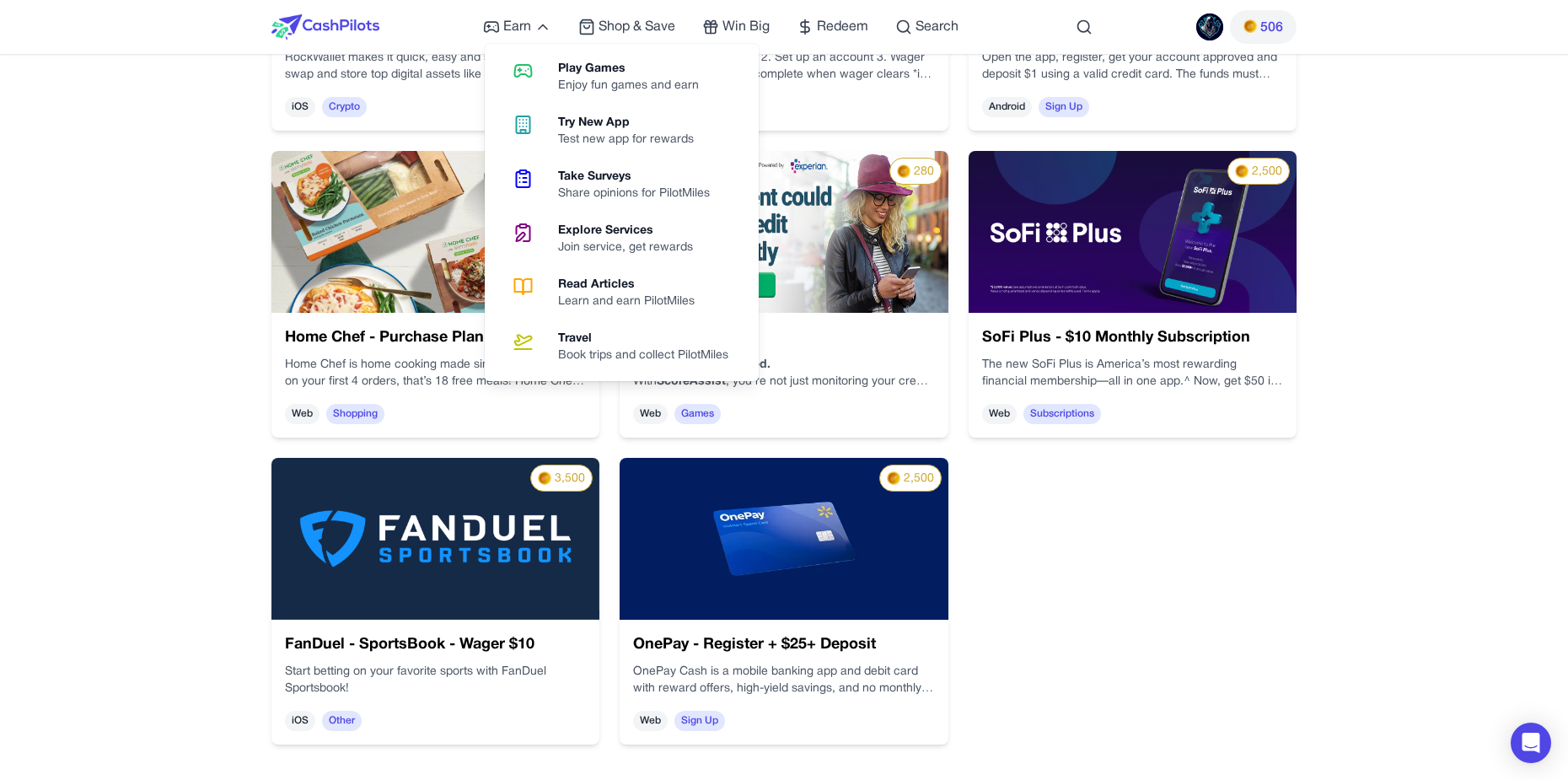
click at [626, 303] on div "Learn and earn PilotMiles" at bounding box center [632, 301] width 150 height 17
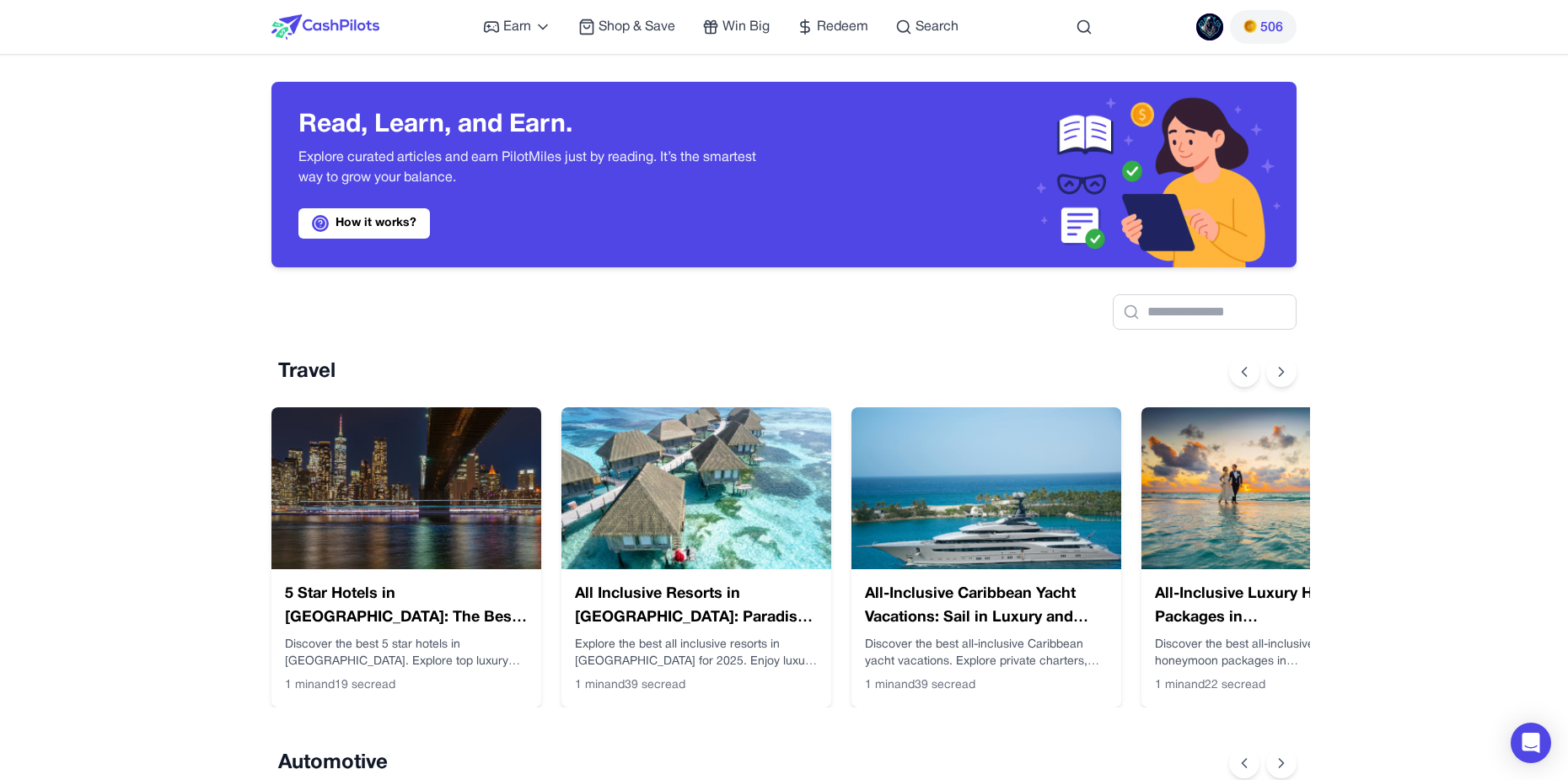
scroll to position [0, 14]
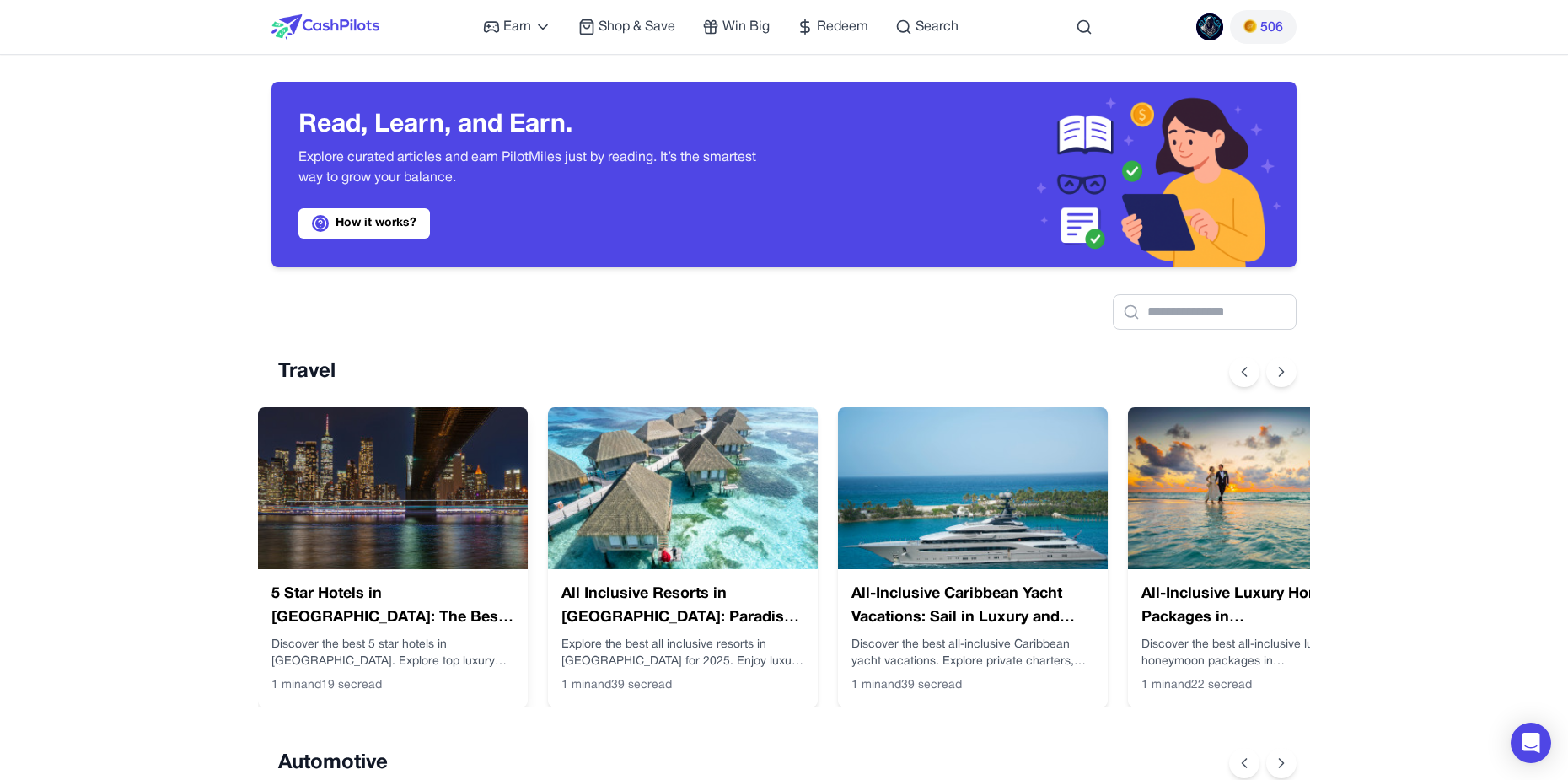
click at [438, 492] on img at bounding box center [393, 488] width 270 height 162
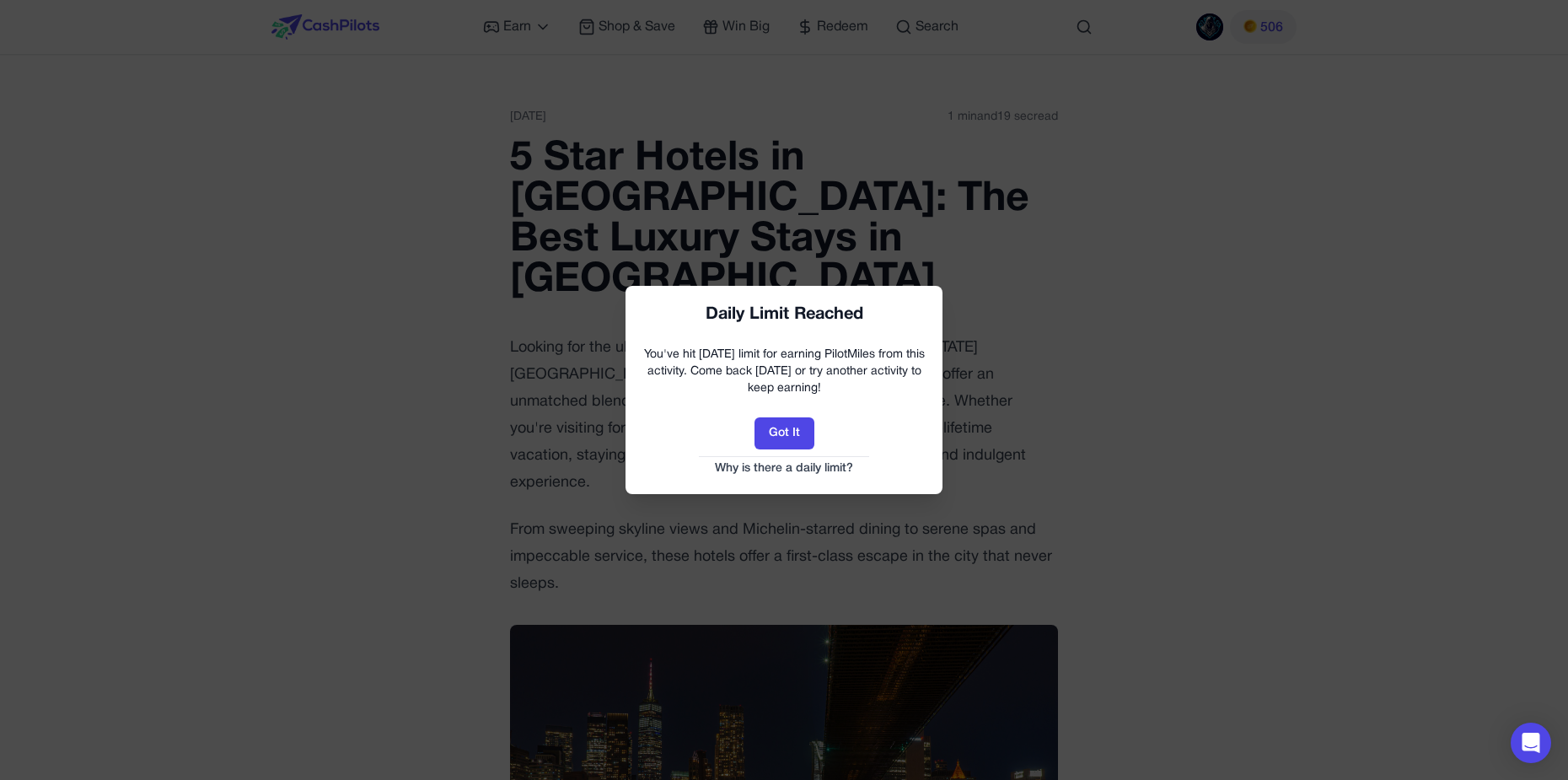
click at [796, 466] on link "Why is there a daily limit?" at bounding box center [784, 469] width 283 height 17
